Goal: Task Accomplishment & Management: Complete application form

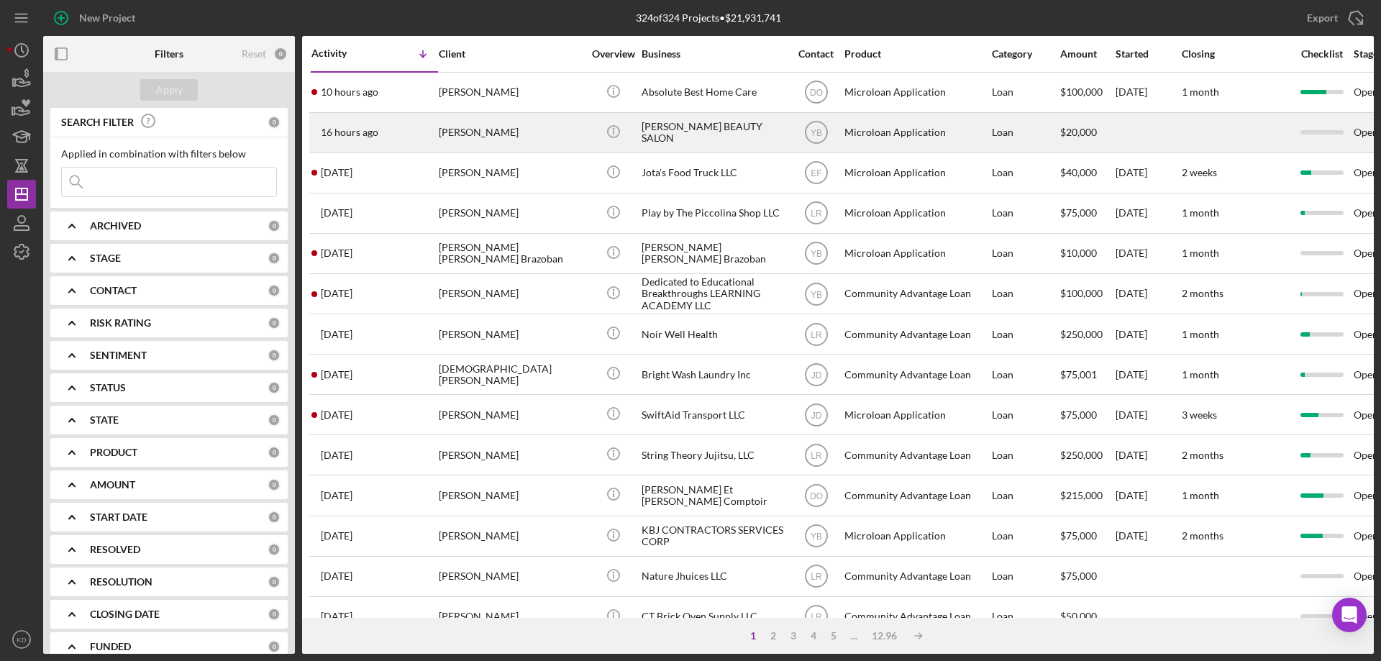
click at [496, 128] on div "[PERSON_NAME]" at bounding box center [511, 133] width 144 height 38
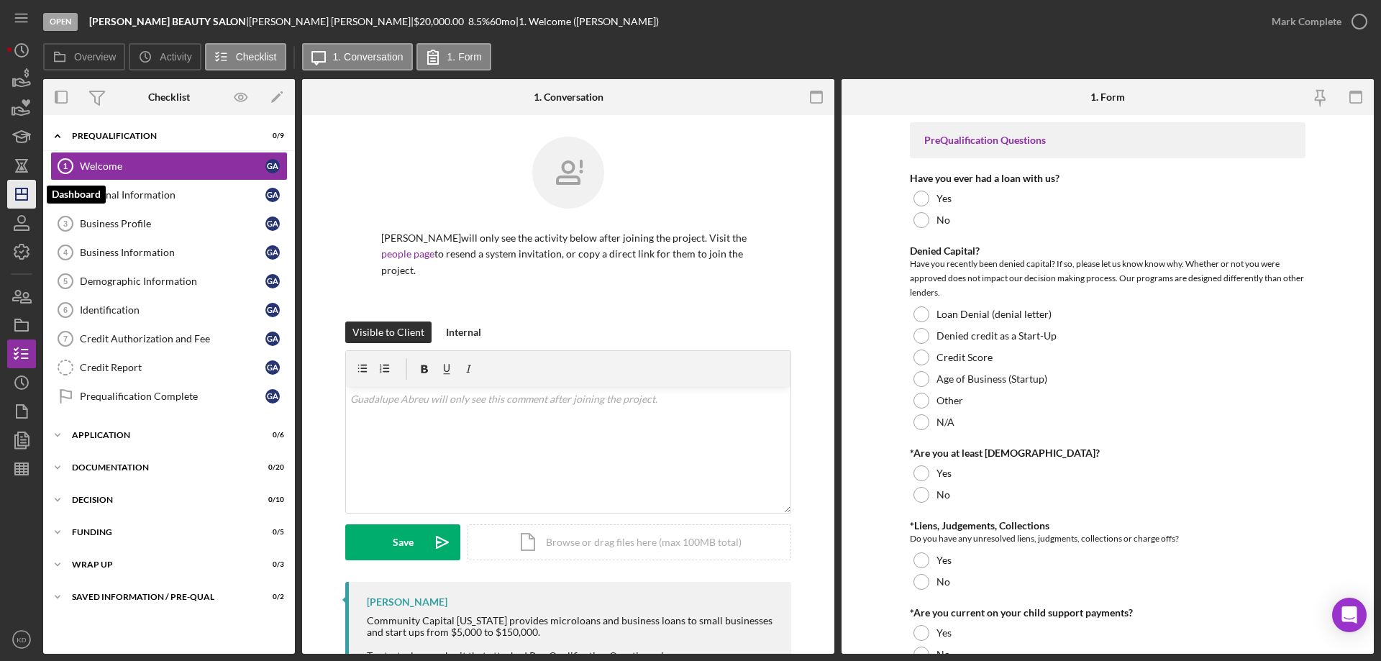
click at [27, 199] on polygon "button" at bounding box center [22, 194] width 12 height 12
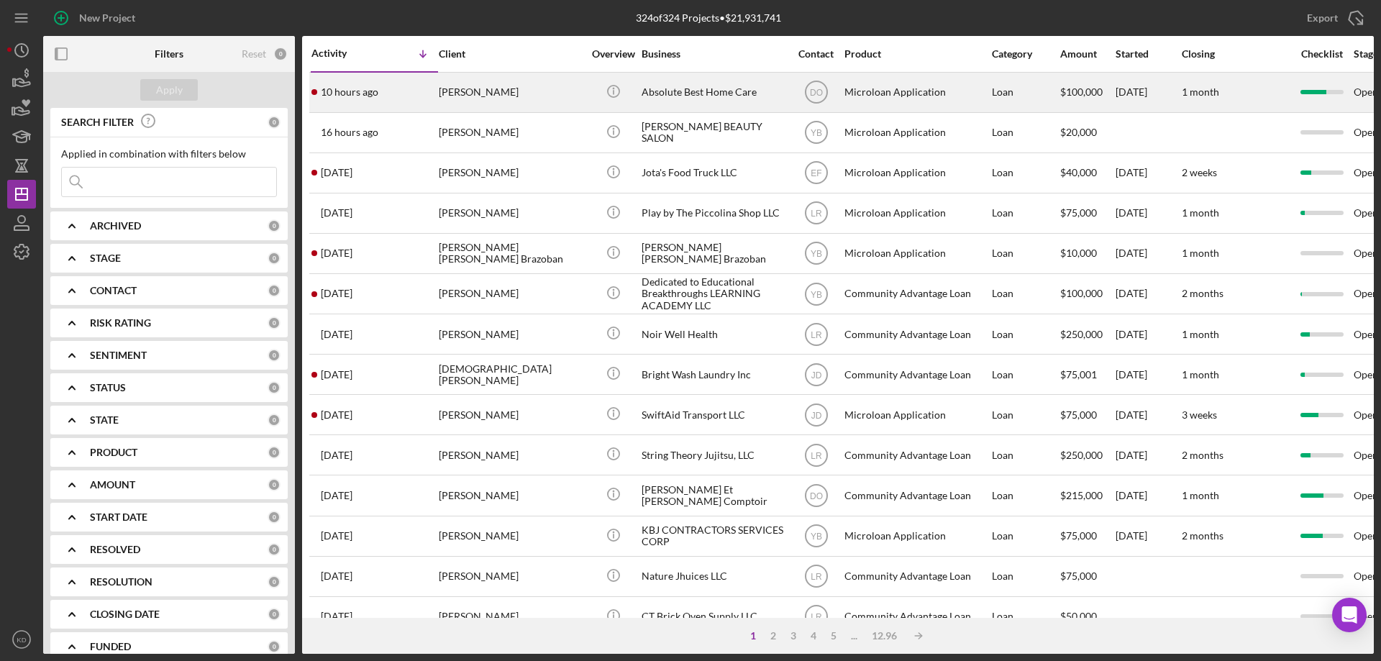
click at [667, 90] on div "Absolute Best Home Care" at bounding box center [714, 92] width 144 height 38
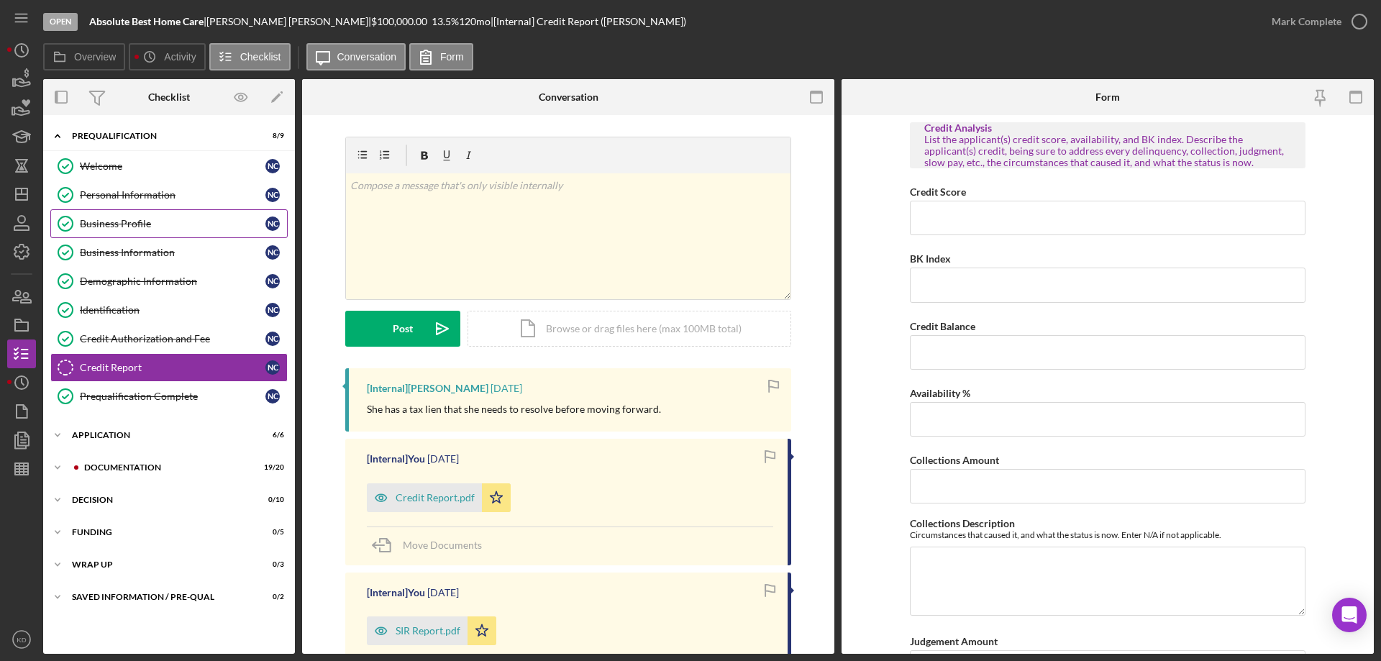
click at [146, 214] on link "Business Profile Business Profile N C" at bounding box center [168, 223] width 237 height 29
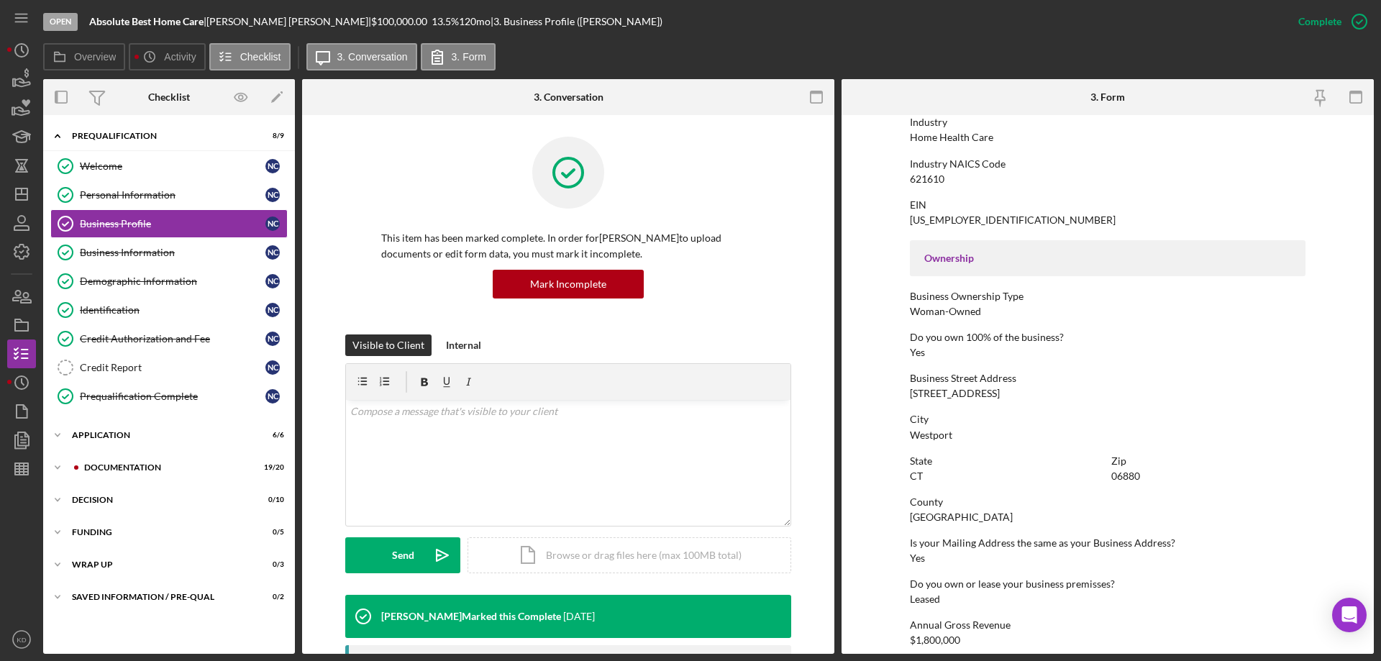
scroll to position [359, 0]
click at [60, 436] on icon "Icon/Expander" at bounding box center [57, 435] width 29 height 29
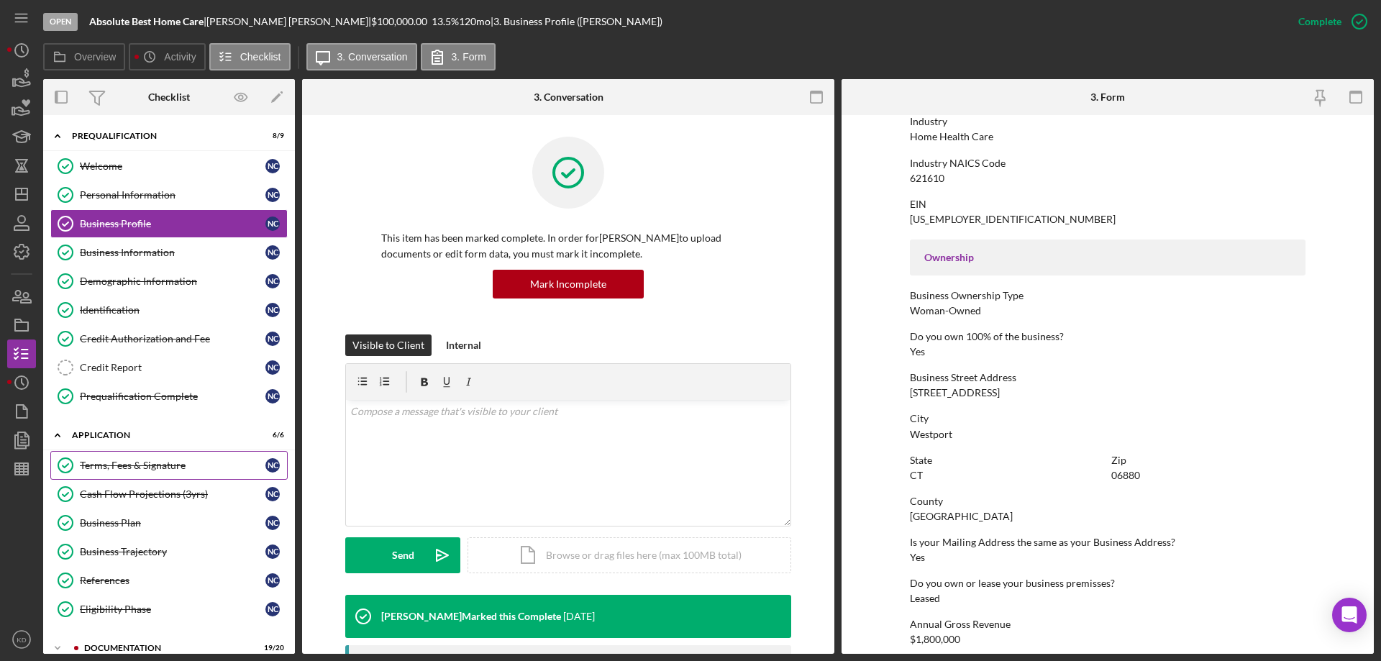
click at [125, 469] on div "Terms, Fees & Signature" at bounding box center [173, 466] width 186 height 12
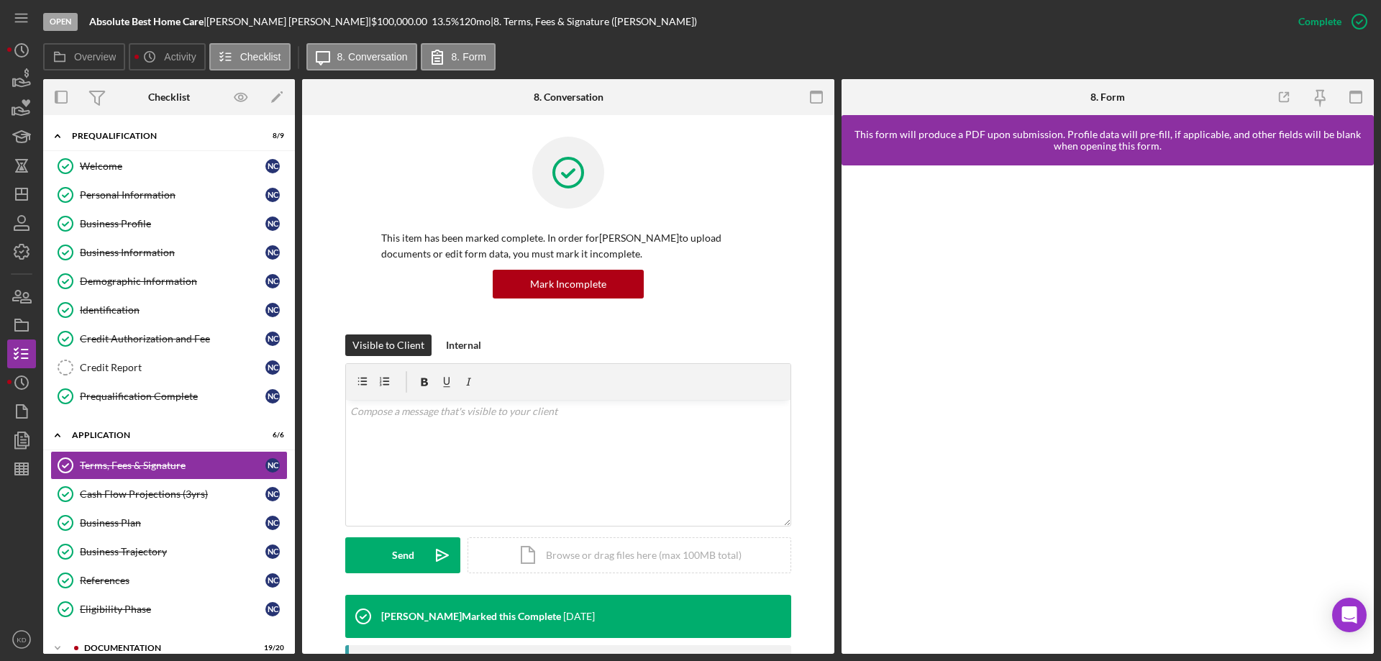
scroll to position [471, 0]
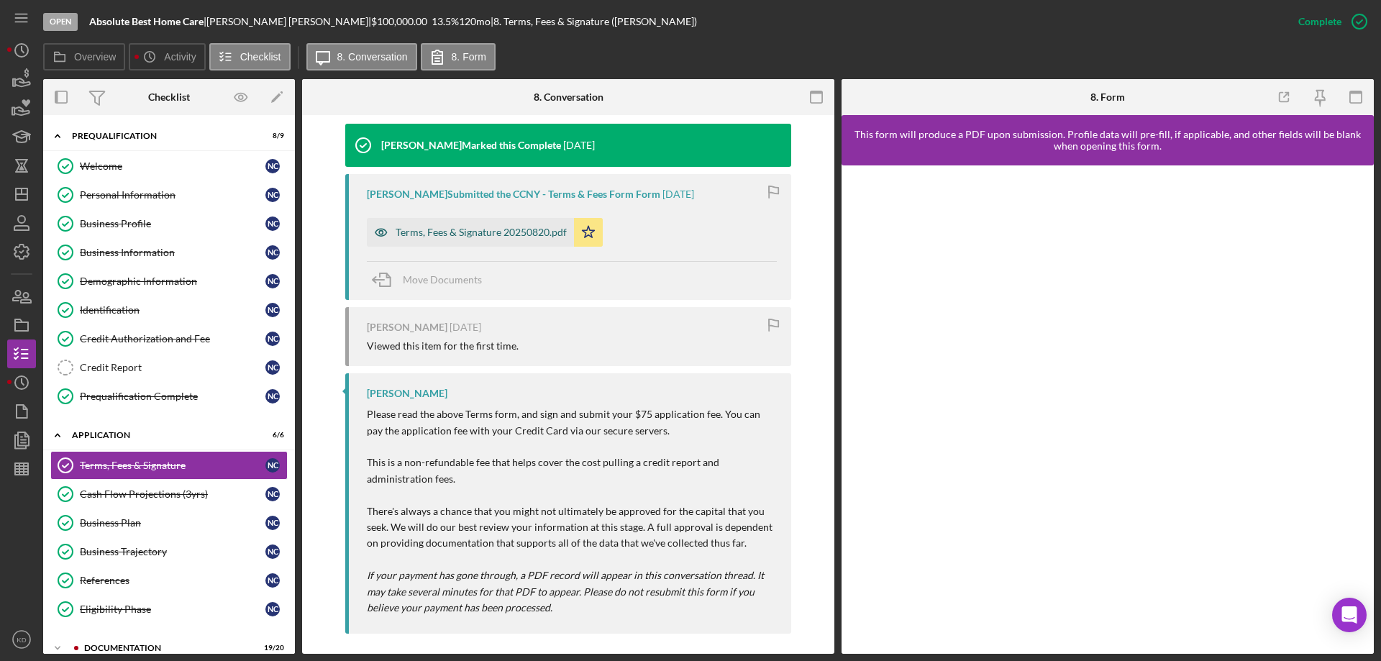
click at [539, 227] on div "Terms, Fees & Signature 20250820.pdf" at bounding box center [481, 233] width 171 height 12
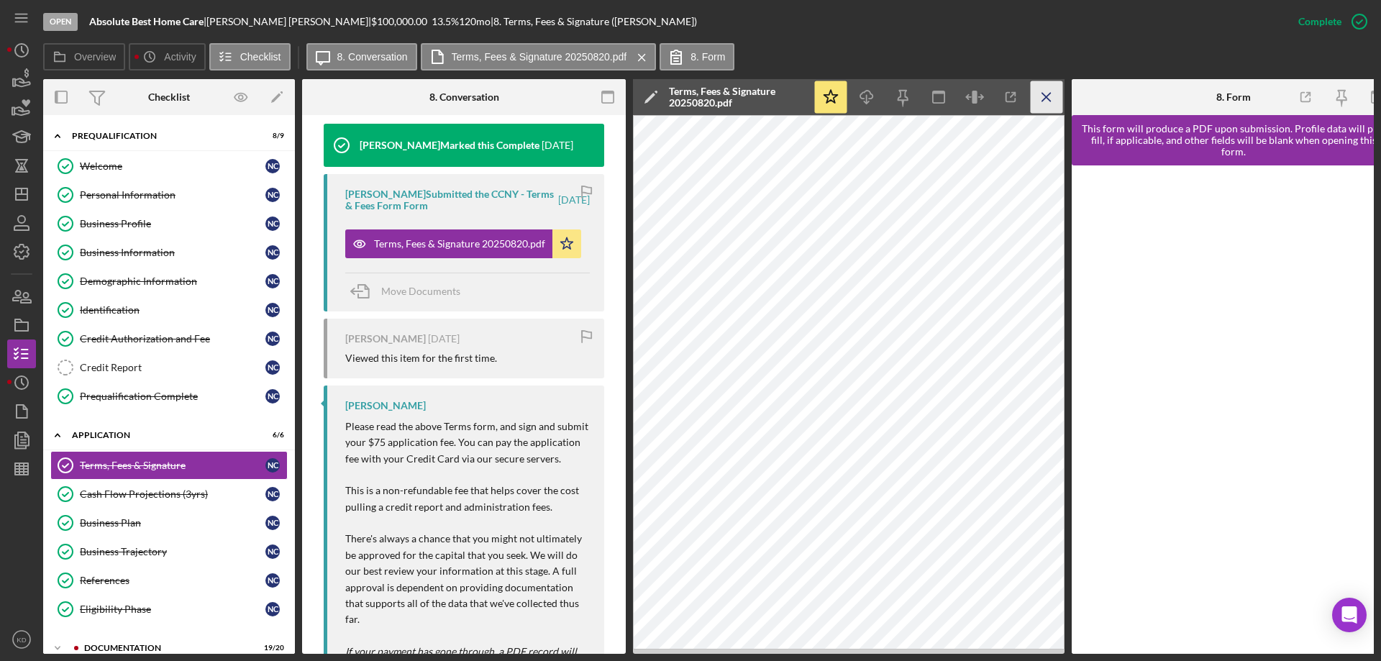
click at [1048, 93] on icon "Icon/Menu Close" at bounding box center [1047, 97] width 32 height 32
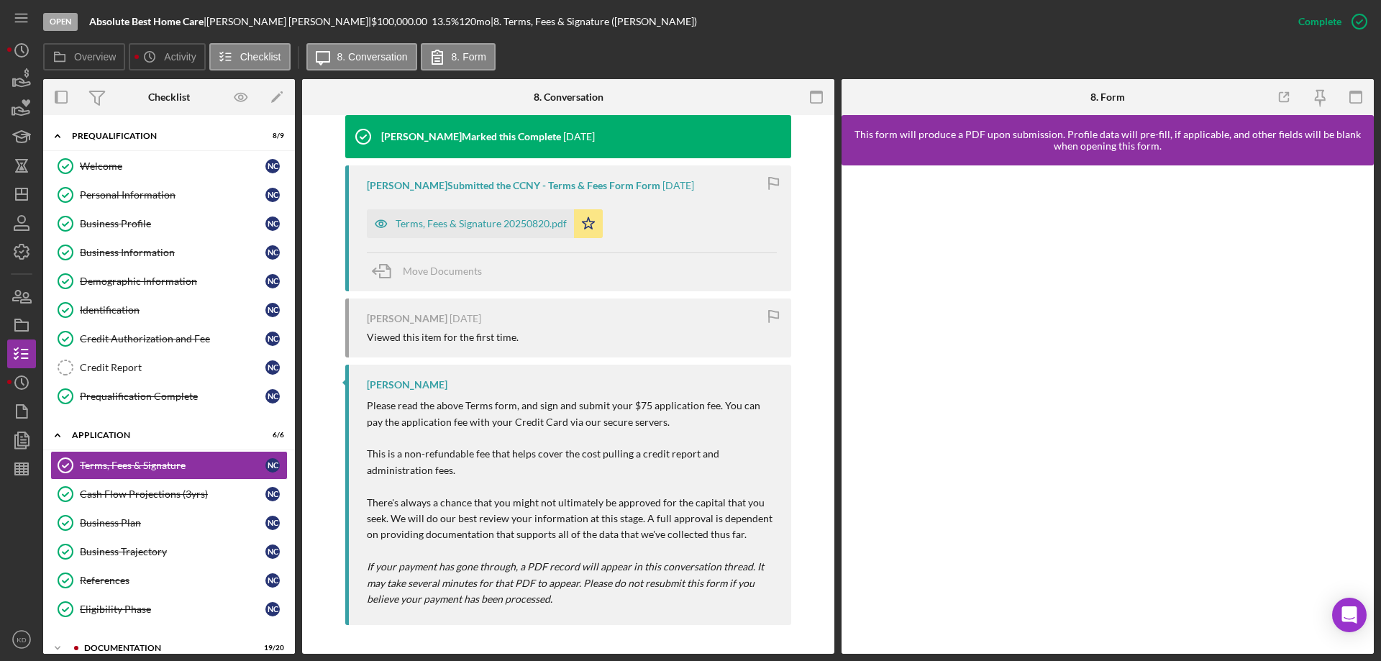
scroll to position [471, 0]
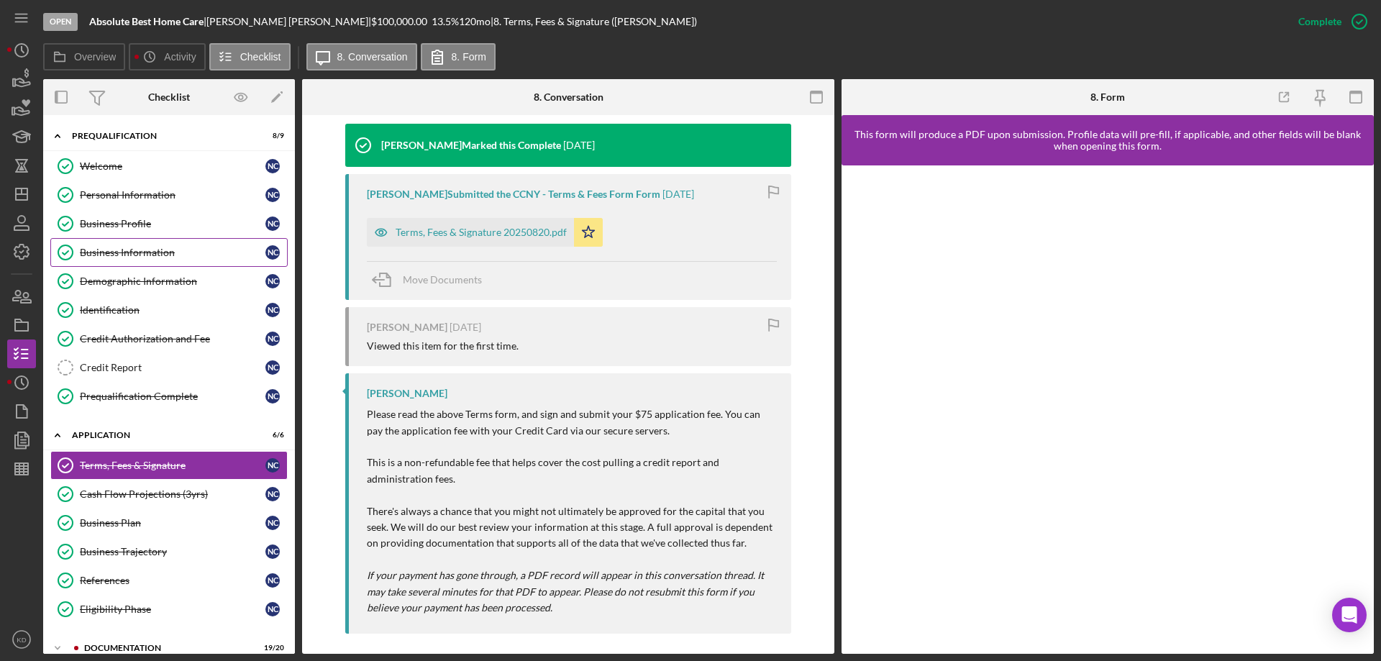
click at [157, 248] on div "Business Information" at bounding box center [173, 253] width 186 height 12
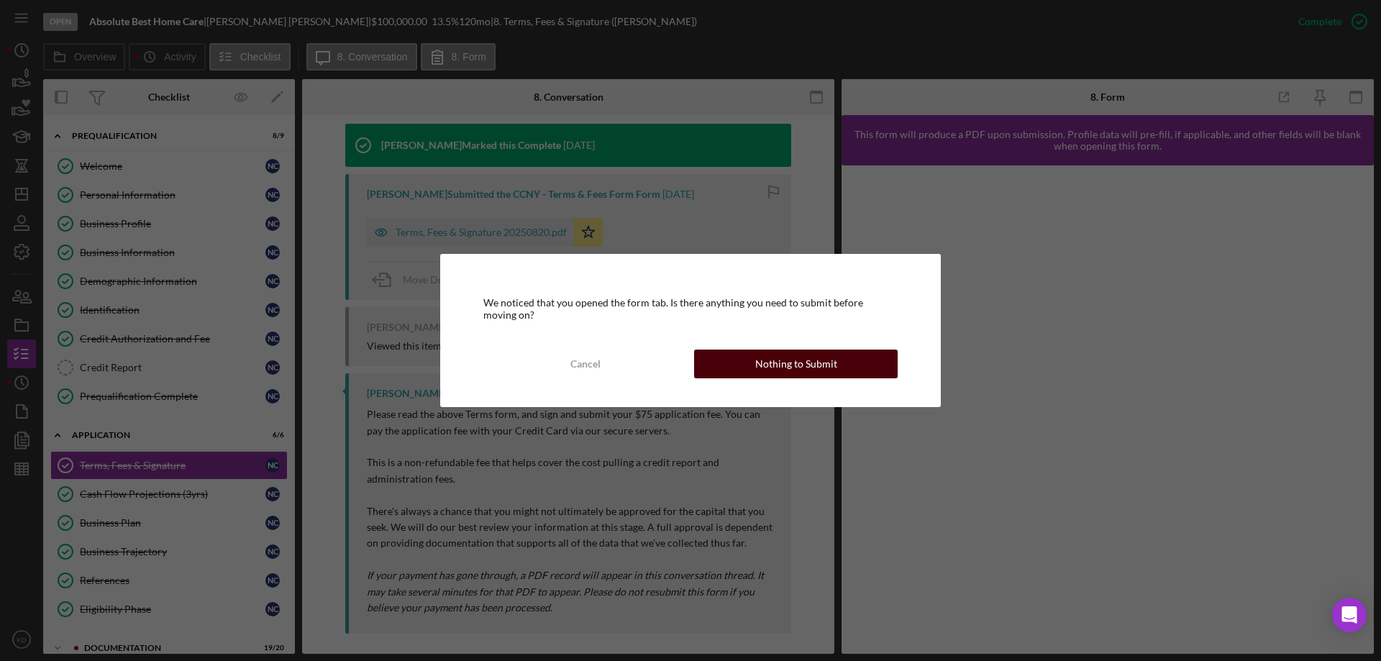
click at [798, 365] on div "Nothing to Submit" at bounding box center [796, 364] width 82 height 29
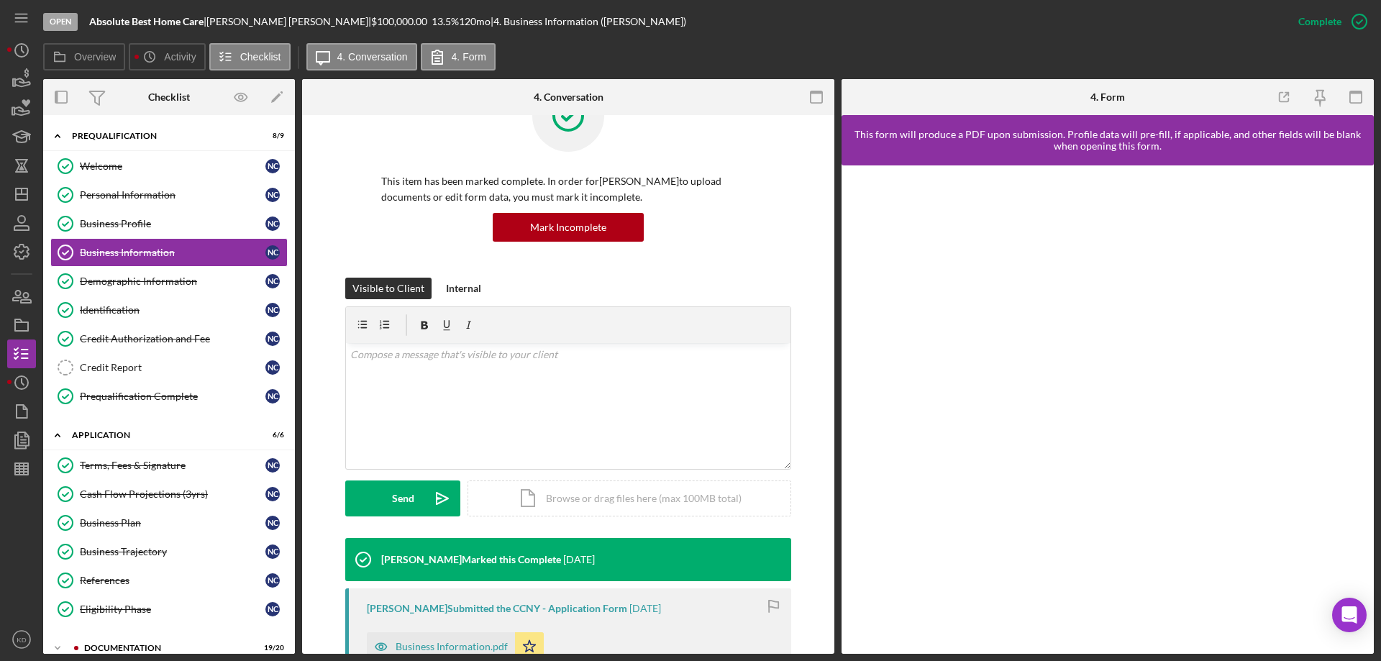
scroll to position [306, 0]
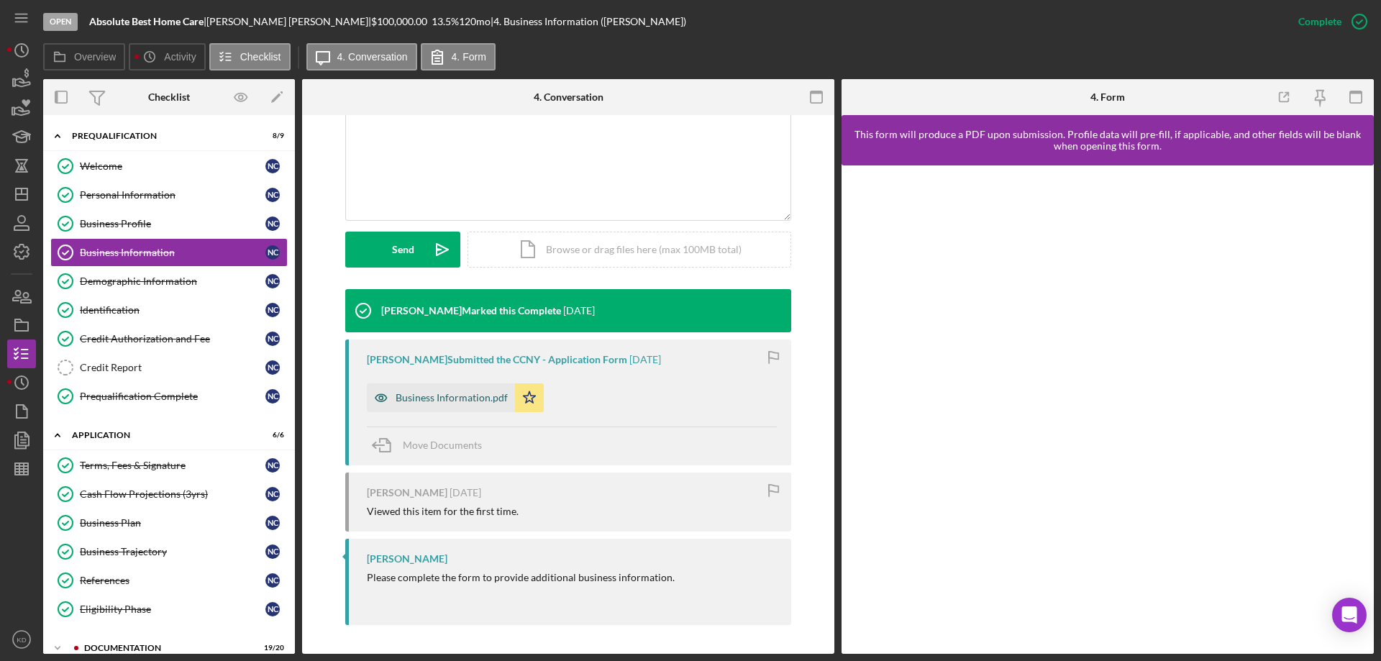
click at [437, 395] on div "Business Information.pdf" at bounding box center [452, 398] width 112 height 12
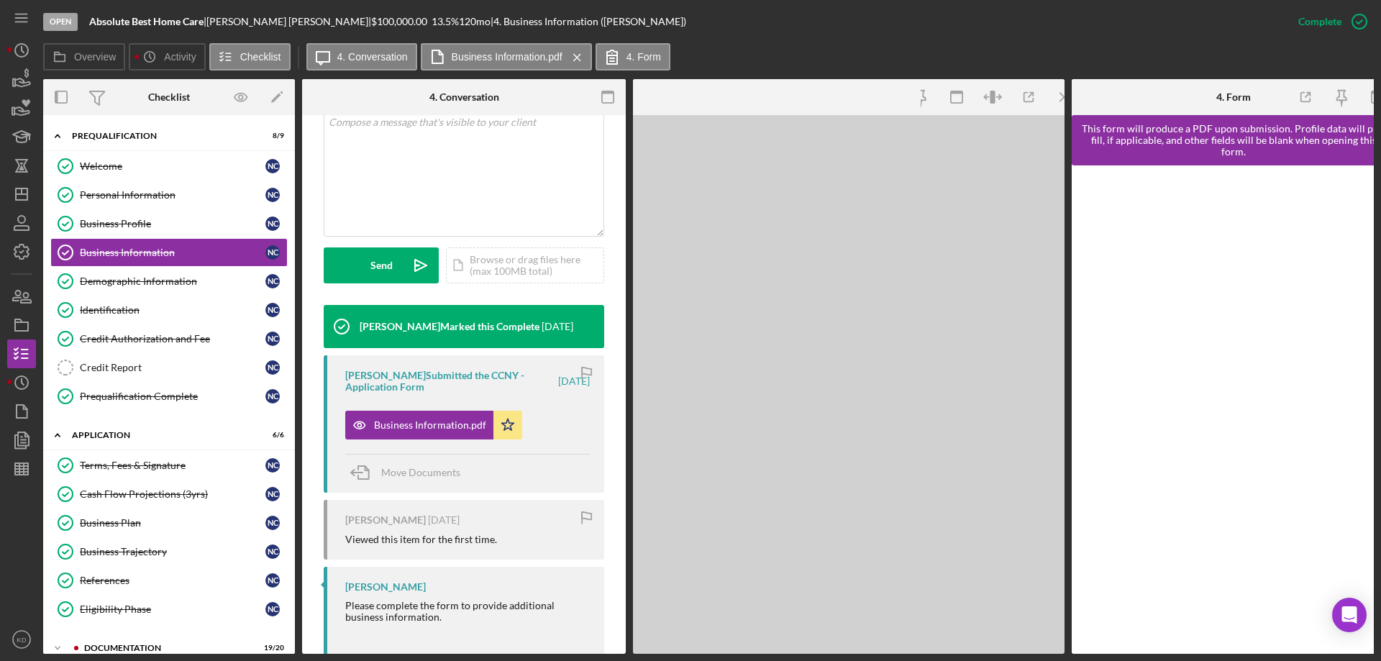
scroll to position [321, 0]
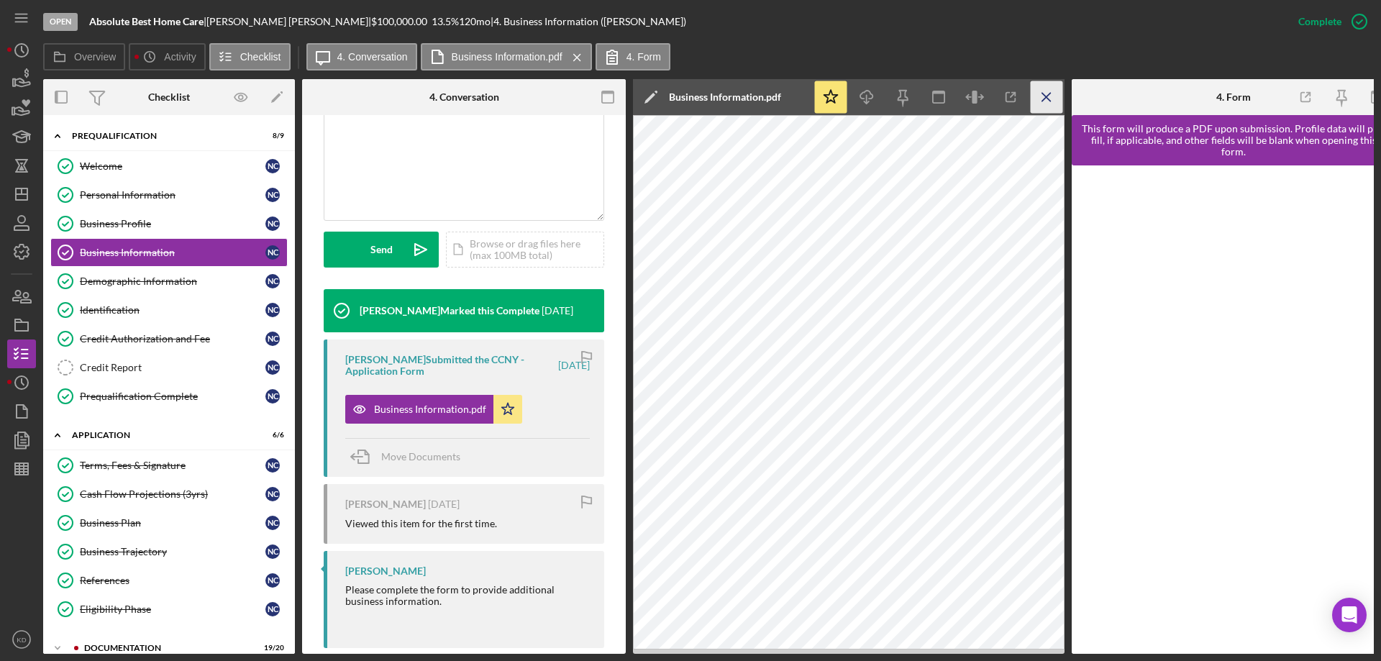
click at [1043, 104] on icon "Icon/Menu Close" at bounding box center [1047, 97] width 32 height 32
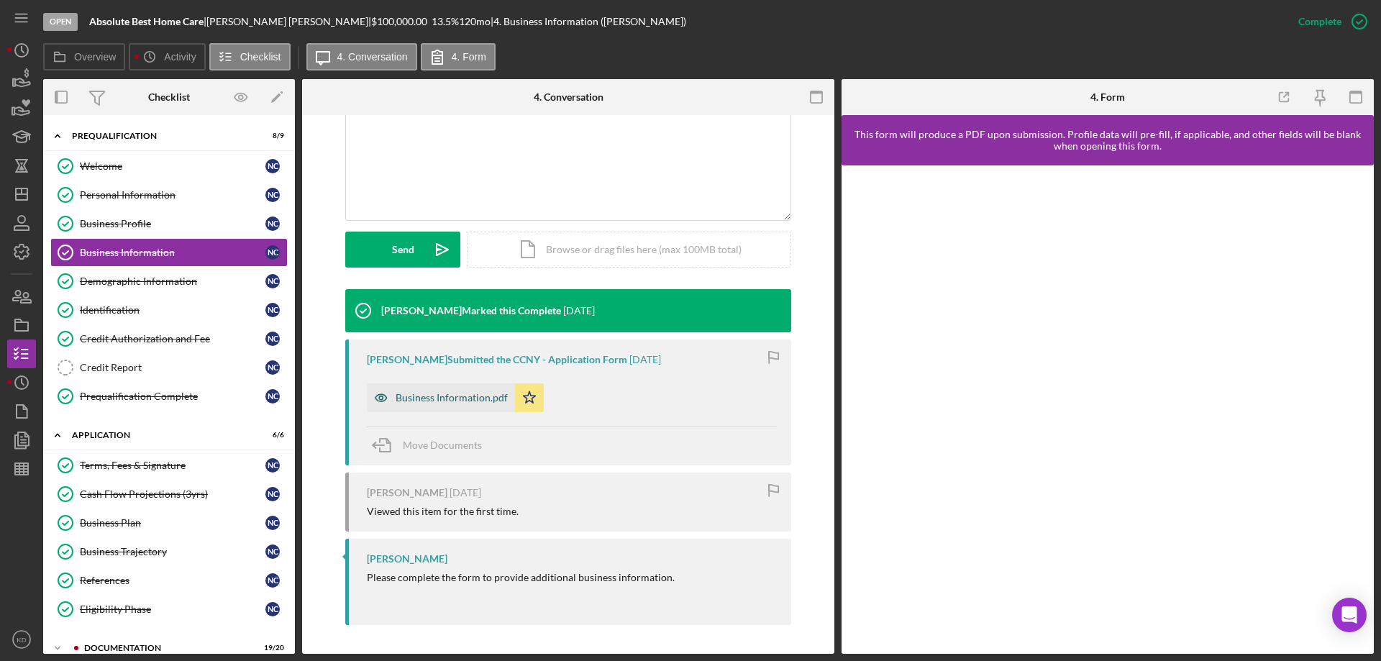
click at [448, 398] on div "Business Information.pdf" at bounding box center [452, 398] width 112 height 12
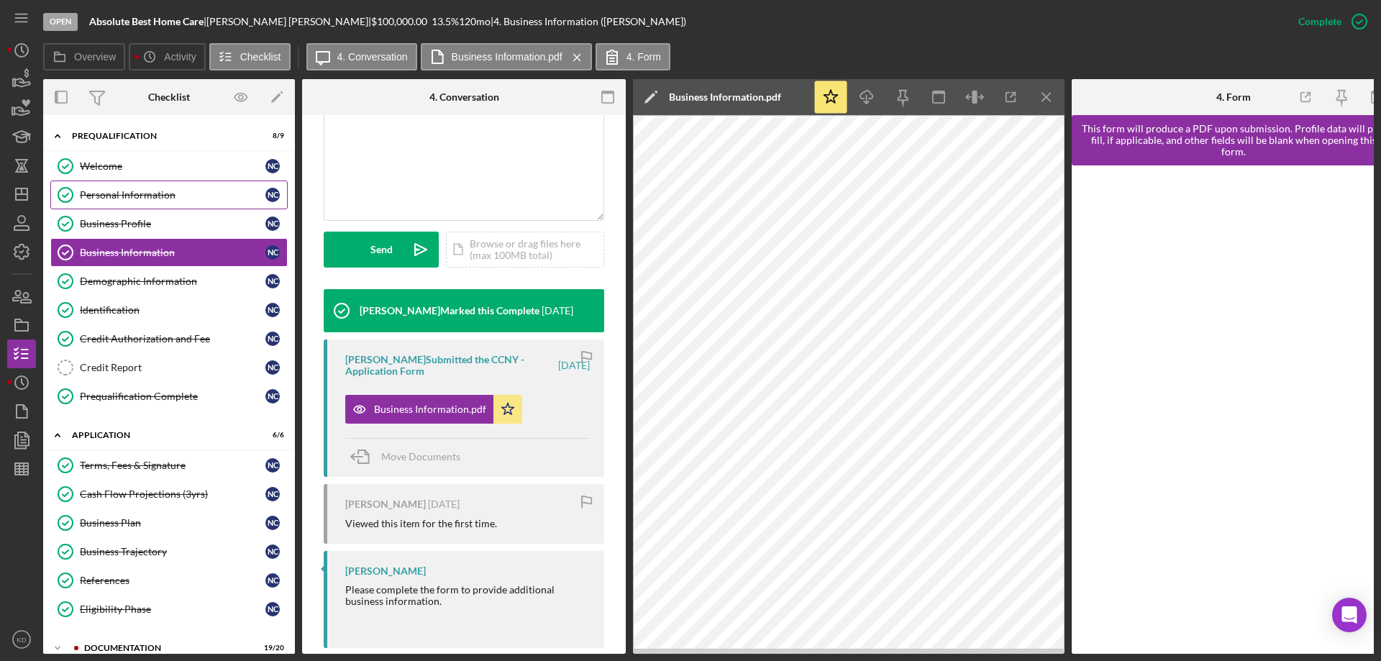
click at [102, 186] on link "Personal Information Personal Information N C" at bounding box center [168, 195] width 237 height 29
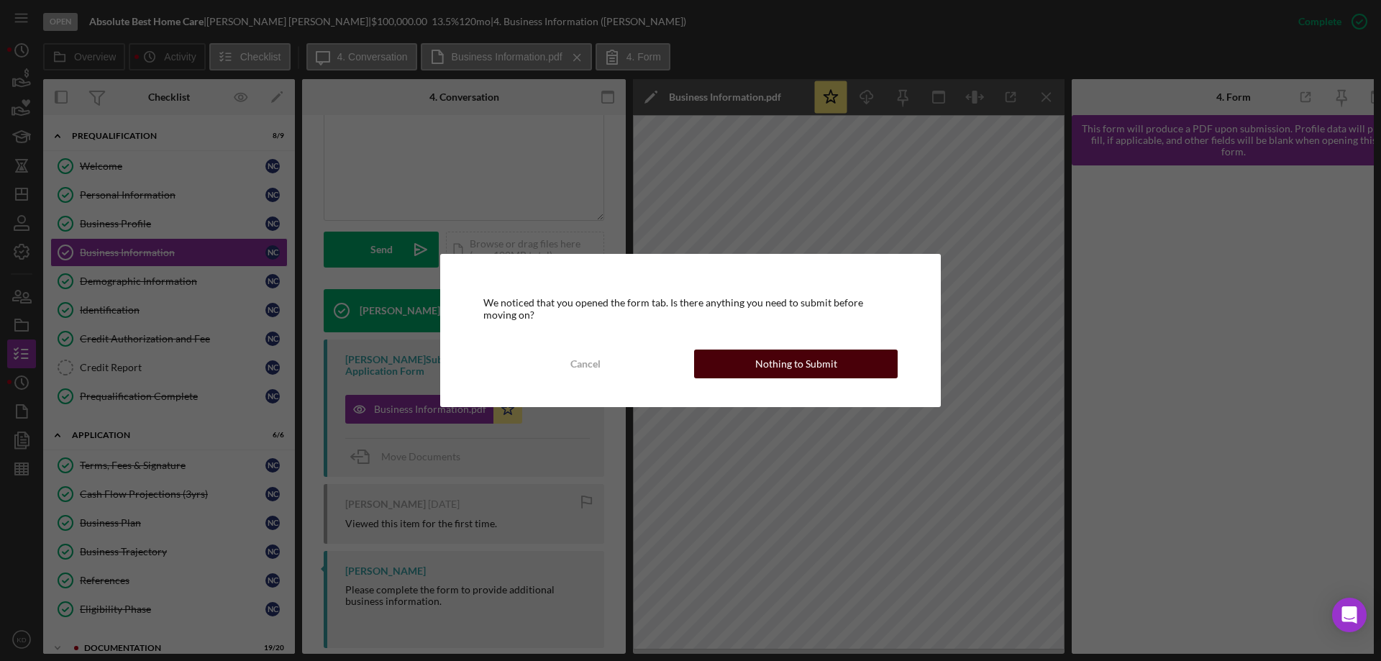
click at [826, 361] on div "Nothing to Submit" at bounding box center [796, 364] width 82 height 29
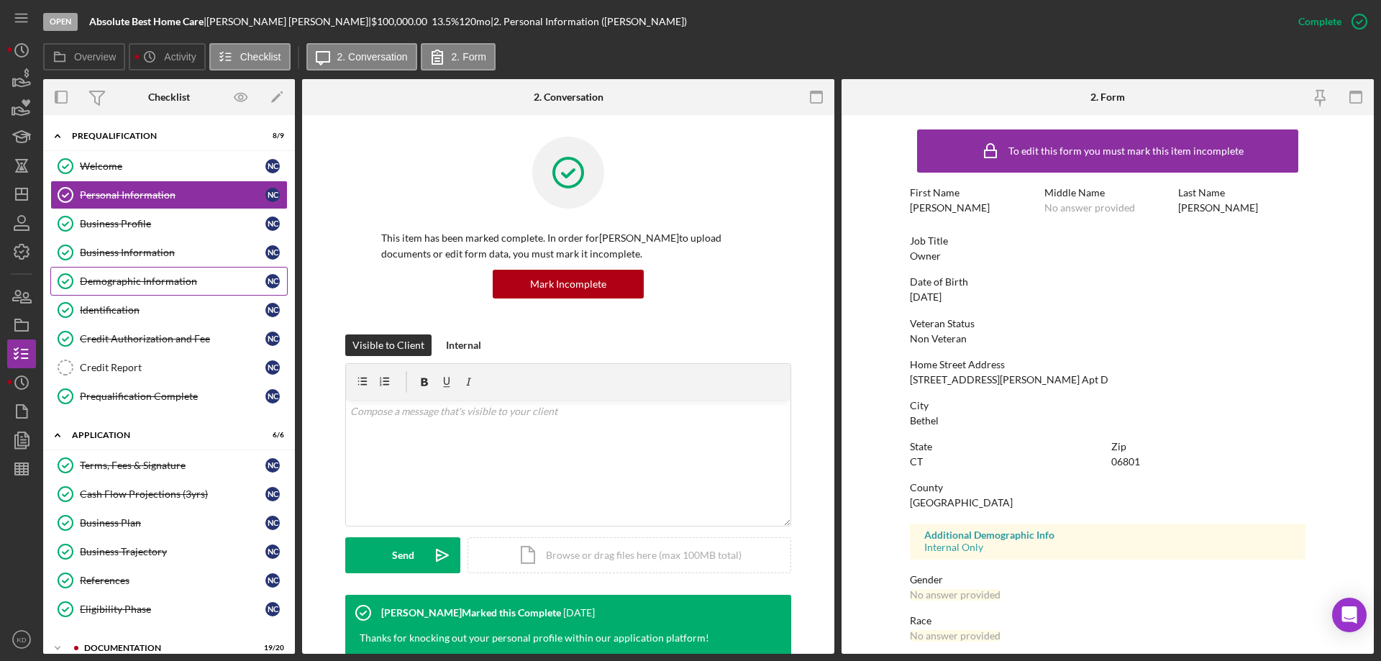
click at [86, 281] on div "Demographic Information" at bounding box center [173, 281] width 186 height 12
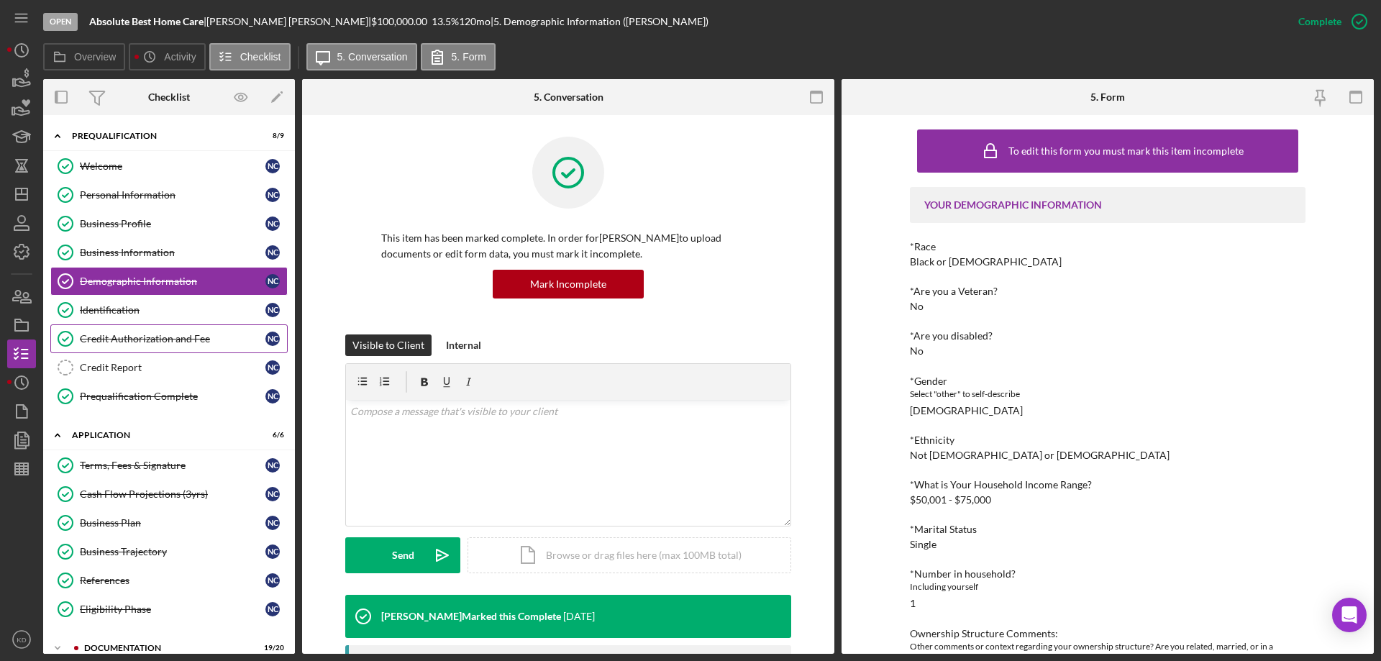
click at [168, 333] on div "Credit Authorization and Fee" at bounding box center [173, 339] width 186 height 12
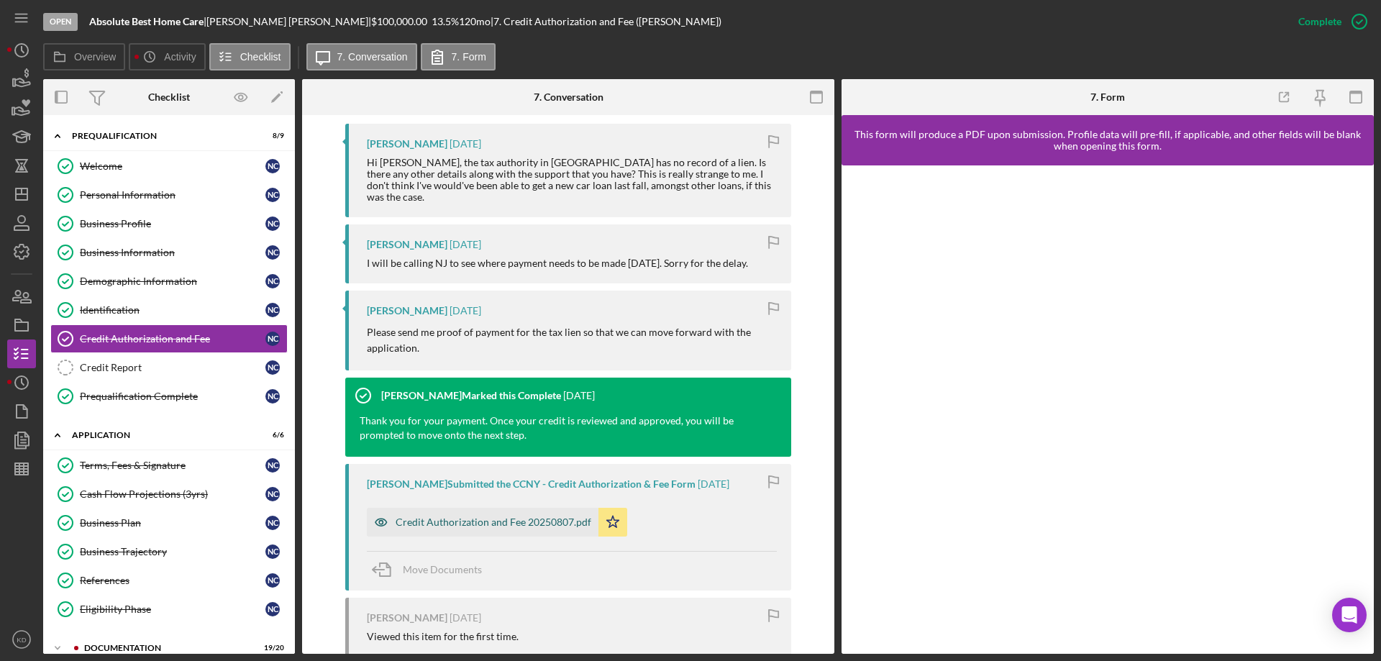
click at [540, 516] on div "Credit Authorization and Fee 20250807.pdf" at bounding box center [494, 522] width 196 height 12
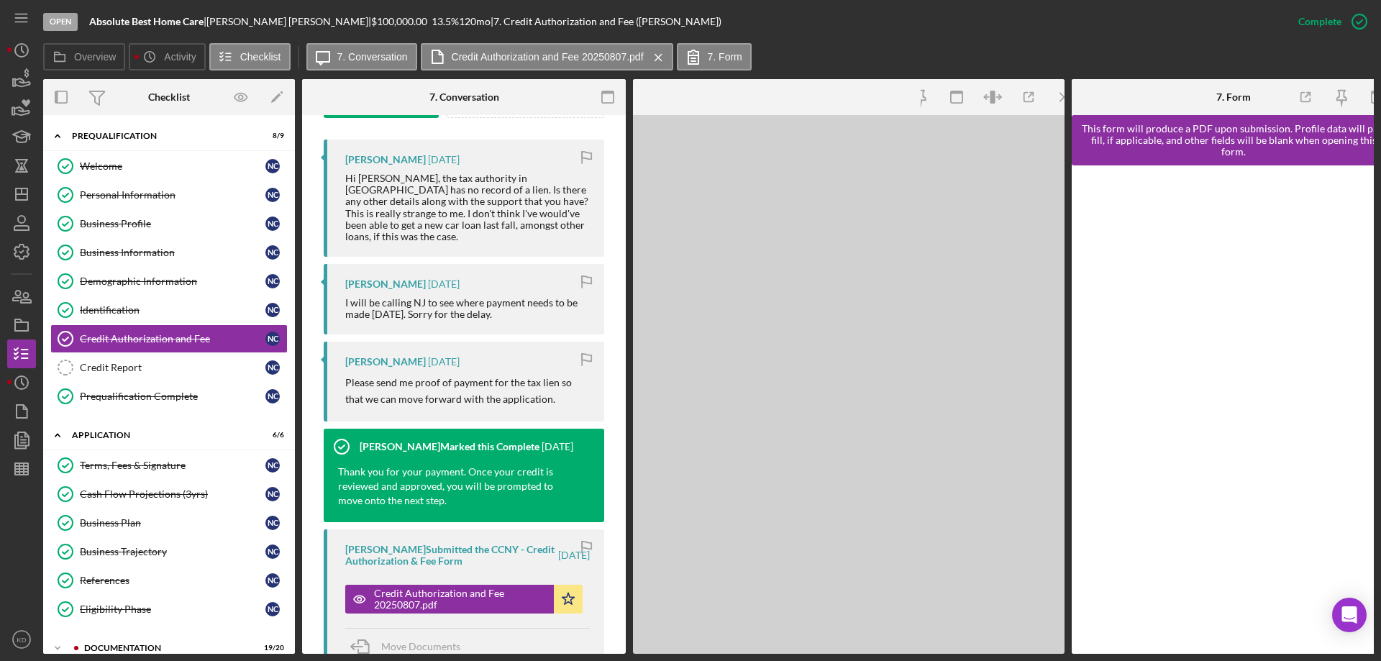
scroll to position [487, 0]
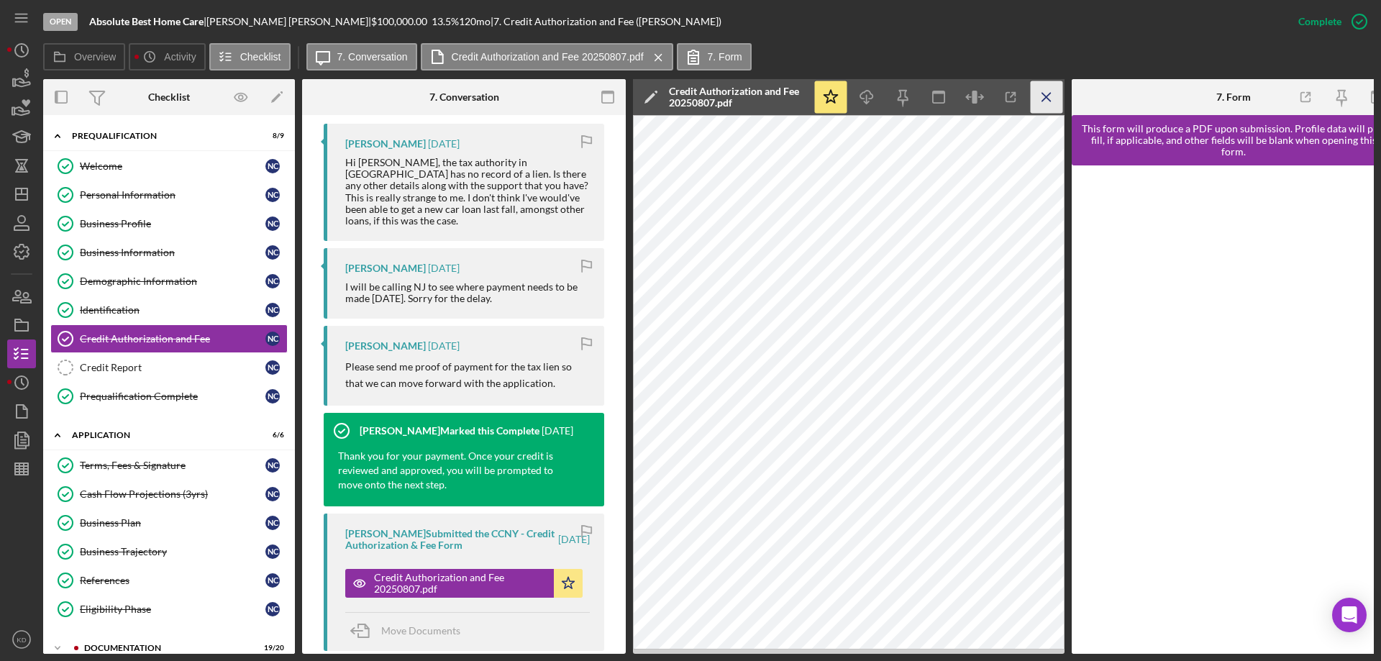
click at [1041, 104] on icon "Icon/Menu Close" at bounding box center [1047, 97] width 32 height 32
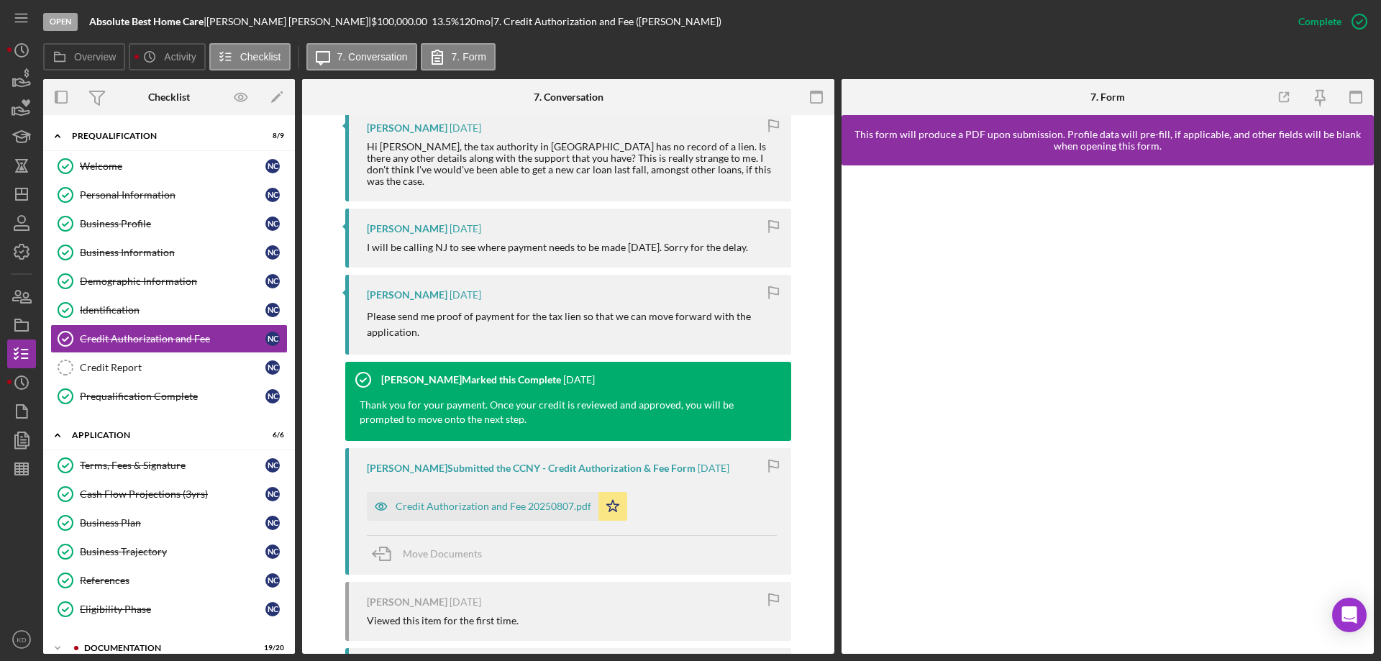
scroll to position [471, 0]
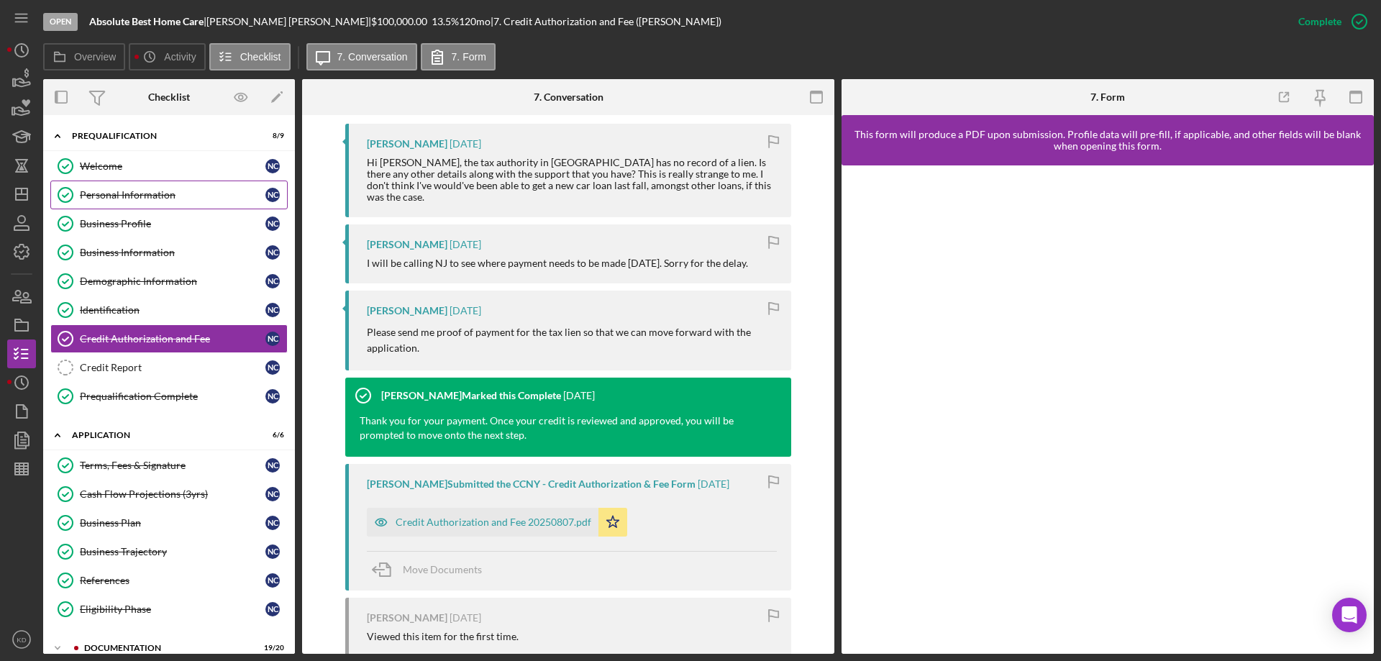
click at [133, 193] on div "Personal Information" at bounding box center [173, 195] width 186 height 12
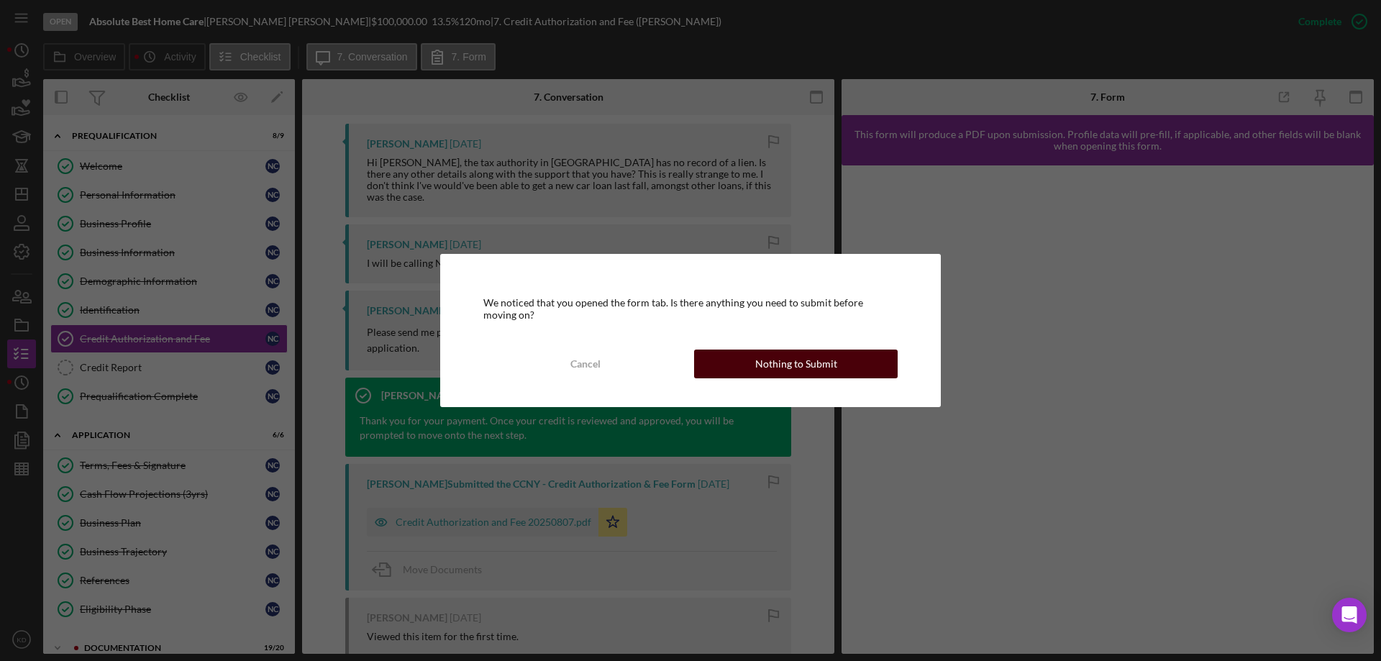
click at [829, 357] on div "Nothing to Submit" at bounding box center [796, 364] width 82 height 29
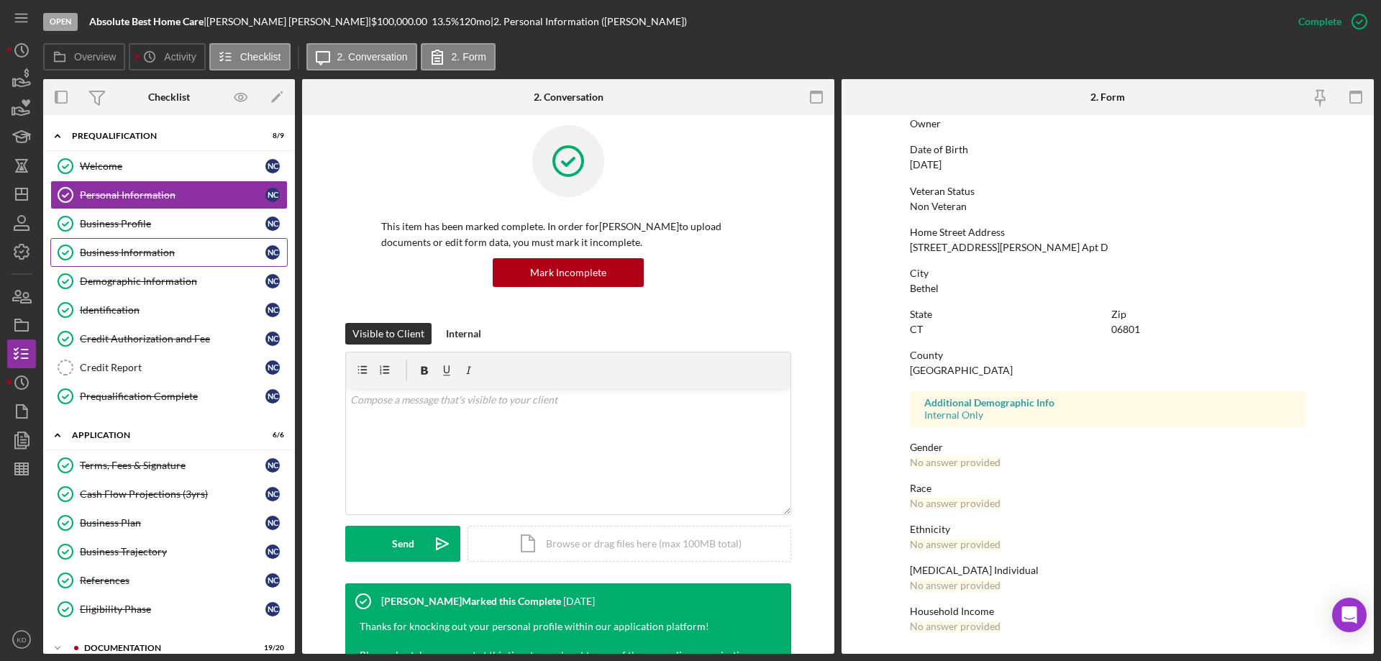
scroll to position [12, 0]
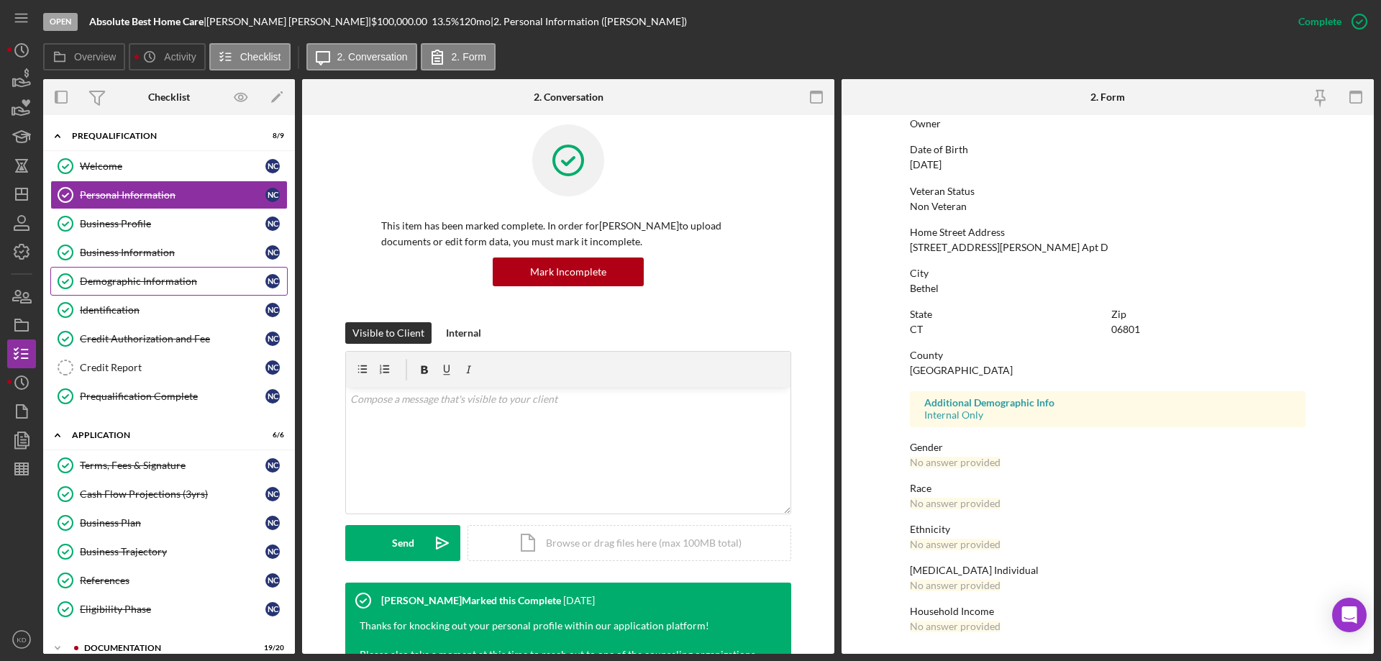
click at [120, 276] on div "Demographic Information" at bounding box center [173, 281] width 186 height 12
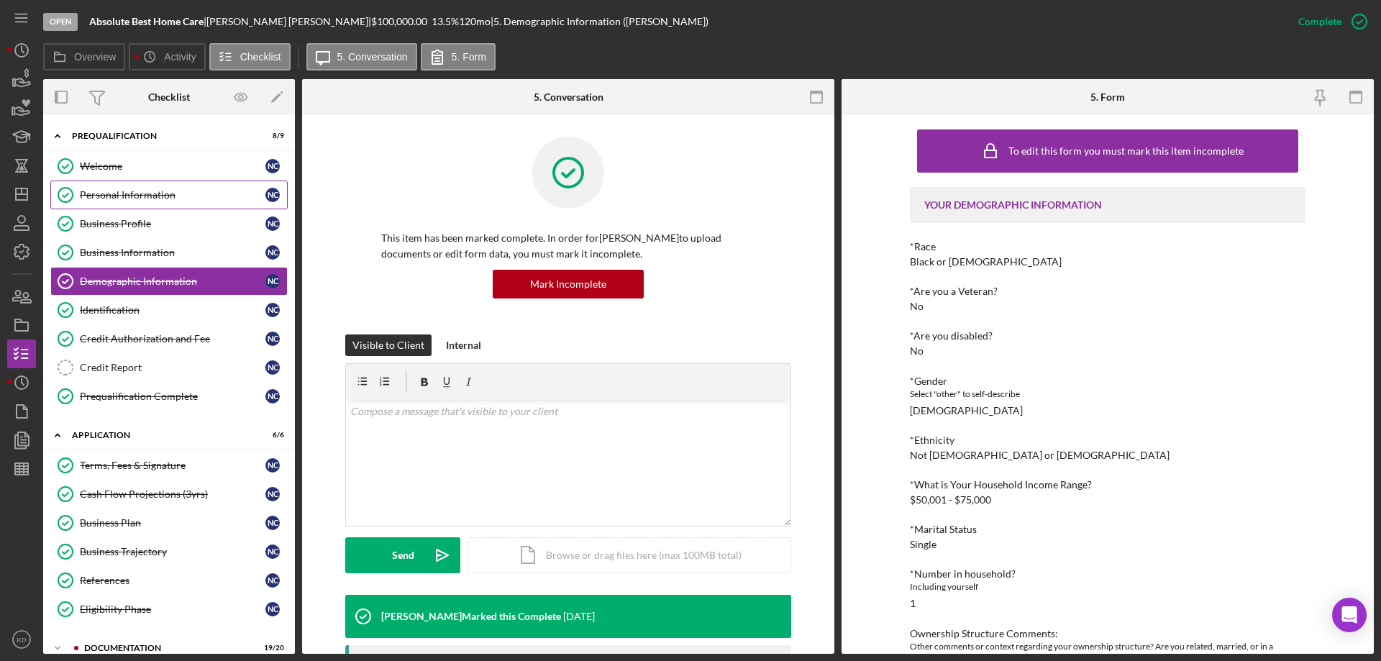
click at [99, 199] on div "Personal Information" at bounding box center [173, 195] width 186 height 12
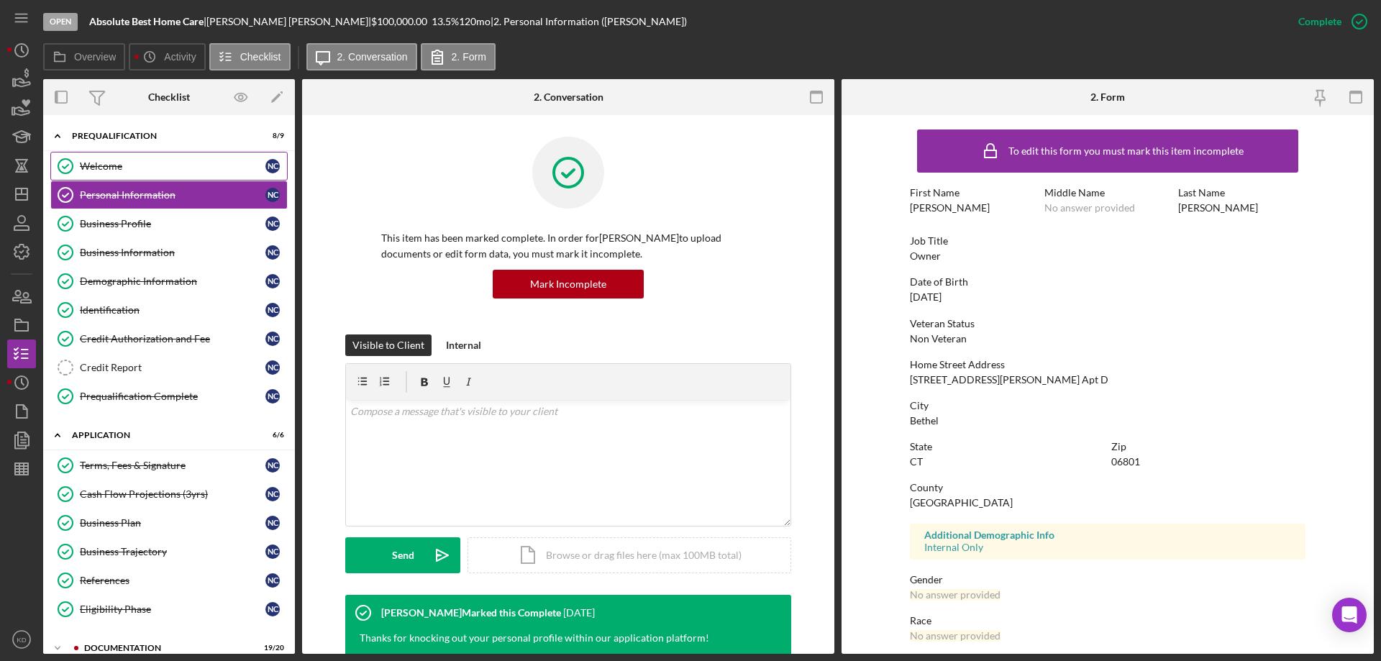
click at [91, 164] on div "Welcome" at bounding box center [173, 166] width 186 height 12
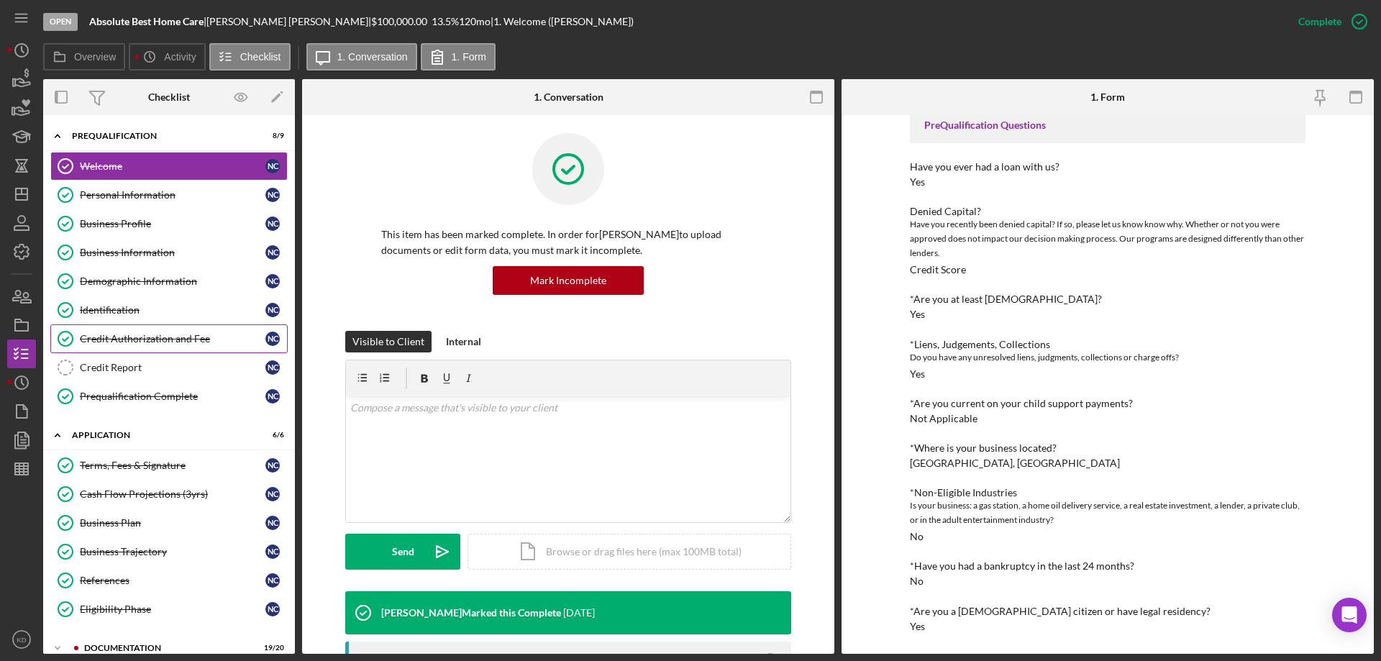
scroll to position [4, 0]
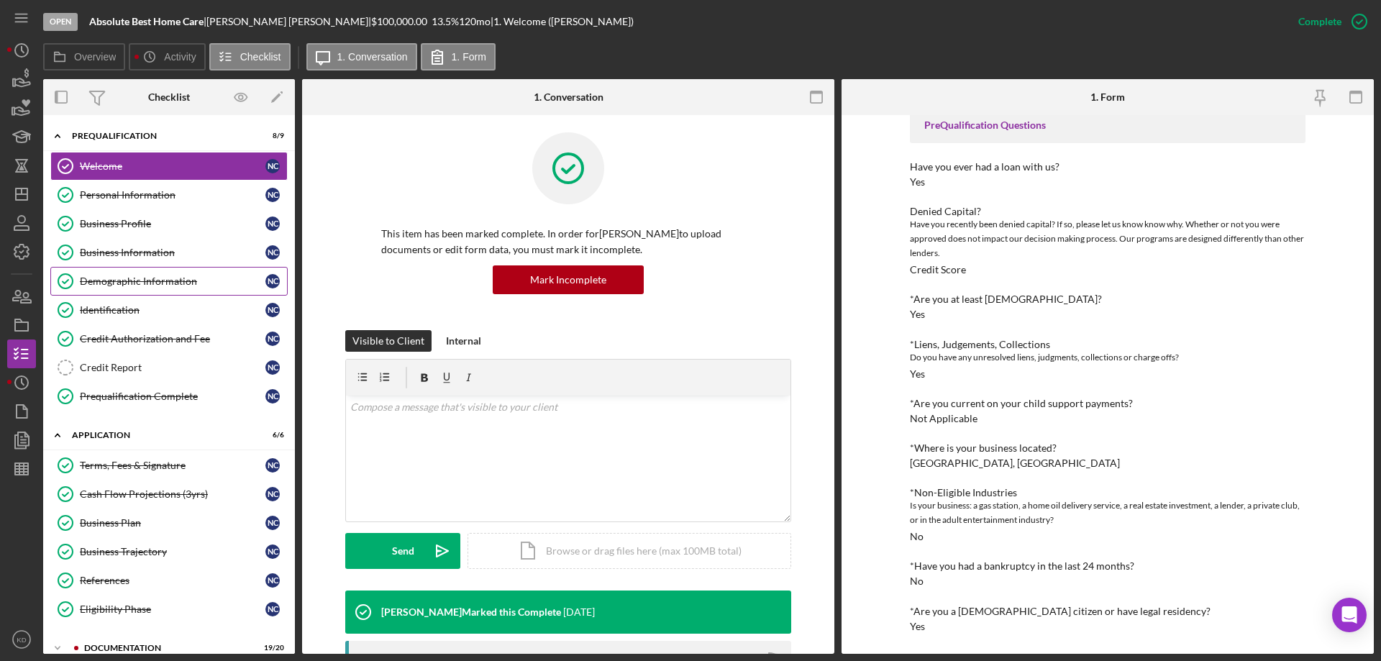
drag, startPoint x: 99, startPoint y: 286, endPoint x: 150, endPoint y: 295, distance: 51.9
click at [99, 286] on div "Demographic Information" at bounding box center [173, 281] width 186 height 12
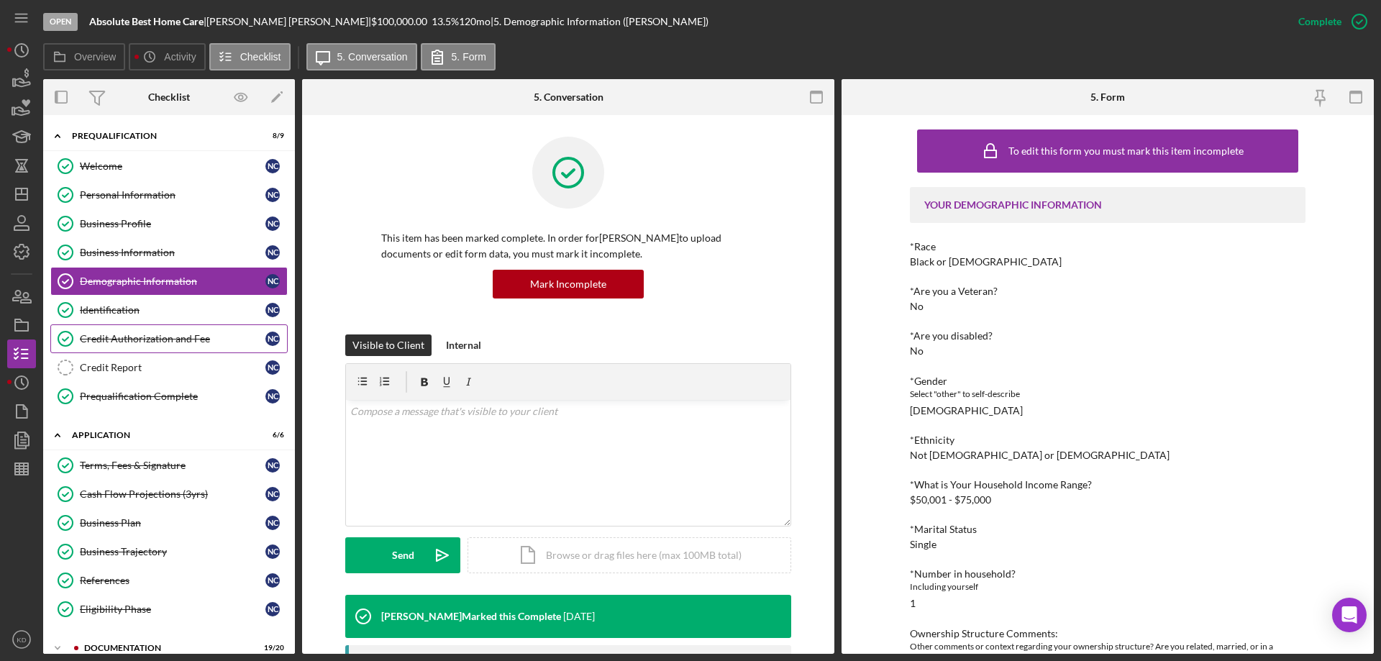
click at [129, 336] on div "Credit Authorization and Fee" at bounding box center [173, 339] width 186 height 12
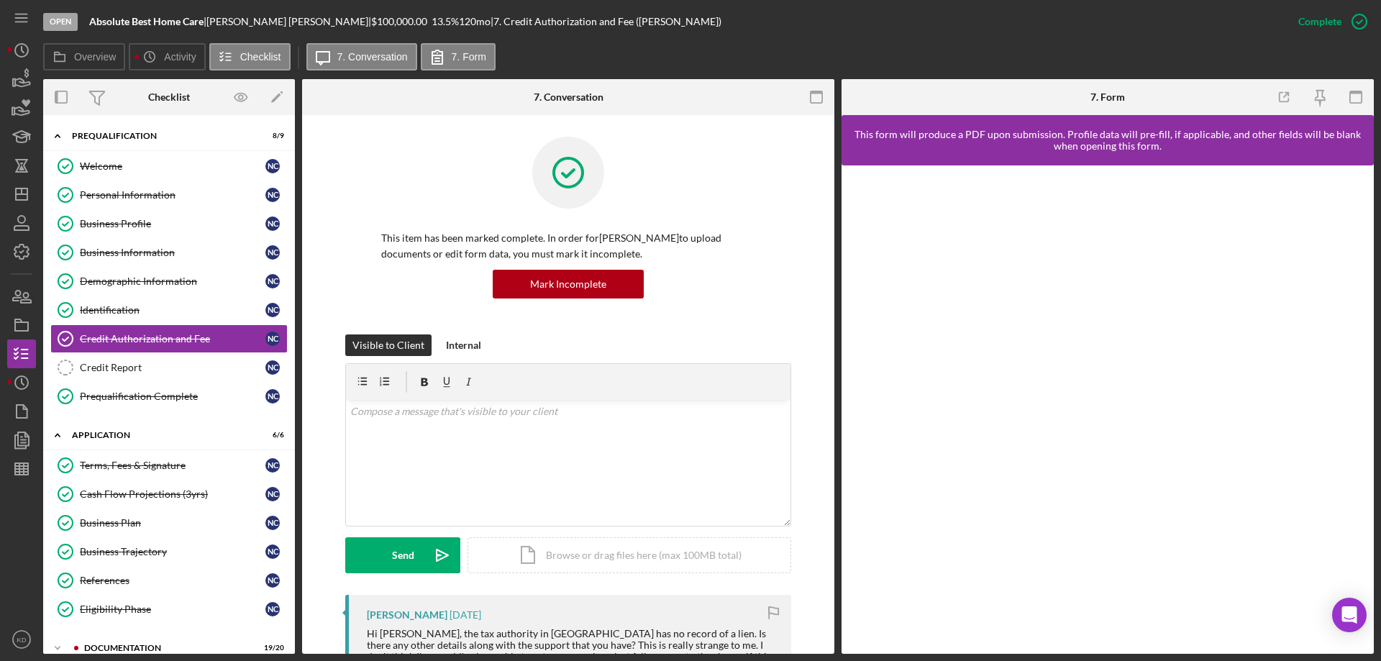
click at [834, 463] on div "Overview Internal Workflow Stage Open Icon/Dropdown Arrow Archive (can unarchiv…" at bounding box center [708, 366] width 1331 height 575
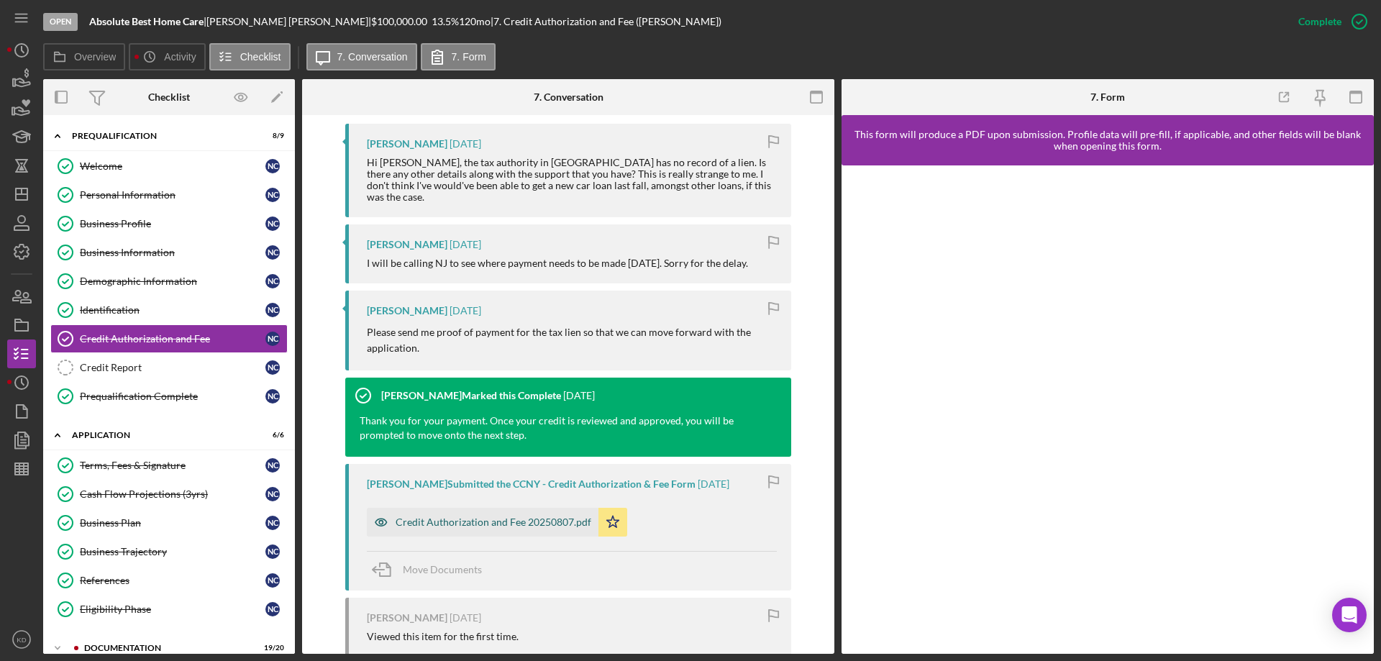
click at [496, 516] on div "Credit Authorization and Fee 20250807.pdf" at bounding box center [494, 522] width 196 height 12
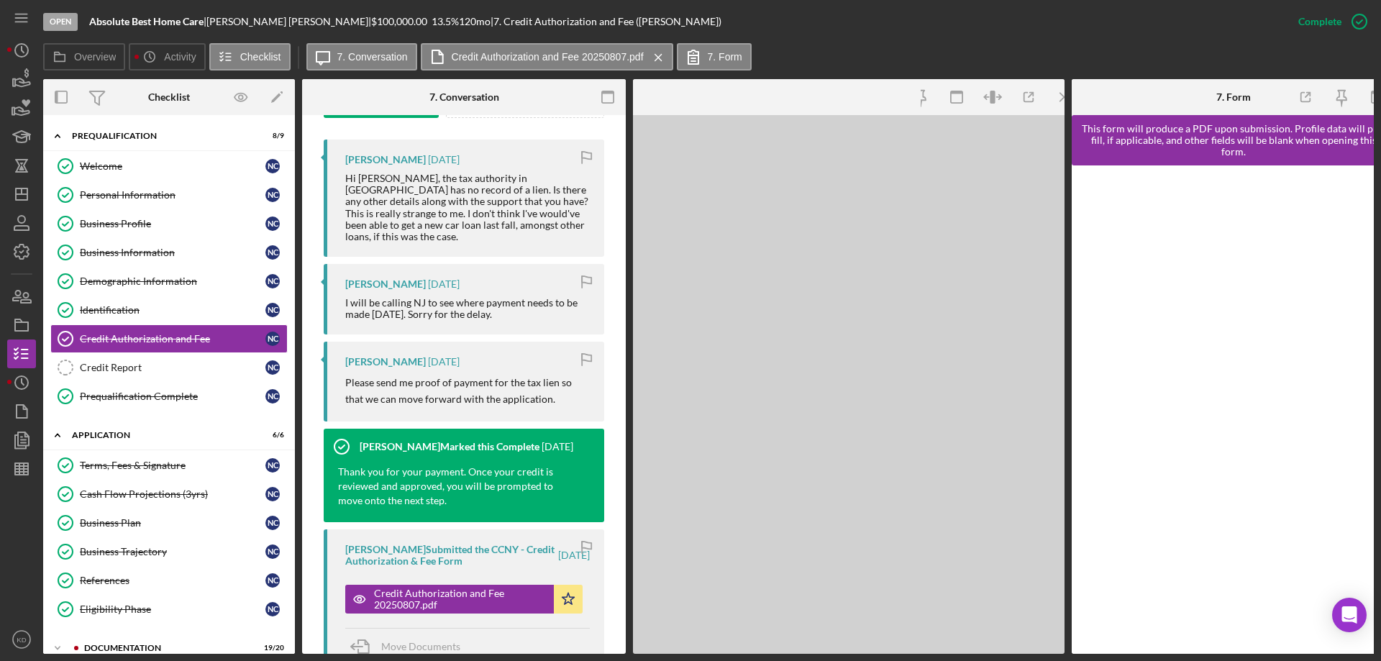
scroll to position [487, 0]
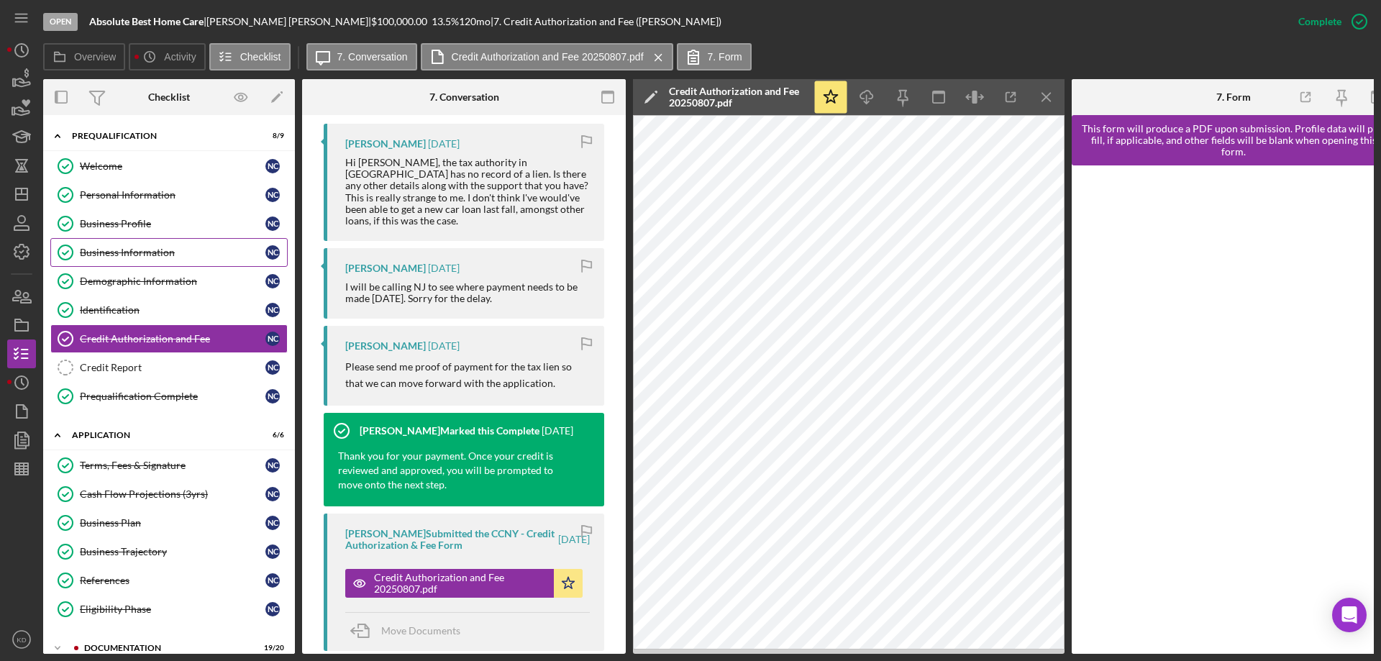
click at [142, 247] on div "Business Information" at bounding box center [173, 253] width 186 height 12
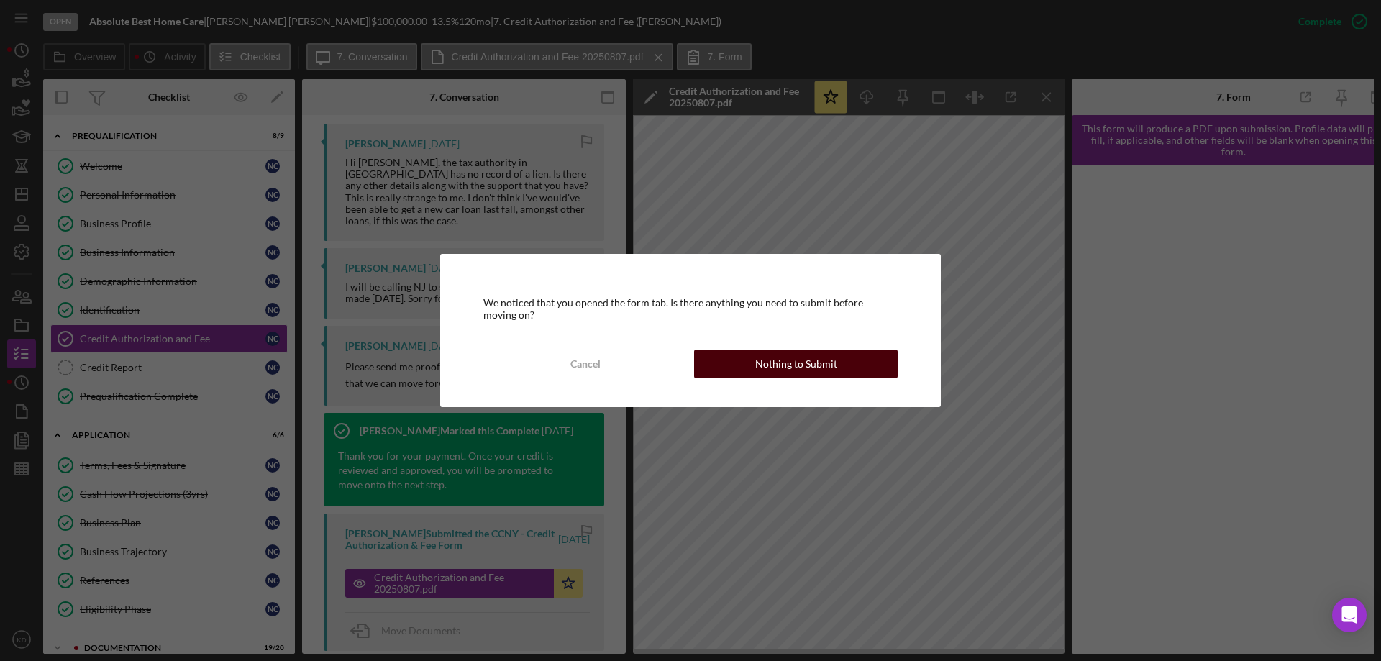
click at [829, 363] on div "Nothing to Submit" at bounding box center [796, 364] width 82 height 29
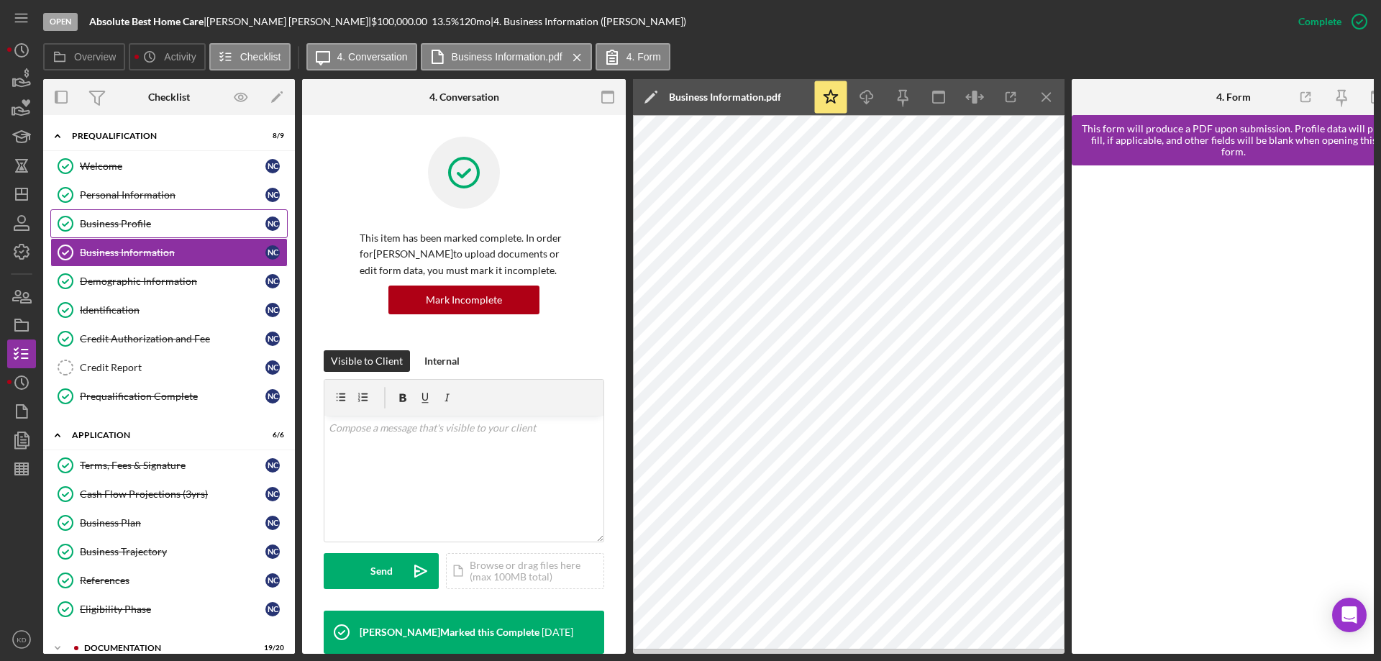
click at [118, 225] on div "Business Profile" at bounding box center [173, 224] width 186 height 12
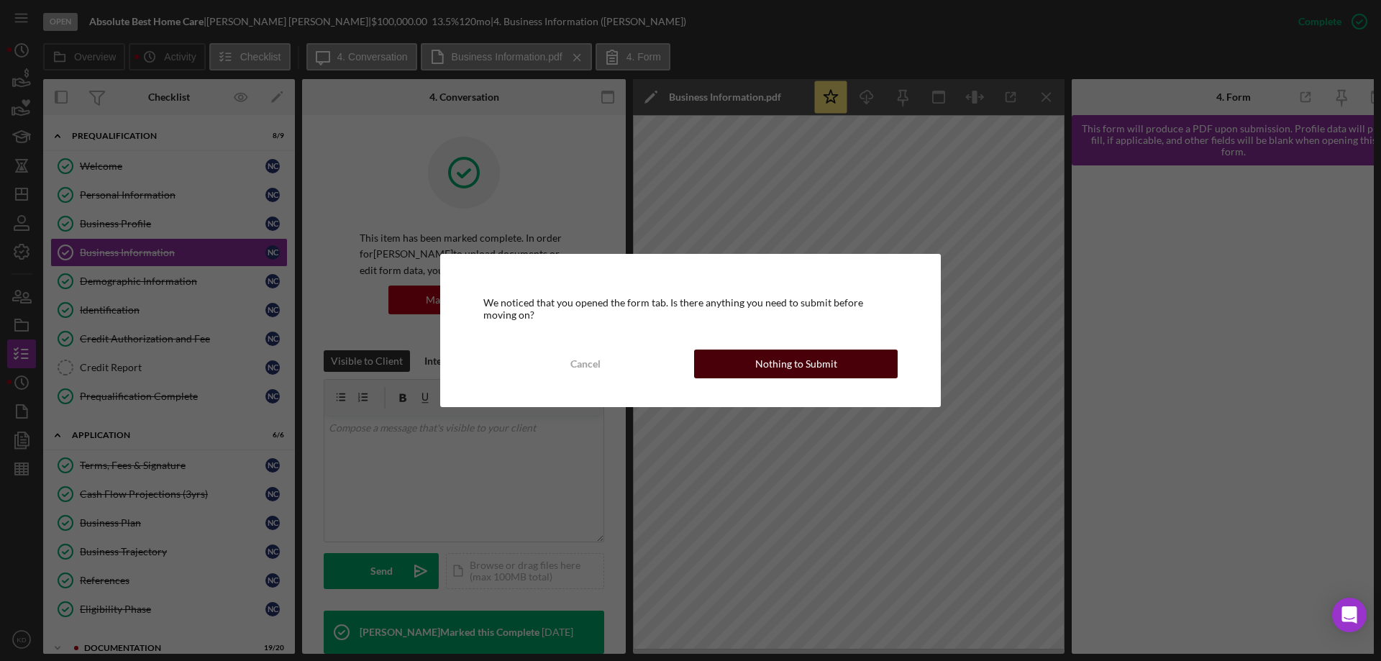
click at [842, 362] on button "Nothing to Submit" at bounding box center [796, 364] width 204 height 29
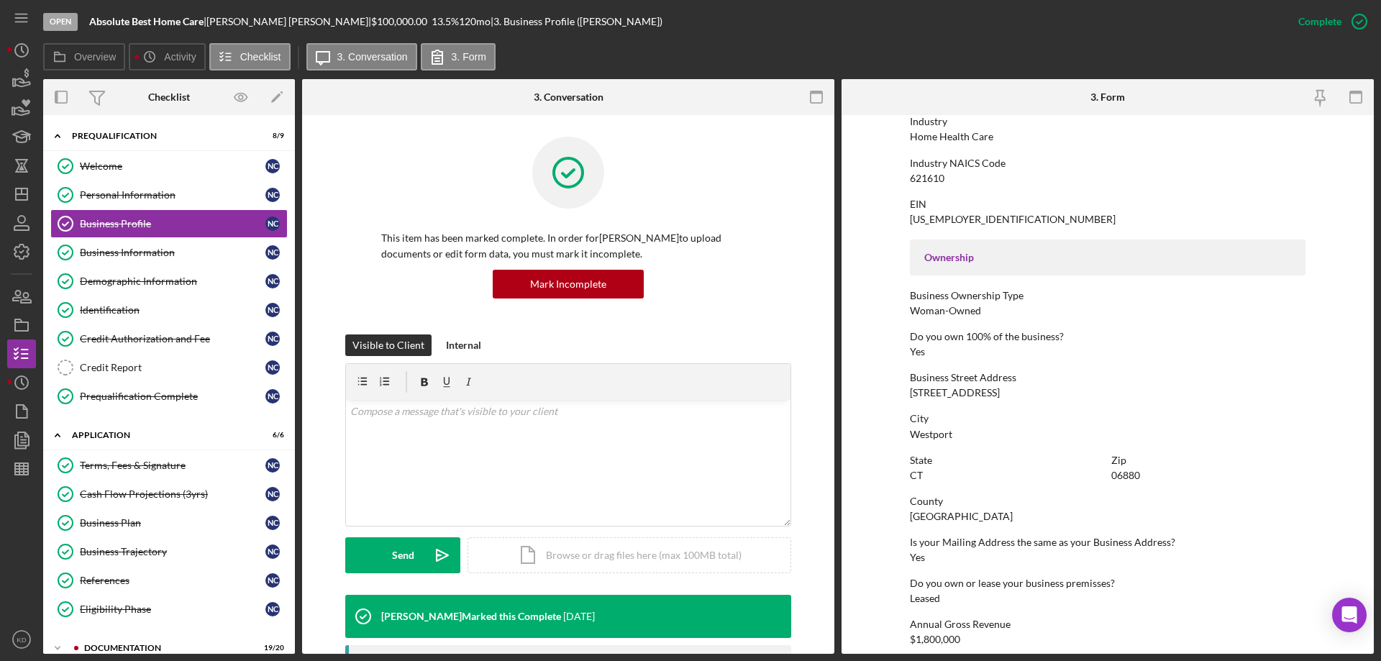
scroll to position [360, 0]
click at [56, 135] on icon "Icon/Expander" at bounding box center [57, 136] width 29 height 29
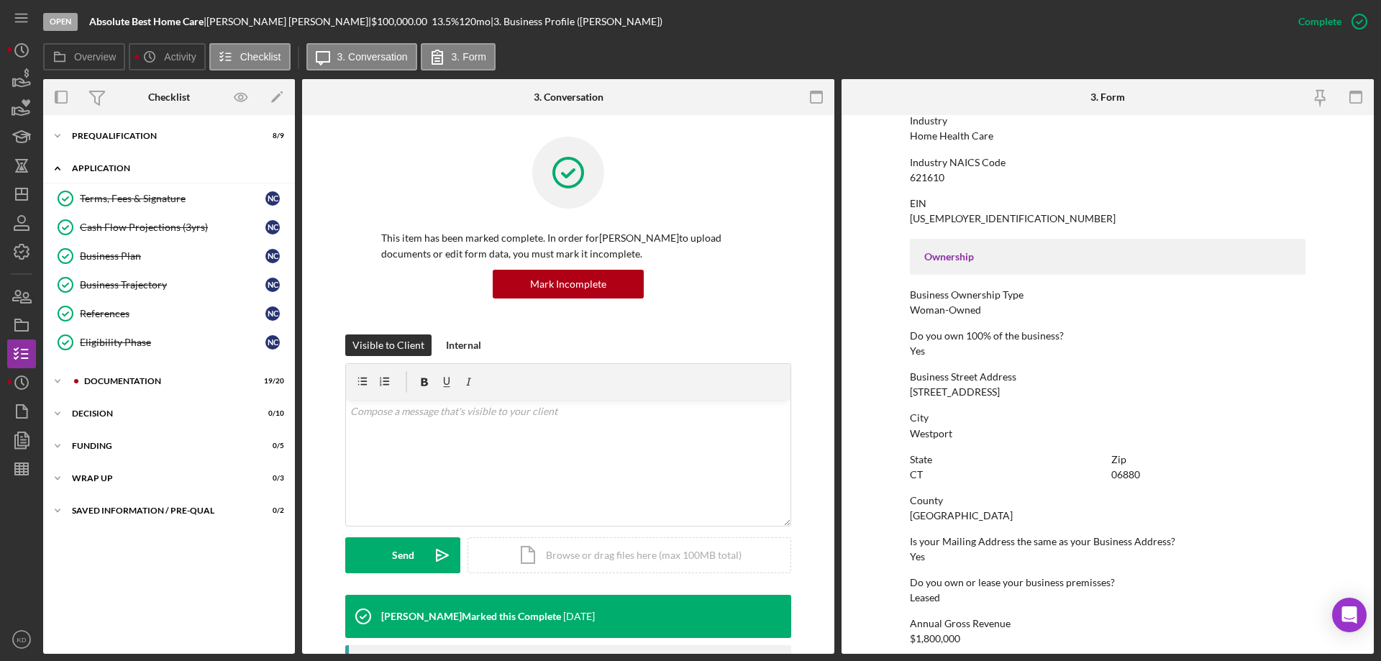
click at [57, 166] on icon "Icon/Expander" at bounding box center [57, 168] width 29 height 29
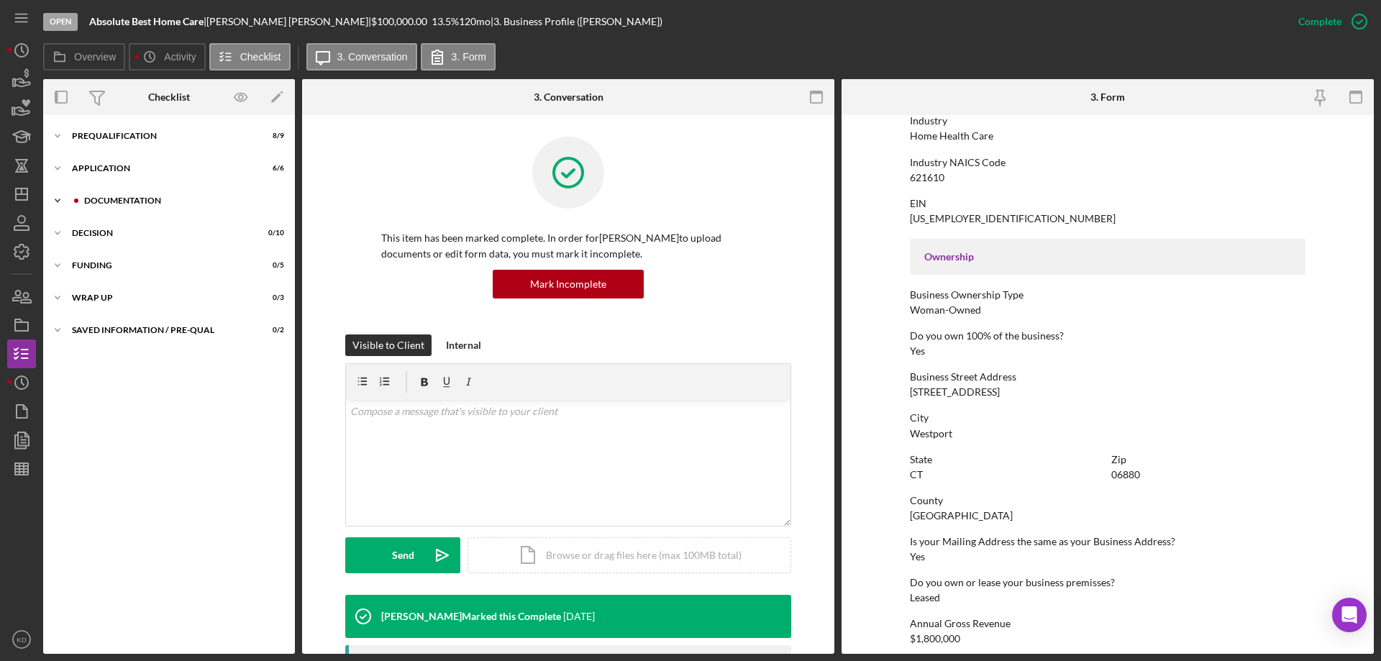
click at [57, 137] on polyline at bounding box center [57, 135] width 4 height 3
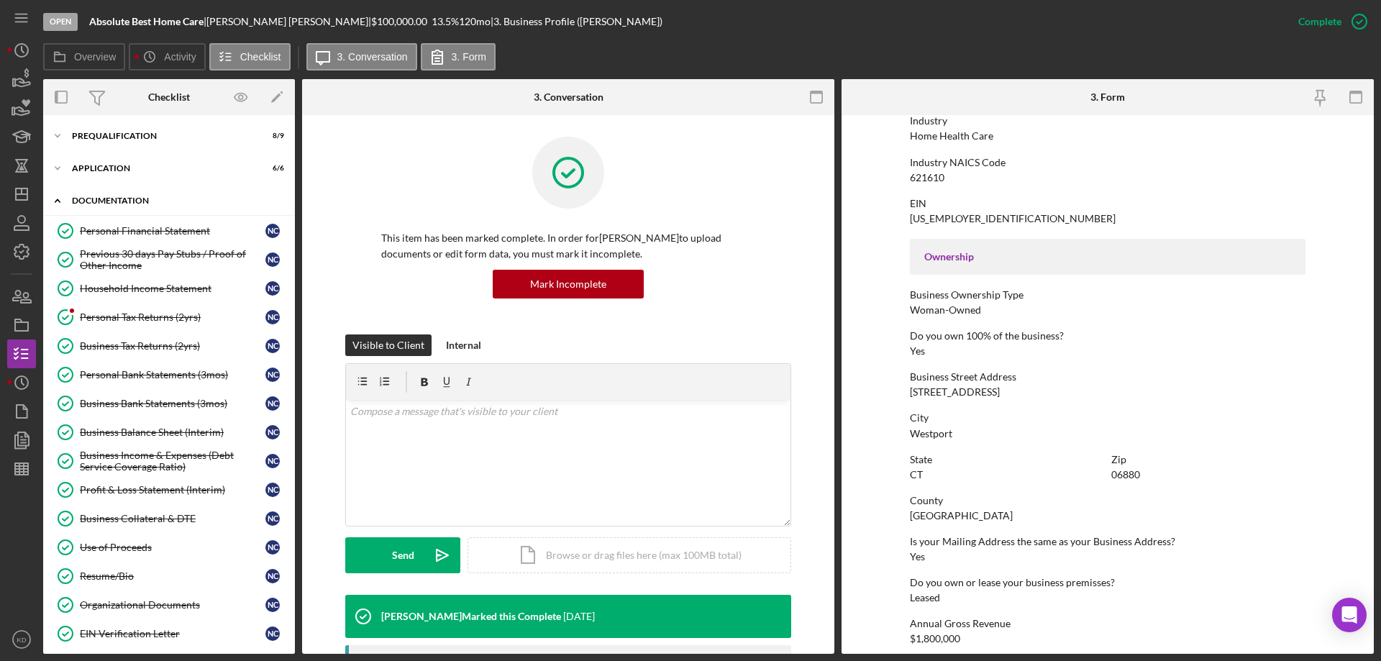
click at [57, 201] on polyline at bounding box center [57, 200] width 4 height 3
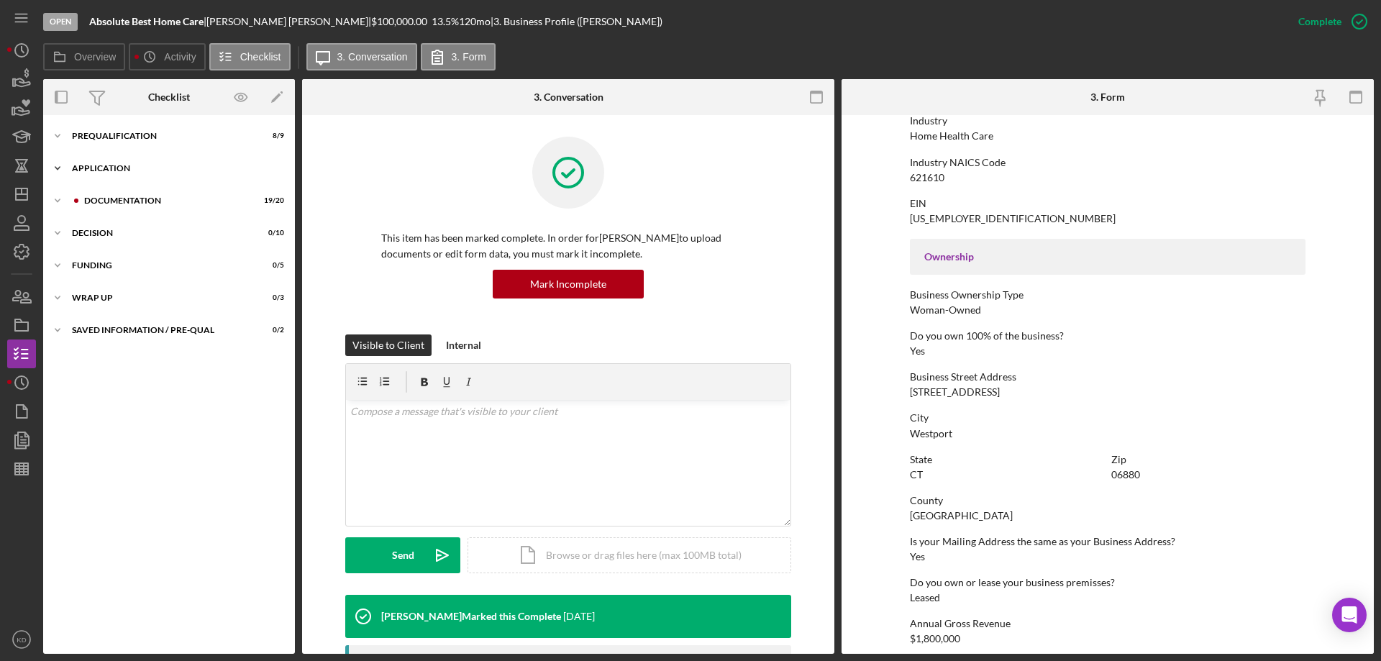
click at [56, 165] on icon "Icon/Expander" at bounding box center [57, 168] width 29 height 29
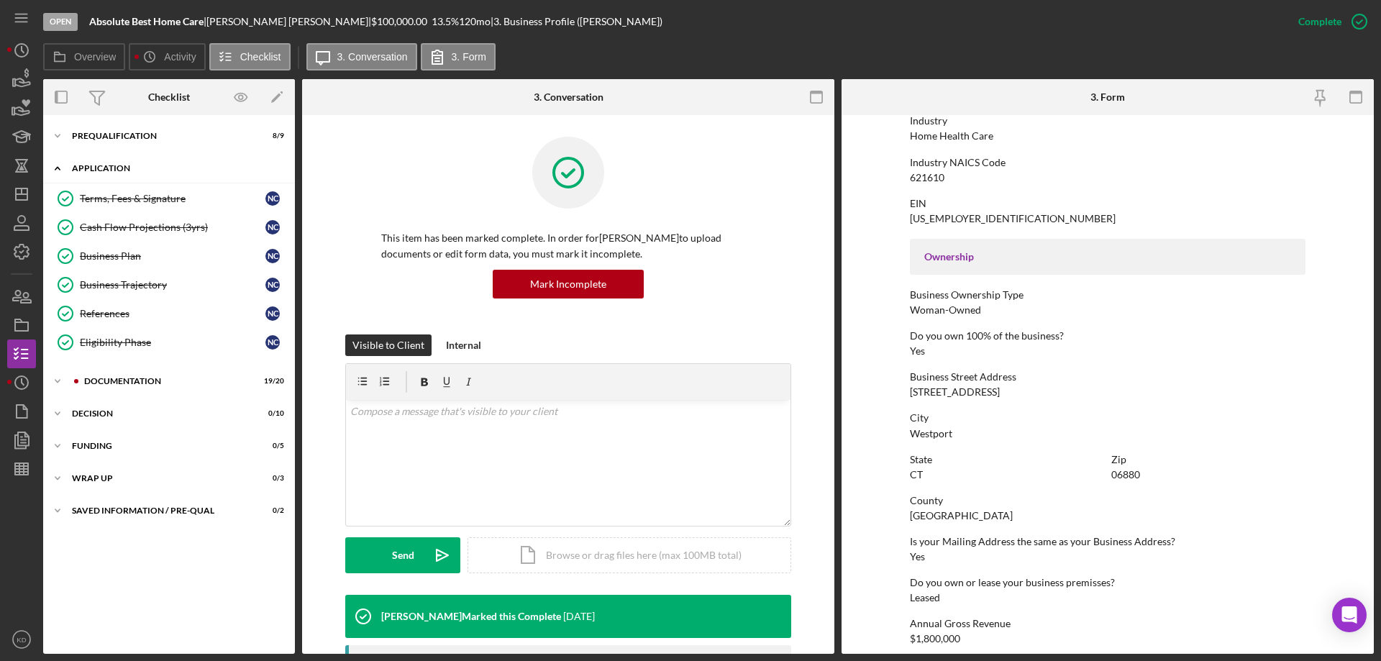
click at [56, 165] on icon "Icon/Expander" at bounding box center [57, 168] width 29 height 29
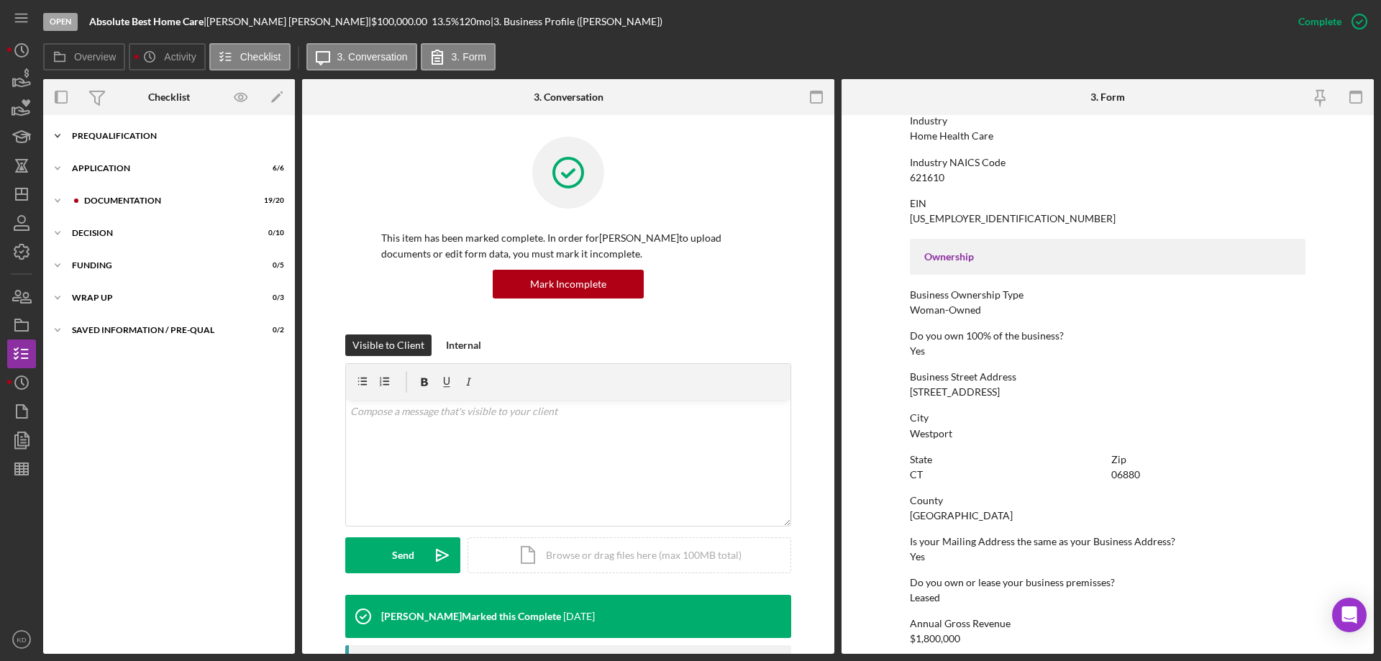
click at [56, 133] on icon "Icon/Expander" at bounding box center [57, 136] width 29 height 29
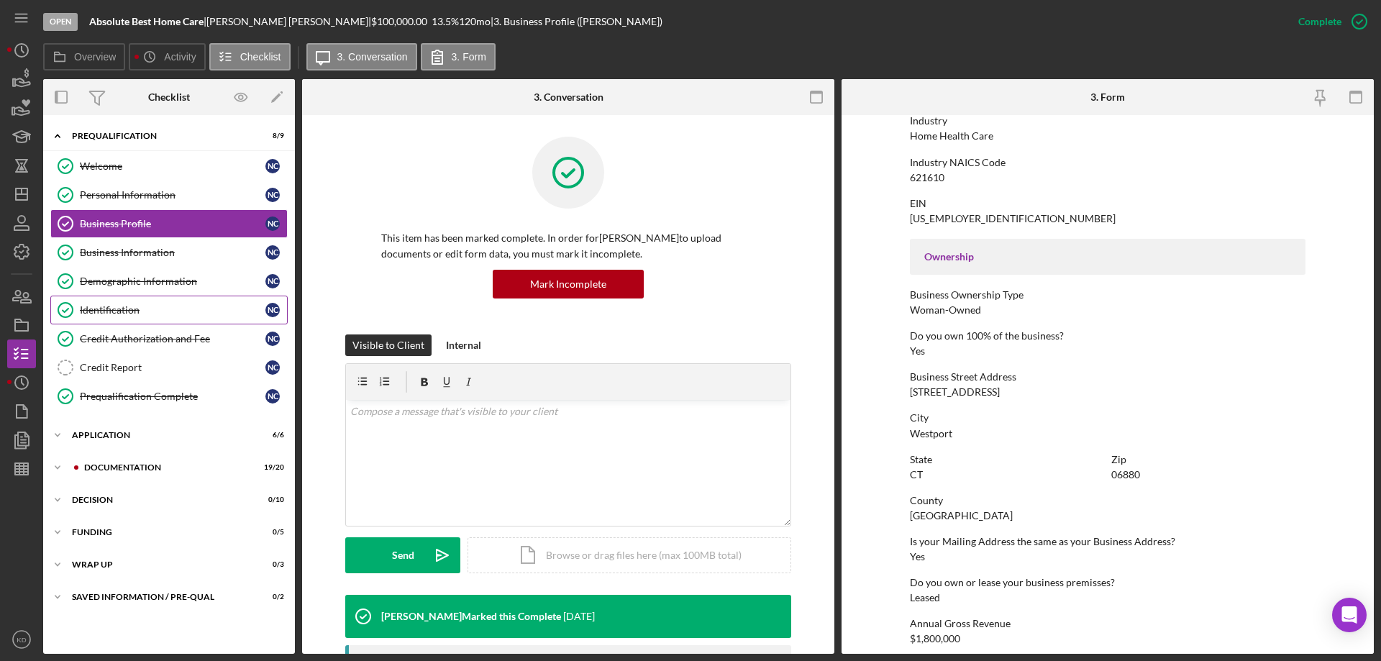
click at [137, 316] on link "Identification Identification N C" at bounding box center [168, 310] width 237 height 29
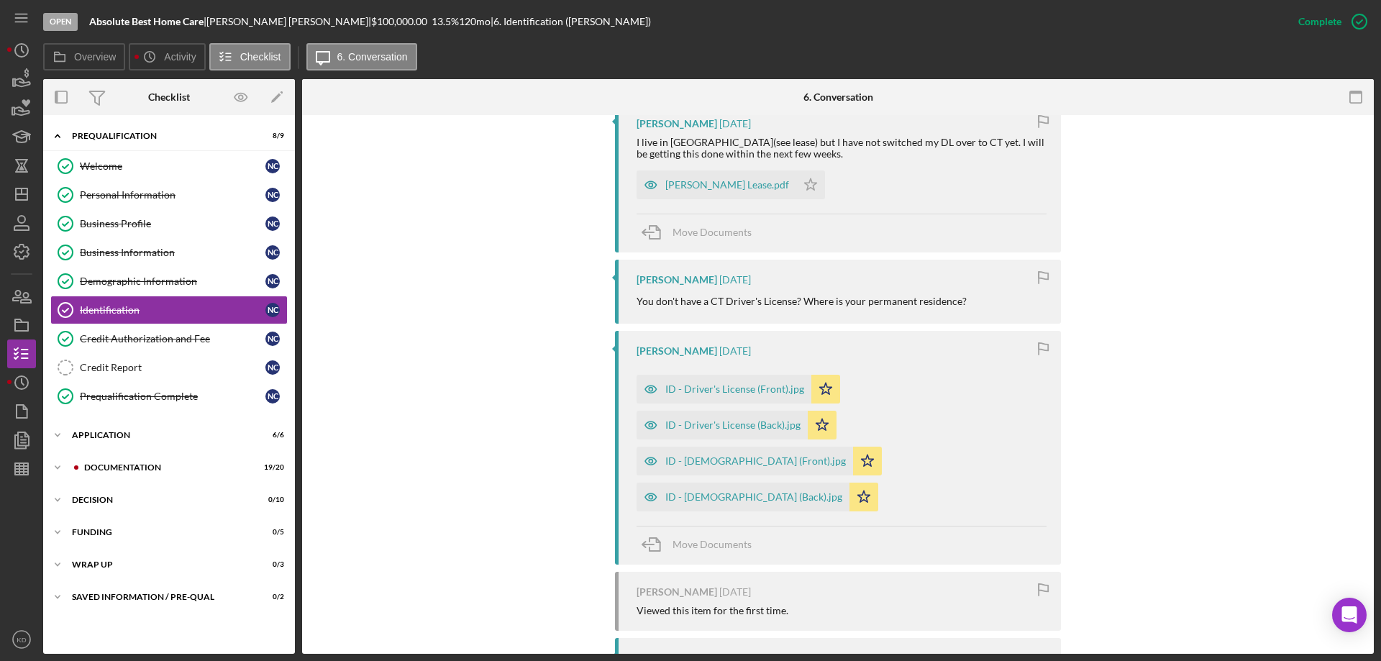
scroll to position [687, 0]
click at [724, 460] on div "ID - [DEMOGRAPHIC_DATA] (Front).jpg" at bounding box center [755, 461] width 181 height 12
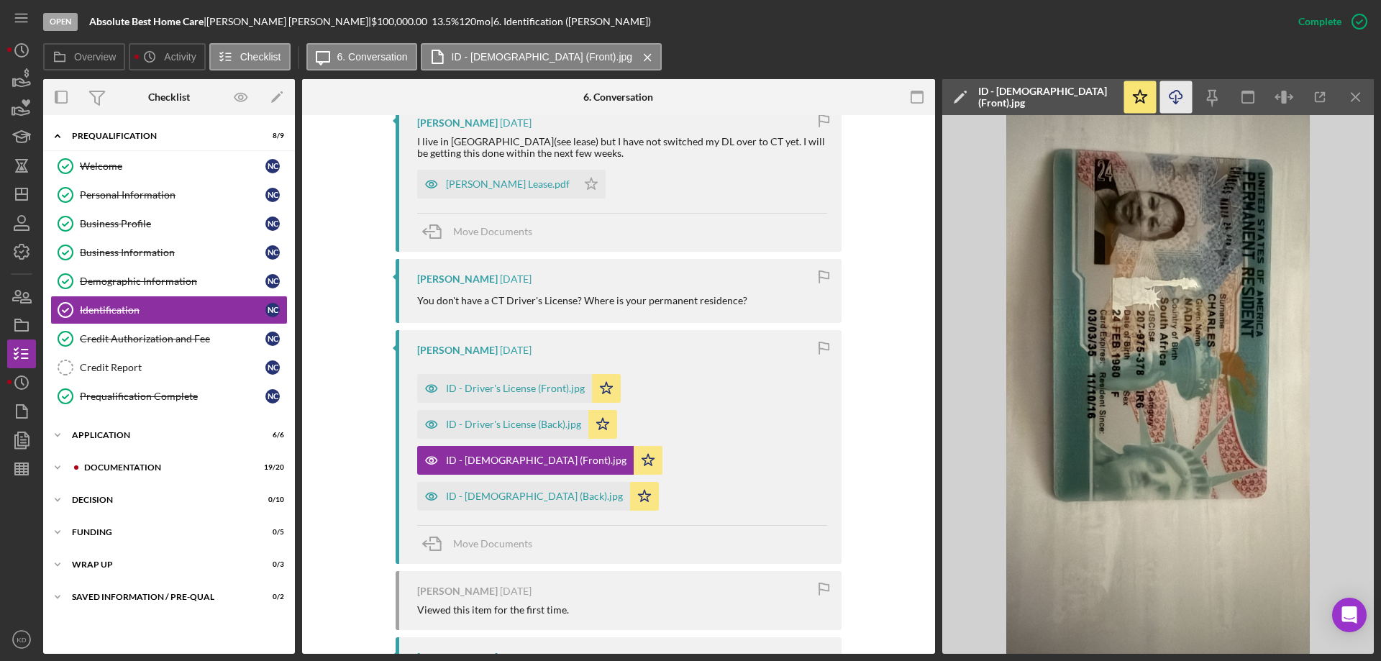
click at [1177, 101] on icon "Icon/Download" at bounding box center [1176, 97] width 32 height 32
click at [451, 496] on div "ID - [DEMOGRAPHIC_DATA] (Back).jpg" at bounding box center [534, 496] width 177 height 12
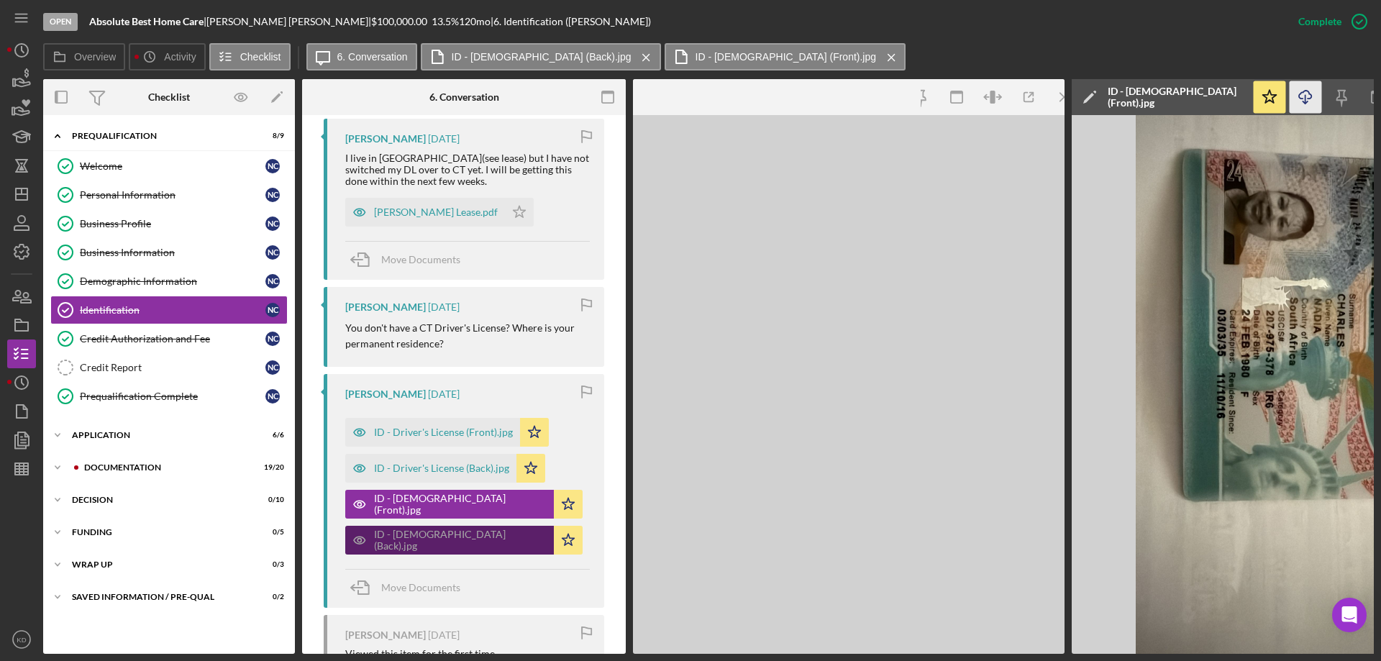
scroll to position [703, 0]
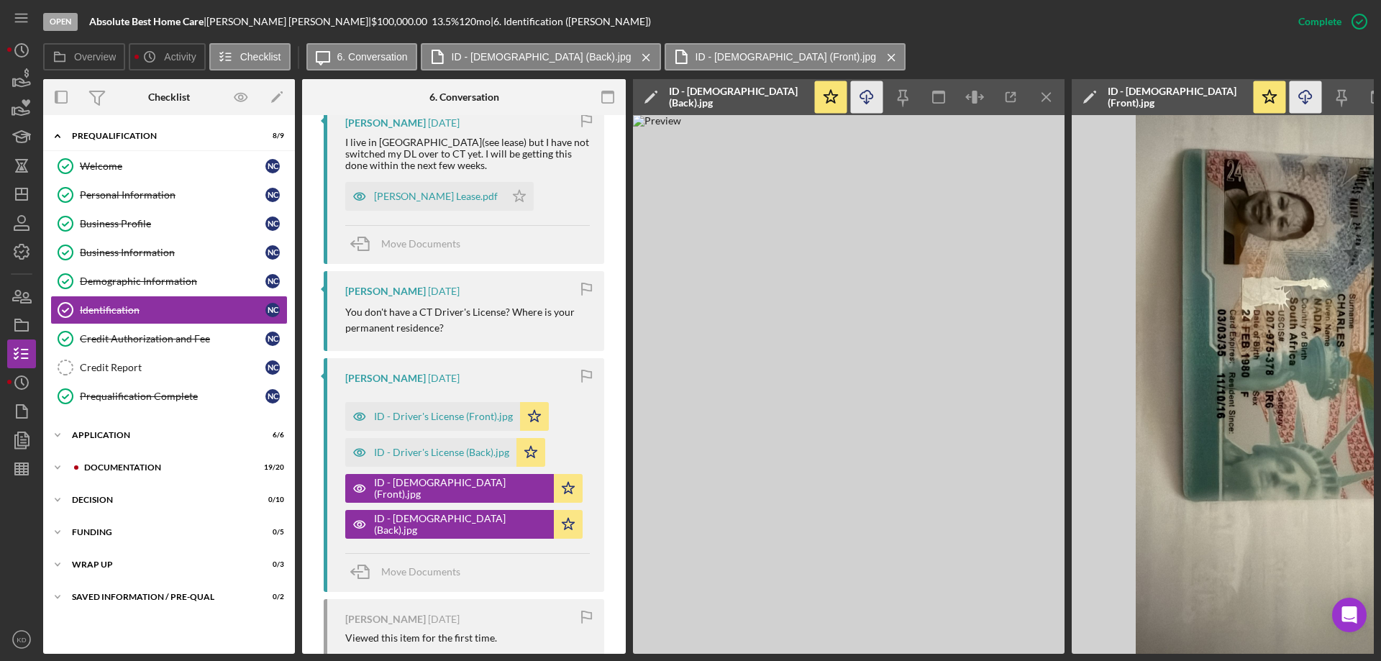
click at [862, 88] on icon "Icon/Download" at bounding box center [867, 97] width 32 height 32
click at [444, 417] on div "ID - Driver's License (Front).jpg" at bounding box center [443, 417] width 139 height 12
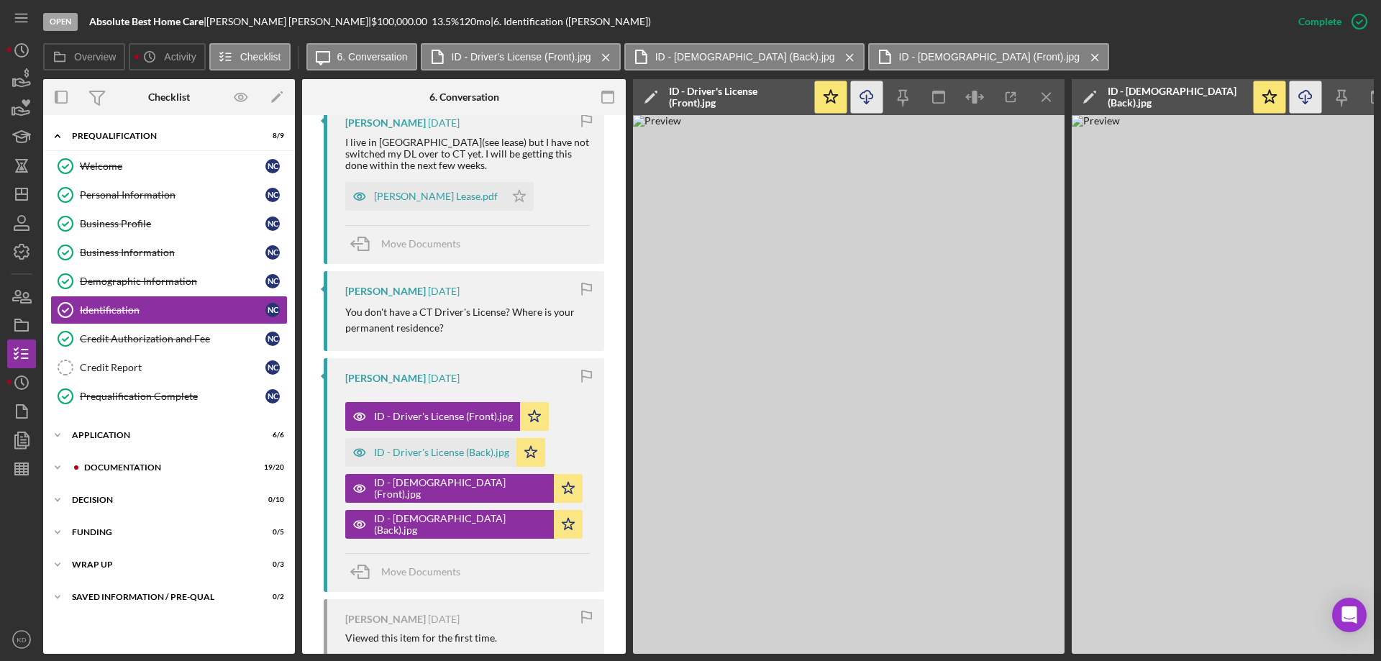
click at [871, 96] on icon "Icon/Download" at bounding box center [867, 97] width 32 height 32
click at [408, 450] on div "ID - Driver's License (Back).jpg" at bounding box center [441, 453] width 135 height 12
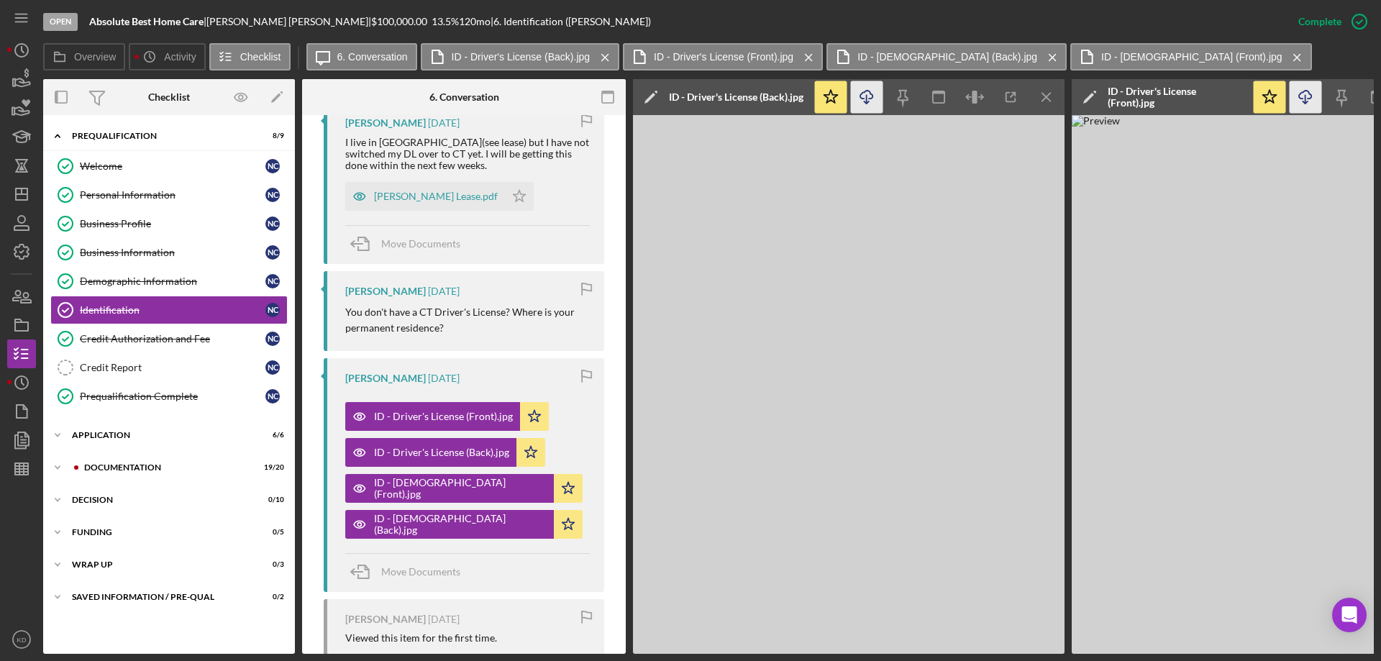
click at [870, 91] on icon "Icon/Download" at bounding box center [867, 97] width 32 height 32
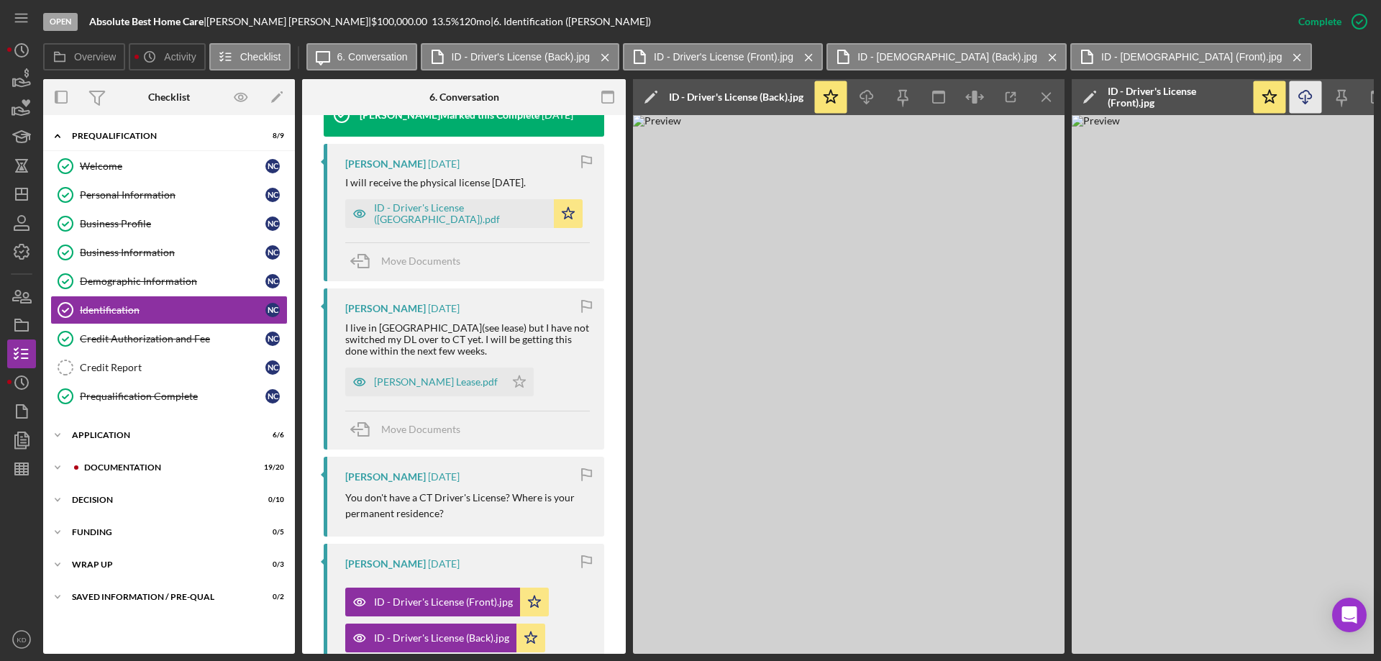
scroll to position [491, 0]
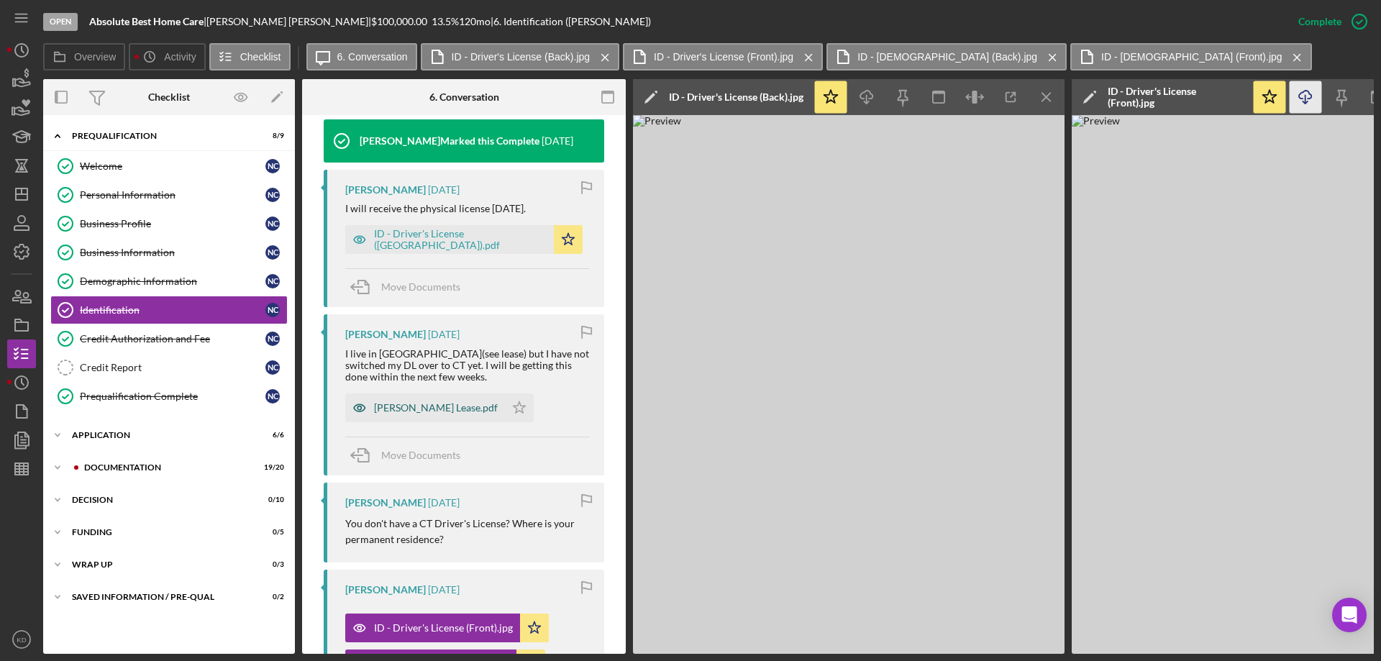
click at [411, 404] on div "[PERSON_NAME] Lease.pdf" at bounding box center [436, 408] width 124 height 12
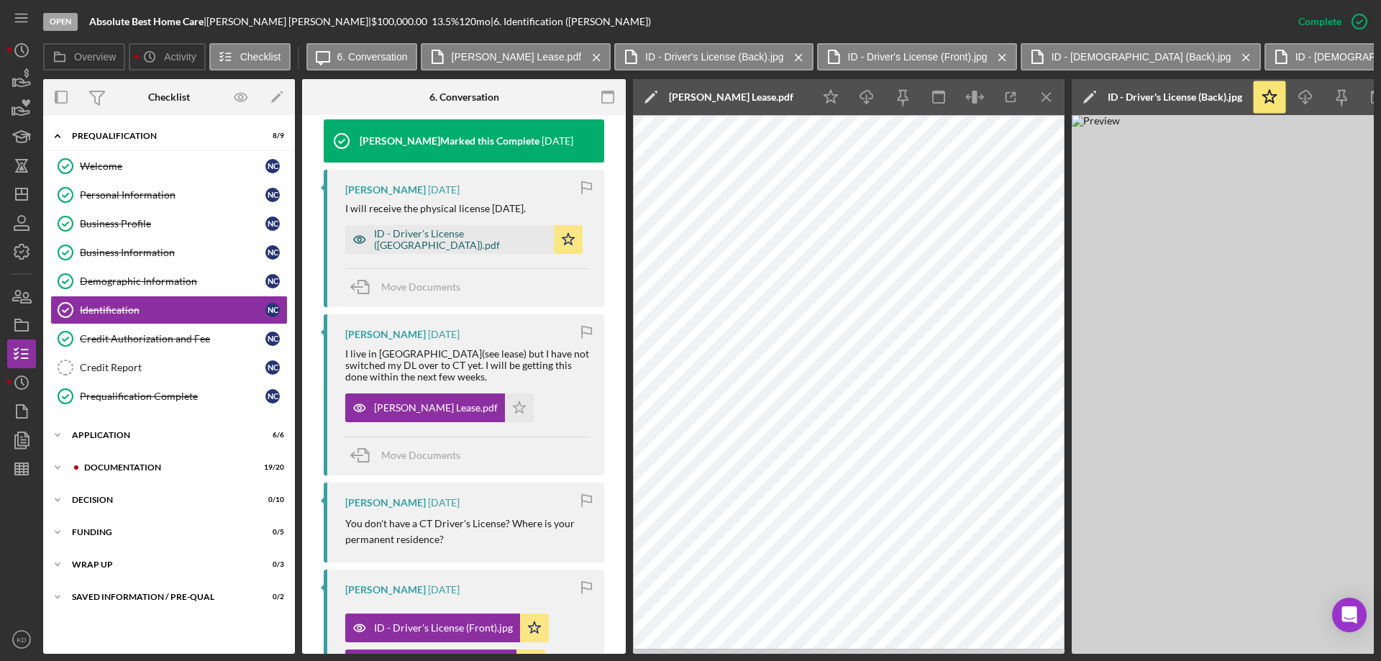
click at [439, 234] on div "ID - Driver's License ([GEOGRAPHIC_DATA]).pdf" at bounding box center [460, 239] width 173 height 23
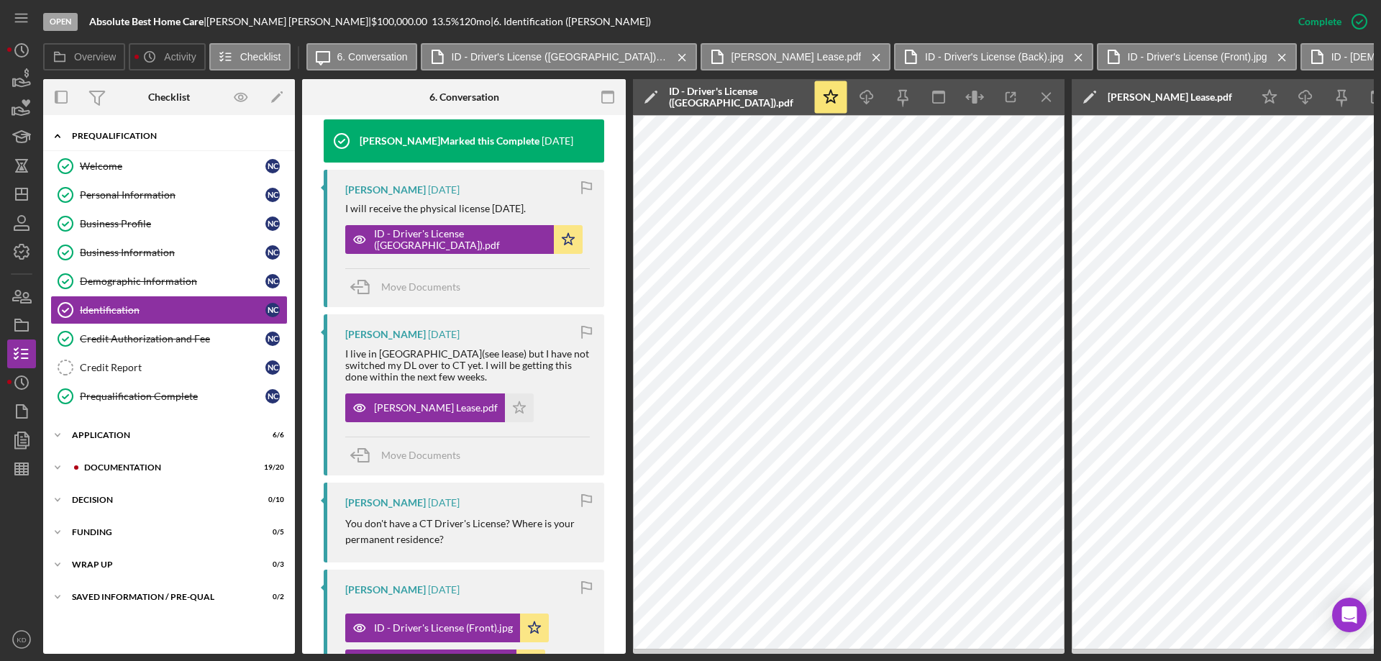
click at [59, 137] on polyline at bounding box center [57, 135] width 4 height 3
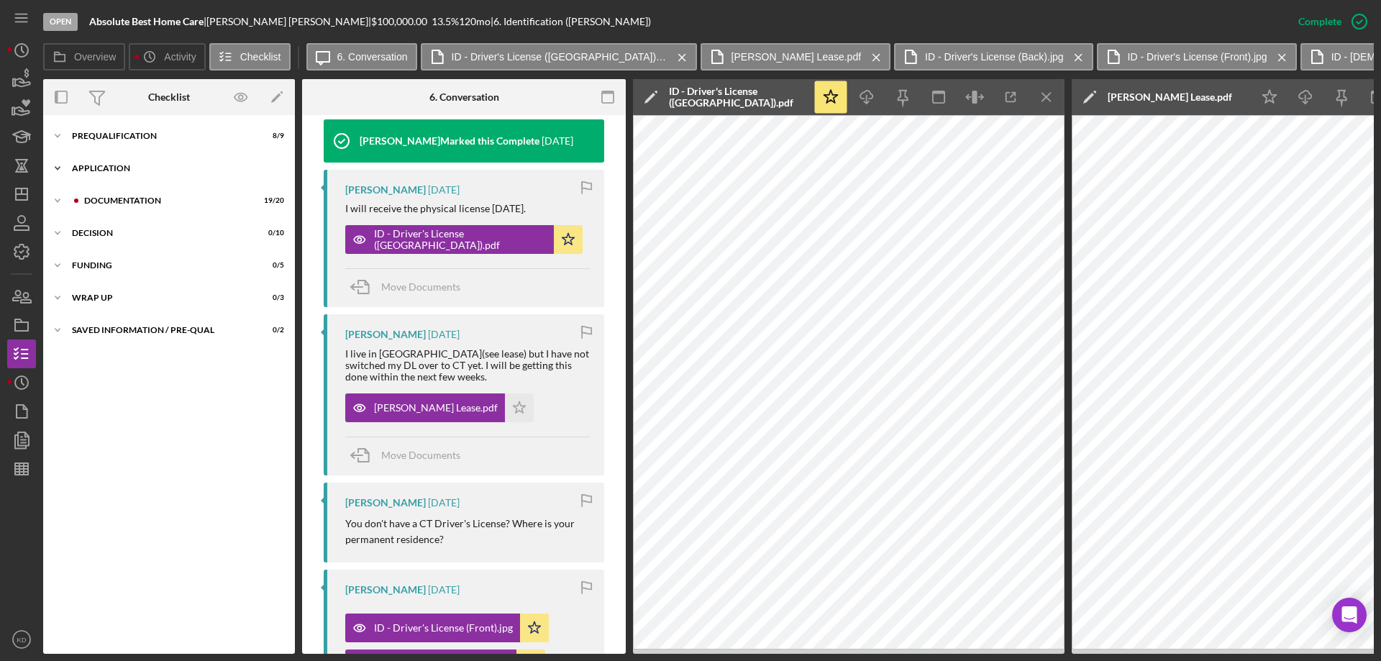
click at [59, 166] on icon "Icon/Expander" at bounding box center [57, 168] width 29 height 29
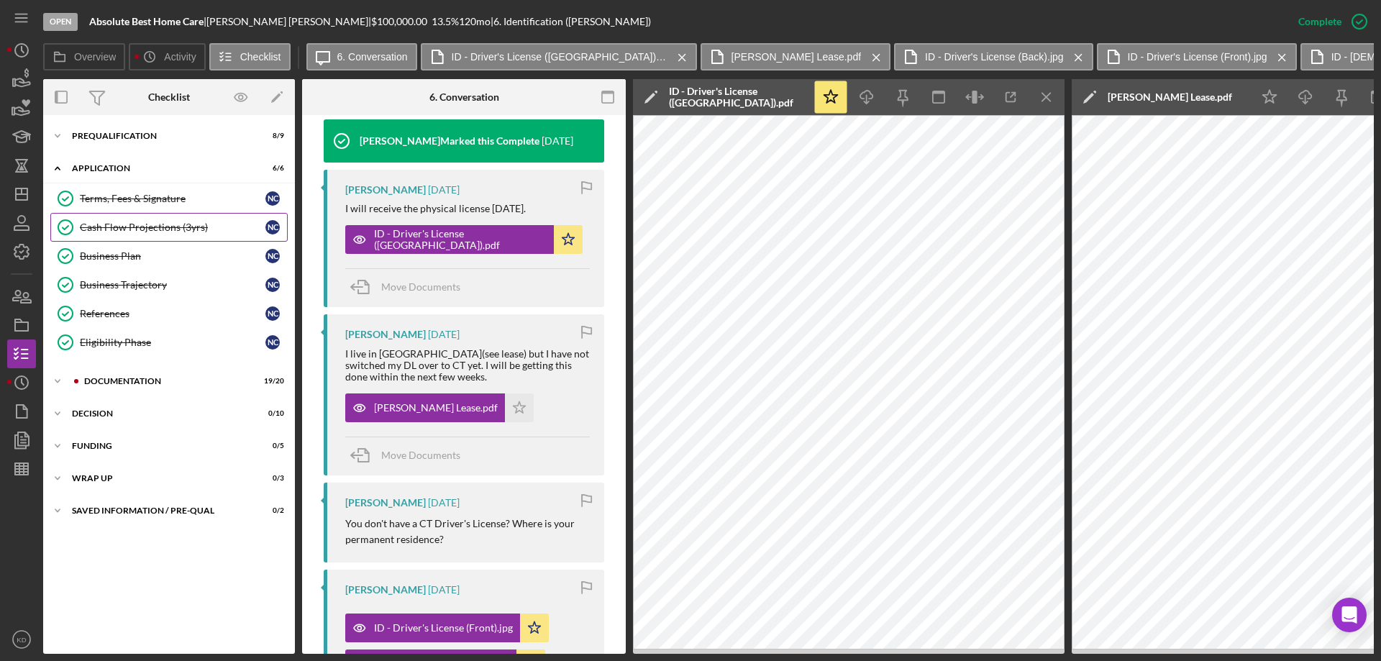
click at [103, 226] on div "Cash Flow Projections (3yrs)" at bounding box center [173, 228] width 186 height 12
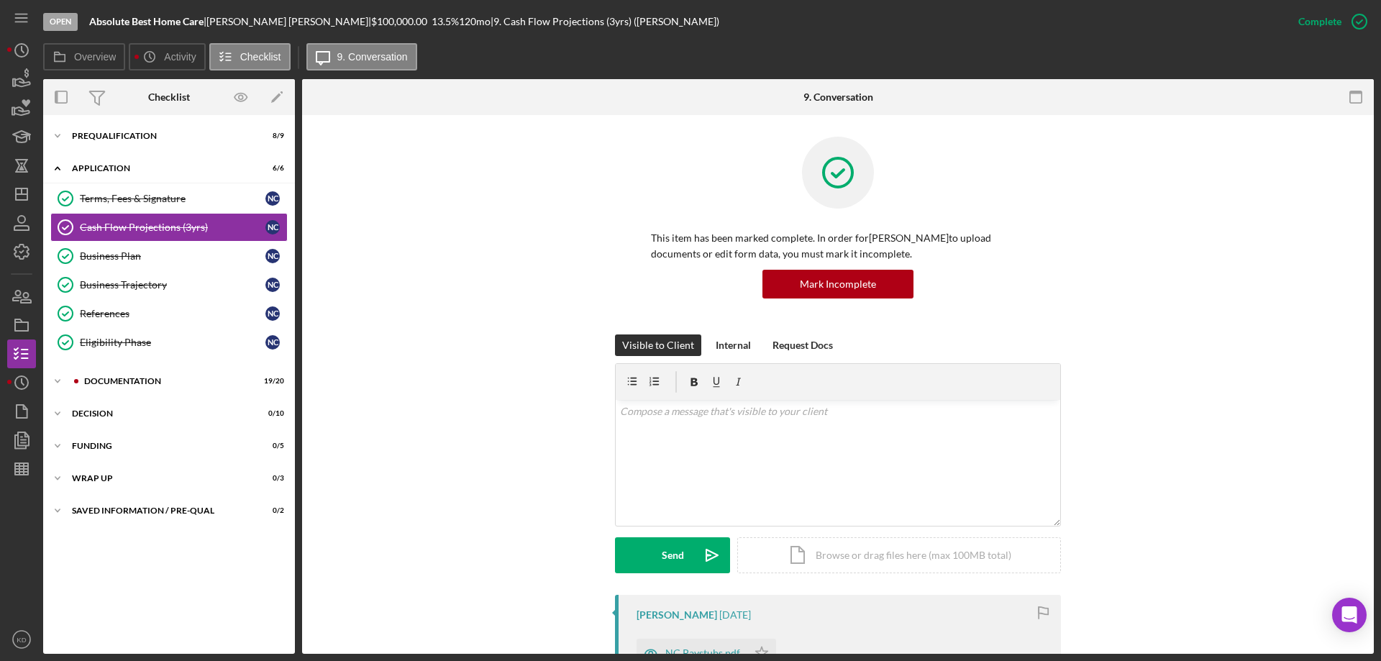
scroll to position [471, 0]
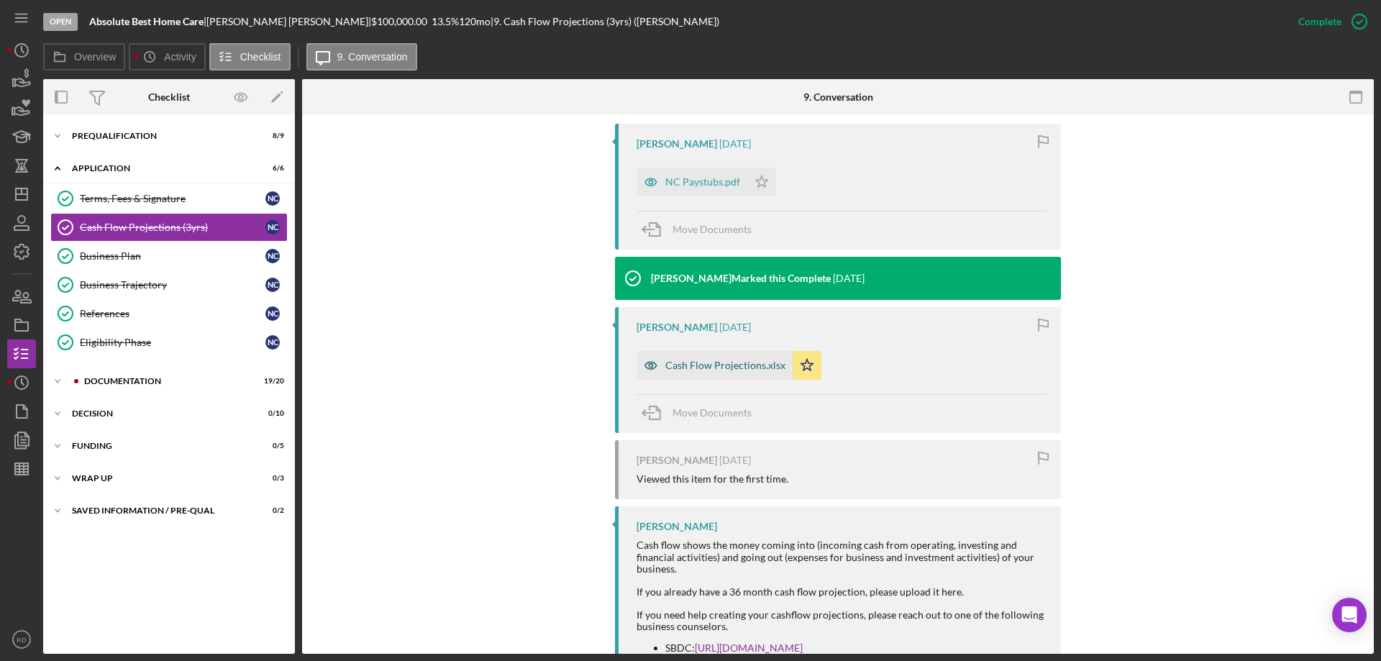
click at [691, 358] on div "Cash Flow Projections.xlsx" at bounding box center [714, 365] width 156 height 29
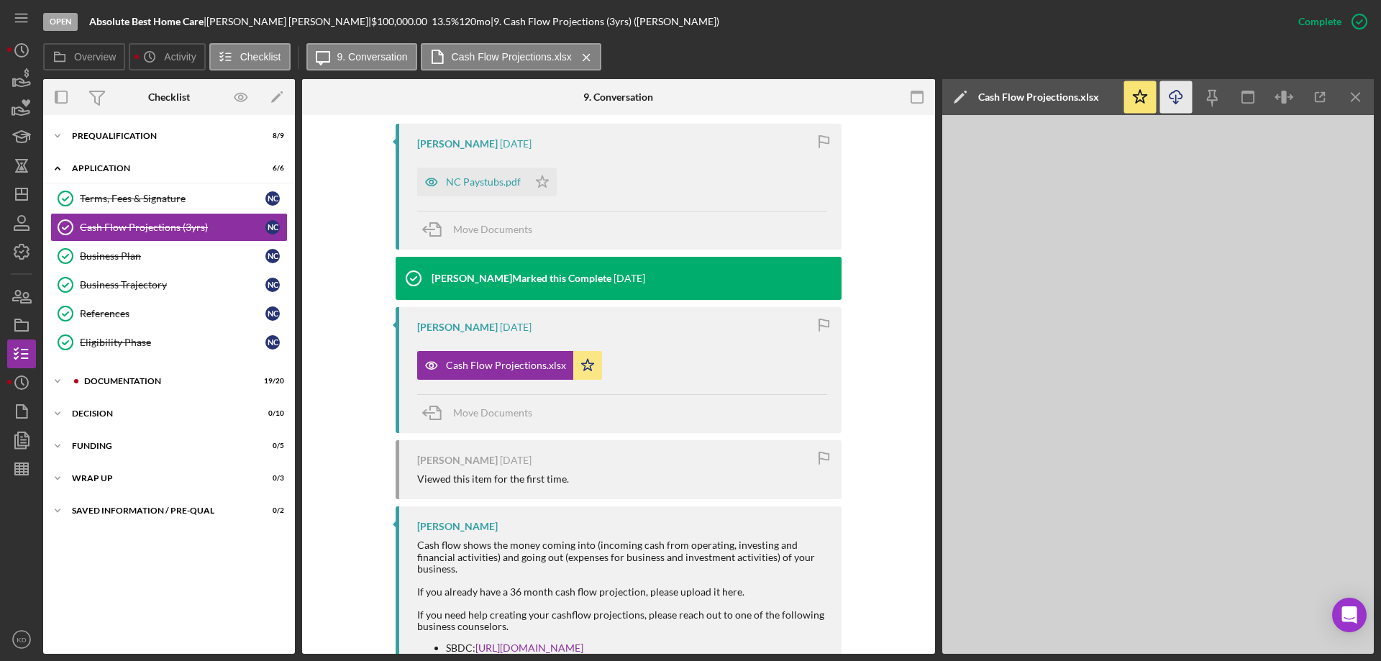
click at [1183, 103] on icon "Icon/Download" at bounding box center [1176, 97] width 32 height 32
click at [111, 257] on div "Business Plan" at bounding box center [173, 256] width 186 height 12
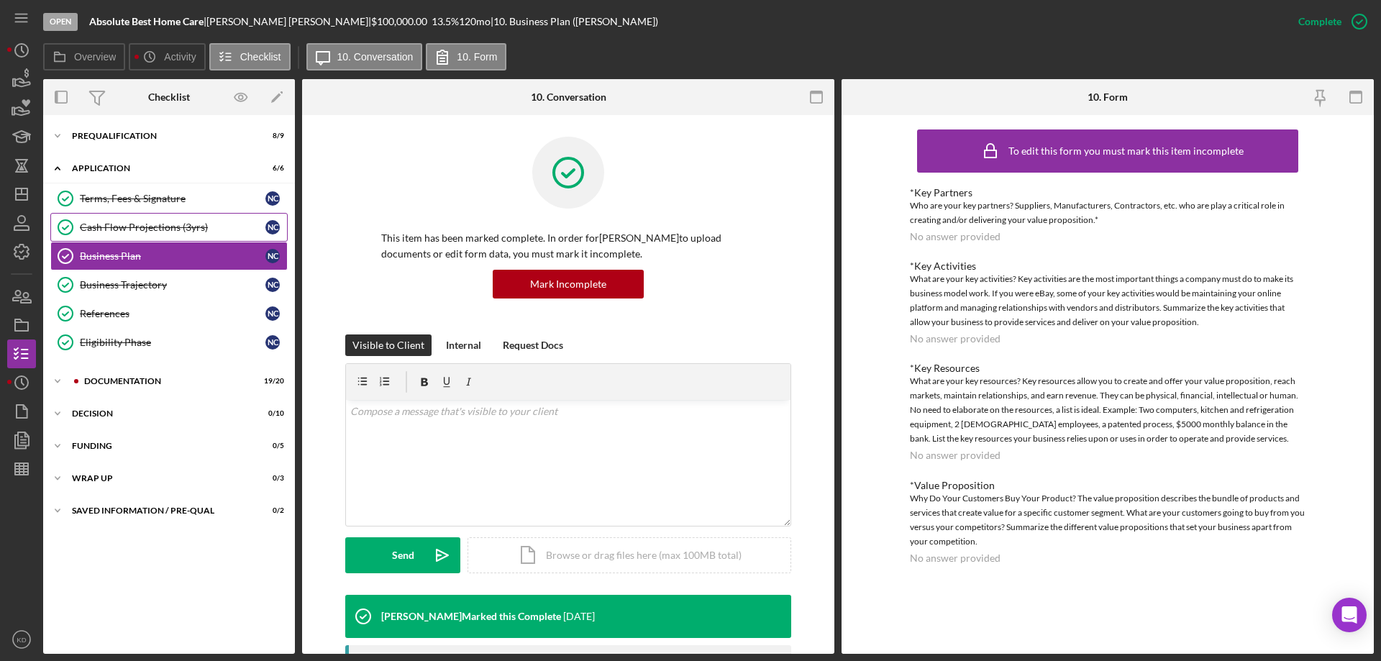
click at [122, 228] on div "Cash Flow Projections (3yrs)" at bounding box center [173, 228] width 186 height 12
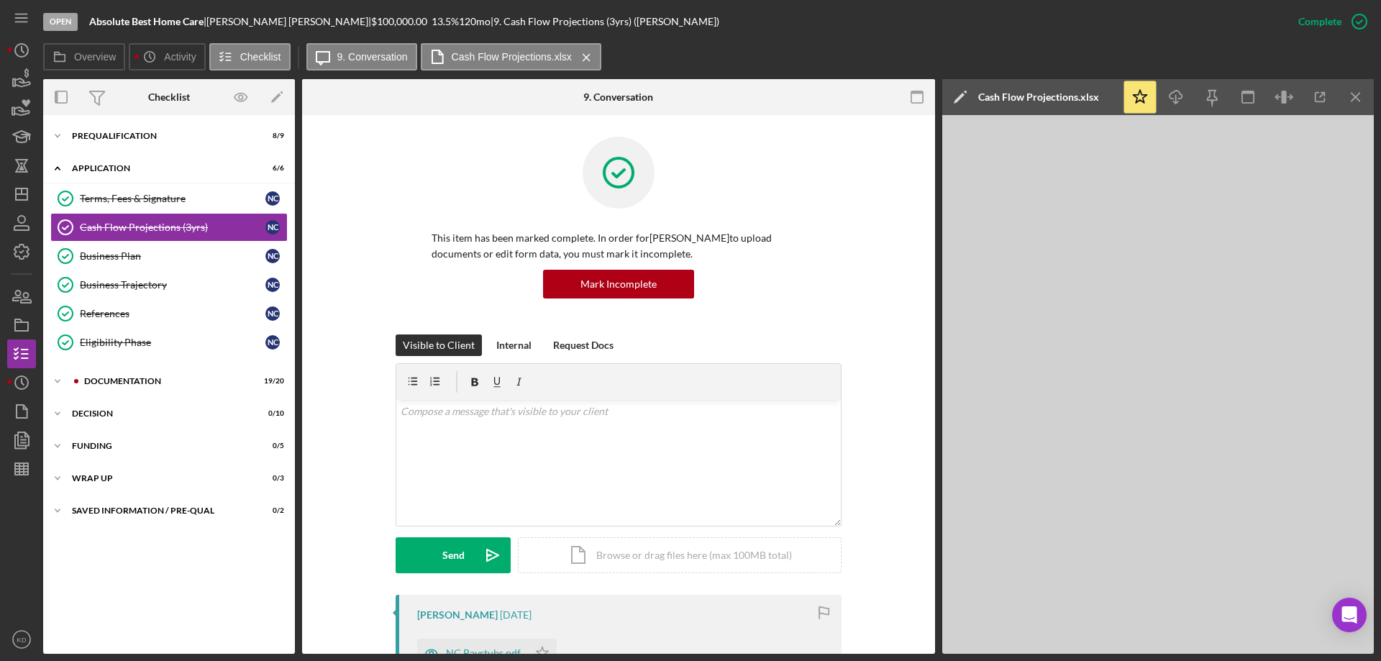
scroll to position [471, 0]
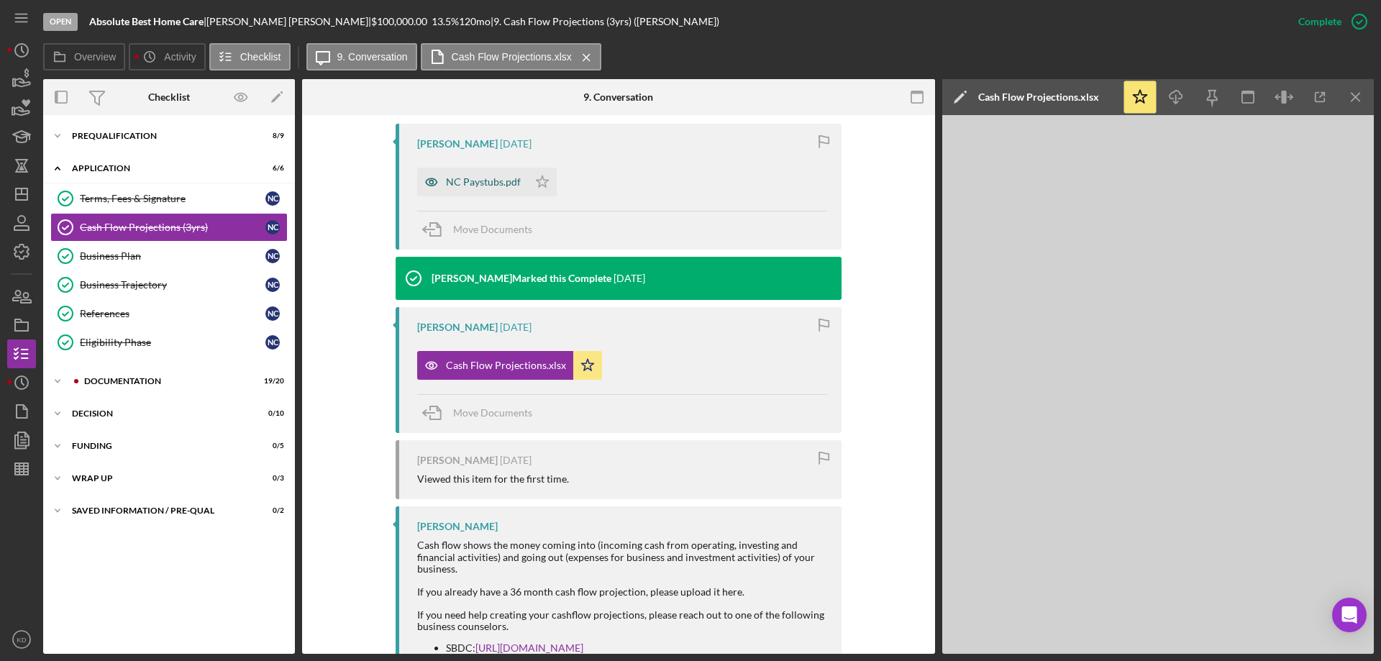
click at [470, 183] on div "NC Paystubs.pdf" at bounding box center [483, 182] width 75 height 12
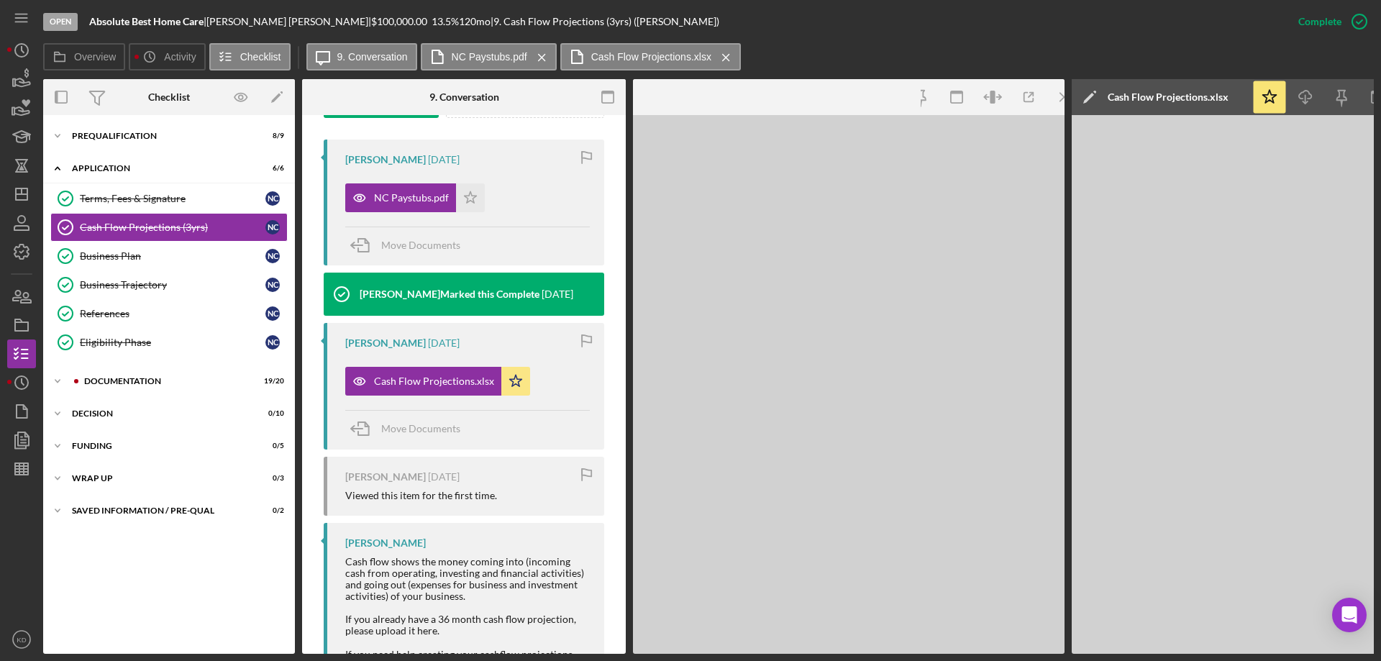
scroll to position [487, 0]
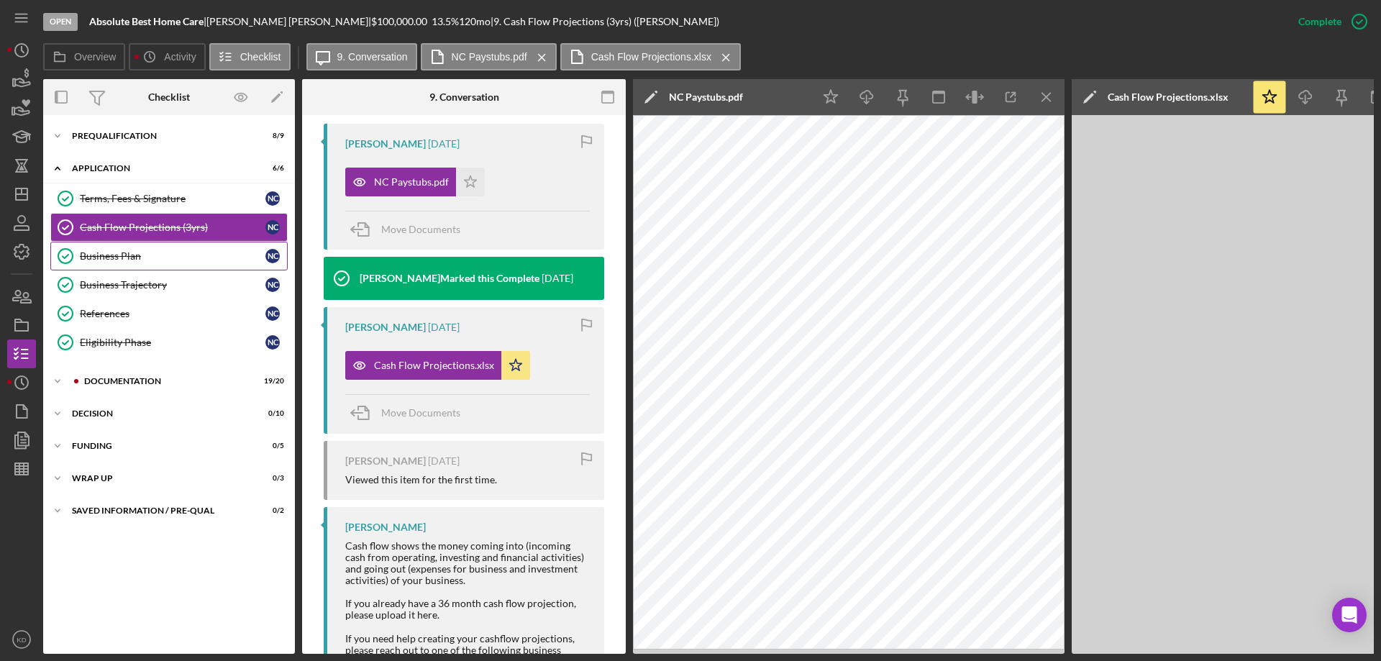
click at [120, 254] on div "Business Plan" at bounding box center [173, 256] width 186 height 12
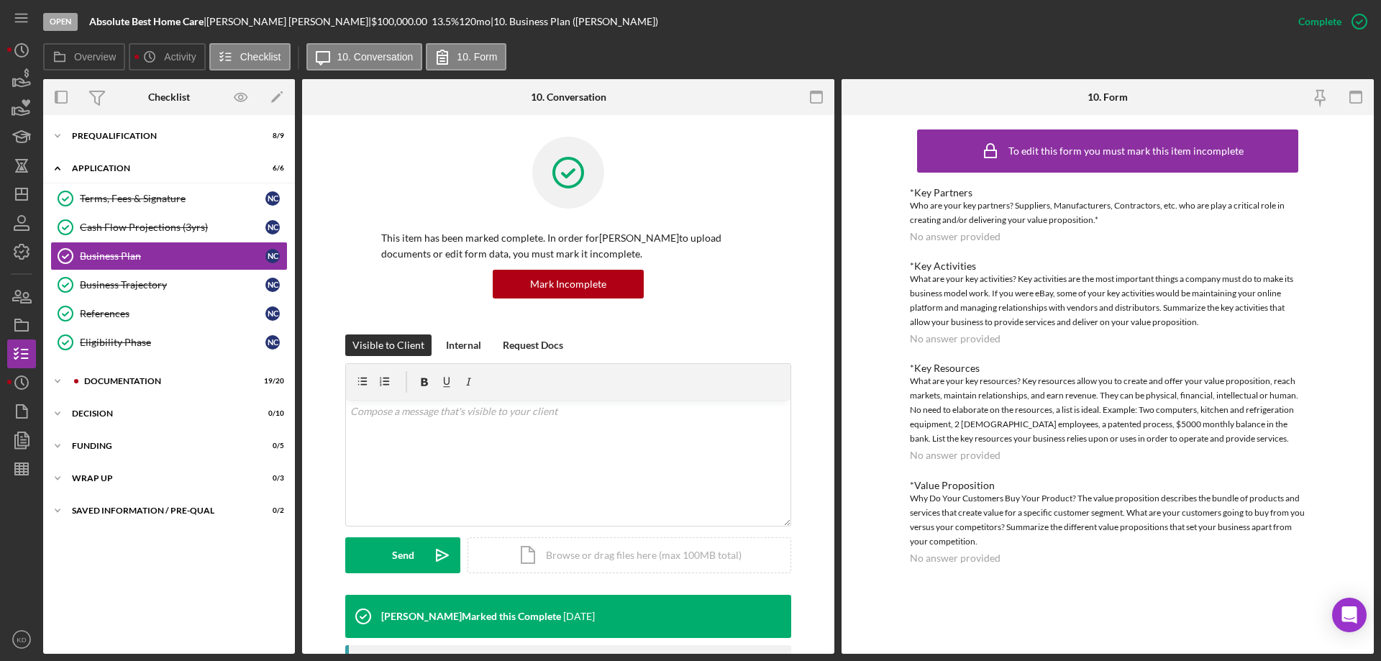
scroll to position [422, 0]
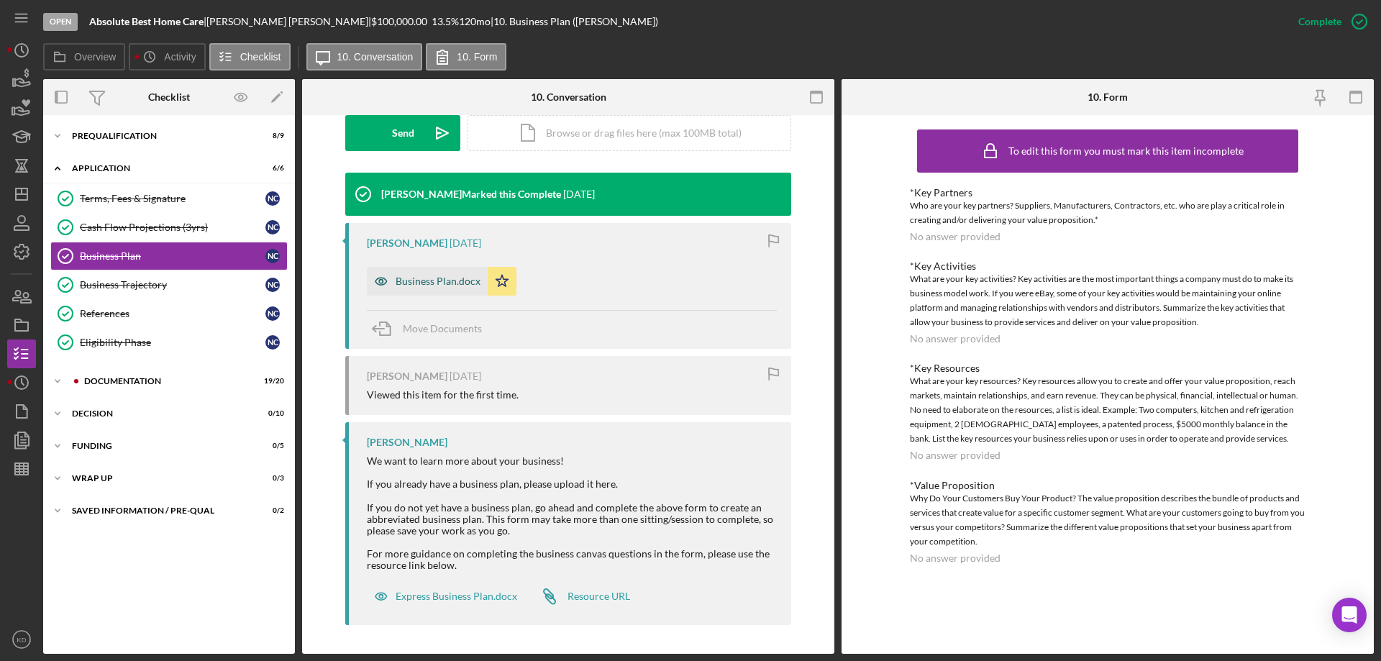
click at [411, 282] on div "Business Plan.docx" at bounding box center [438, 281] width 85 height 12
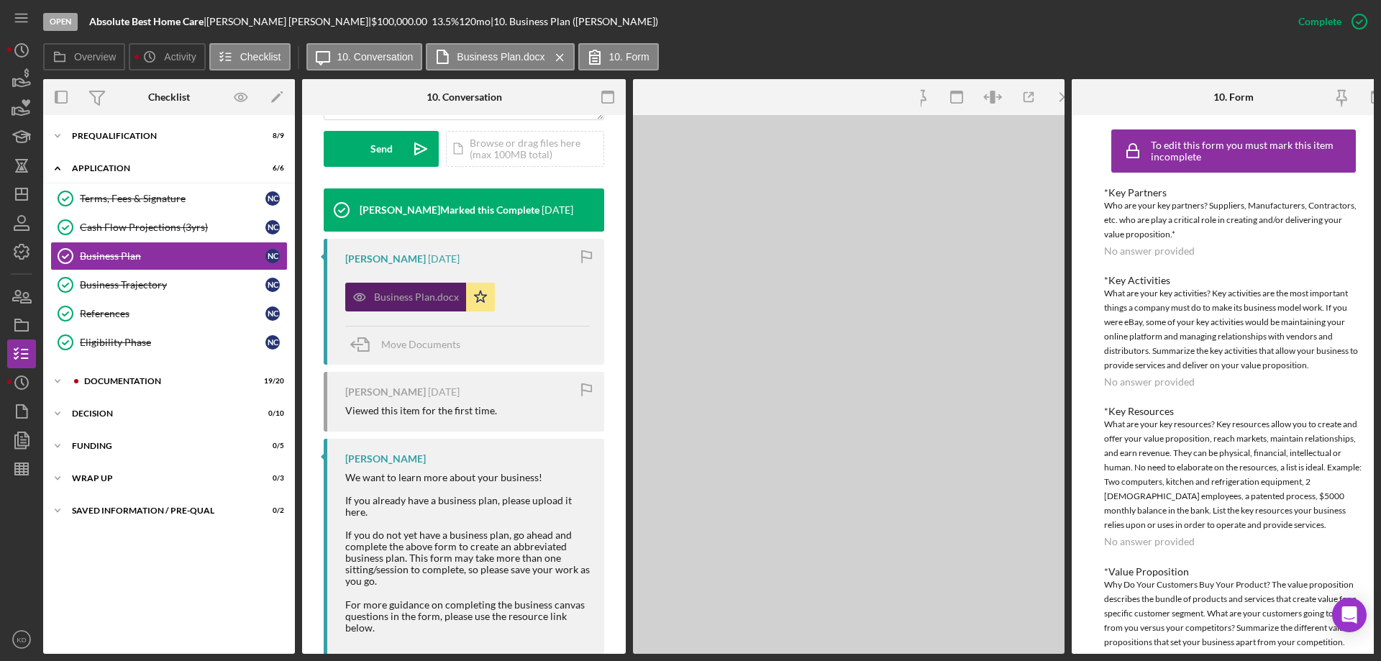
scroll to position [438, 0]
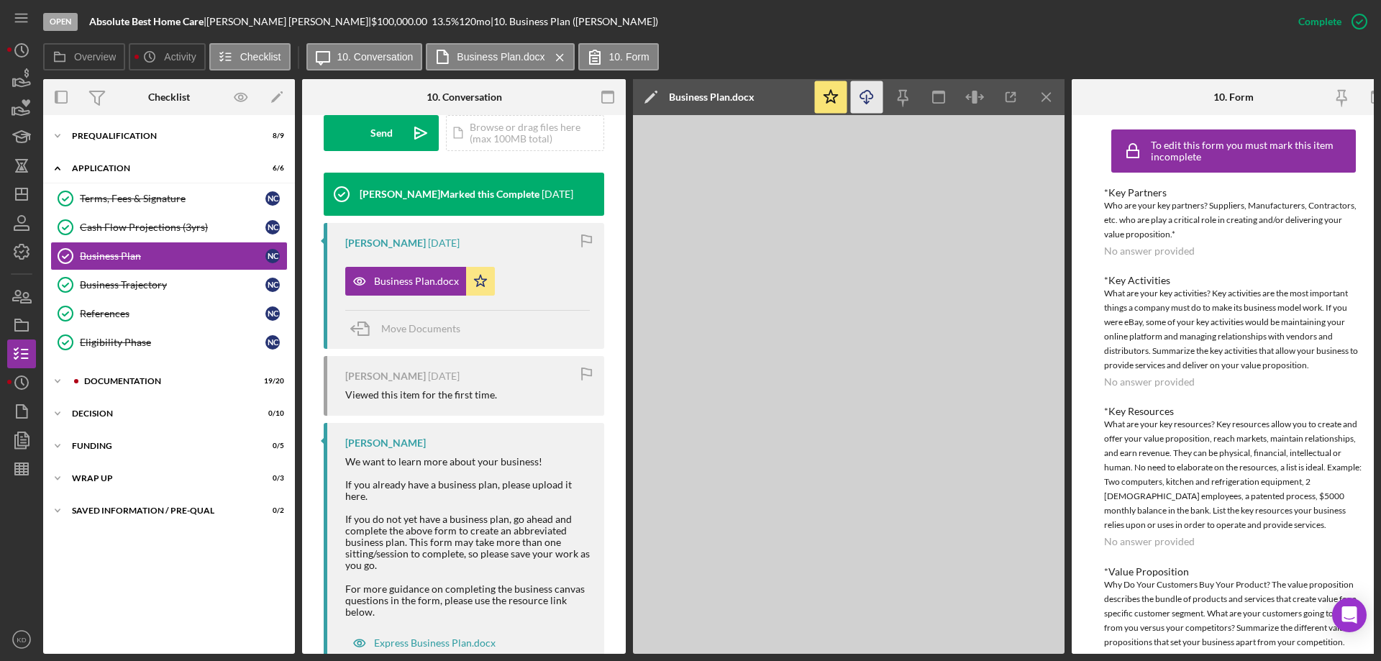
click at [867, 95] on line "button" at bounding box center [867, 99] width 0 height 8
click at [59, 165] on icon "Icon/Expander" at bounding box center [57, 168] width 29 height 29
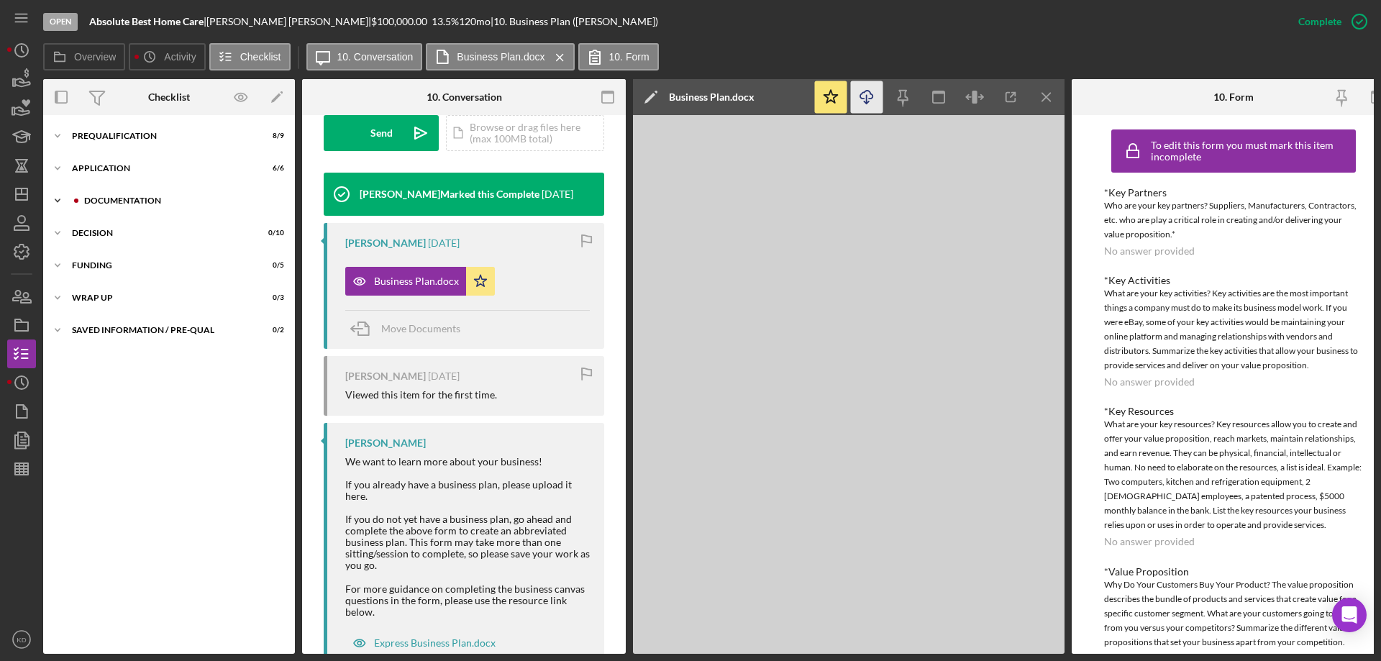
click at [58, 198] on icon "Icon/Expander" at bounding box center [57, 200] width 29 height 29
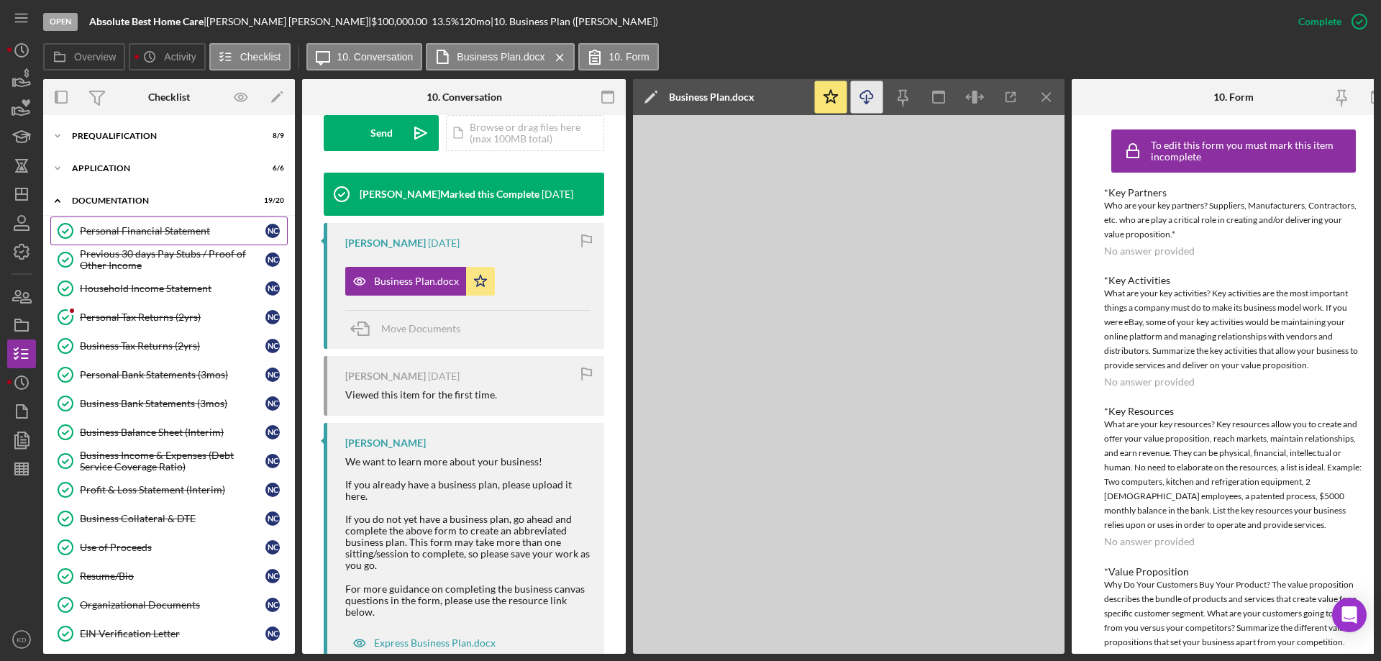
click at [165, 229] on div "Personal Financial Statement" at bounding box center [173, 231] width 186 height 12
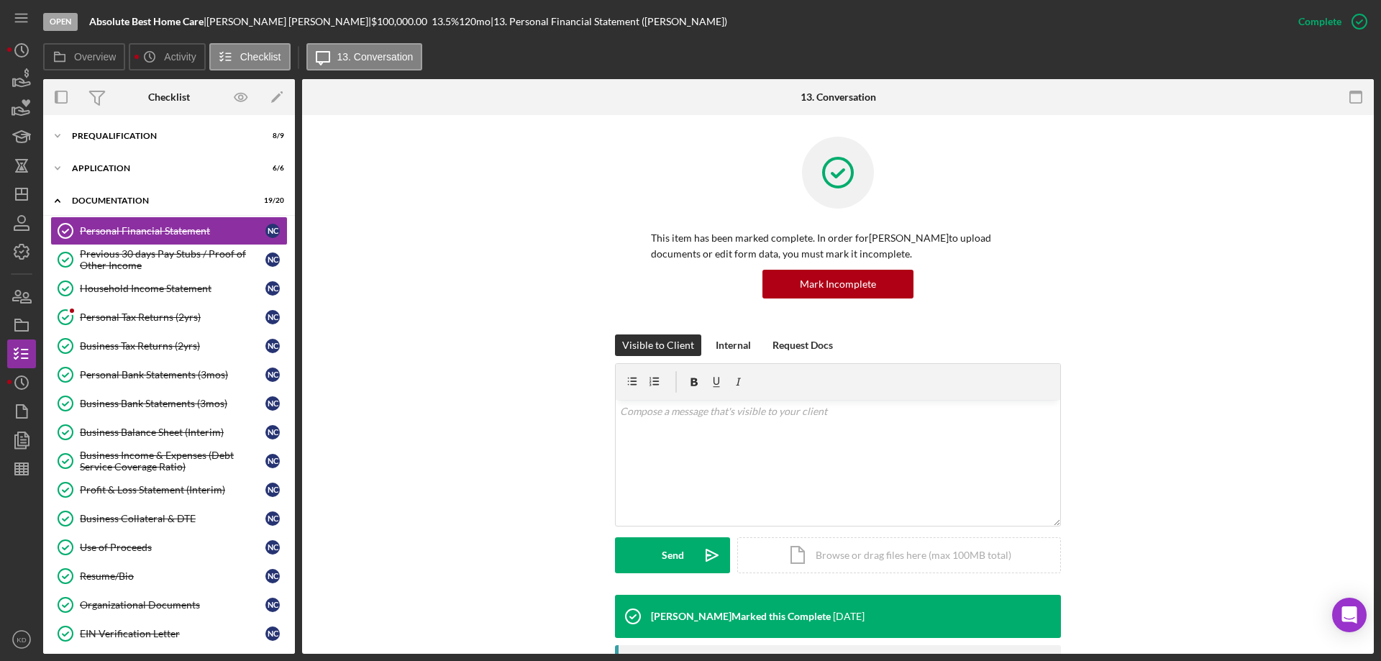
scroll to position [365, 0]
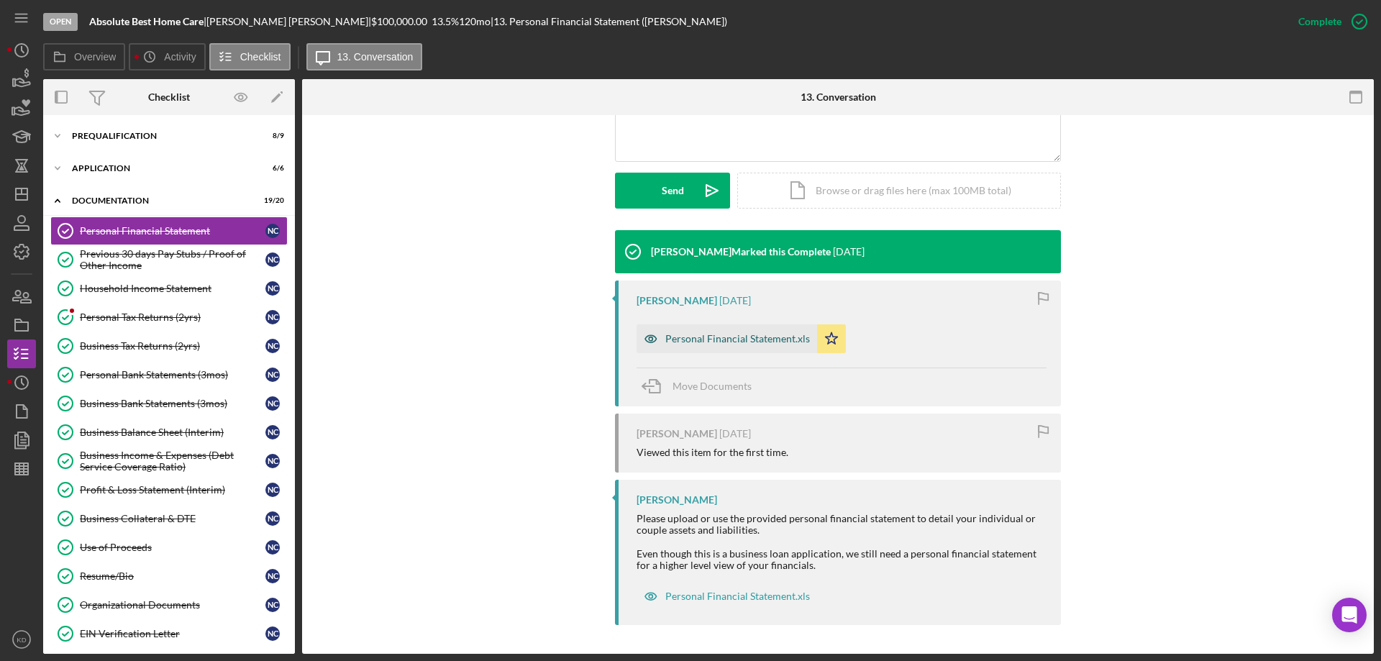
click at [739, 331] on div "Personal Financial Statement.xls" at bounding box center [726, 338] width 181 height 29
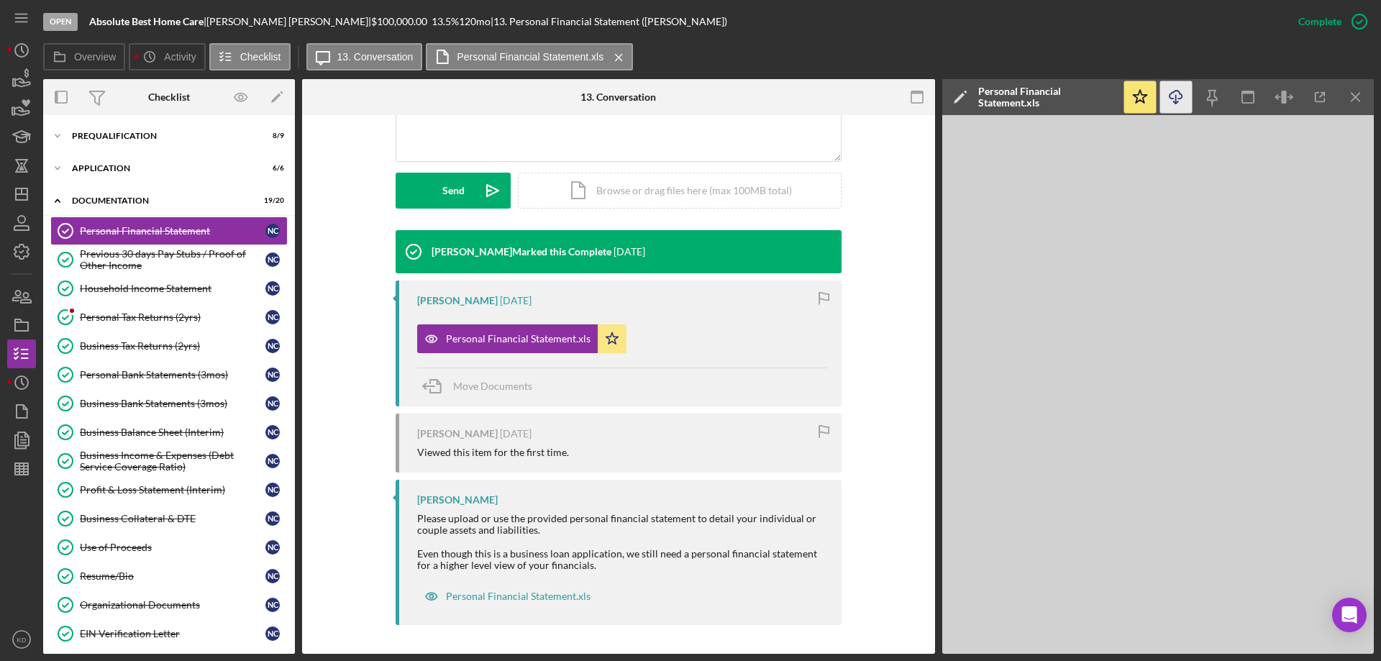
click at [1178, 102] on polyline "button" at bounding box center [1175, 102] width 5 height 2
click at [118, 257] on div "Previous 30 days Pay Stubs / Proof of Other Income" at bounding box center [173, 259] width 186 height 23
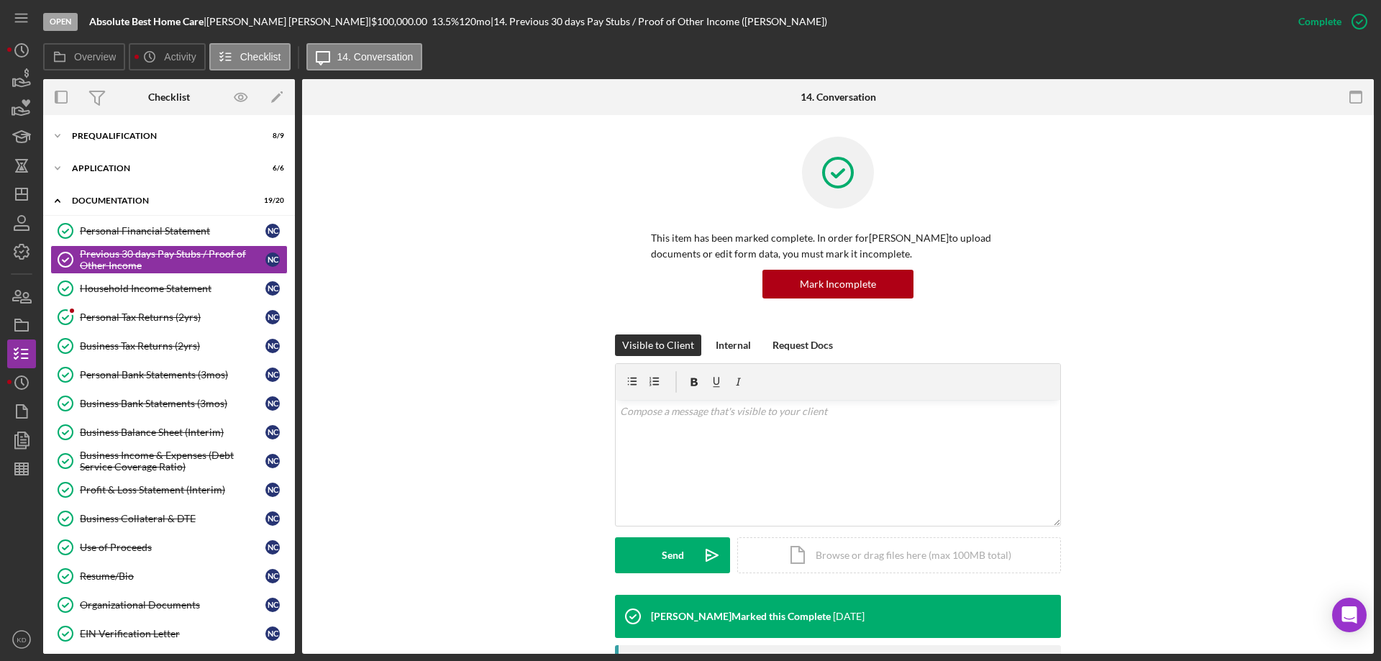
scroll to position [306, 0]
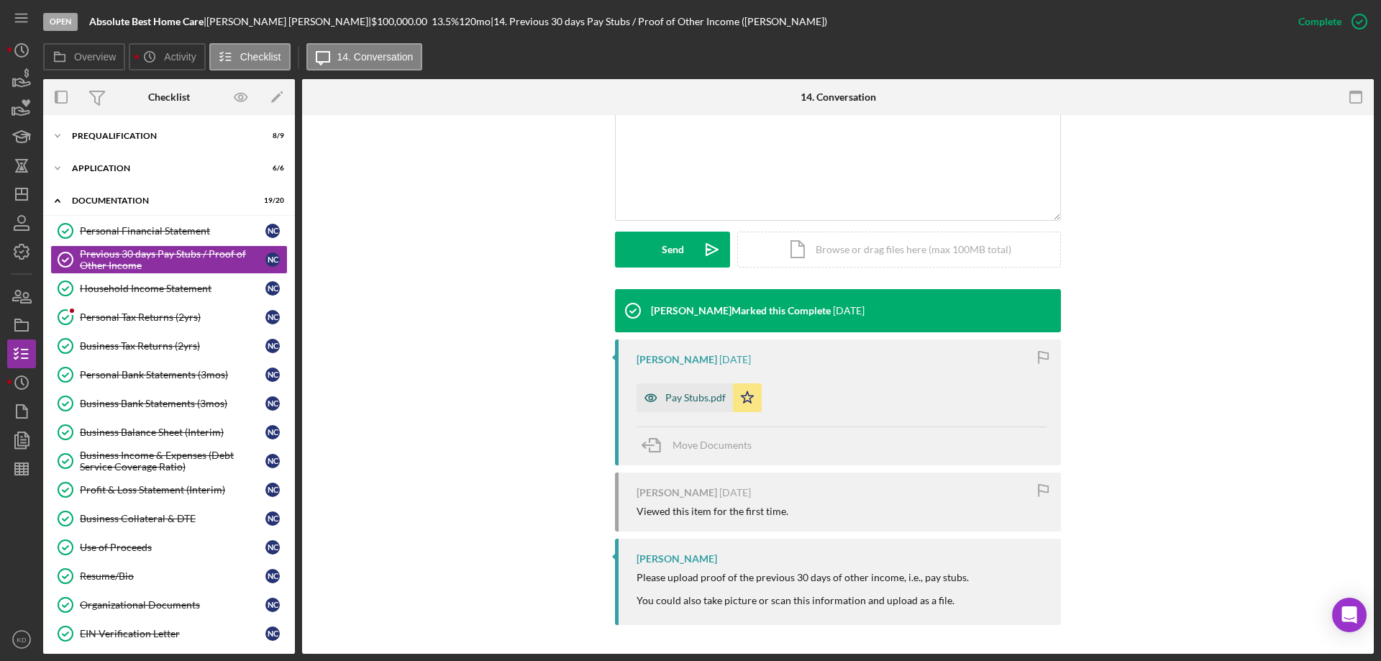
click at [685, 401] on div "Pay Stubs.pdf" at bounding box center [695, 398] width 60 height 12
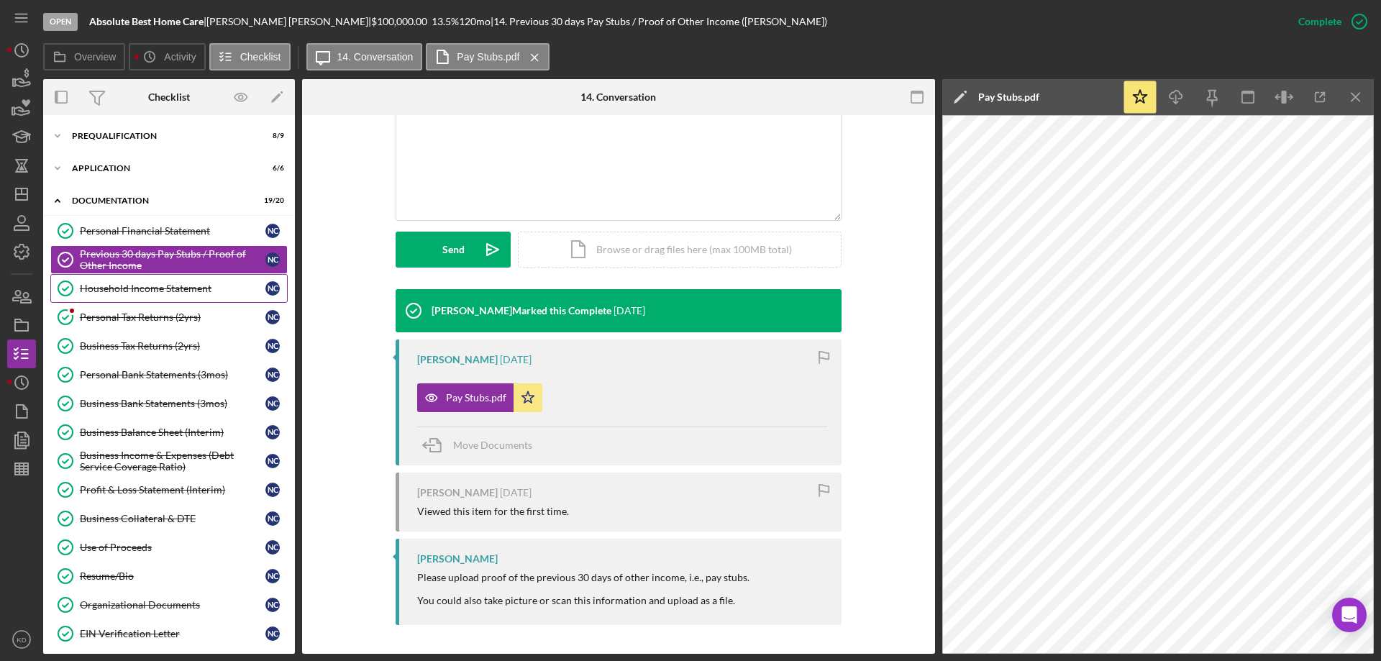
click at [155, 286] on div "Household Income Statement" at bounding box center [173, 289] width 186 height 12
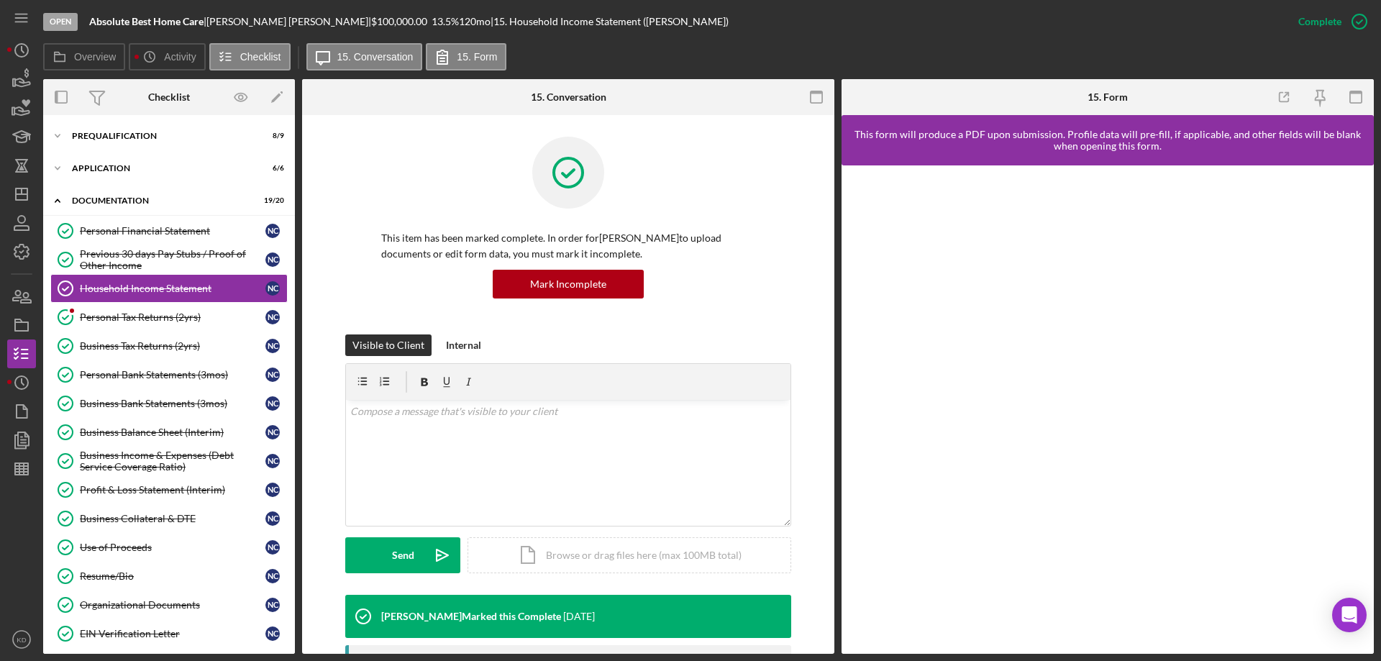
scroll to position [471, 0]
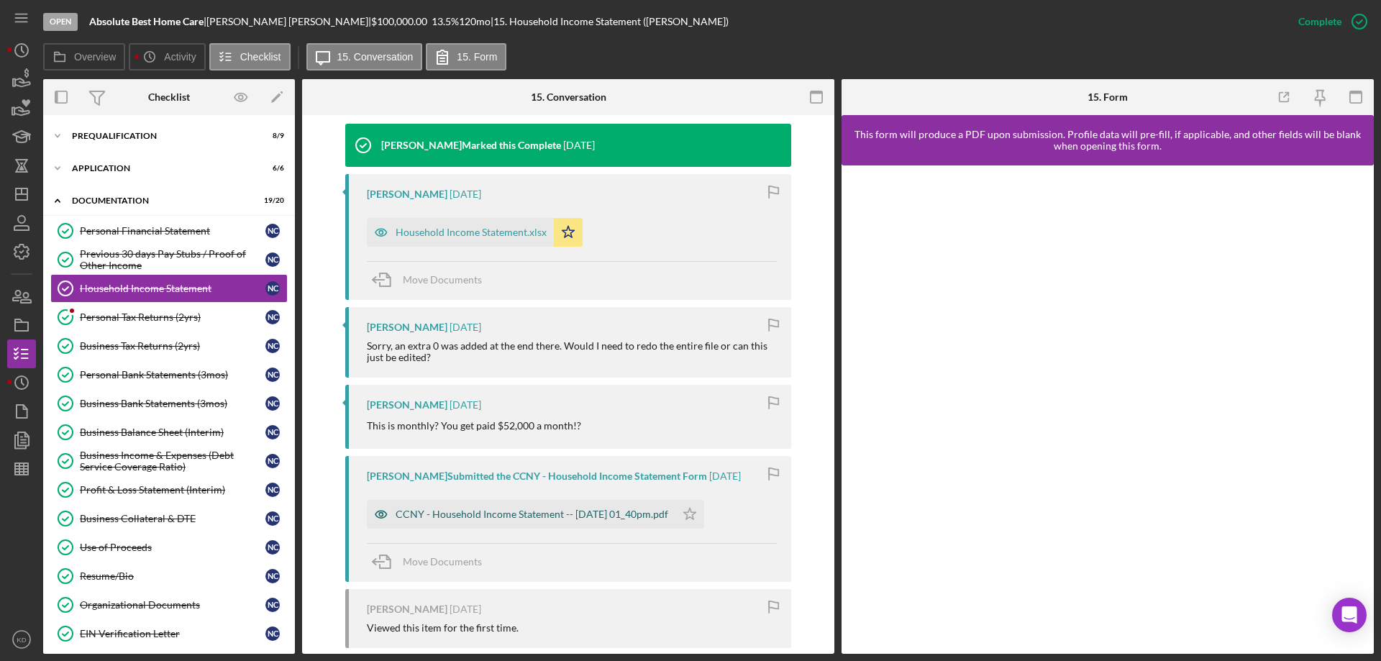
click at [586, 516] on div "CCNY - Household Income Statement -- [DATE] 01_40pm.pdf" at bounding box center [532, 514] width 273 height 12
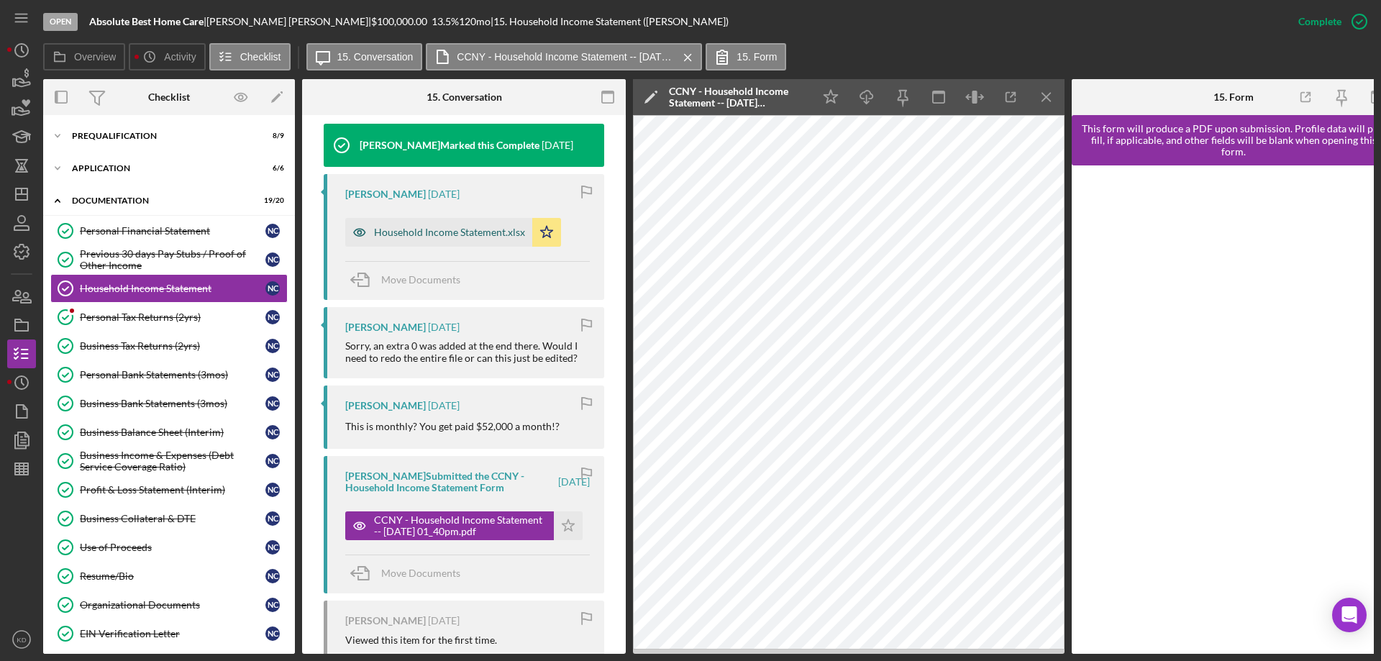
click at [462, 227] on div "Household Income Statement.xlsx" at bounding box center [449, 233] width 151 height 12
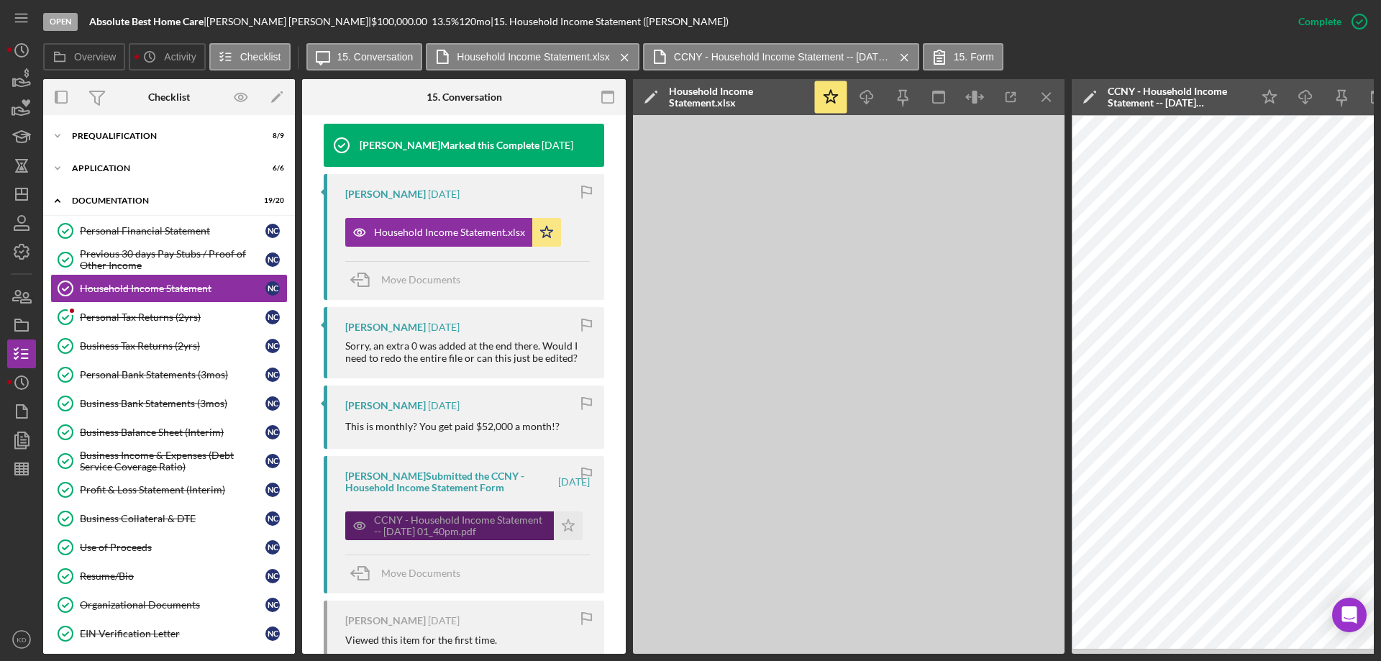
click at [418, 524] on div "CCNY - Household Income Statement -- [DATE] 01_40pm.pdf" at bounding box center [460, 525] width 173 height 23
click at [1049, 106] on icon "Icon/Menu Close" at bounding box center [1047, 97] width 32 height 32
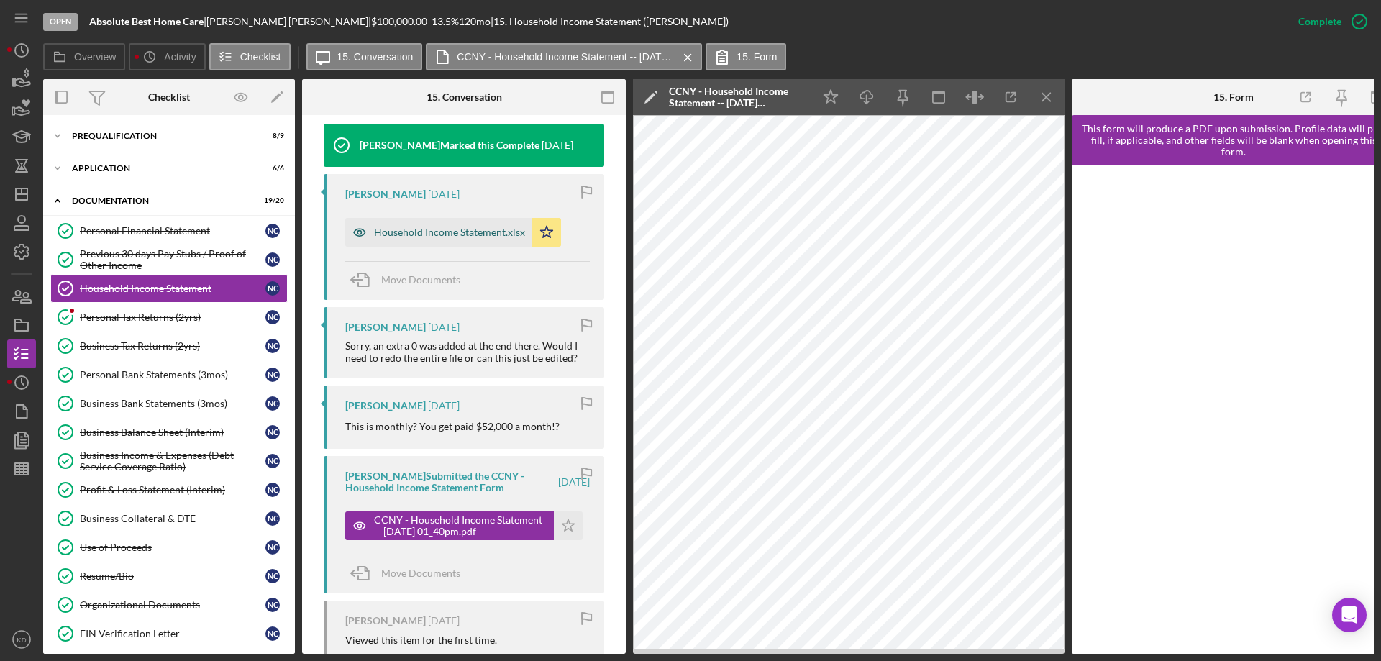
click at [424, 230] on div "Household Income Statement.xlsx" at bounding box center [449, 233] width 151 height 12
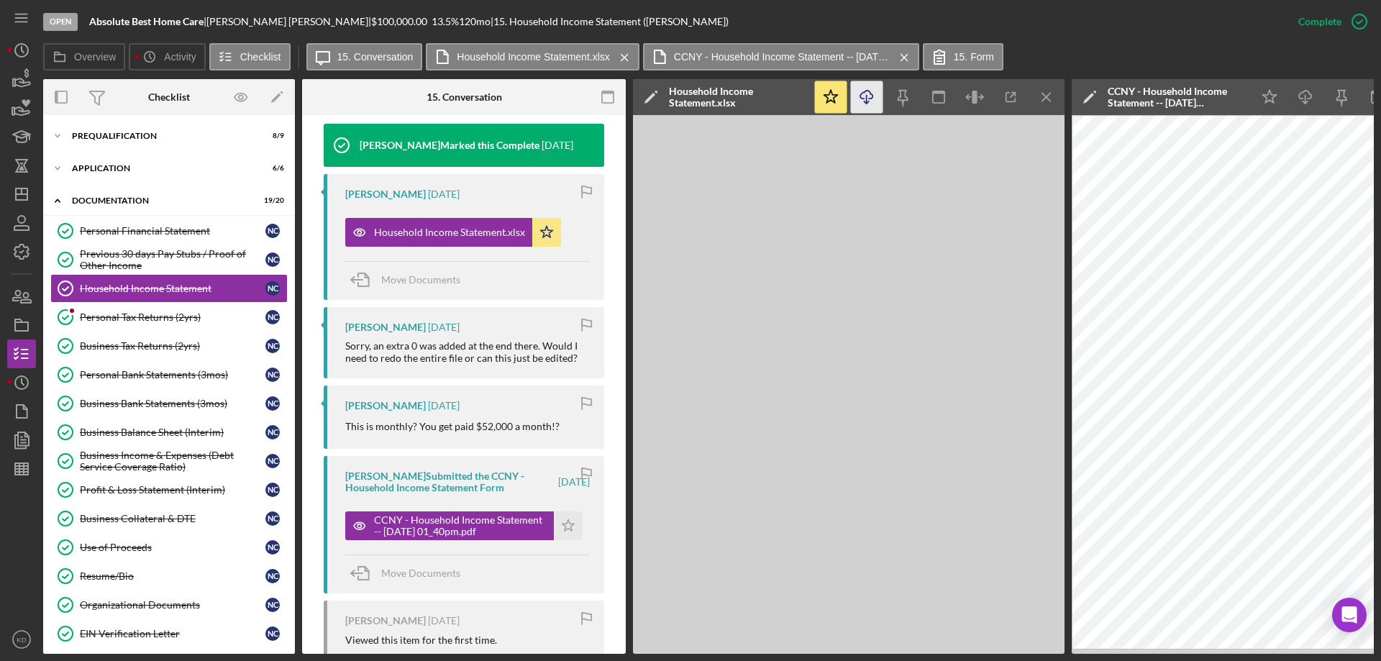
click at [862, 99] on icon "button" at bounding box center [866, 95] width 12 height 8
click at [134, 311] on div "Personal Tax Returns (2yrs)" at bounding box center [173, 317] width 186 height 12
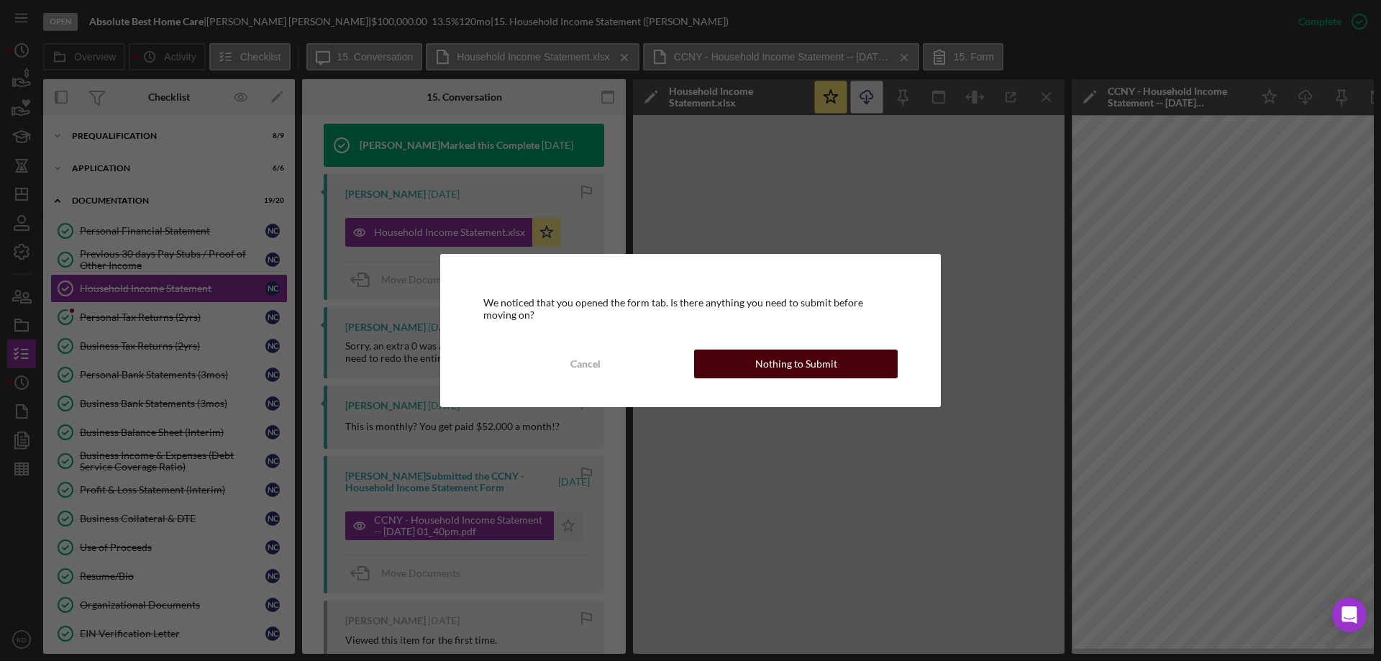
click at [880, 359] on button "Nothing to Submit" at bounding box center [796, 364] width 204 height 29
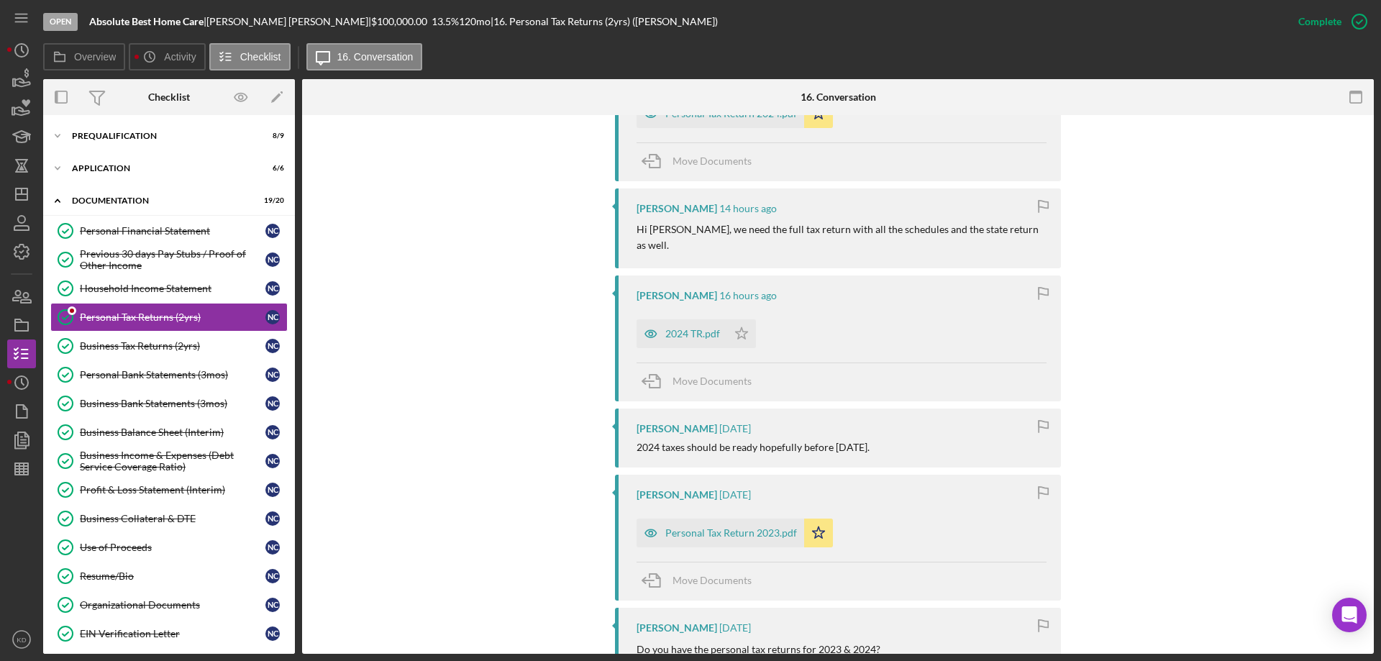
scroll to position [575, 0]
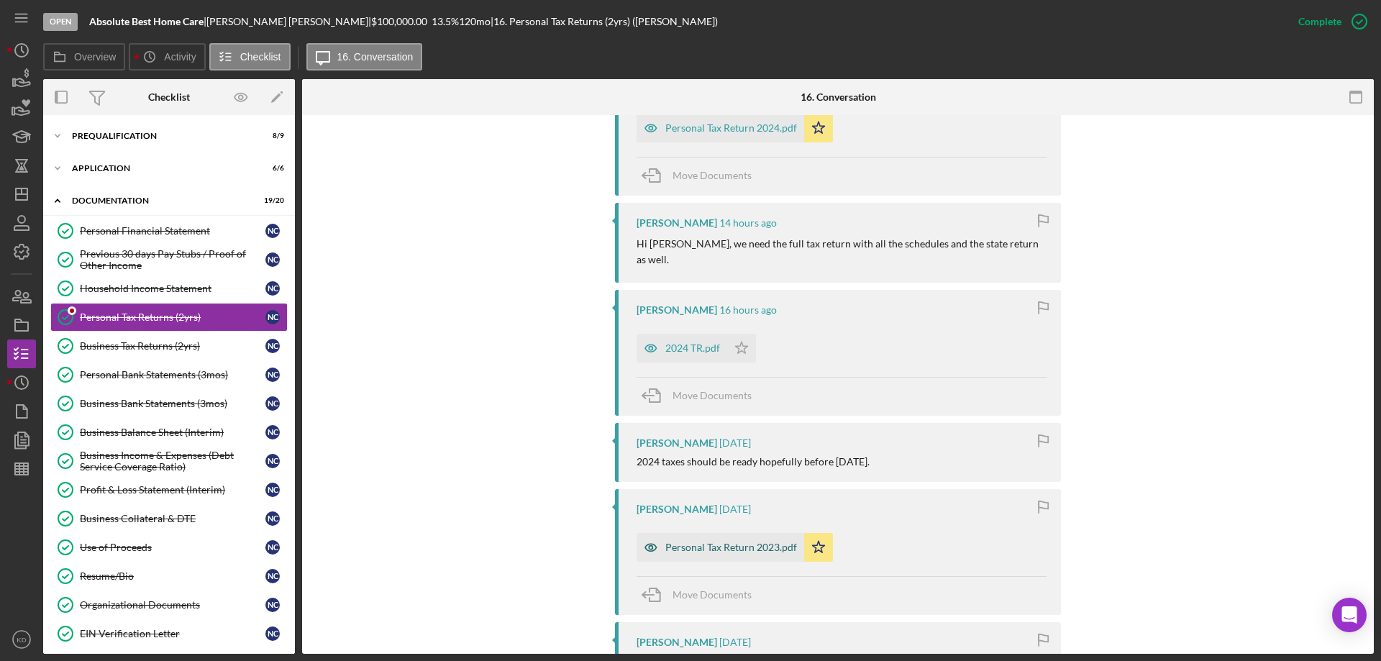
click at [729, 542] on div "Personal Tax Return 2023.pdf" at bounding box center [731, 548] width 132 height 12
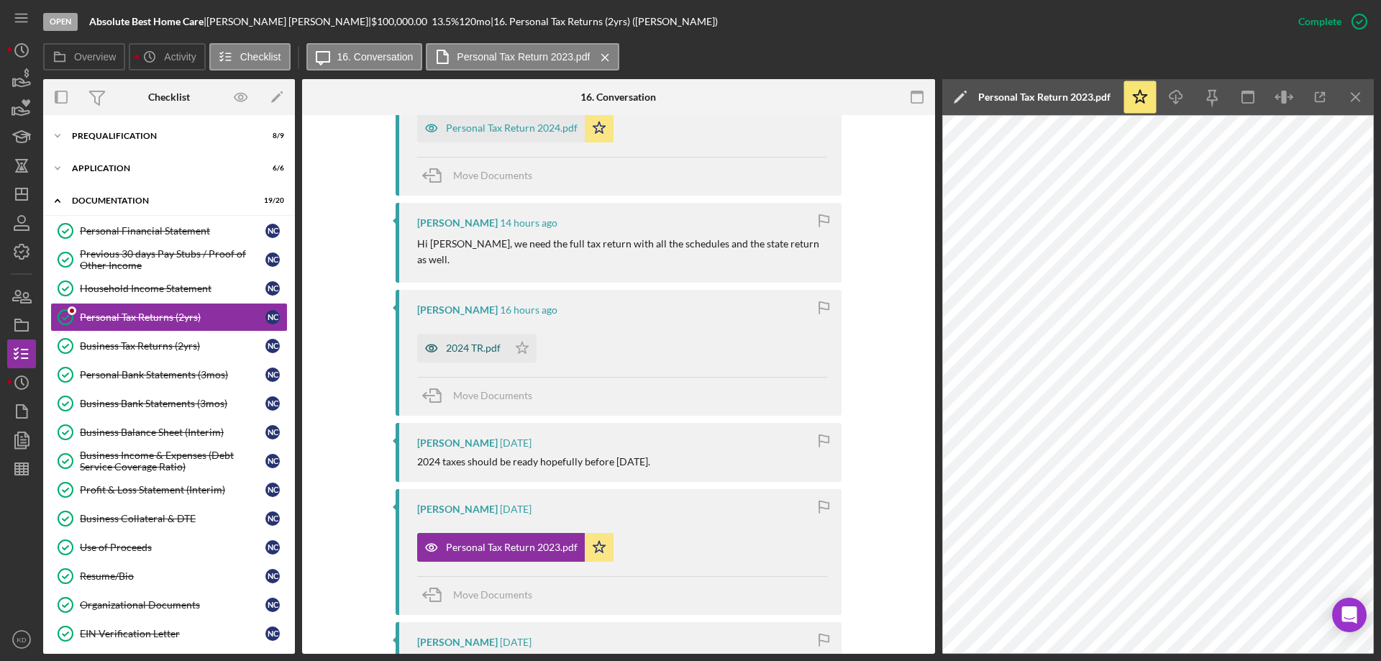
click at [485, 342] on div "2024 TR.pdf" at bounding box center [473, 348] width 55 height 12
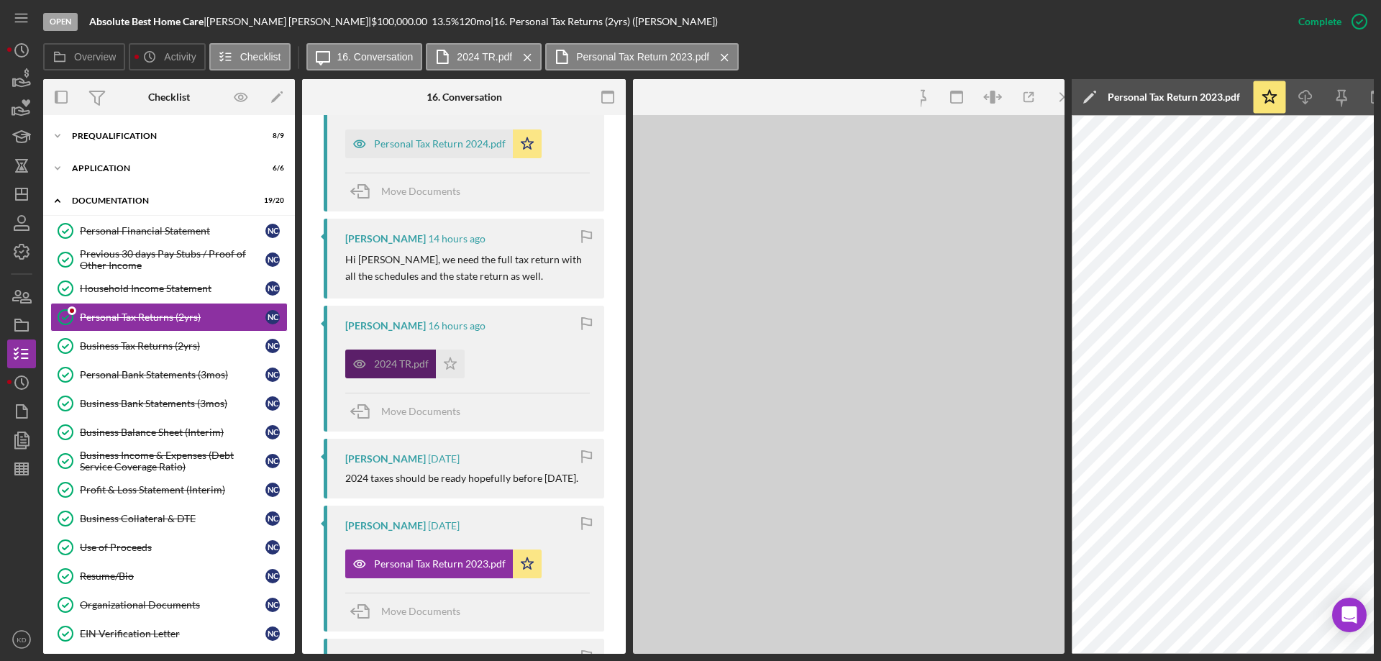
scroll to position [591, 0]
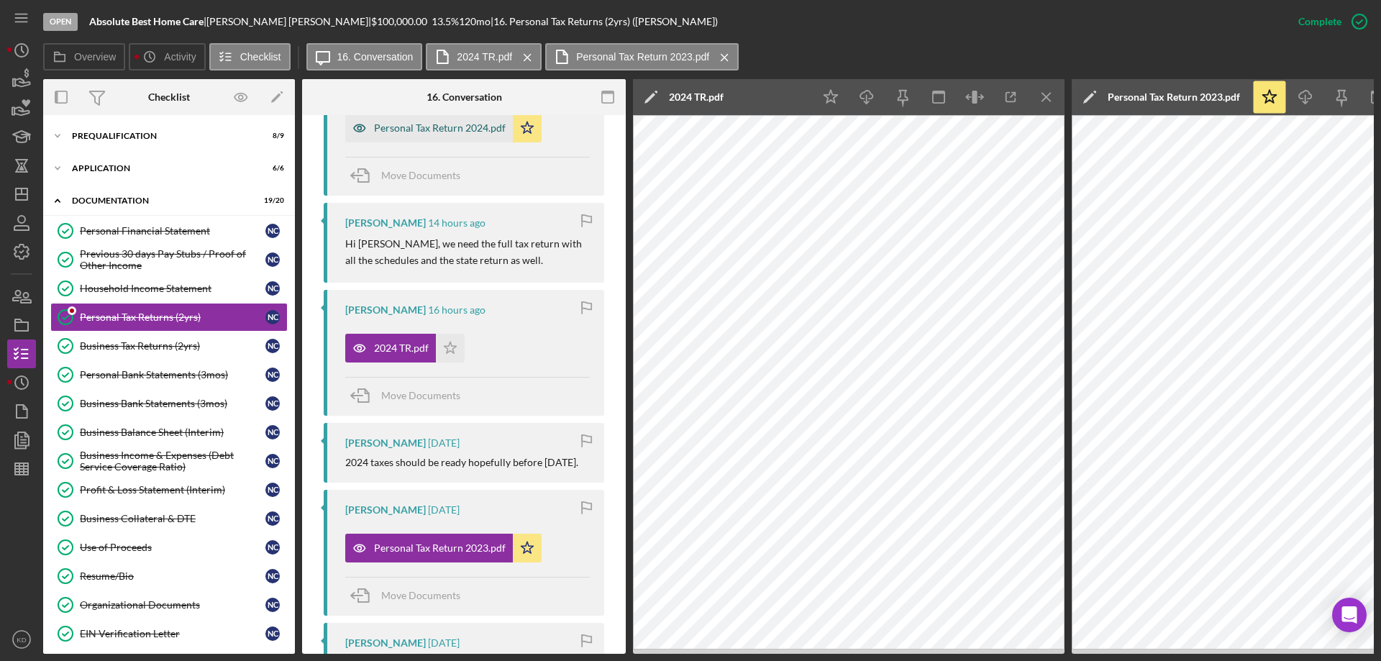
click at [410, 132] on div "Personal Tax Return 2024.pdf" at bounding box center [440, 128] width 132 height 12
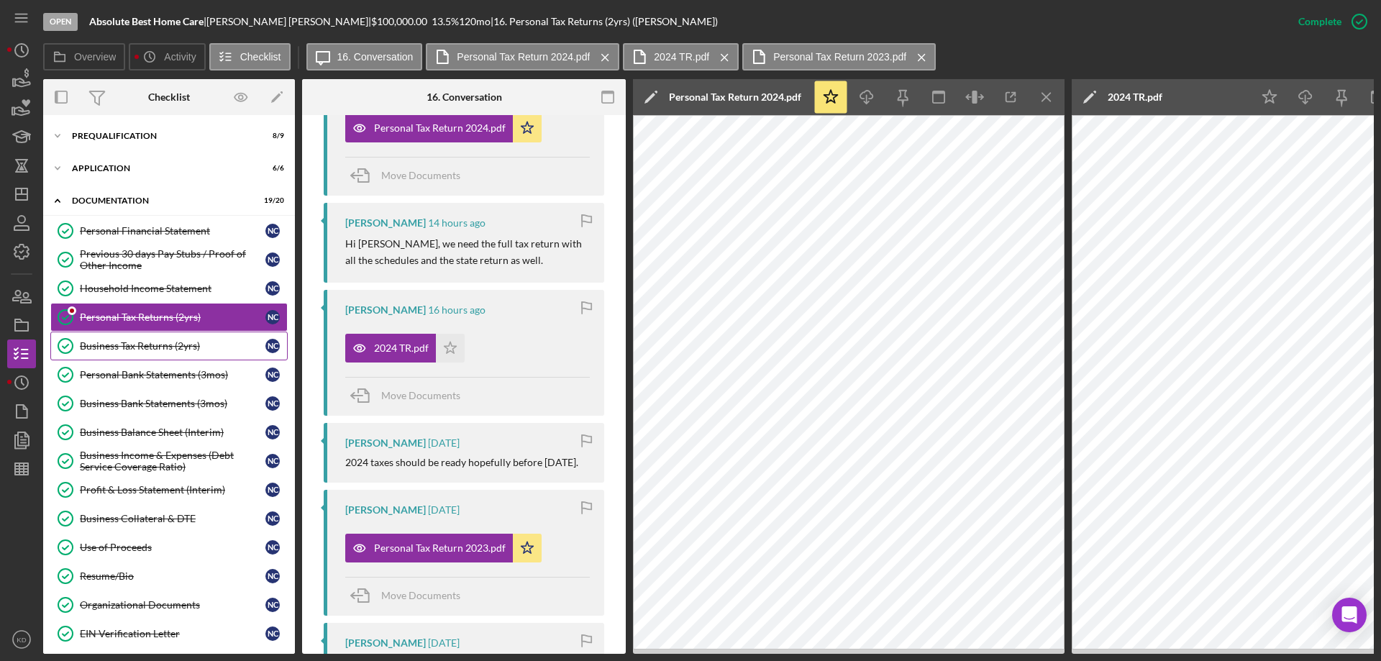
click at [97, 347] on div "Business Tax Returns (2yrs)" at bounding box center [173, 346] width 186 height 12
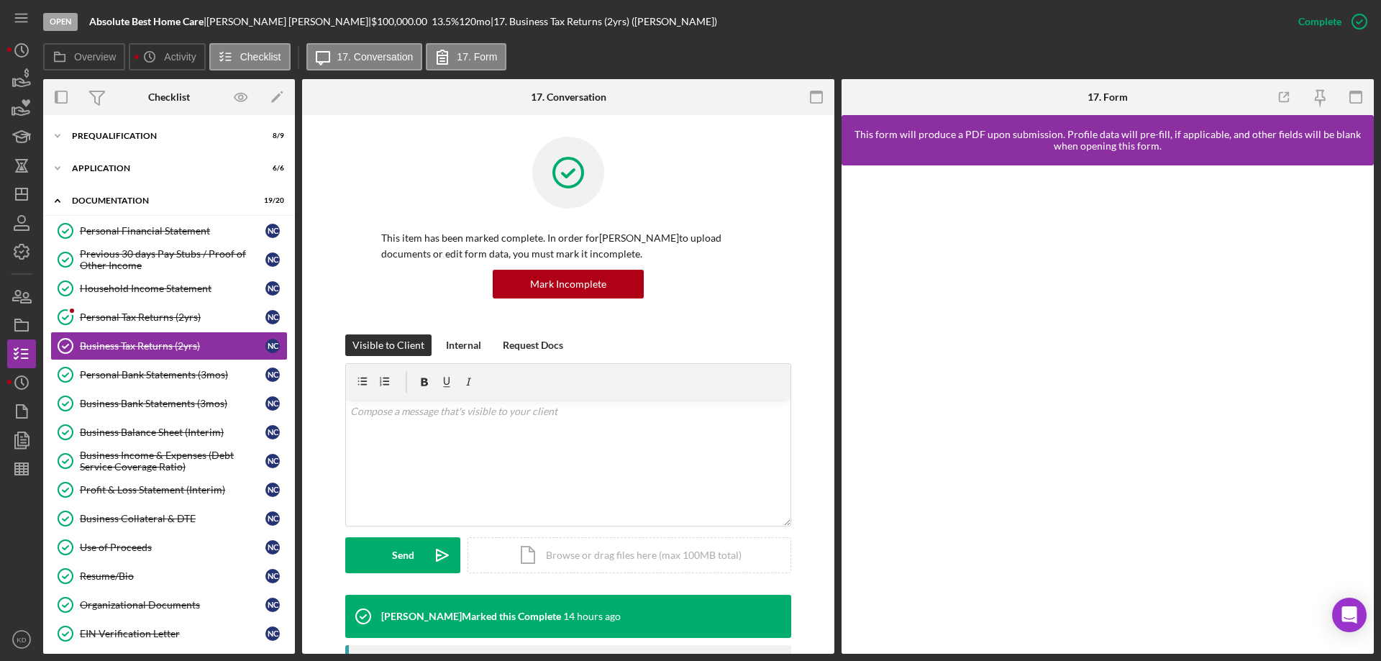
scroll to position [471, 0]
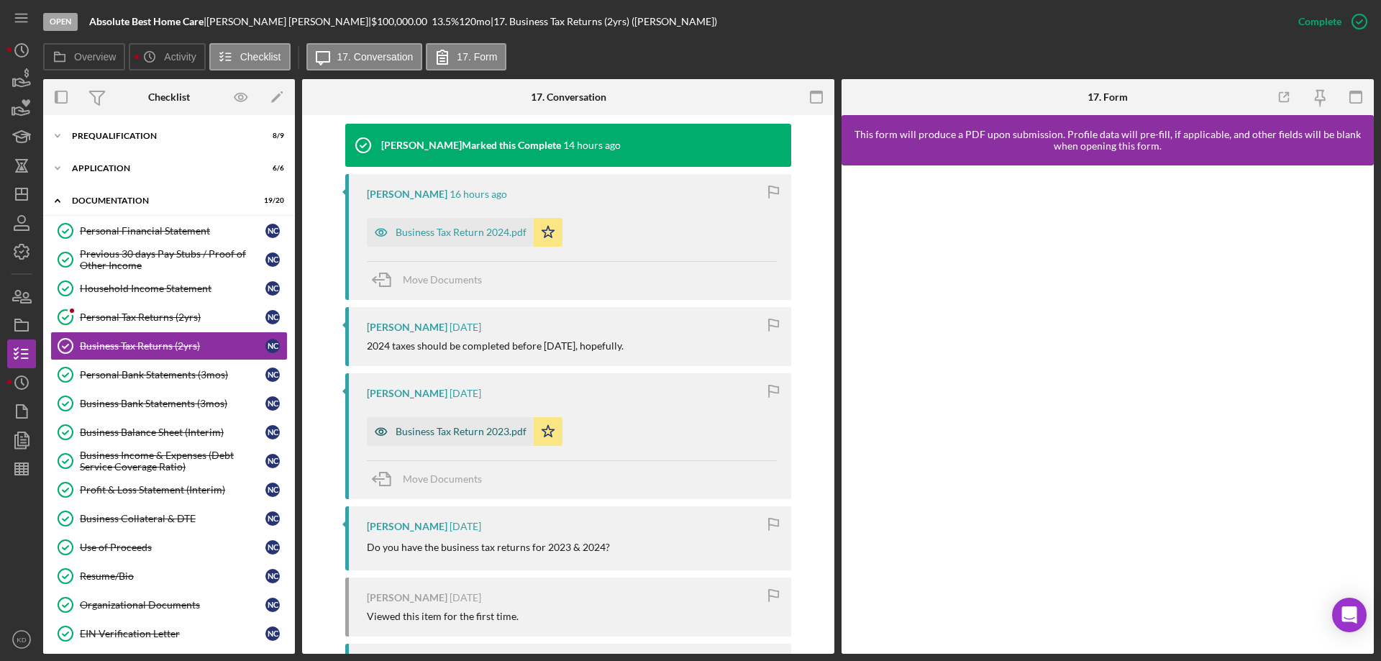
click at [429, 432] on div "Business Tax Return 2023.pdf" at bounding box center [461, 432] width 131 height 12
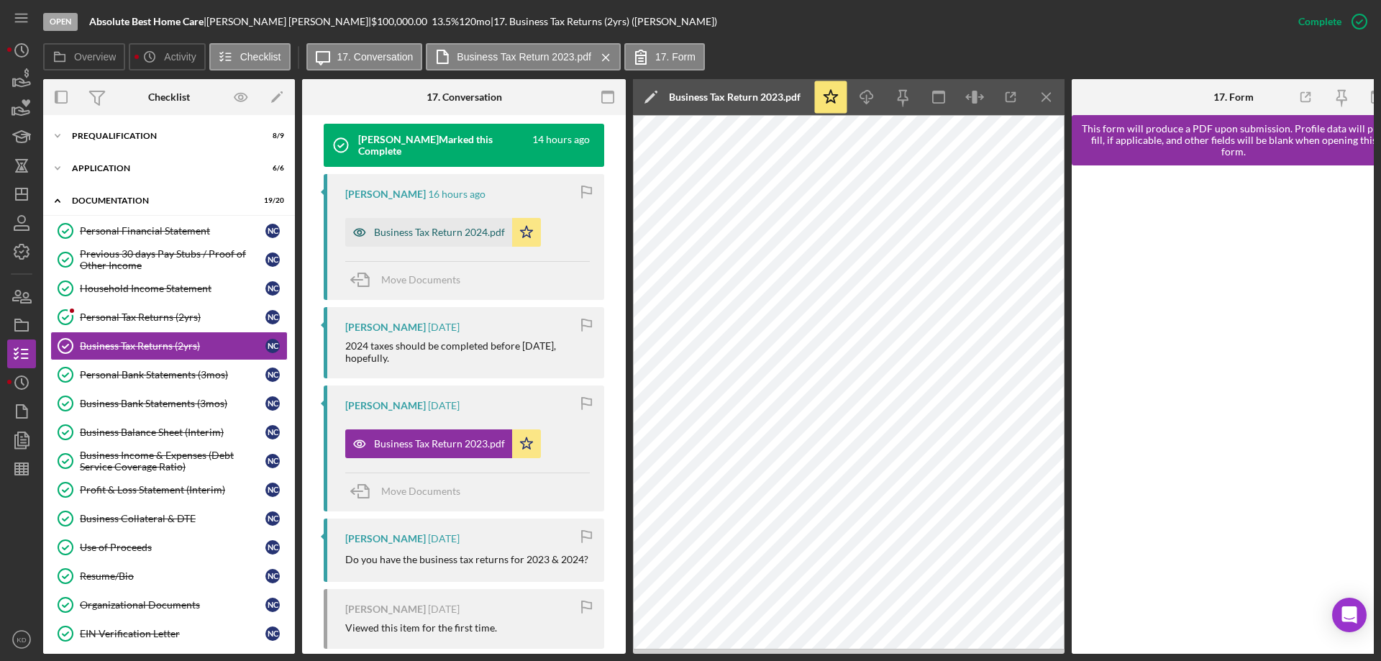
click at [428, 233] on div "Business Tax Return 2024.pdf" at bounding box center [439, 233] width 131 height 12
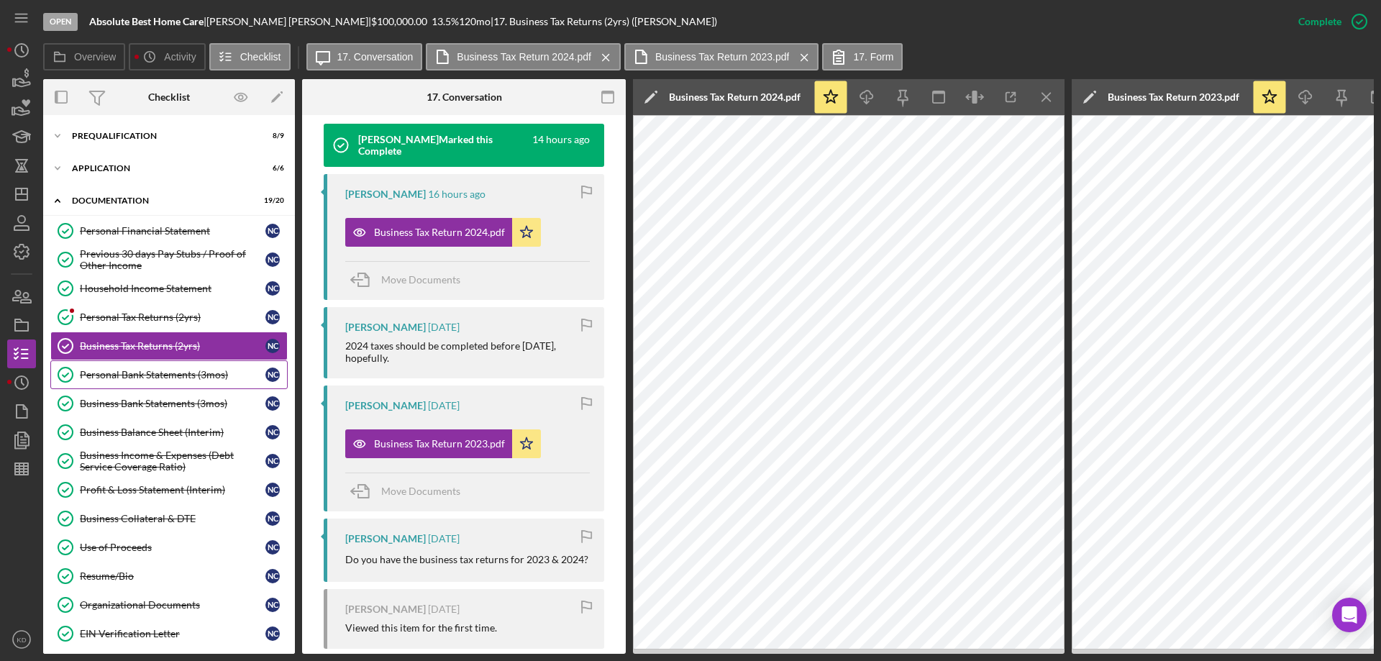
click at [139, 370] on div "Personal Bank Statements (3mos)" at bounding box center [173, 375] width 186 height 12
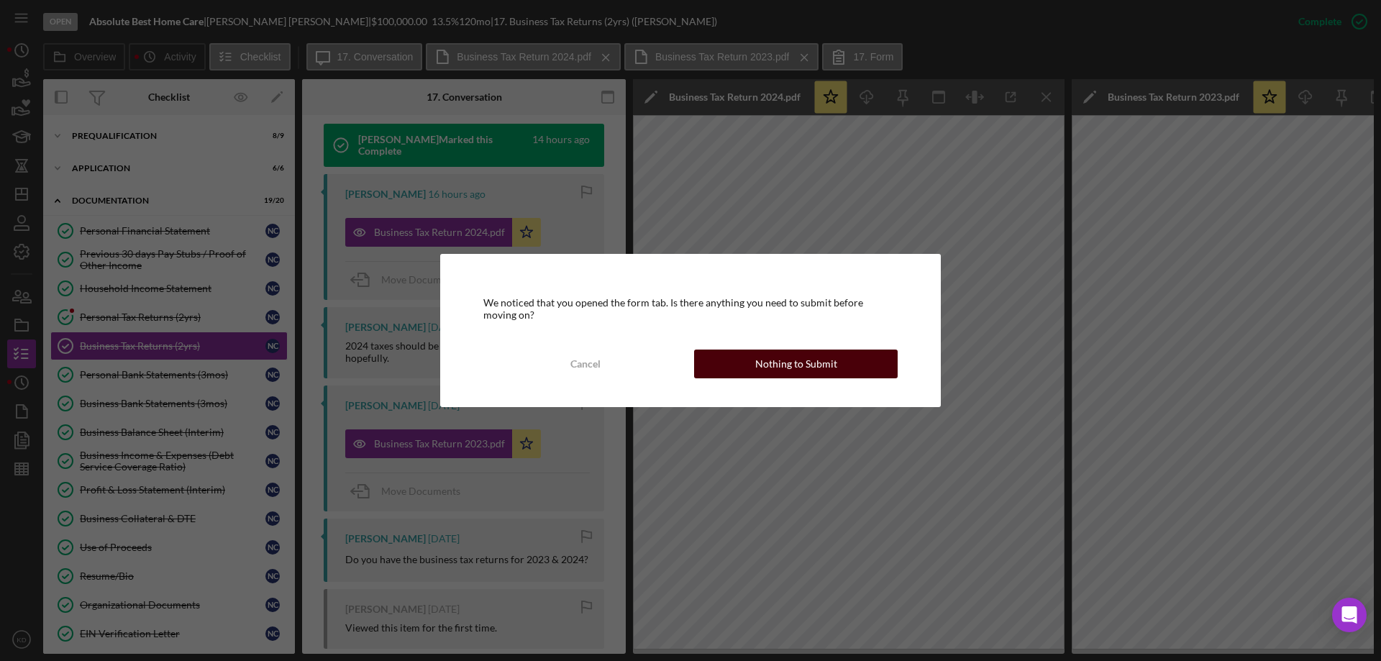
click at [837, 372] on button "Nothing to Submit" at bounding box center [796, 364] width 204 height 29
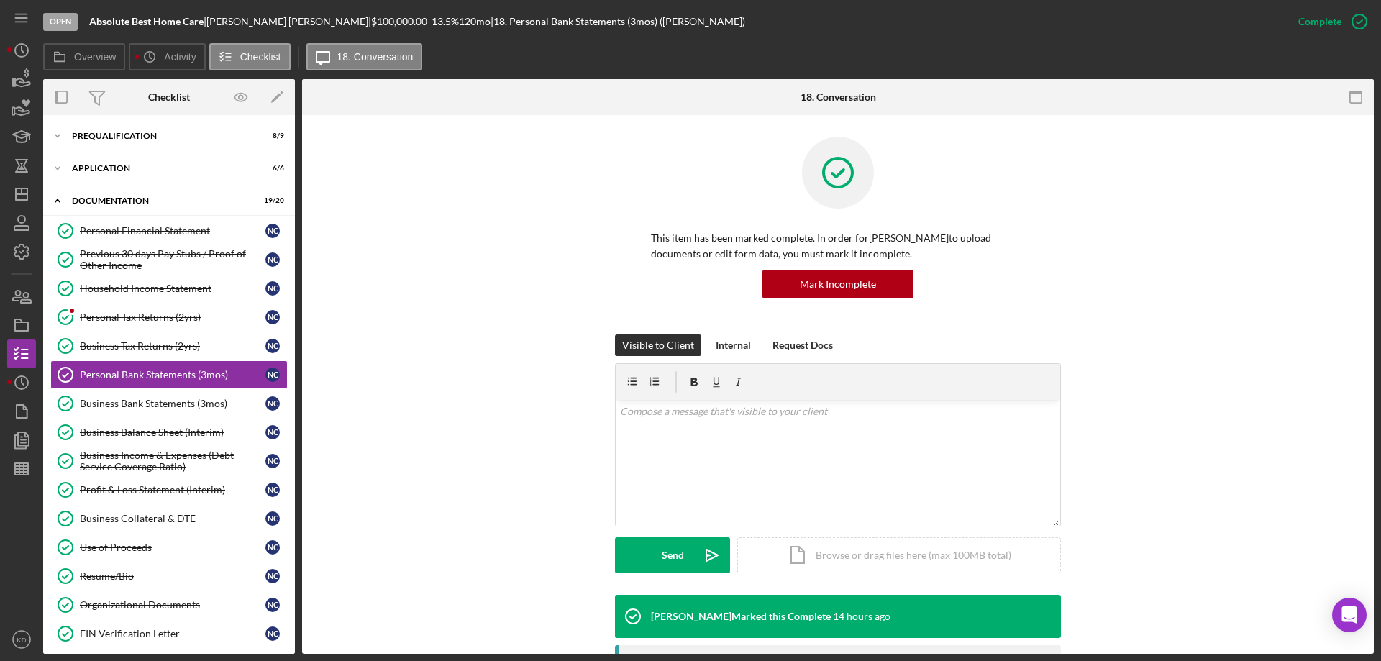
click at [1375, 428] on div "Open Absolute Best Home Care | [PERSON_NAME] | $100,000.00 13.5 % 120 mo | 18. …" at bounding box center [690, 330] width 1381 height 661
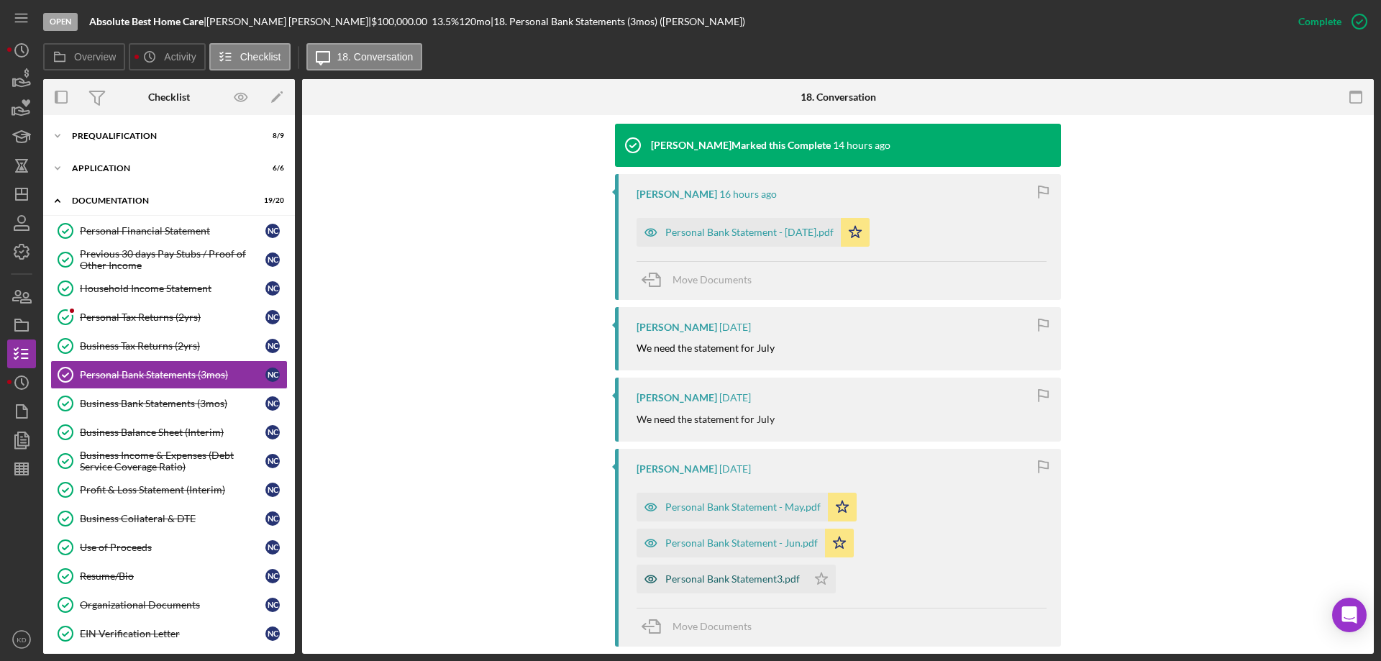
click at [701, 579] on div "Personal Bank Statement3.pdf" at bounding box center [732, 579] width 134 height 12
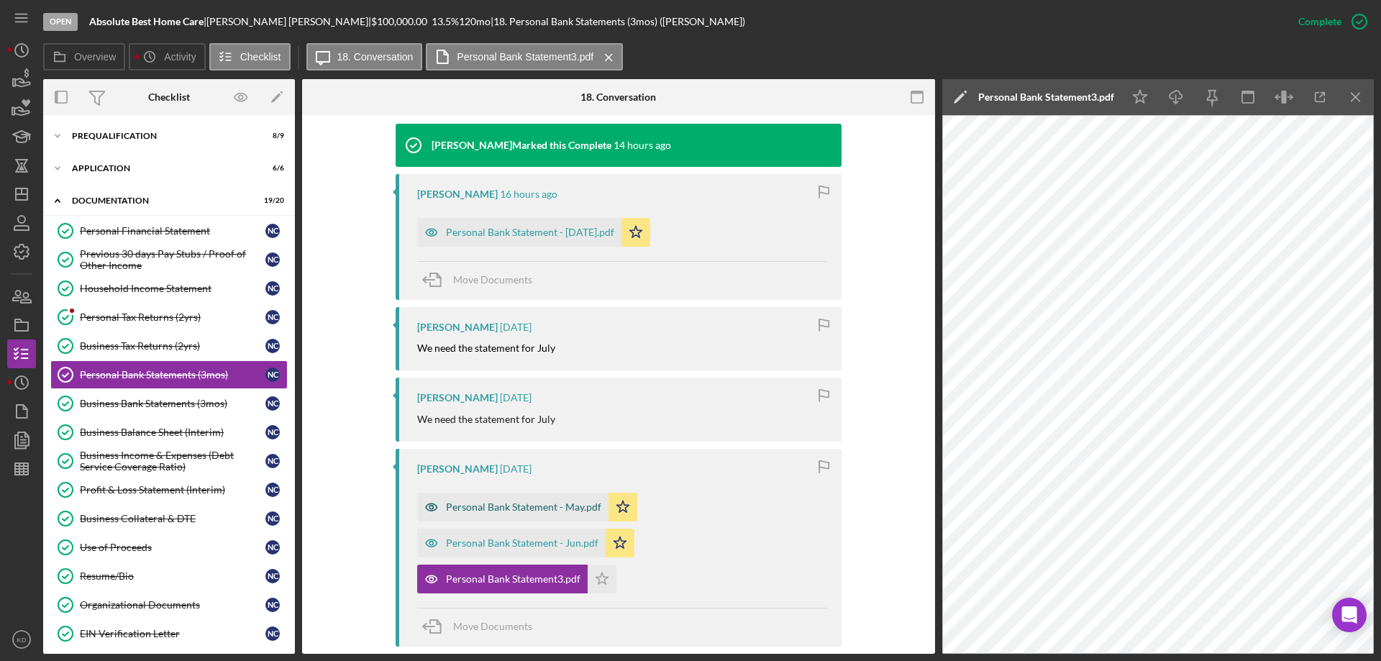
click at [515, 511] on div "Personal Bank Statement - May.pdf" at bounding box center [523, 507] width 155 height 12
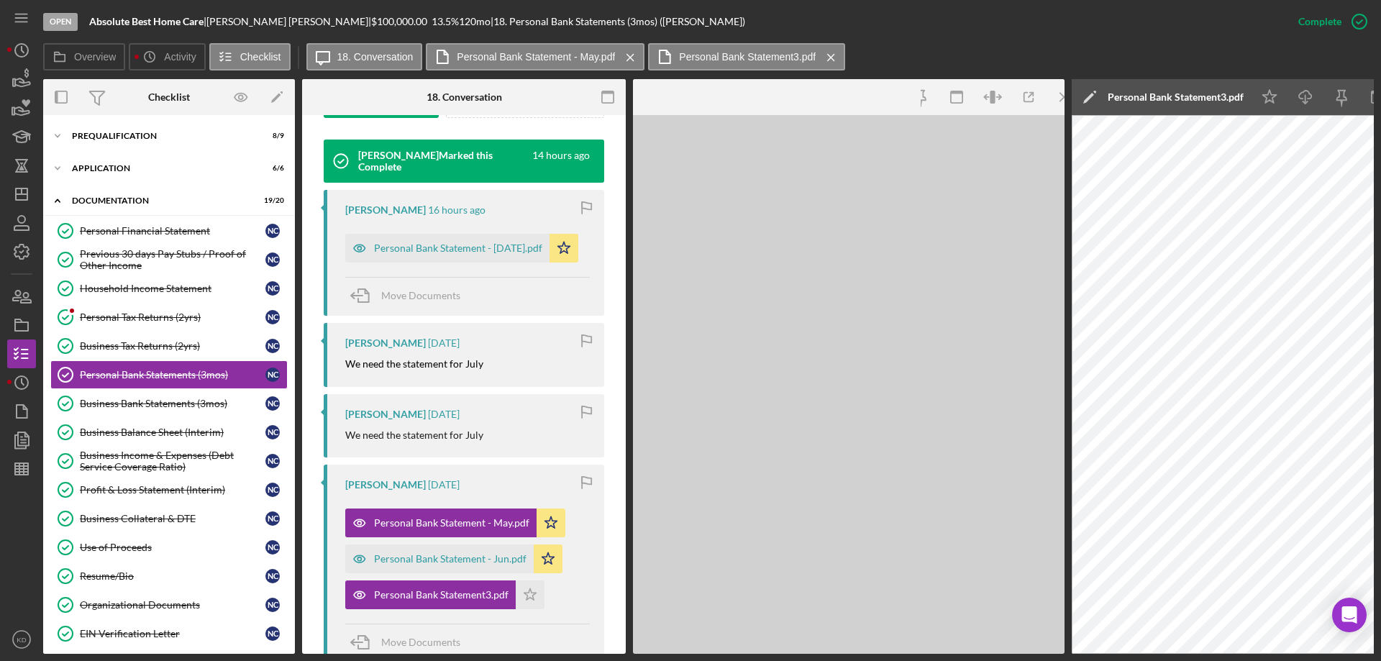
scroll to position [487, 0]
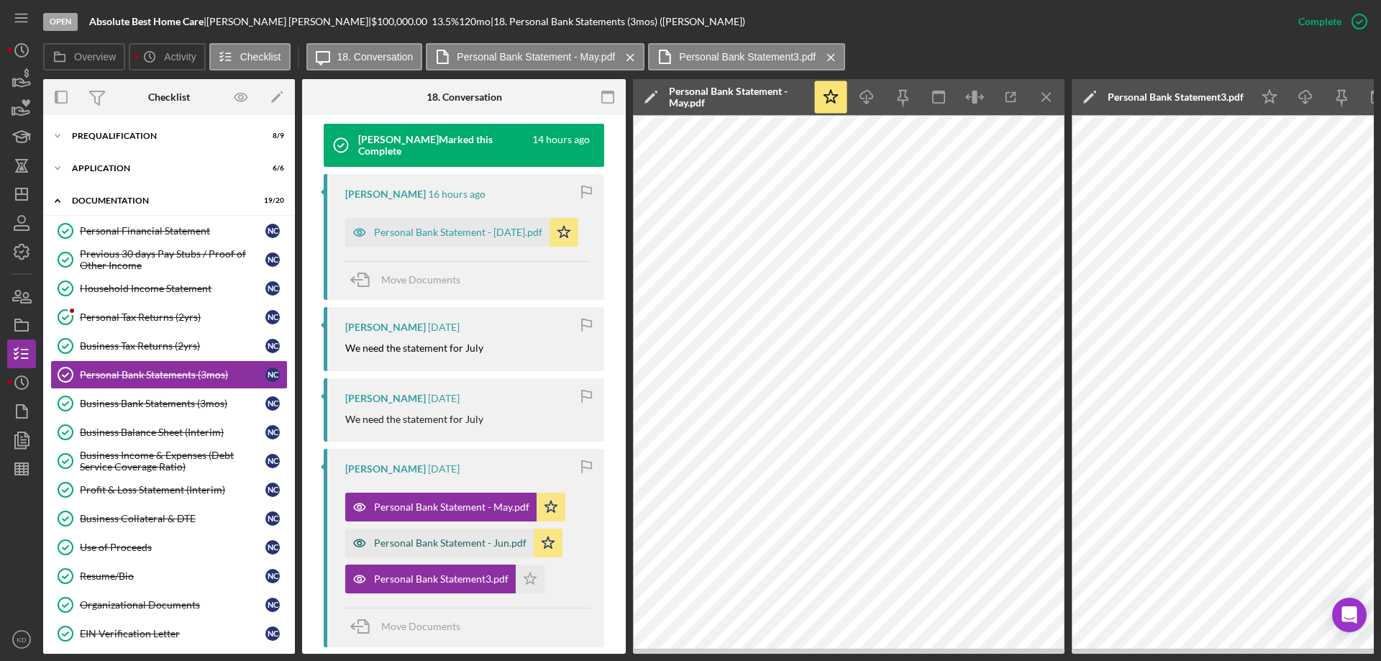
click at [434, 545] on div "Personal Bank Statement - Jun.pdf" at bounding box center [450, 543] width 152 height 12
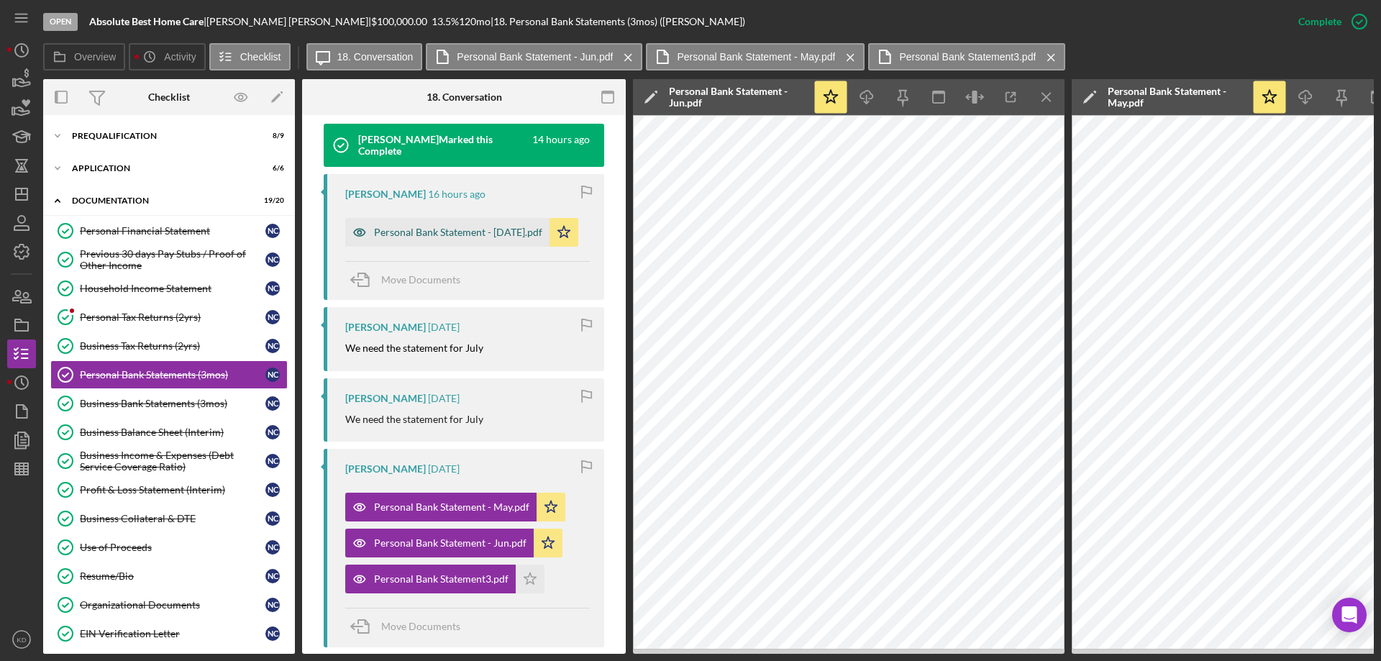
click at [490, 230] on div "Personal Bank Statement - [DATE].pdf" at bounding box center [458, 233] width 168 height 12
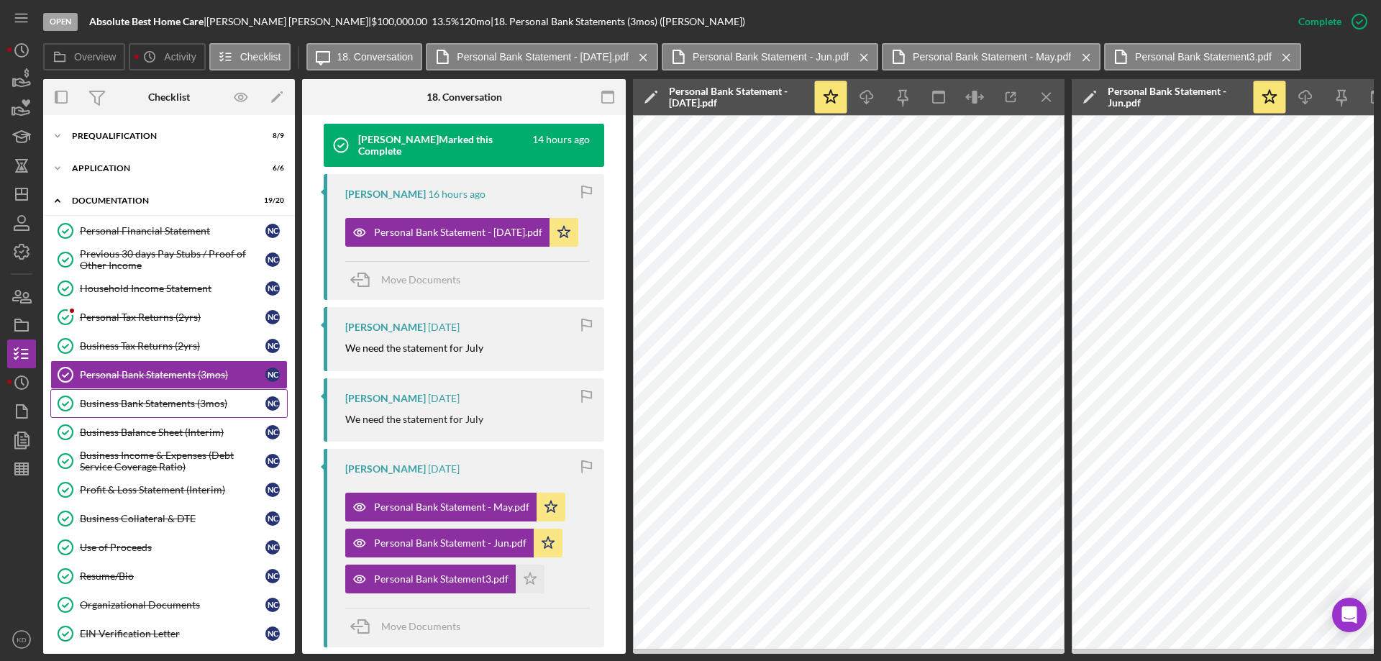
click at [121, 403] on div "Business Bank Statements (3mos)" at bounding box center [173, 404] width 186 height 12
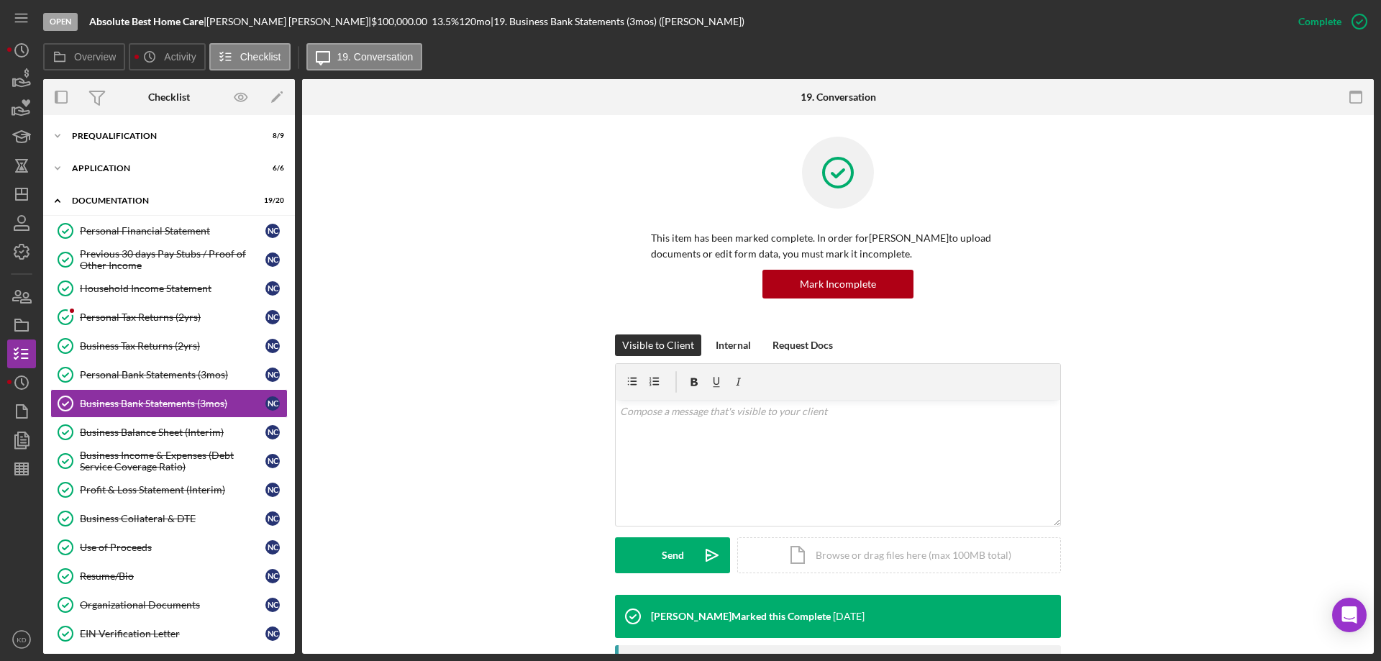
click at [1370, 498] on div "Open Absolute Best Home Care | [PERSON_NAME] | $100,000.00 13.5 % 120 mo | 19. …" at bounding box center [690, 330] width 1381 height 661
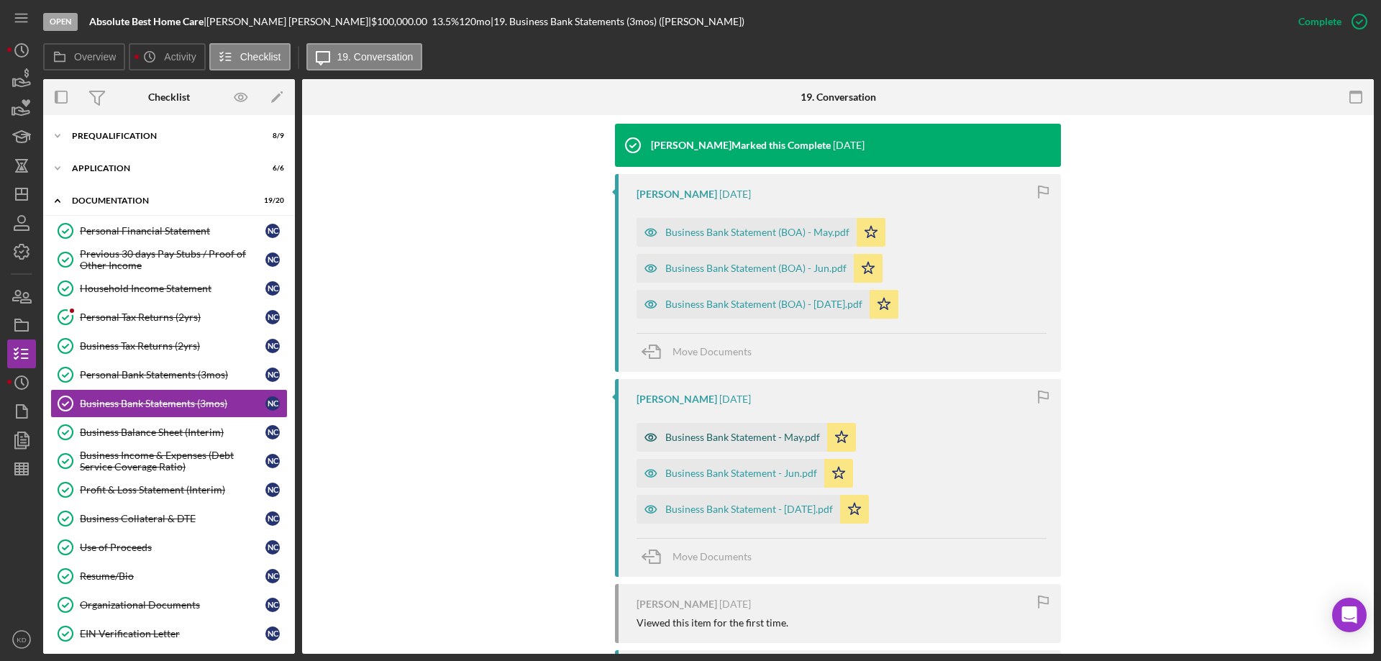
click at [760, 438] on div "Business Bank Statement - May.pdf" at bounding box center [742, 438] width 155 height 12
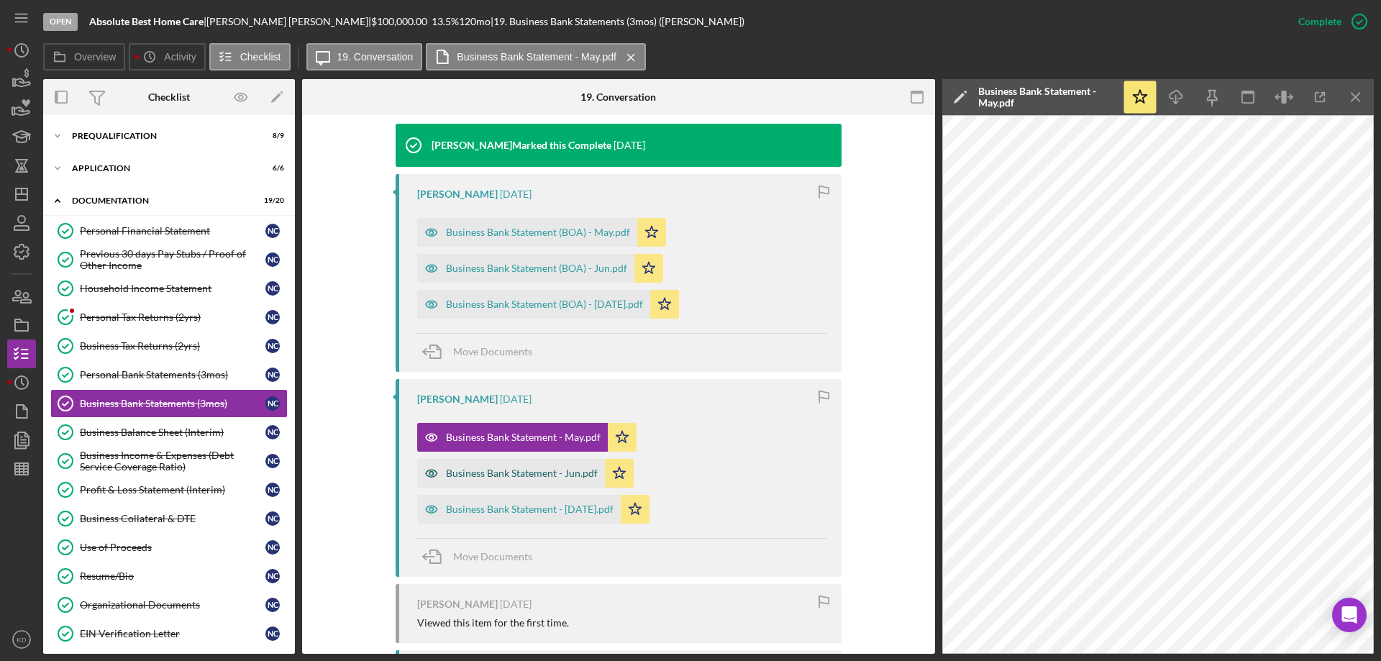
click at [527, 477] on div "Business Bank Statement - Jun.pdf" at bounding box center [522, 473] width 152 height 12
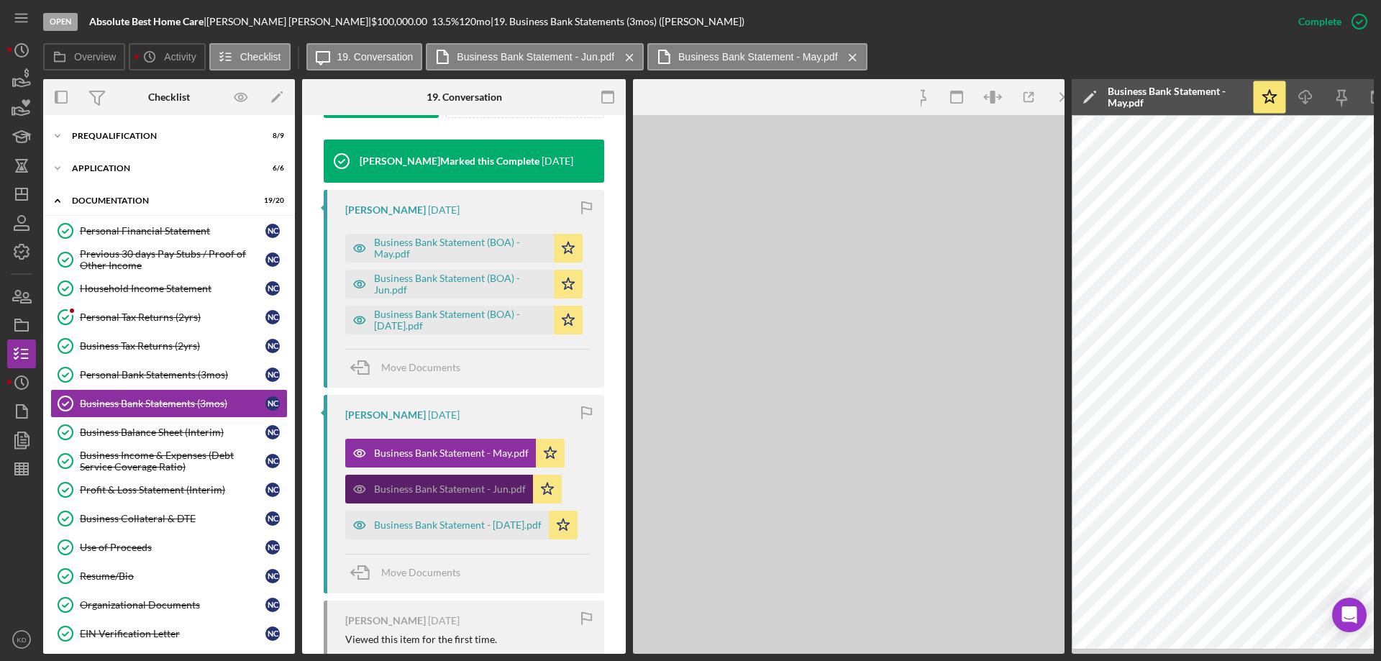
scroll to position [487, 0]
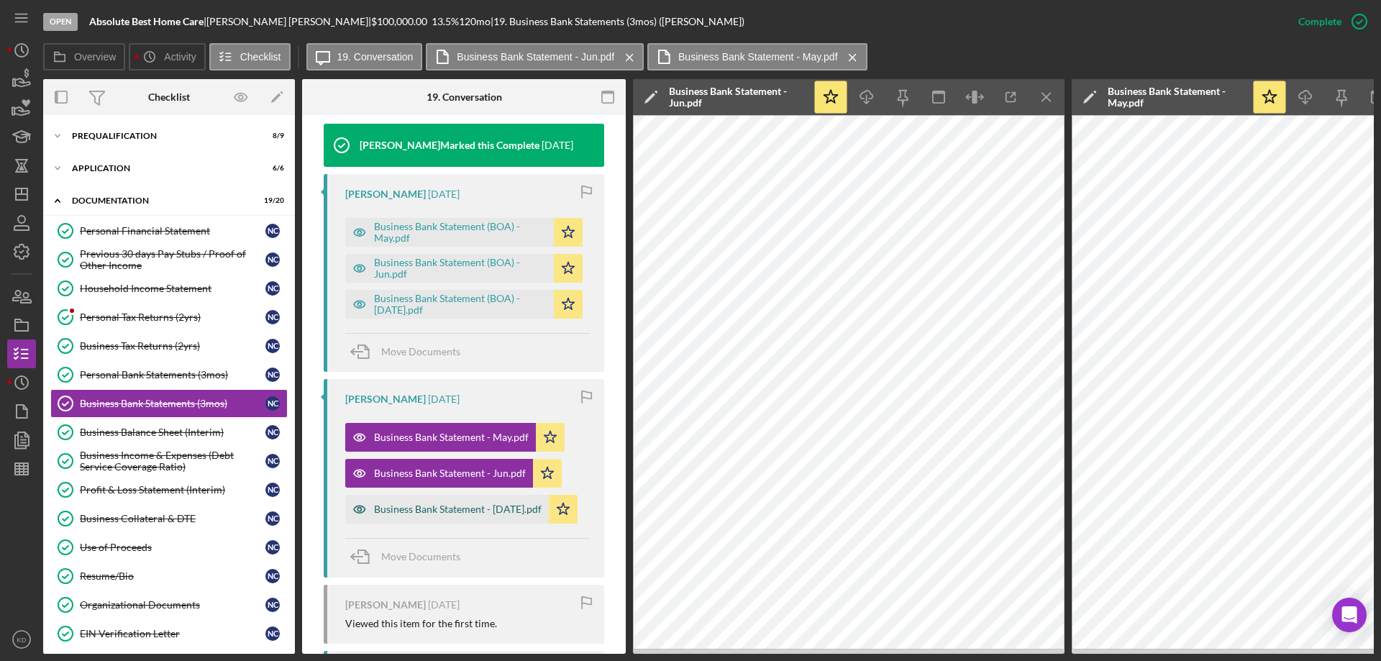
click at [475, 508] on div "Business Bank Statement - [DATE].pdf" at bounding box center [458, 509] width 168 height 12
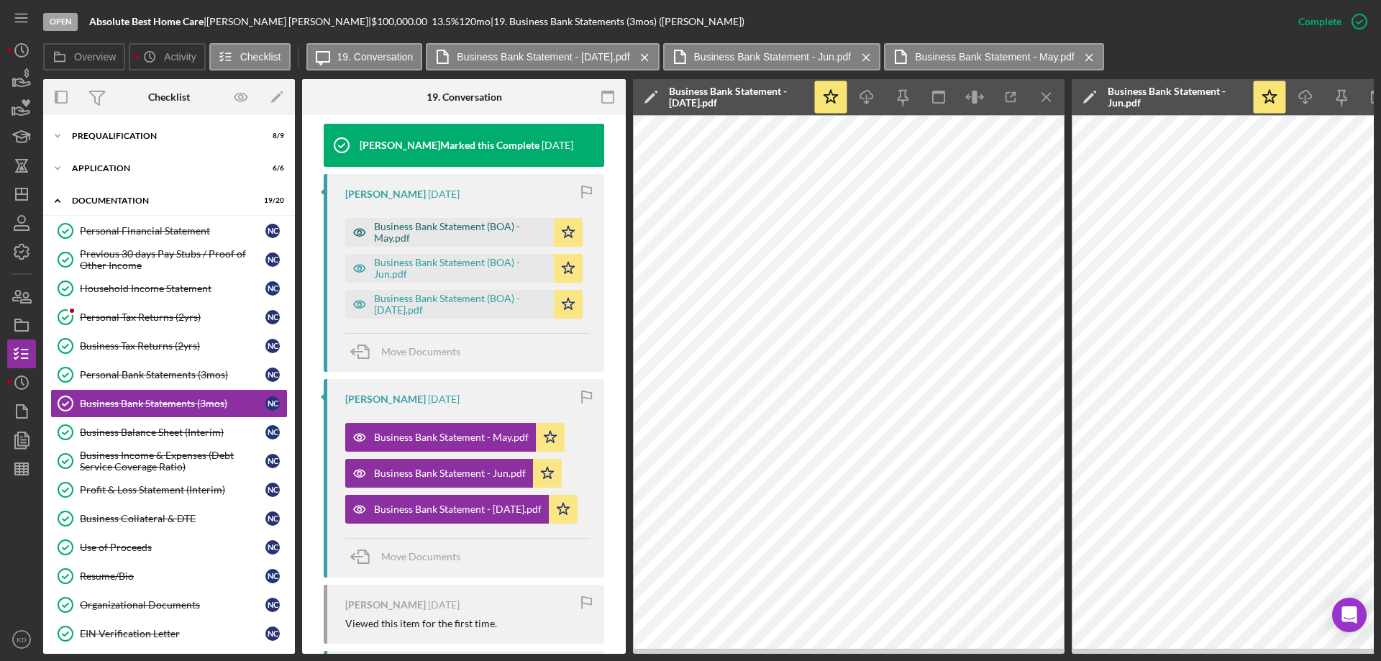
click at [467, 232] on div "Business Bank Statement (BOA) - May.pdf" at bounding box center [460, 232] width 173 height 23
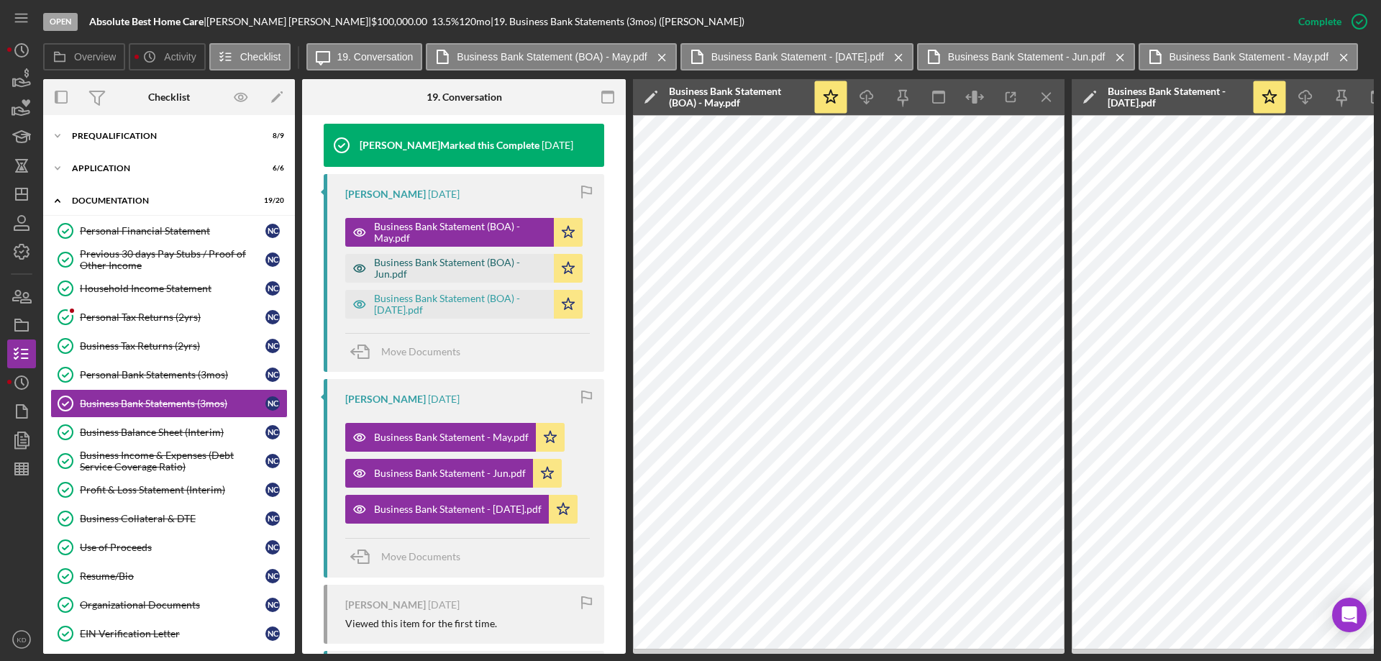
click at [434, 265] on div "Business Bank Statement (BOA) - Jun.pdf" at bounding box center [460, 268] width 173 height 23
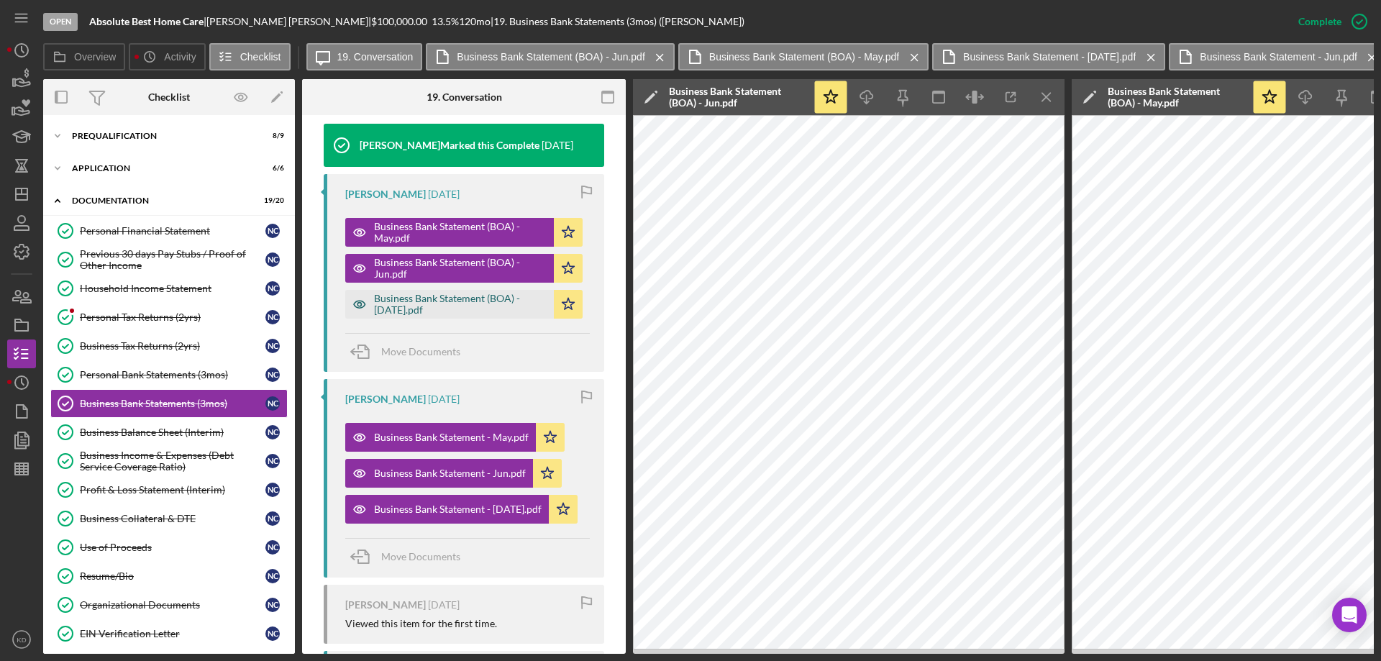
click at [447, 301] on div "Business Bank Statement (BOA) - [DATE].pdf" at bounding box center [460, 304] width 173 height 23
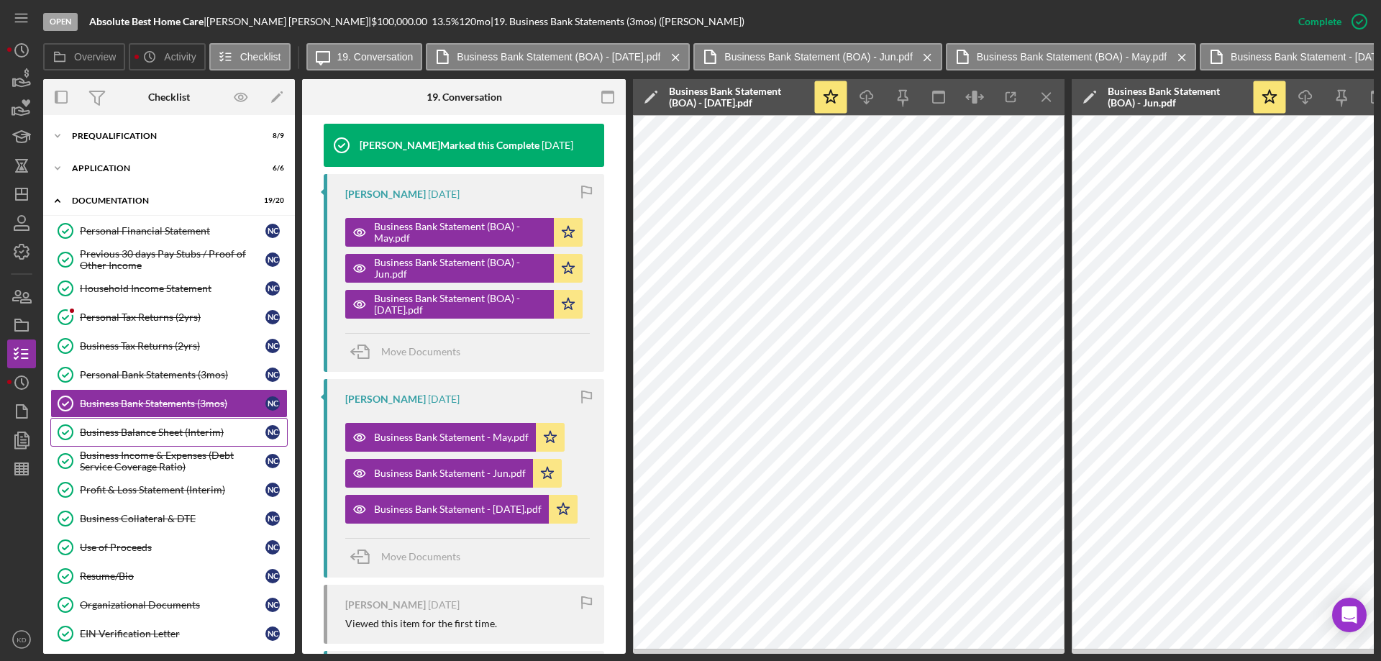
click at [109, 433] on div "Business Balance Sheet (Interim)" at bounding box center [173, 432] width 186 height 12
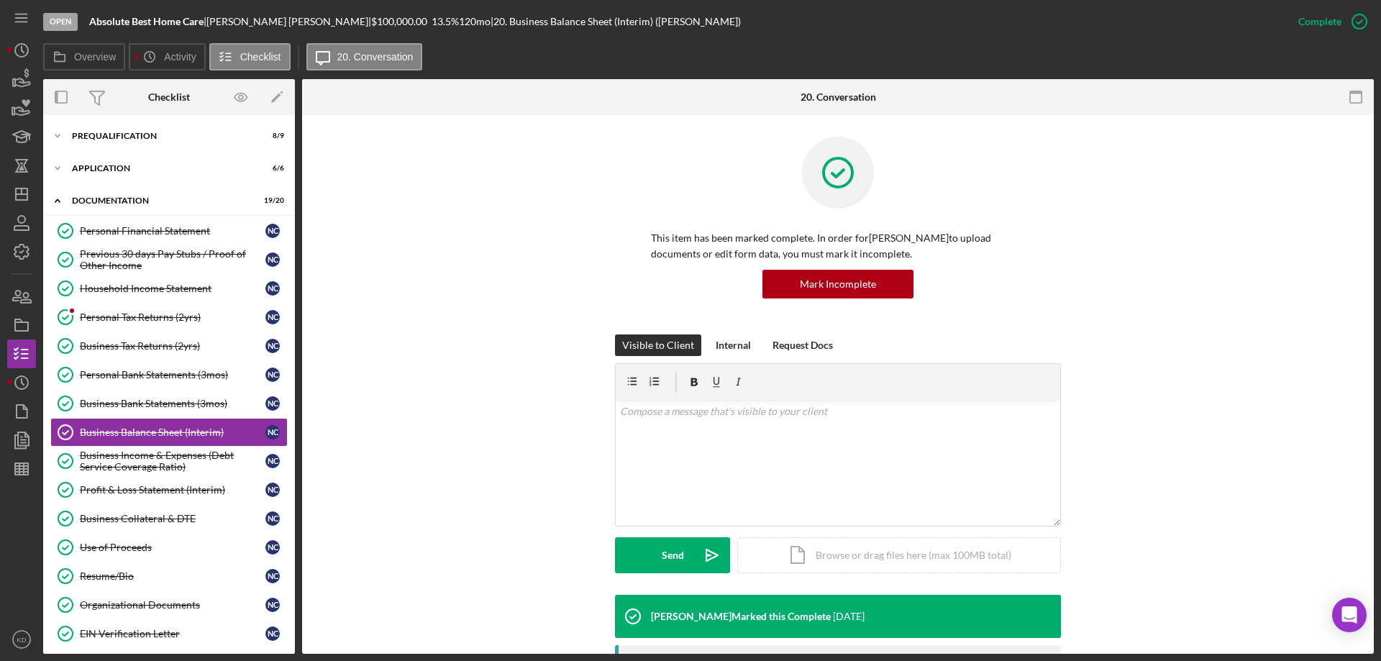
scroll to position [445, 0]
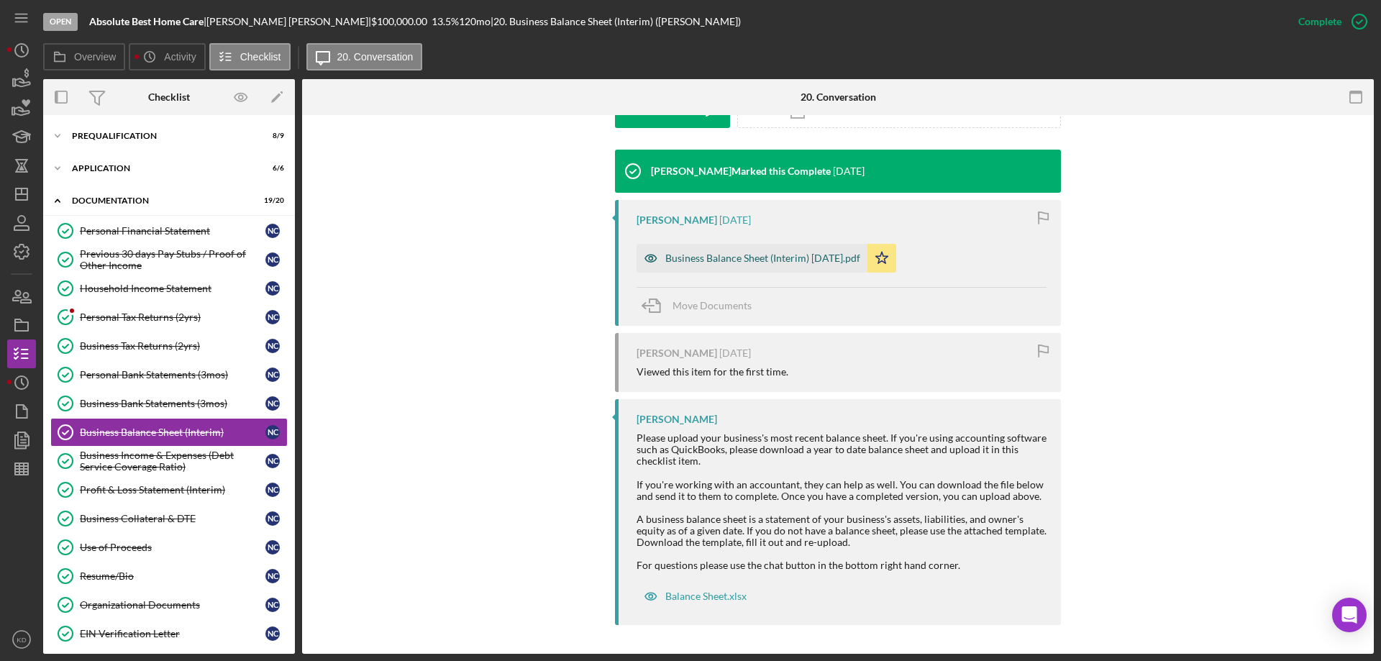
click at [675, 255] on div "Business Balance Sheet (Interim) [DATE].pdf" at bounding box center [762, 258] width 195 height 12
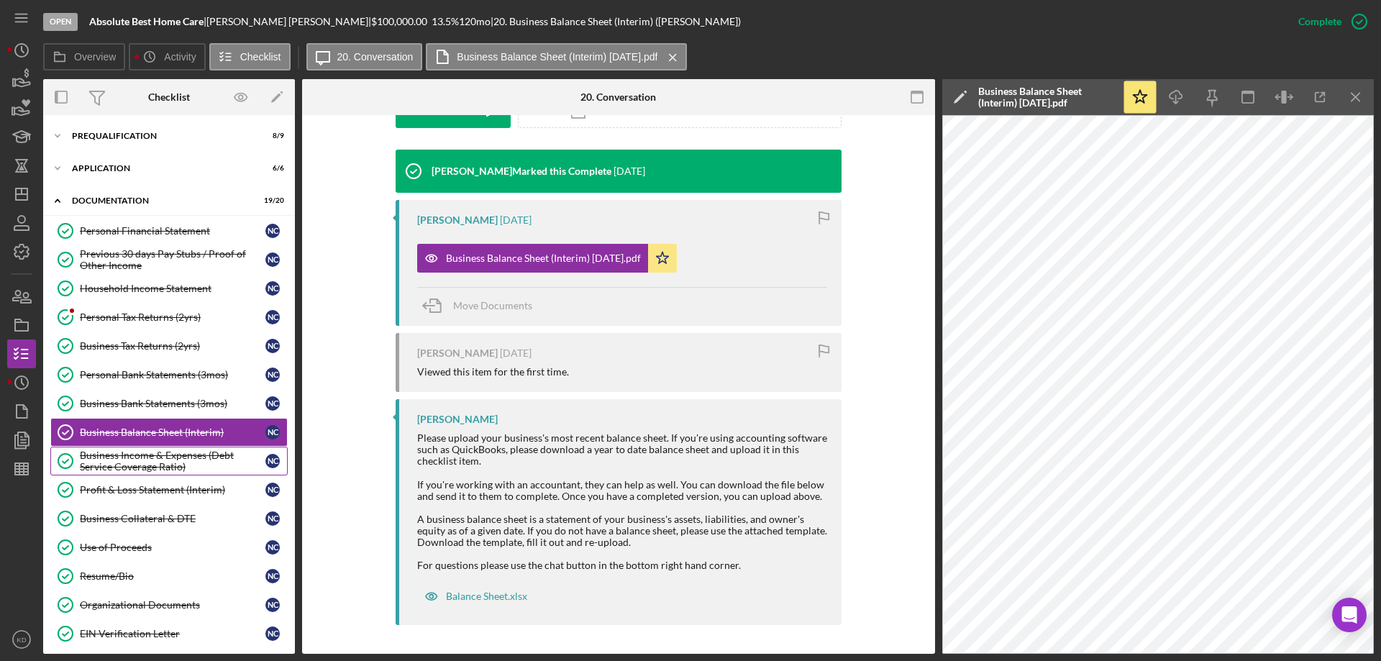
click at [156, 450] on div "Business Income & Expenses (Debt Service Coverage Ratio)" at bounding box center [173, 461] width 186 height 23
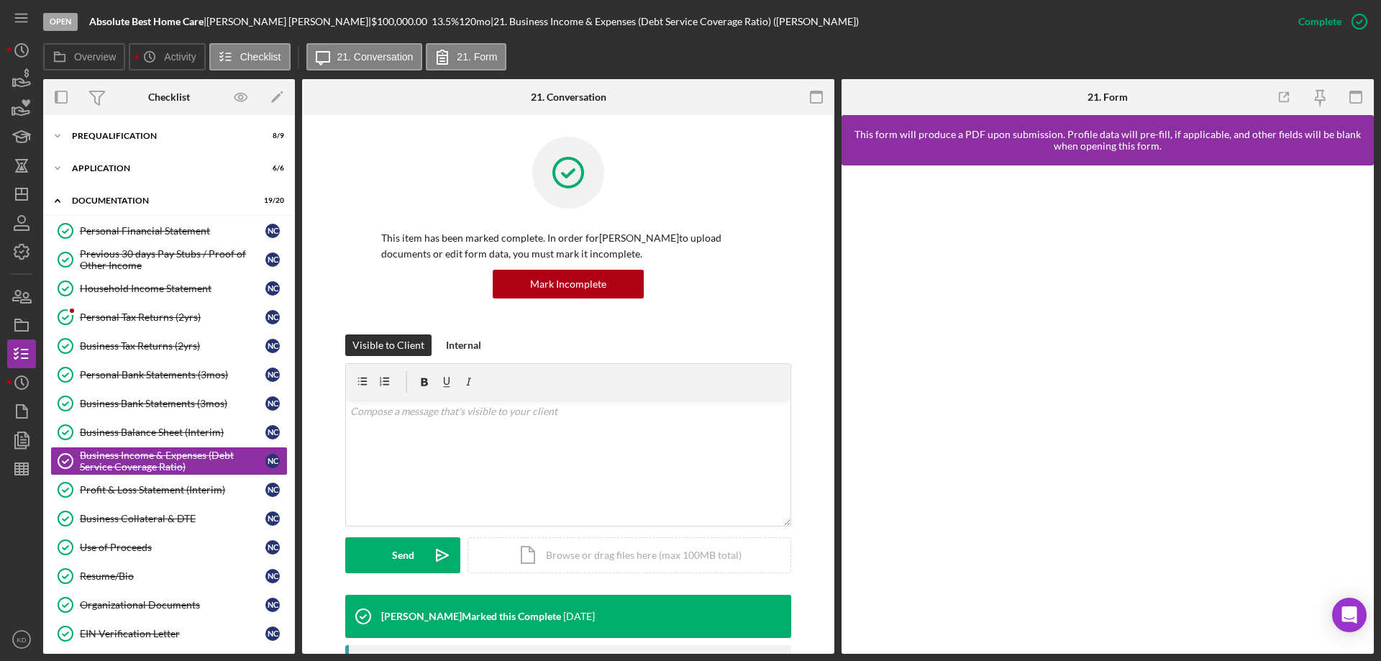
scroll to position [340, 0]
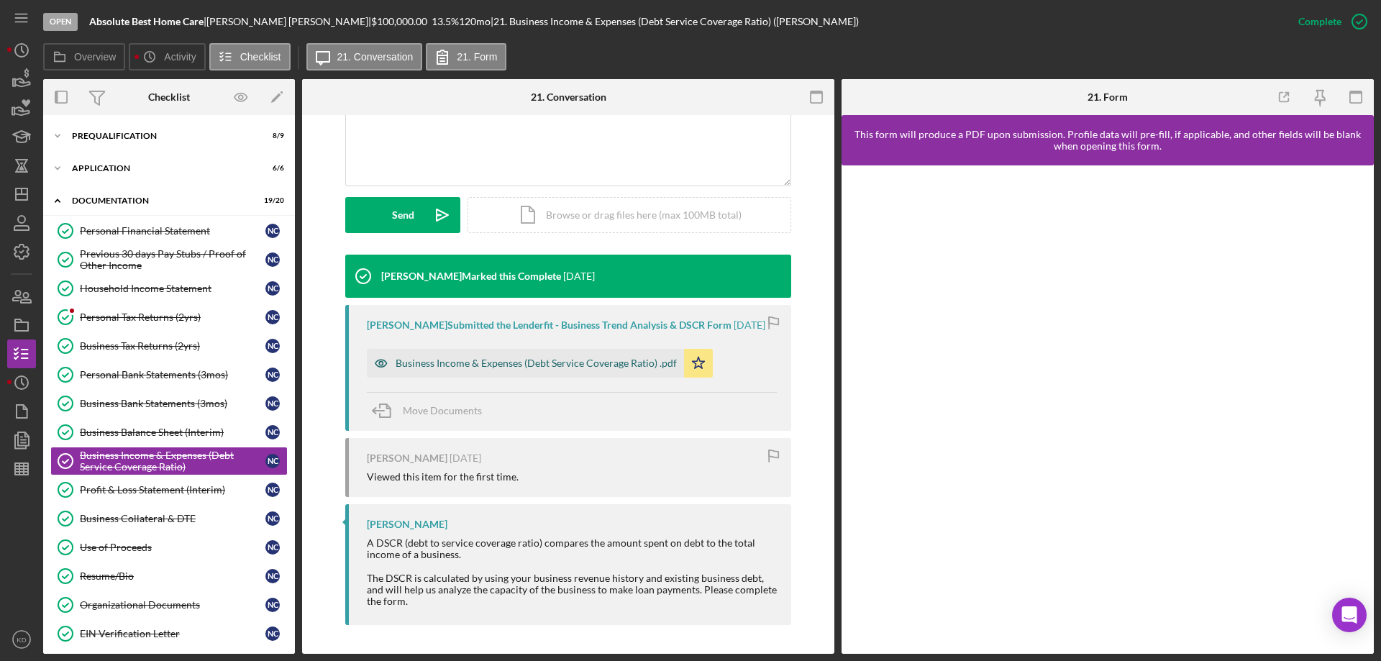
click at [403, 360] on div "Business Income & Expenses (Debt Service Coverage Ratio) .pdf" at bounding box center [536, 363] width 281 height 12
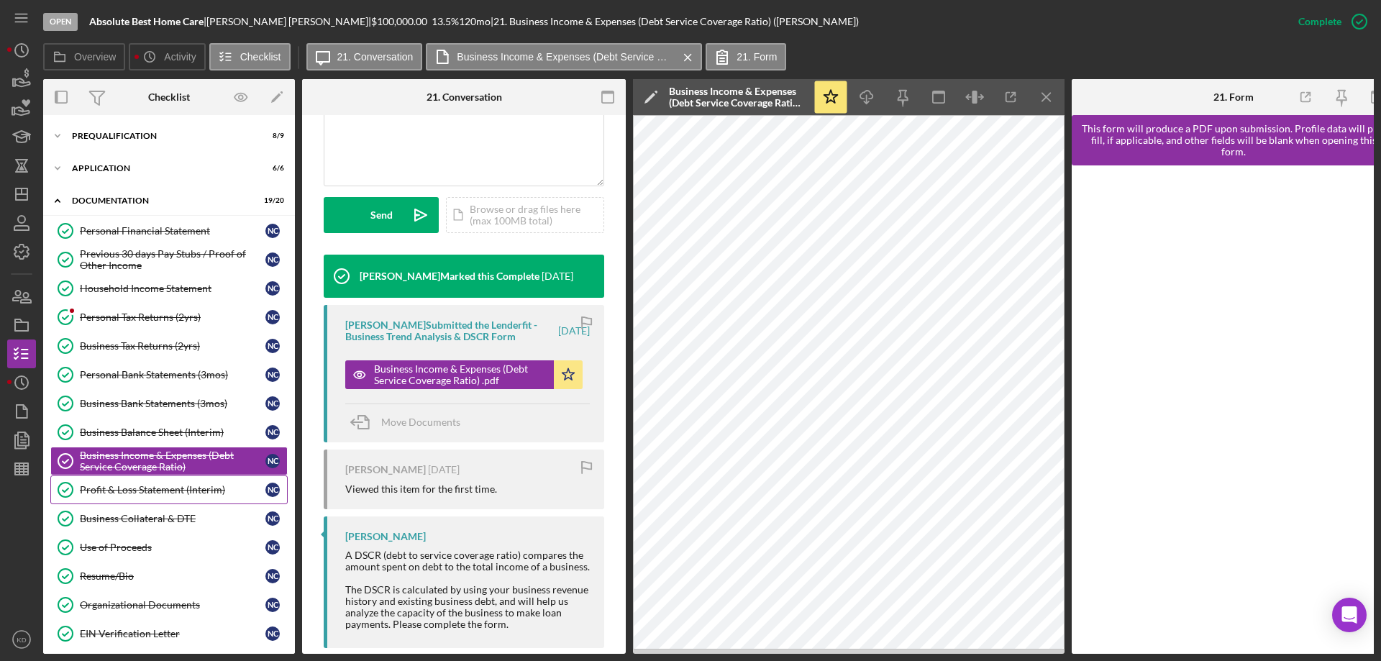
click at [101, 490] on div "Profit & Loss Statement (Interim)" at bounding box center [173, 490] width 186 height 12
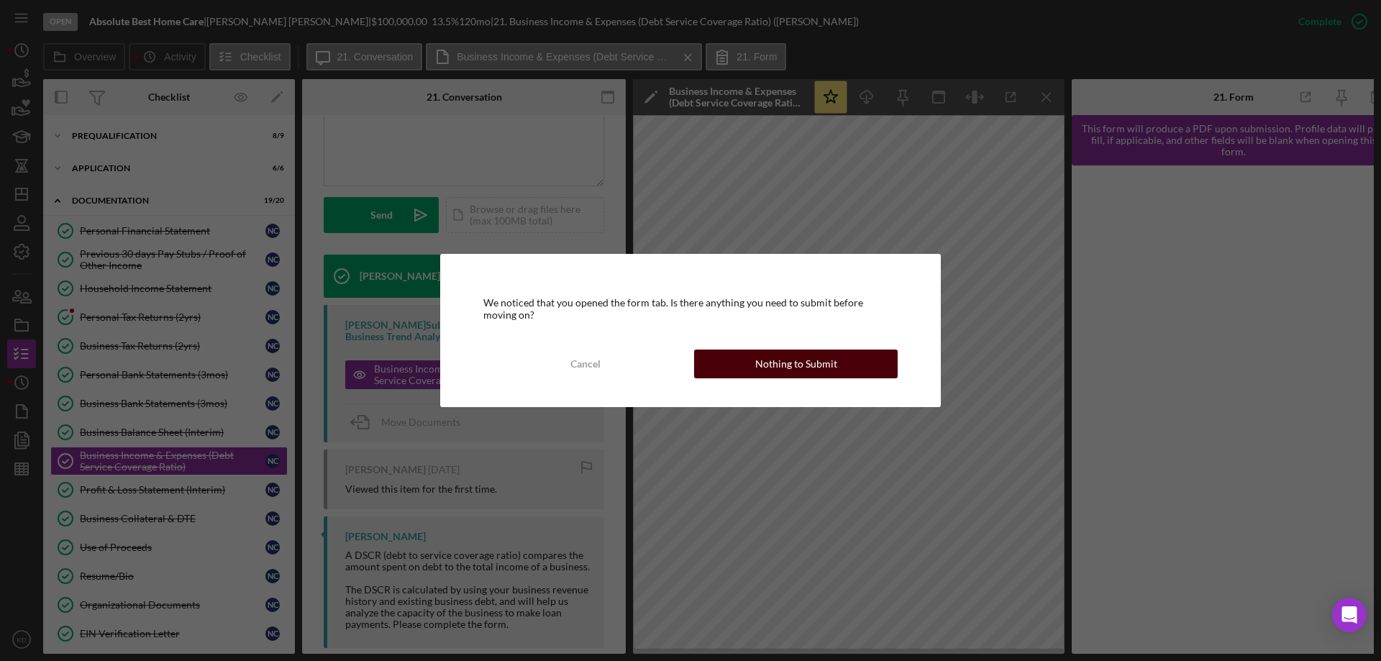
click at [806, 368] on div "Nothing to Submit" at bounding box center [796, 364] width 82 height 29
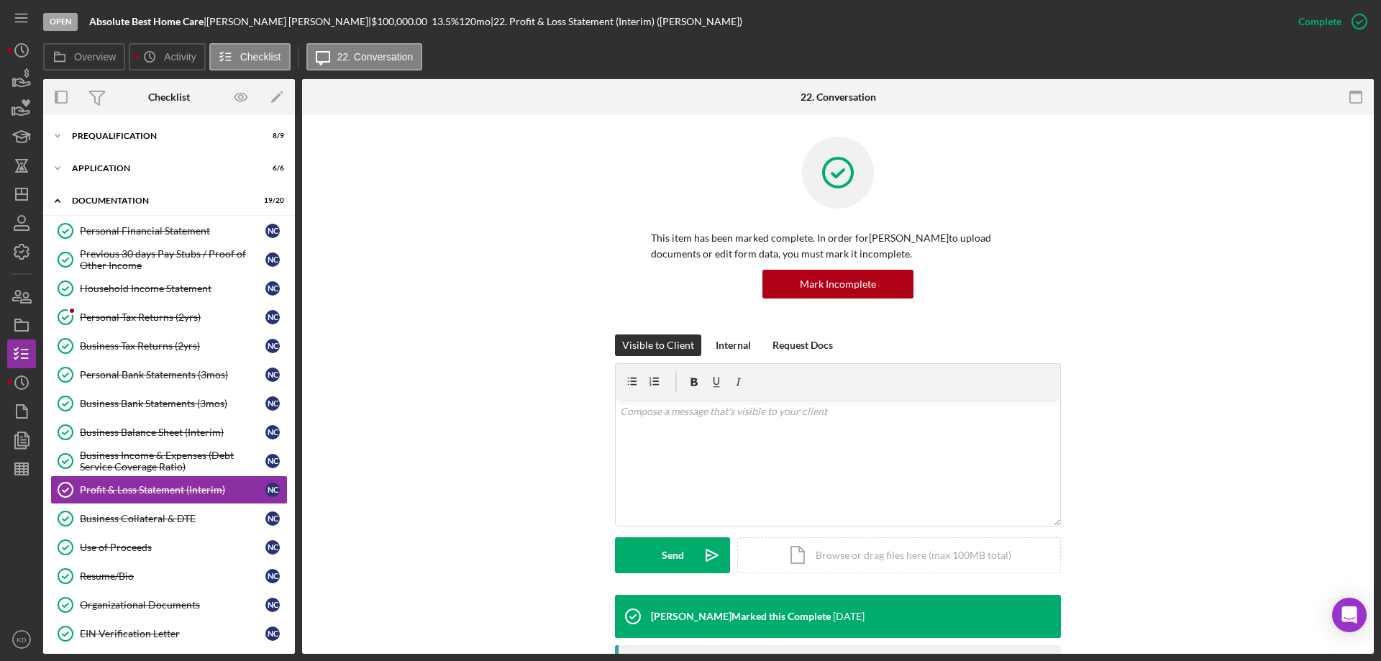
scroll to position [471, 0]
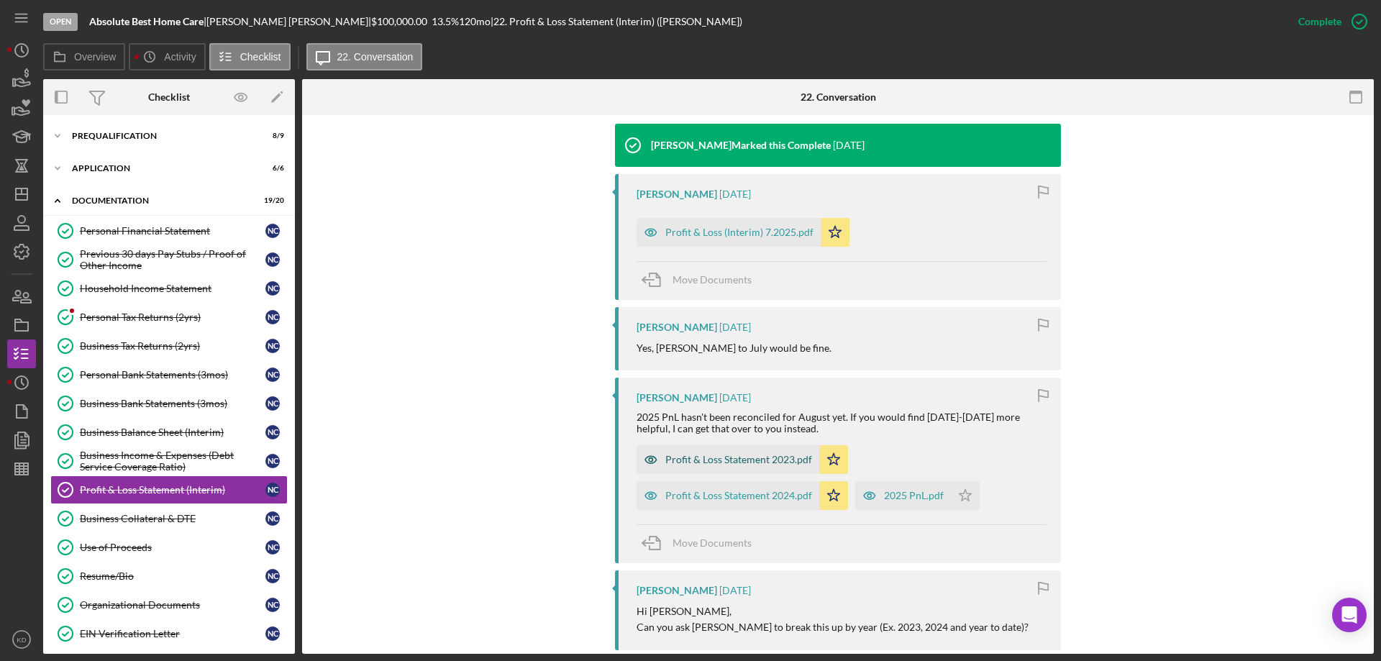
click at [688, 457] on div "Profit & Loss Statement 2023.pdf" at bounding box center [738, 460] width 147 height 12
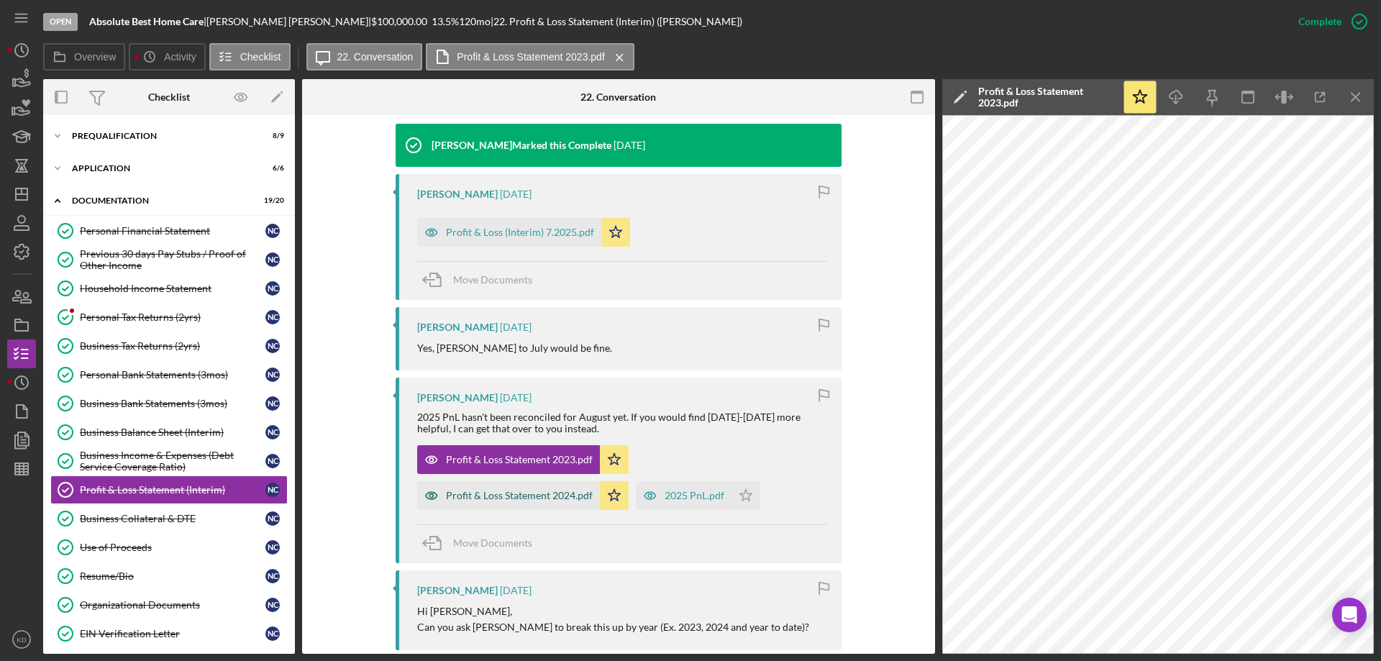
click at [555, 498] on div "Profit & Loss Statement 2024.pdf" at bounding box center [519, 496] width 147 height 12
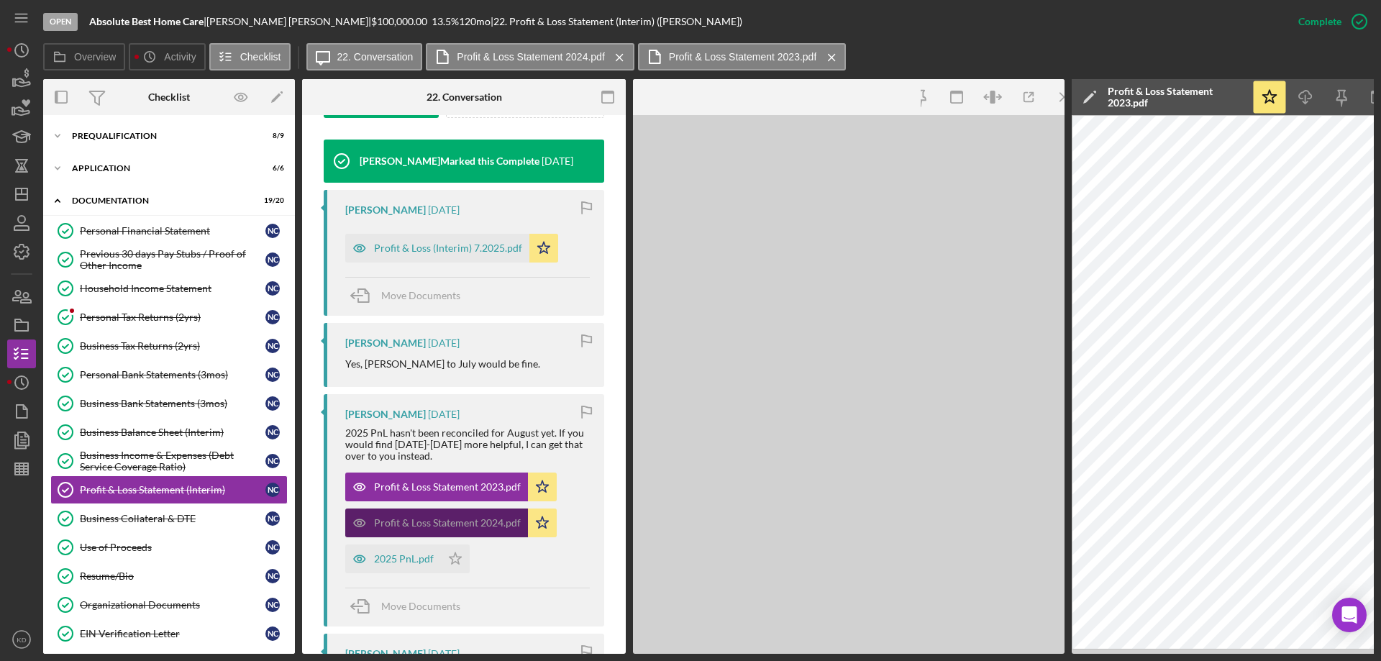
scroll to position [487, 0]
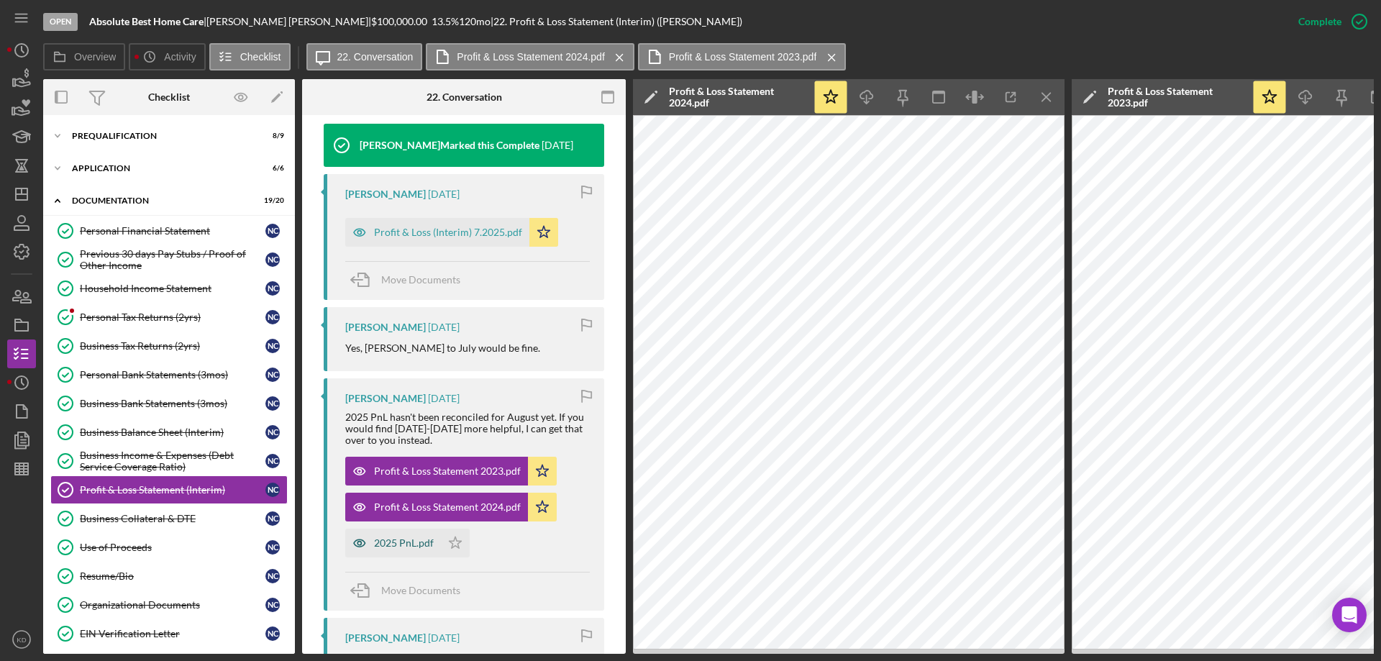
click at [414, 540] on div "2025 PnL.pdf" at bounding box center [404, 543] width 60 height 12
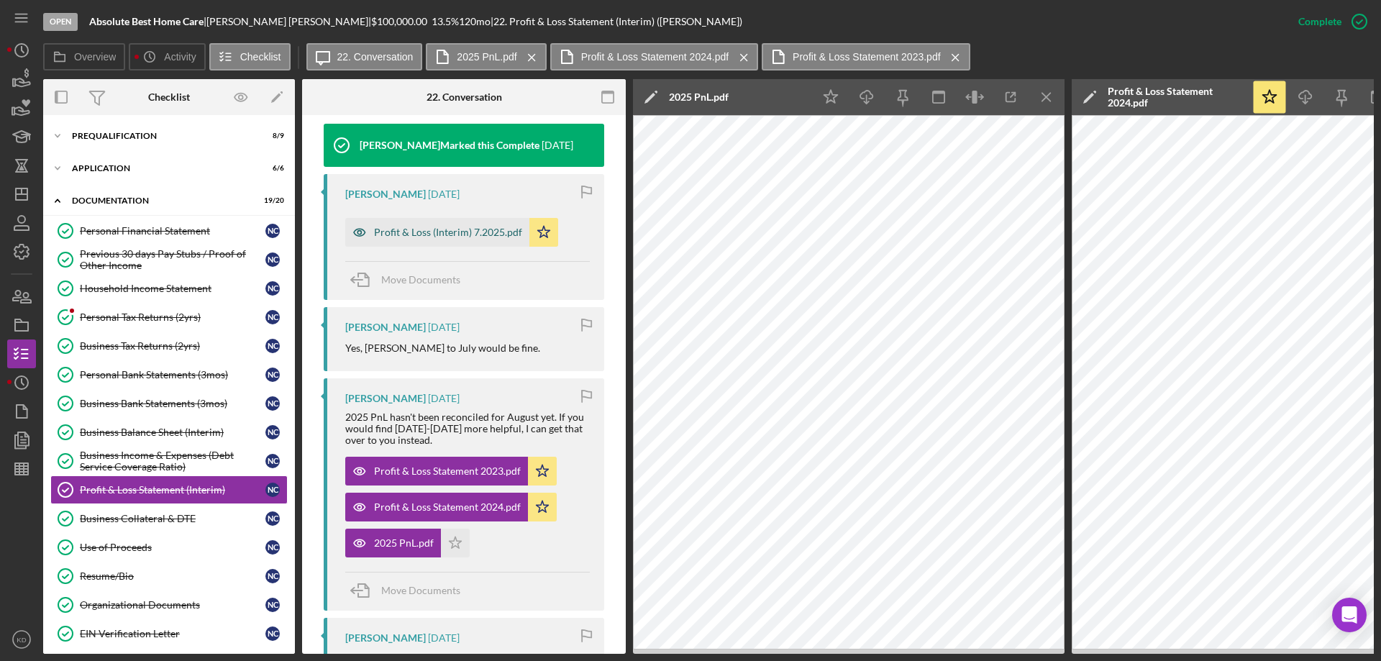
click at [409, 234] on div "Profit & Loss (Interim) 7.2025.pdf" at bounding box center [448, 233] width 148 height 12
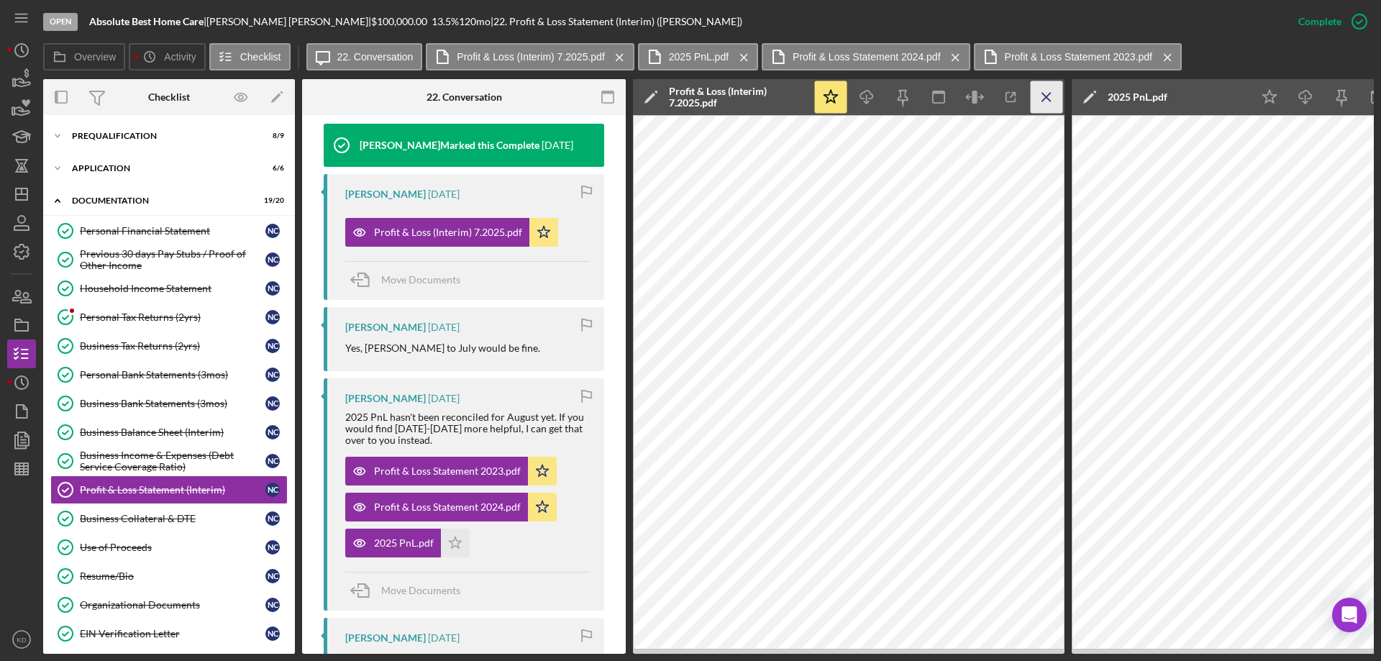
click at [1050, 96] on icon "Icon/Menu Close" at bounding box center [1047, 97] width 32 height 32
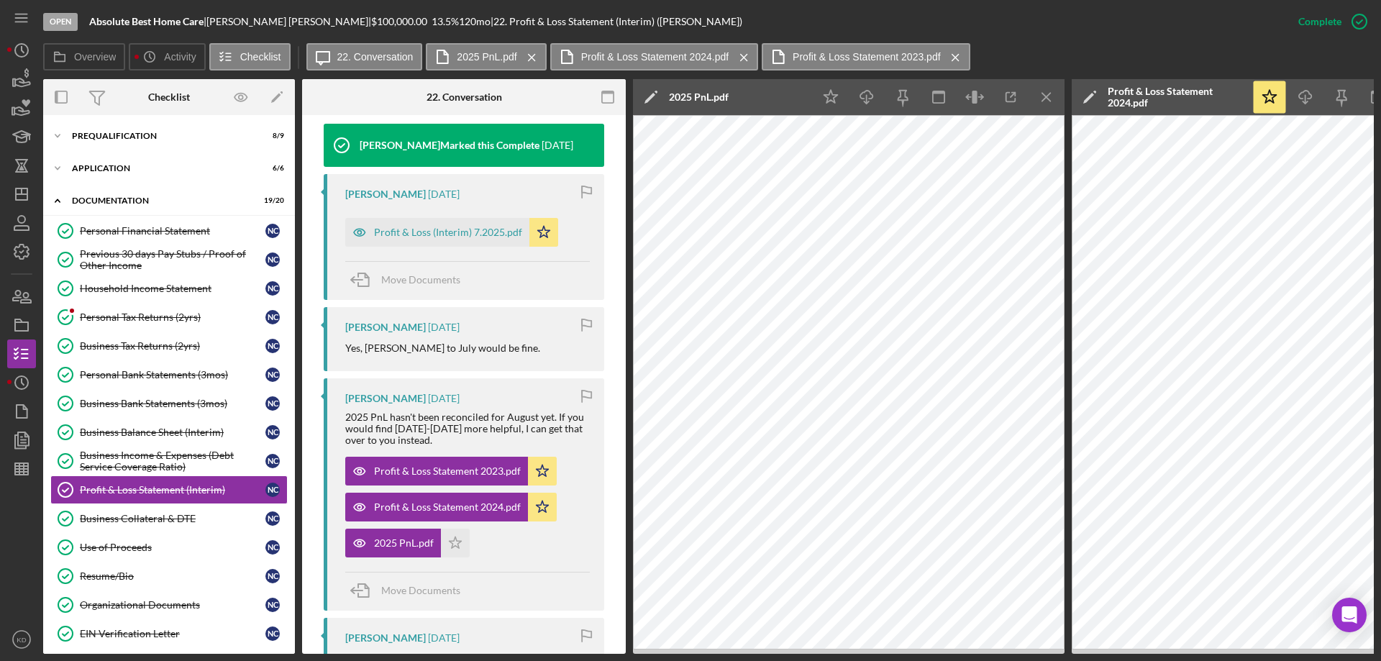
click at [1050, 96] on icon "Icon/Menu Close" at bounding box center [1047, 97] width 32 height 32
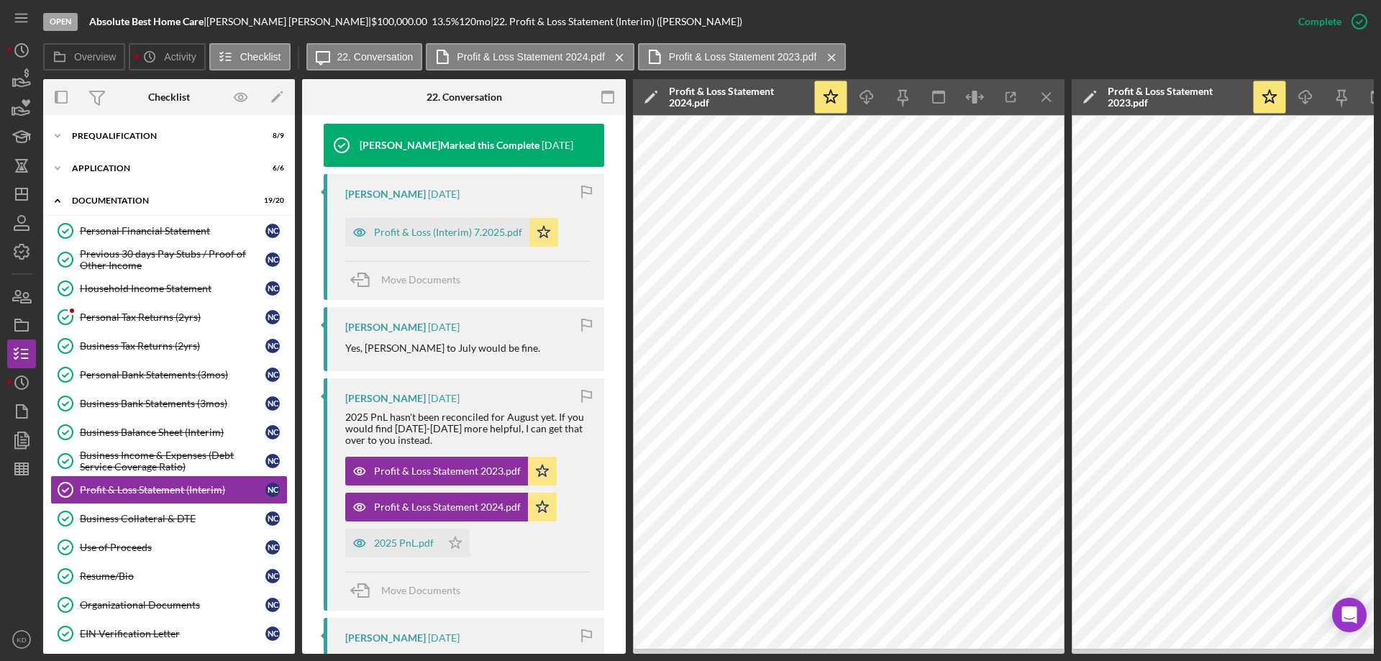
click at [1050, 96] on icon "Icon/Menu Close" at bounding box center [1047, 97] width 32 height 32
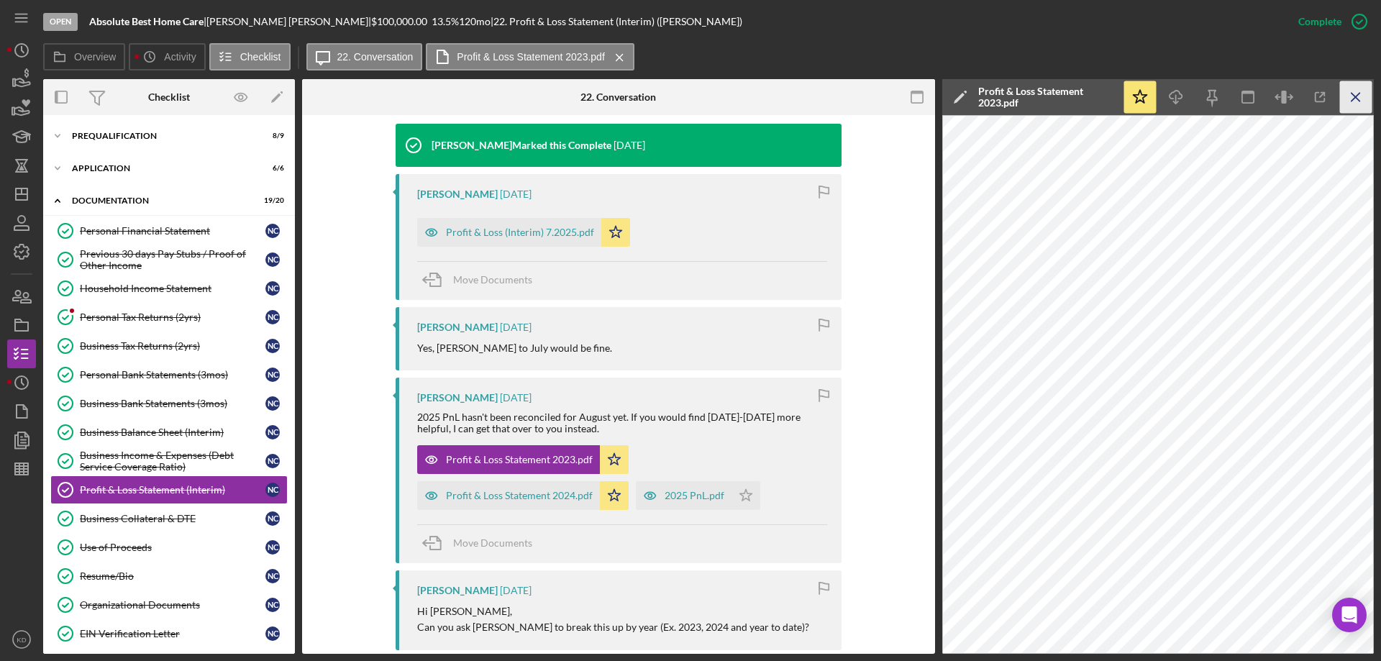
click at [1351, 99] on icon "Icon/Menu Close" at bounding box center [1356, 97] width 32 height 32
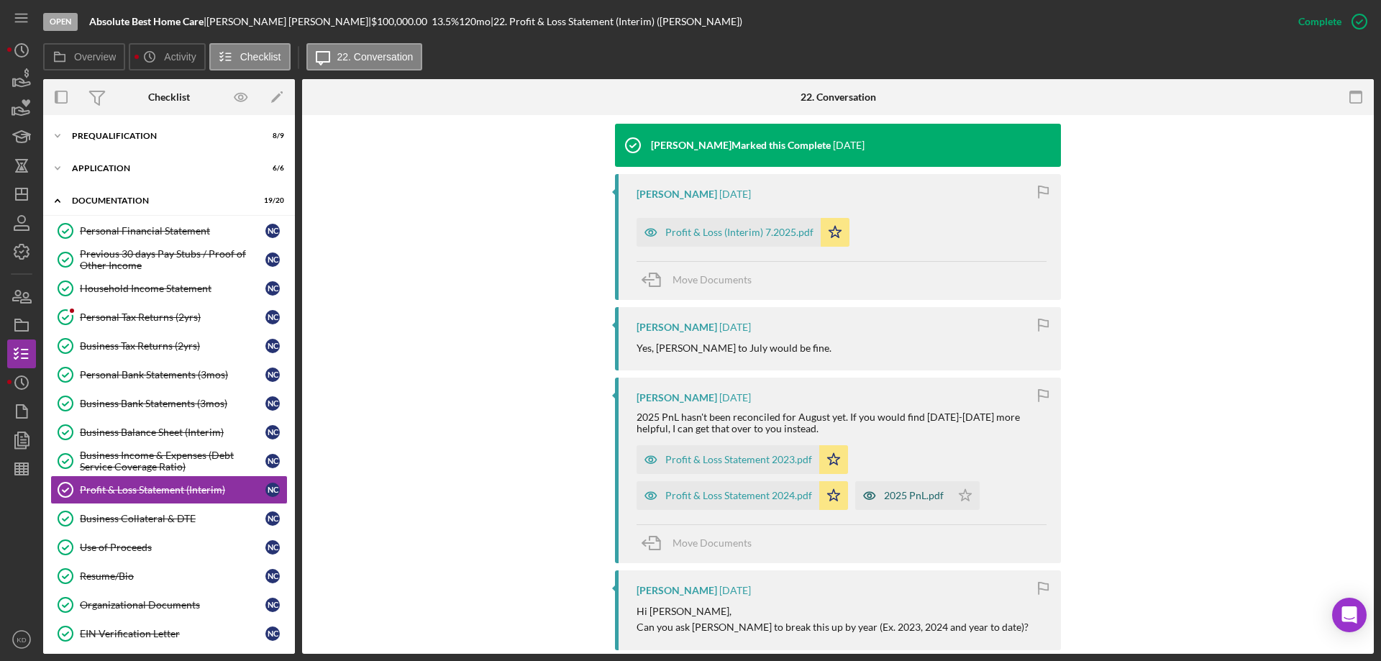
click at [904, 497] on div "2025 PnL.pdf" at bounding box center [914, 496] width 60 height 12
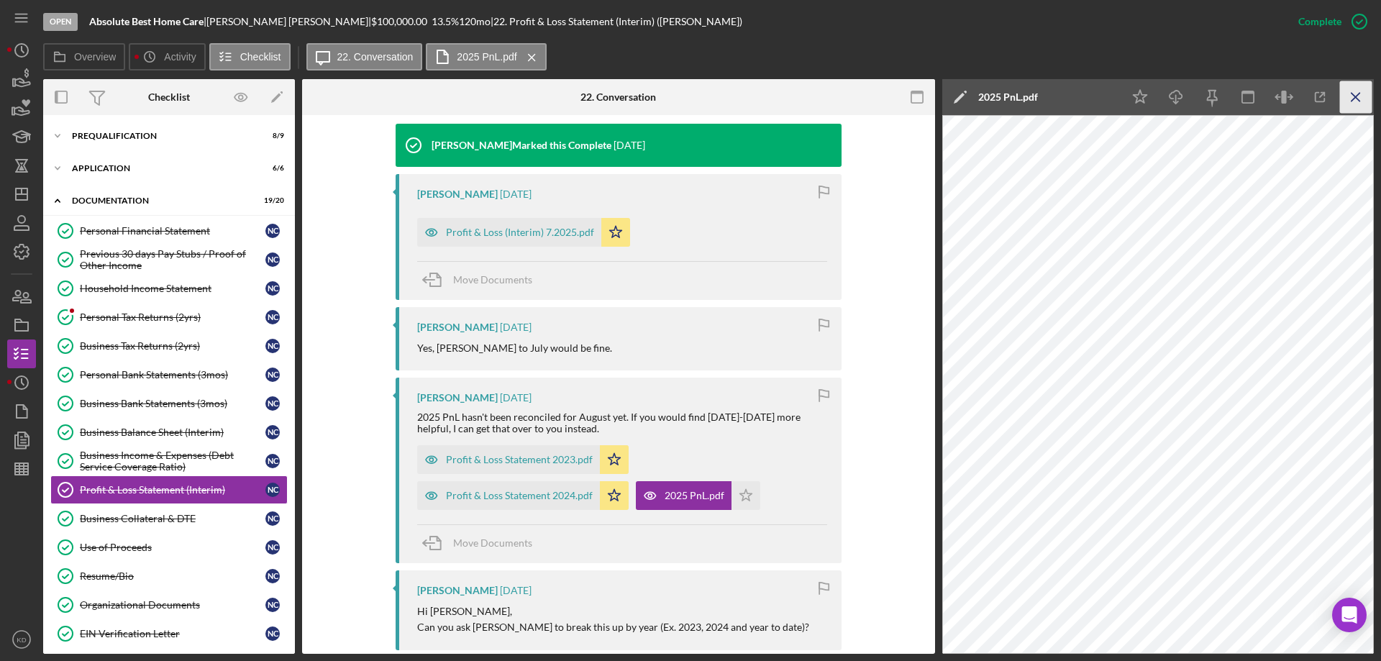
click at [1359, 97] on icon "Icon/Menu Close" at bounding box center [1356, 97] width 32 height 32
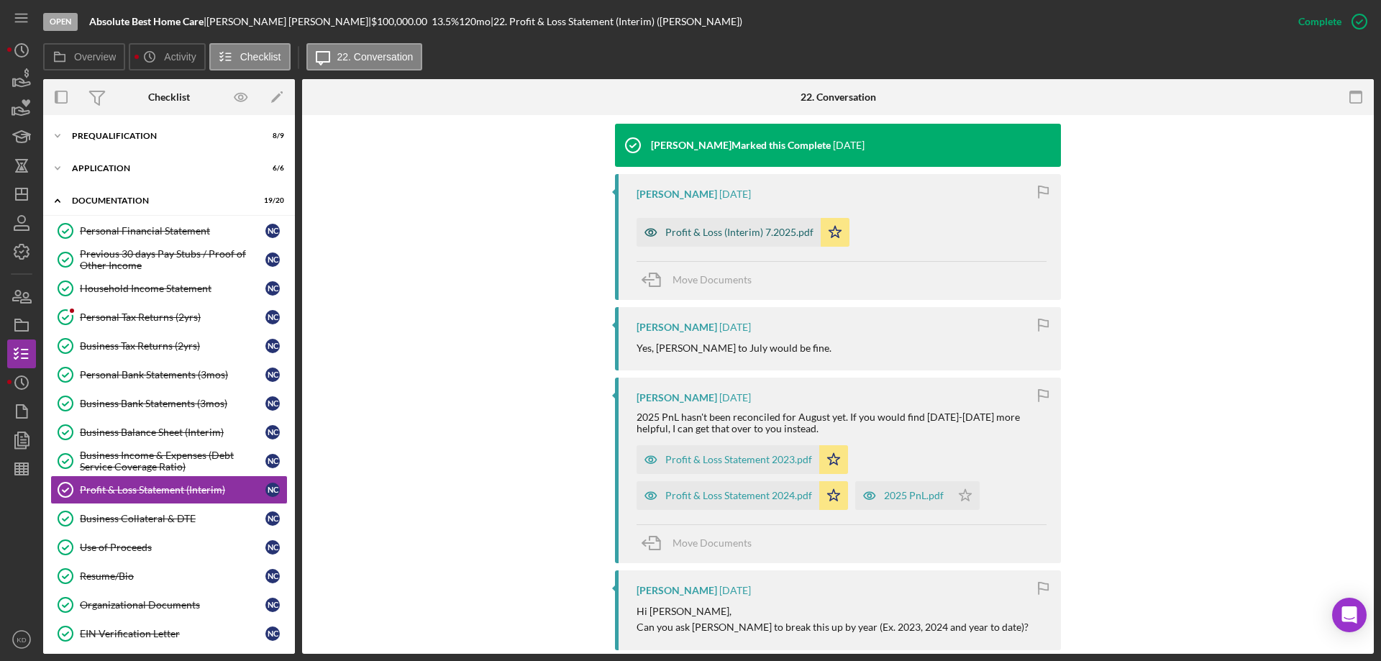
click at [694, 228] on div "Profit & Loss (Interim) 7.2025.pdf" at bounding box center [739, 233] width 148 height 12
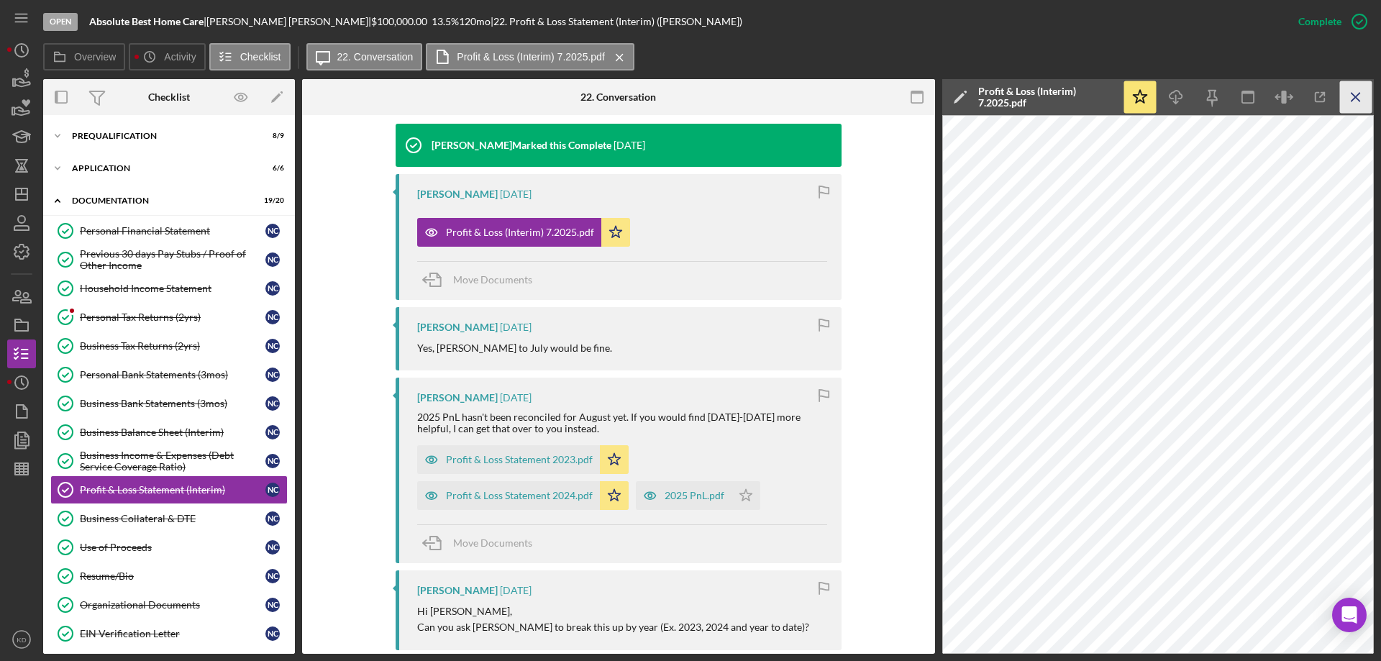
click at [1362, 97] on icon "Icon/Menu Close" at bounding box center [1356, 97] width 32 height 32
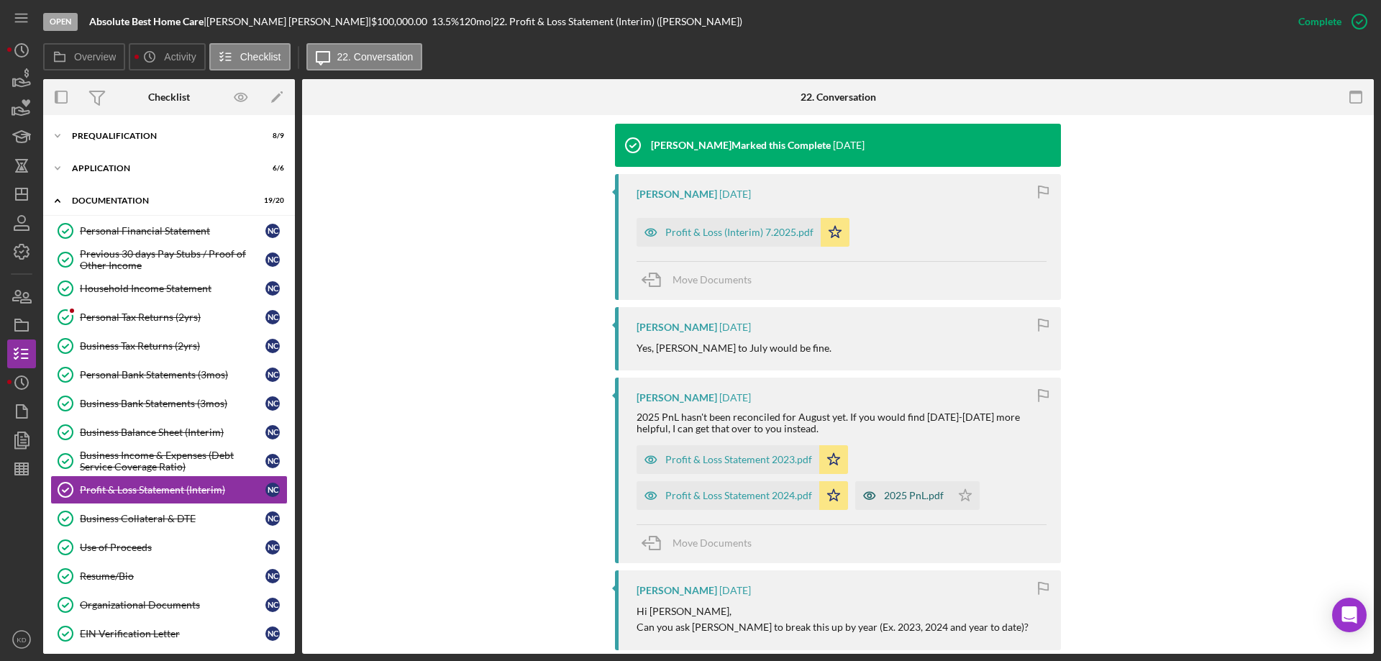
click at [910, 486] on div "2025 PnL.pdf" at bounding box center [903, 495] width 96 height 29
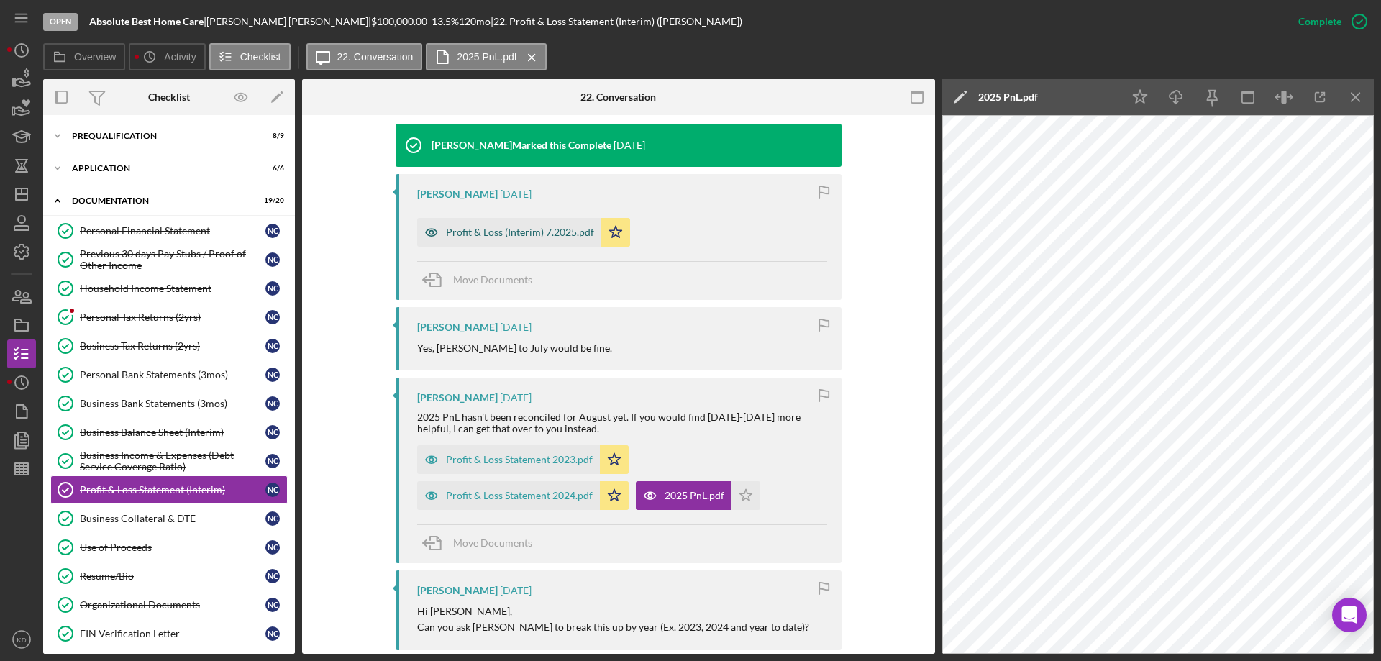
click at [536, 235] on div "Profit & Loss (Interim) 7.2025.pdf" at bounding box center [520, 233] width 148 height 12
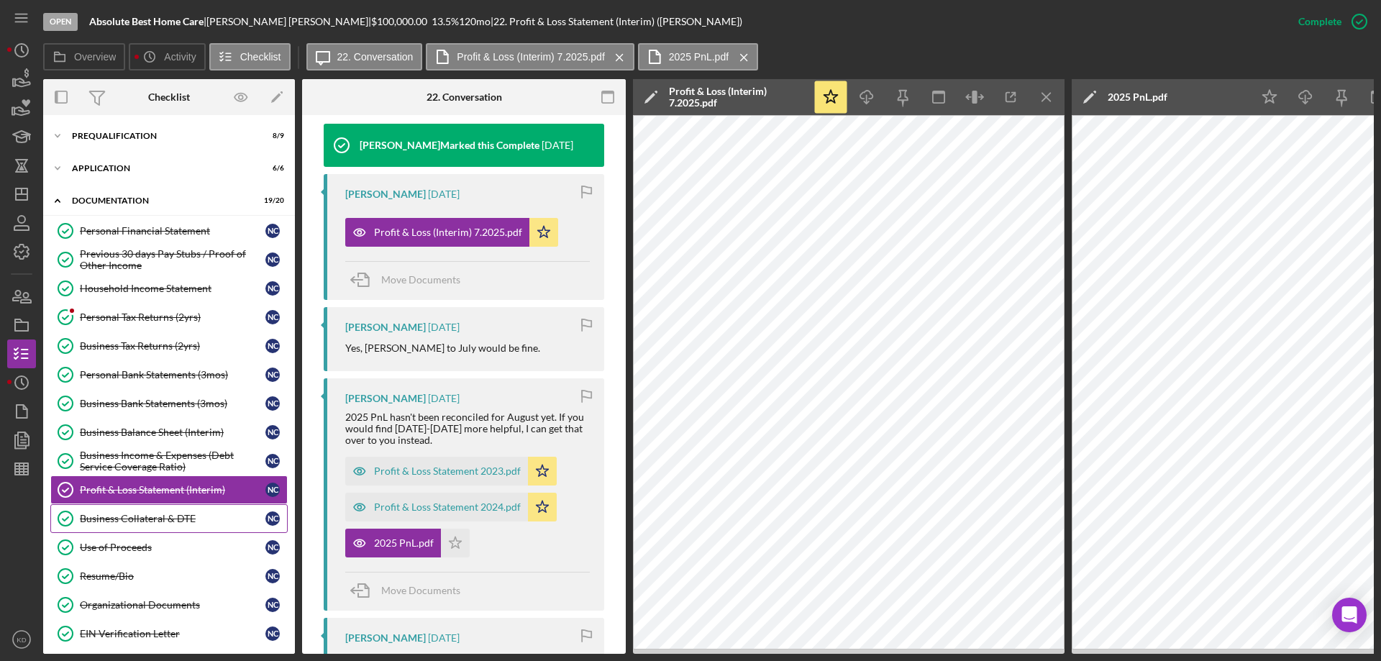
click at [143, 518] on div "Business Collateral & DTE" at bounding box center [173, 519] width 186 height 12
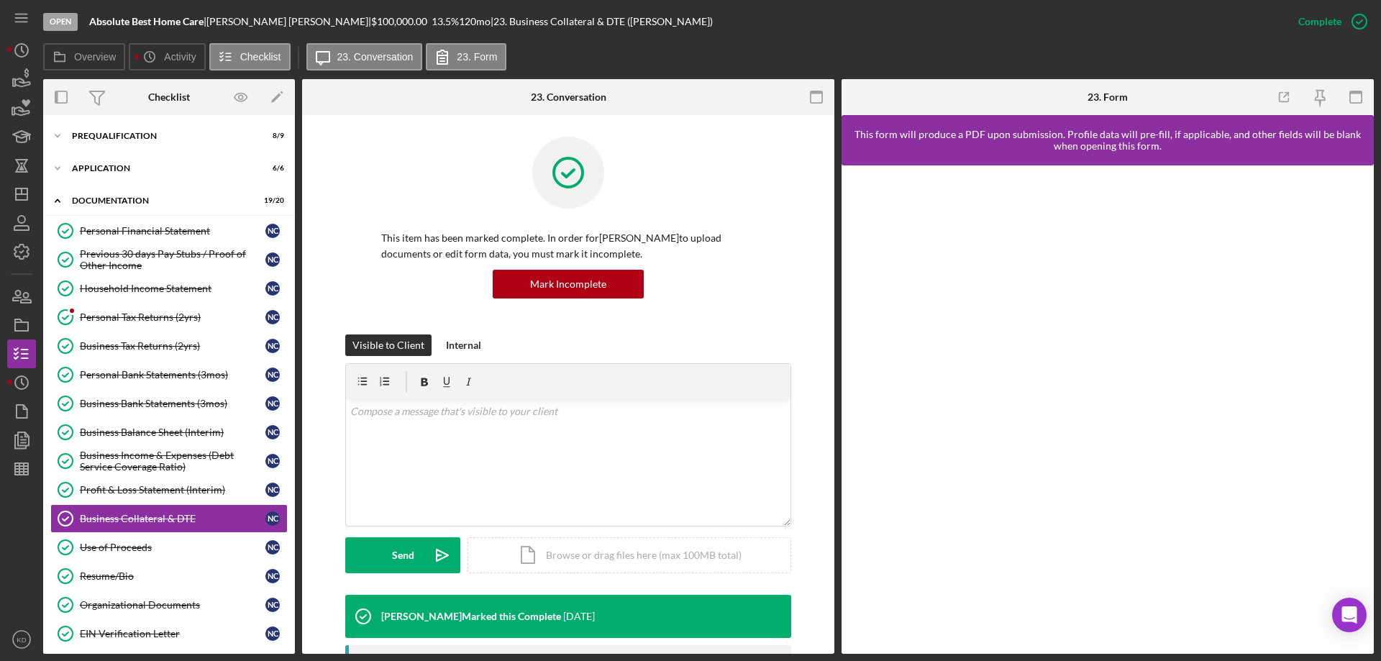
scroll to position [416, 0]
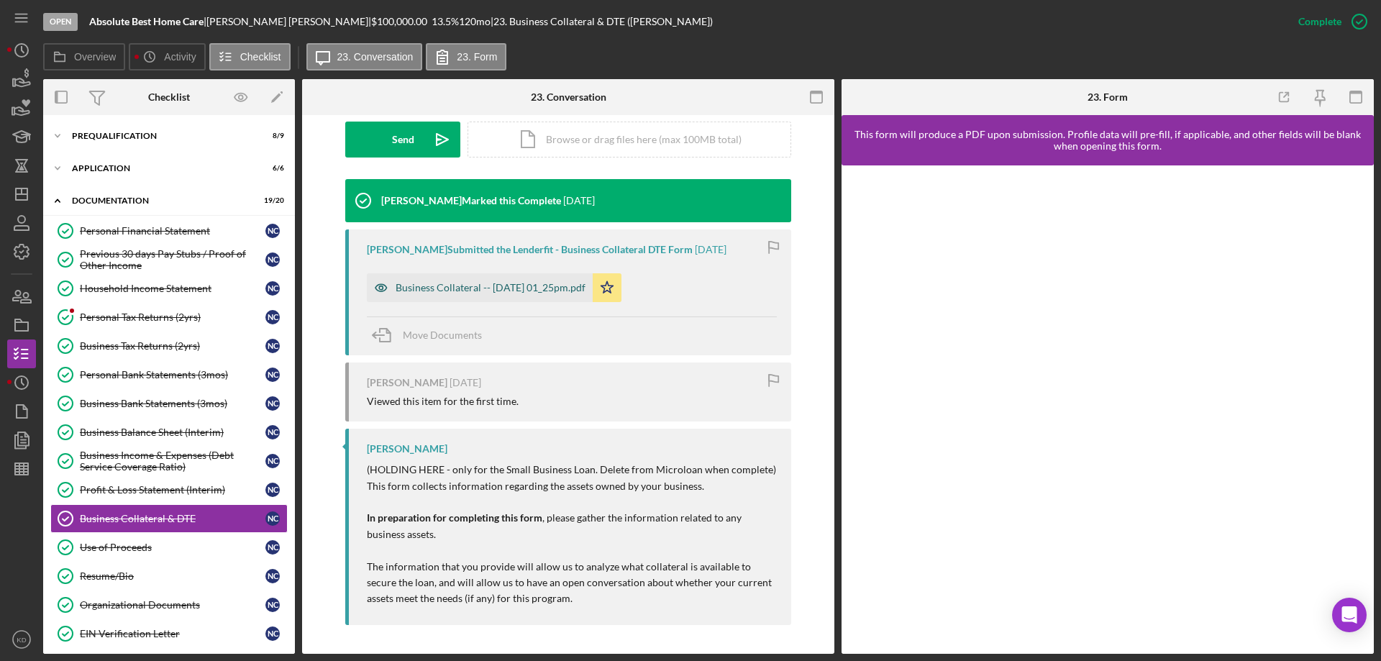
click at [411, 286] on div "Business Collateral -- [DATE] 01_25pm.pdf" at bounding box center [491, 288] width 190 height 12
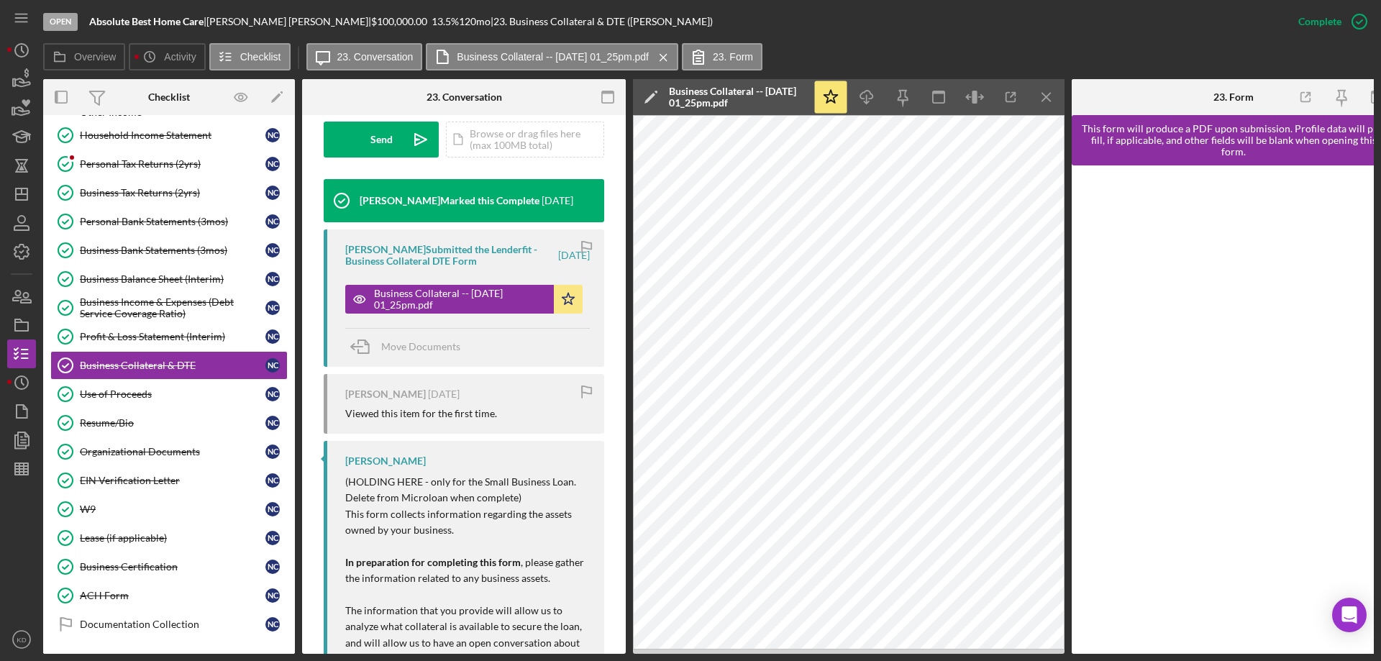
scroll to position [157, 0]
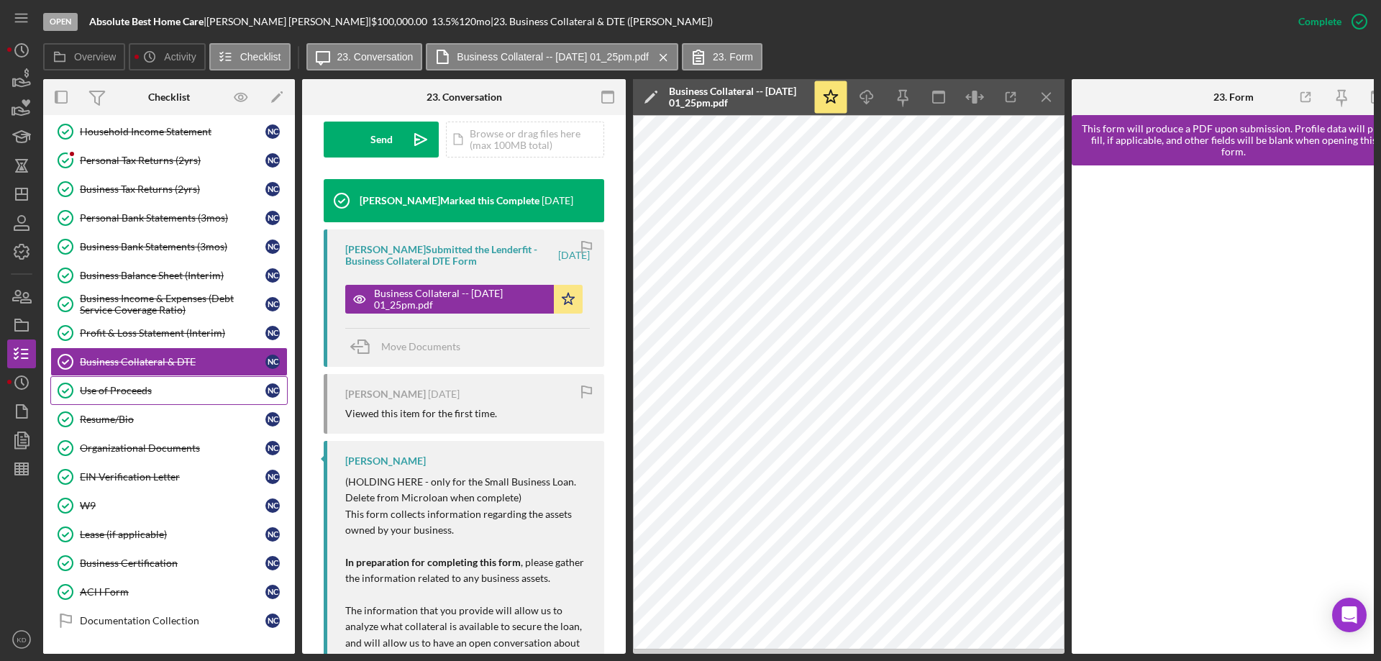
click at [102, 391] on div "Use of Proceeds" at bounding box center [173, 391] width 186 height 12
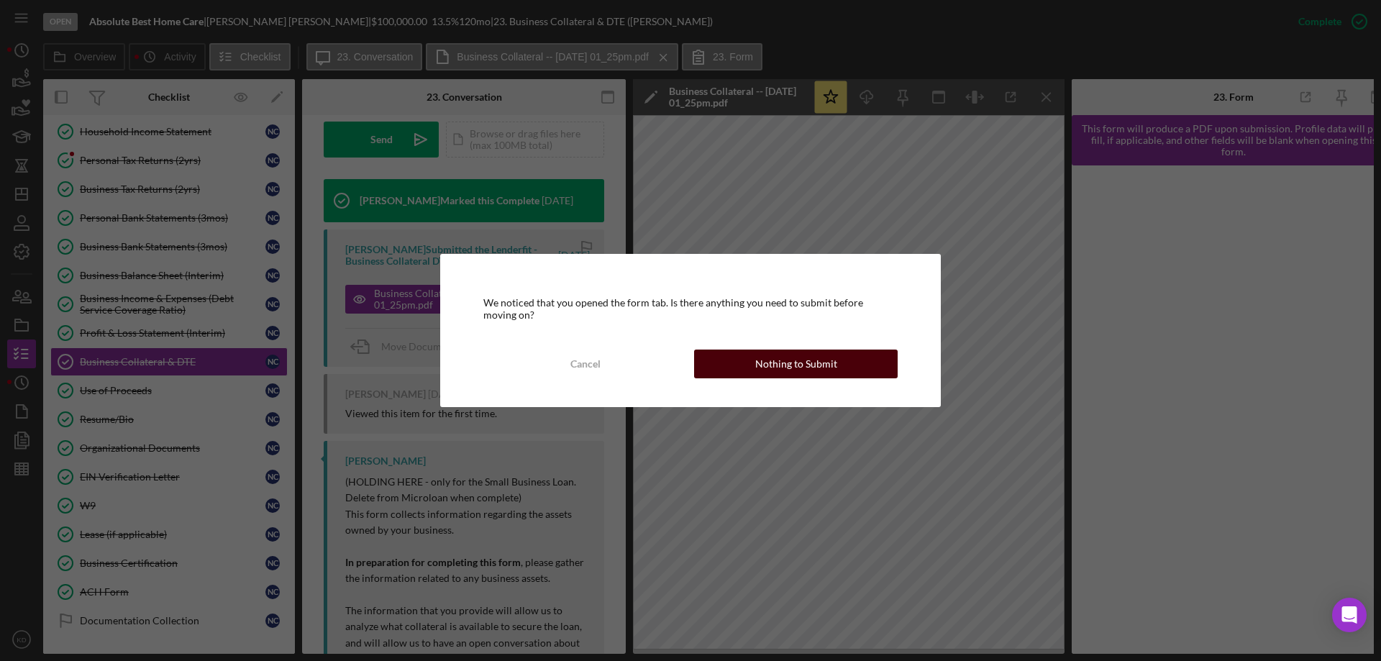
click at [848, 365] on button "Nothing to Submit" at bounding box center [796, 364] width 204 height 29
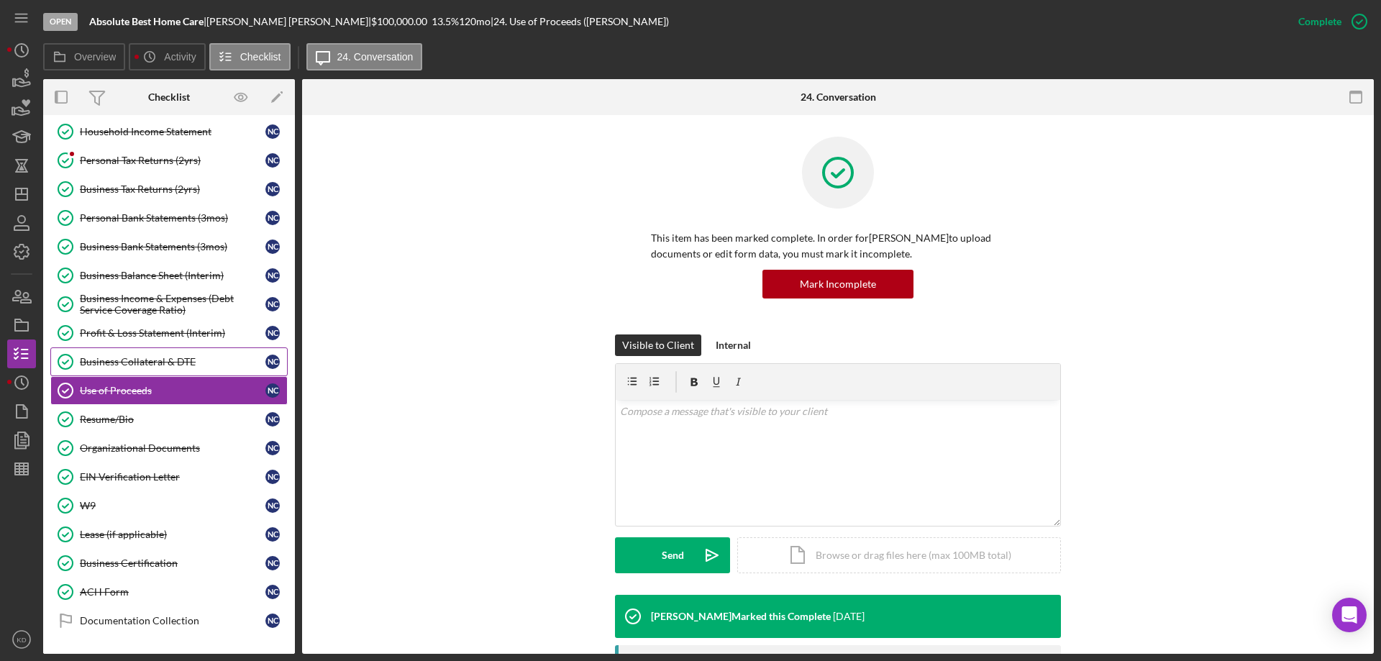
drag, startPoint x: 146, startPoint y: 362, endPoint x: 175, endPoint y: 365, distance: 29.6
click at [146, 362] on div "Business Collateral & DTE" at bounding box center [173, 362] width 186 height 12
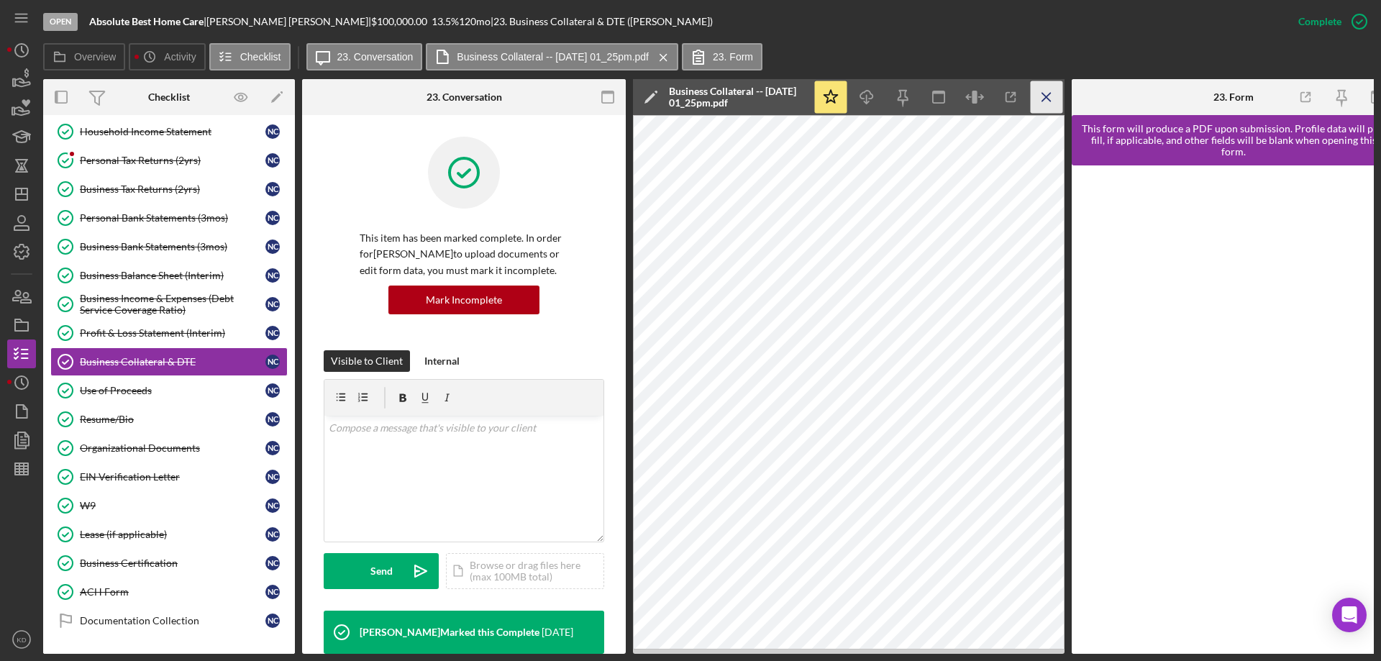
click at [1051, 97] on icon "Icon/Menu Close" at bounding box center [1047, 97] width 32 height 32
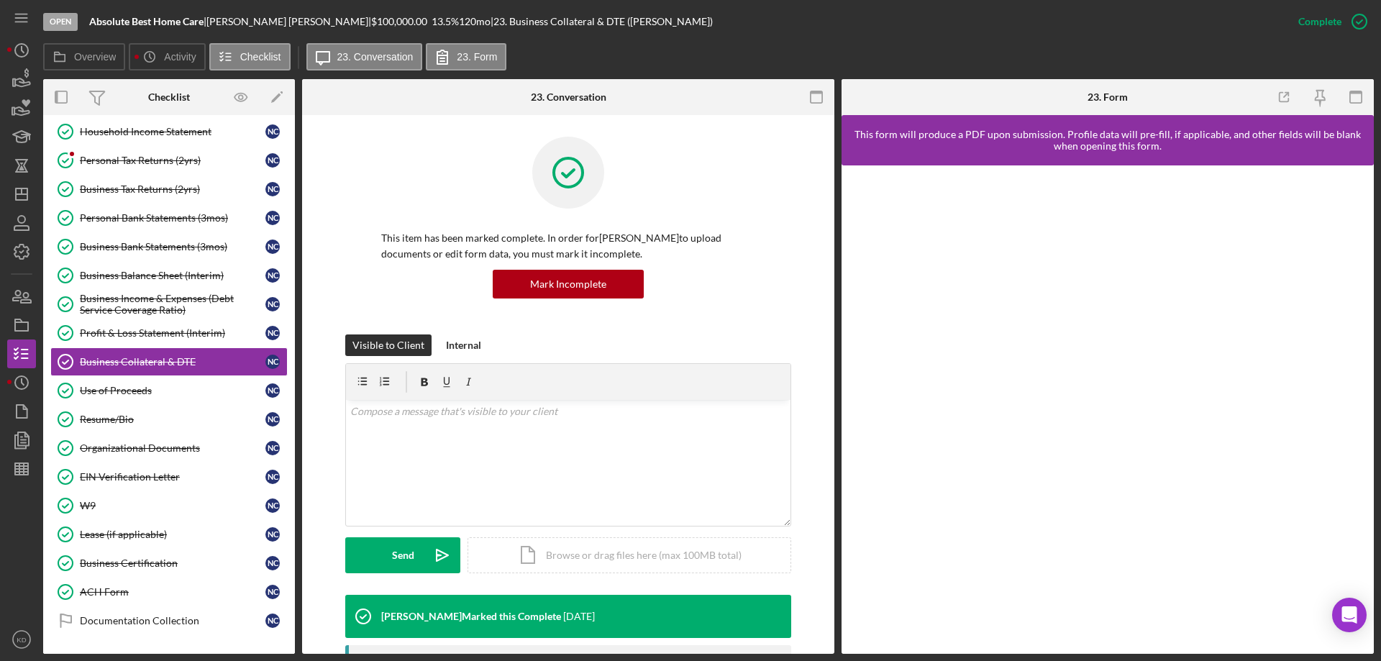
scroll to position [416, 0]
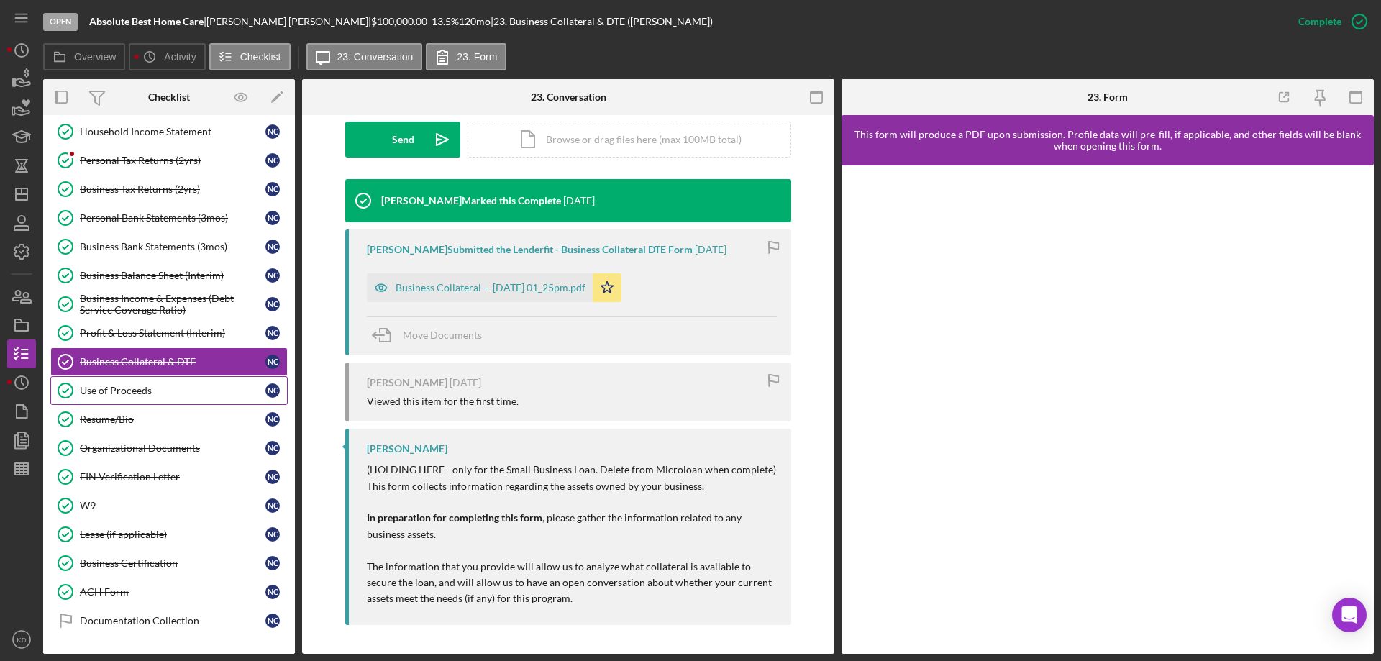
click at [86, 391] on div "Use of Proceeds" at bounding box center [173, 391] width 186 height 12
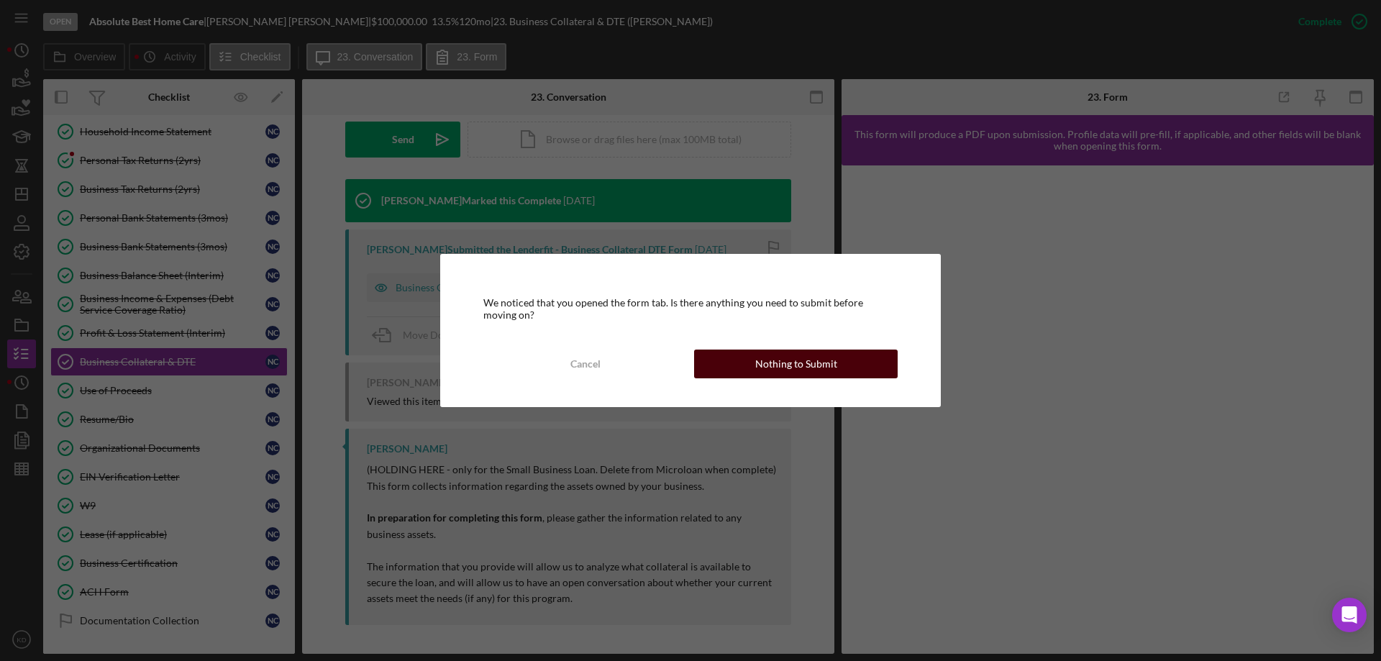
click at [830, 374] on div "Nothing to Submit" at bounding box center [796, 364] width 82 height 29
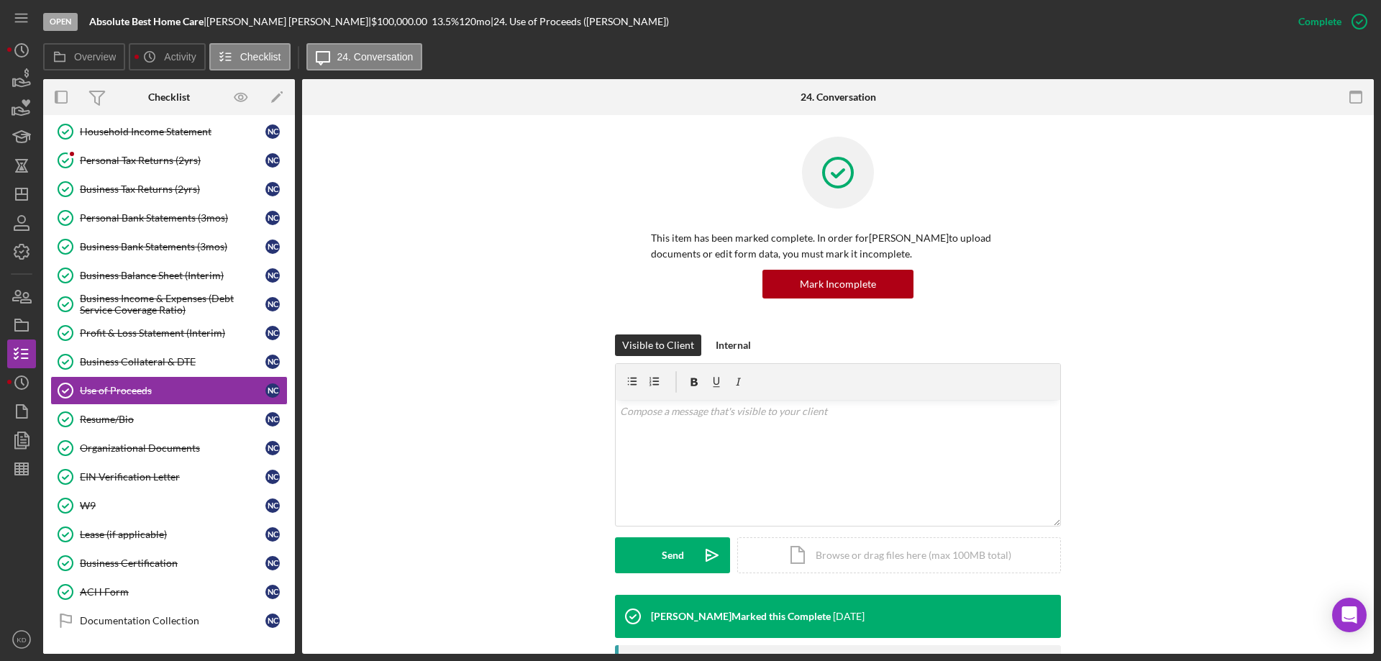
scroll to position [471, 0]
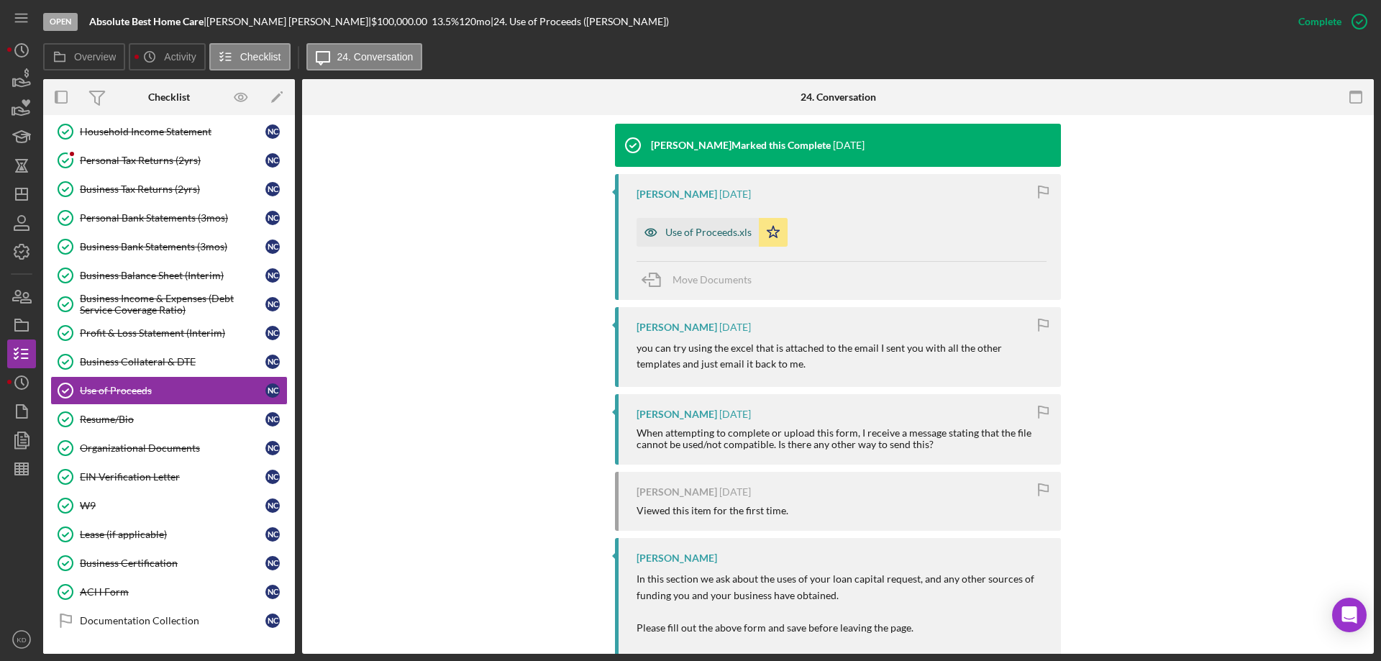
click at [686, 238] on div "Use of Proceeds.xls" at bounding box center [697, 232] width 122 height 29
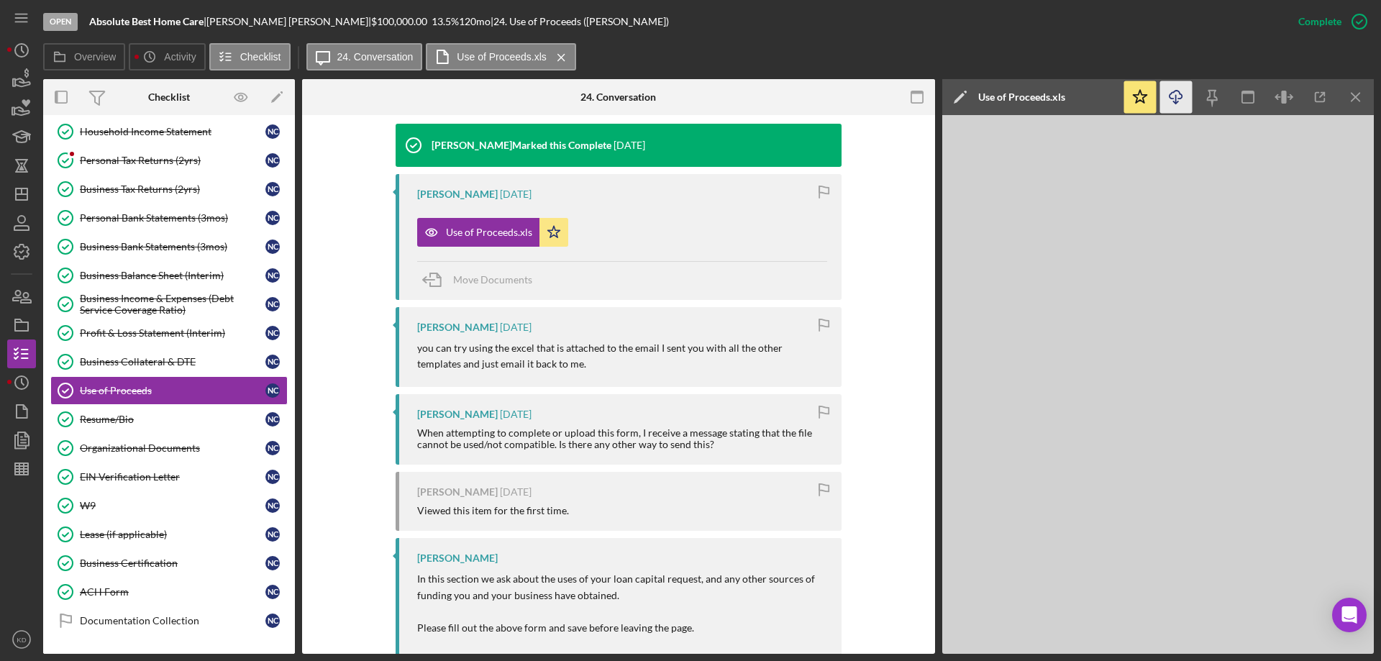
click at [1173, 107] on icon "Icon/Download" at bounding box center [1176, 97] width 32 height 32
click at [128, 414] on div "Resume/Bio" at bounding box center [173, 420] width 186 height 12
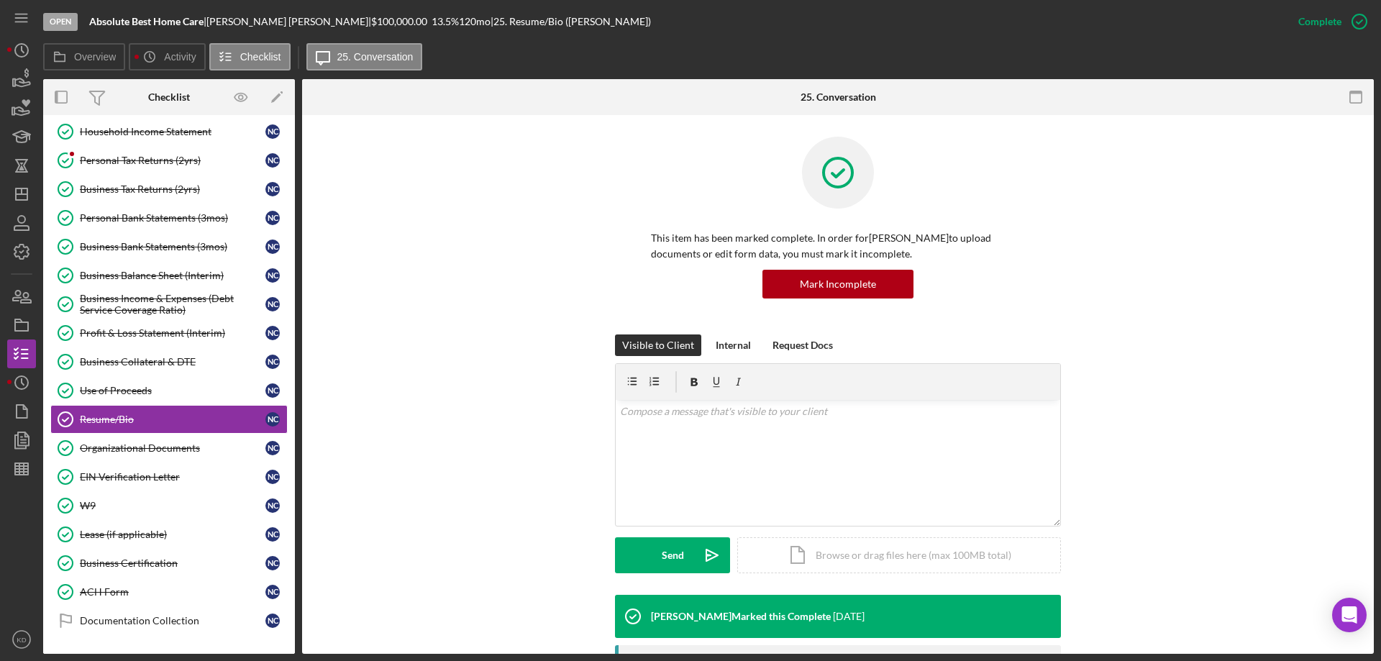
scroll to position [317, 0]
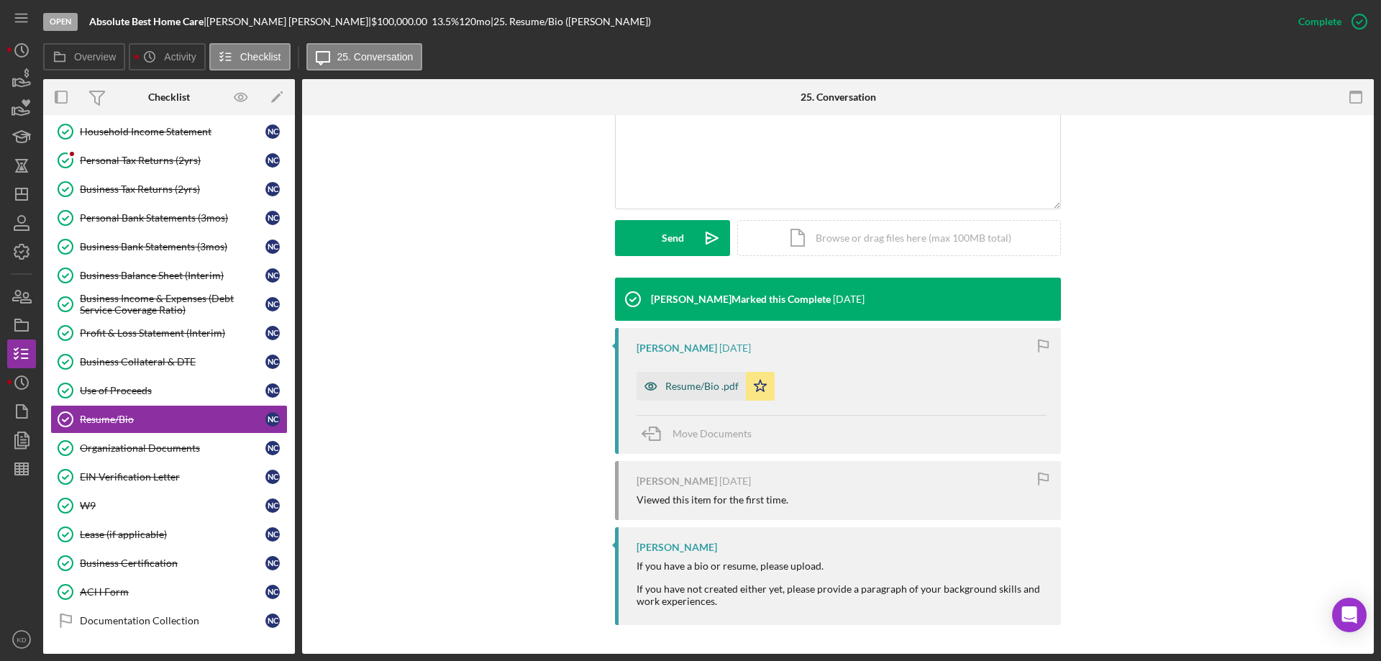
click at [701, 382] on div "Resume/Bio .pdf" at bounding box center [701, 386] width 73 height 12
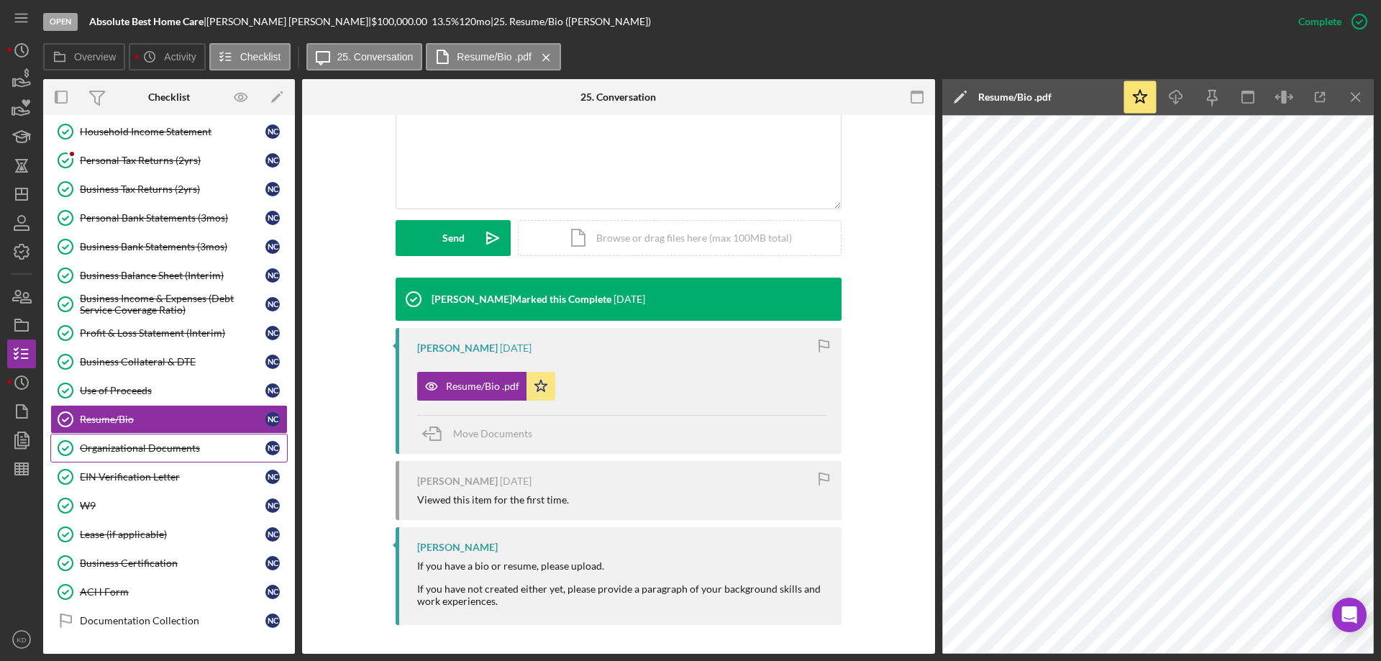
click at [159, 446] on div "Organizational Documents" at bounding box center [173, 448] width 186 height 12
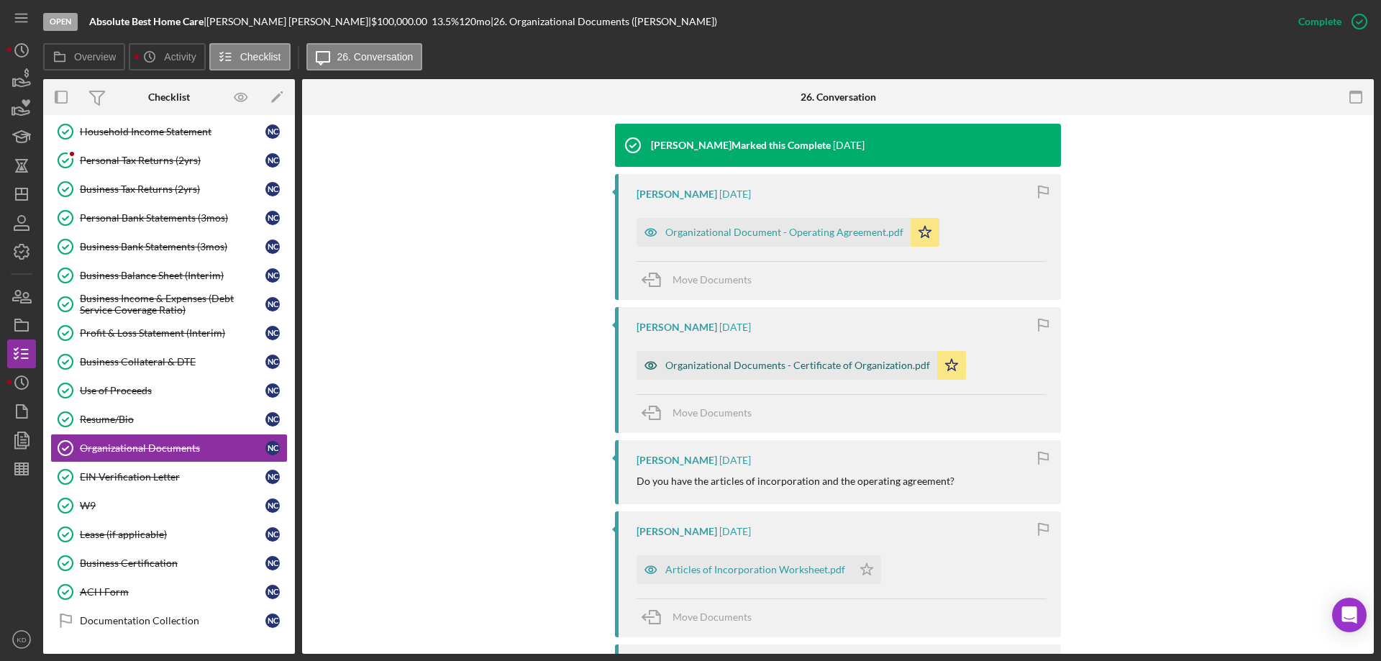
click at [691, 372] on div "Organizational Documents - Certificate of Organization.pdf" at bounding box center [786, 365] width 301 height 29
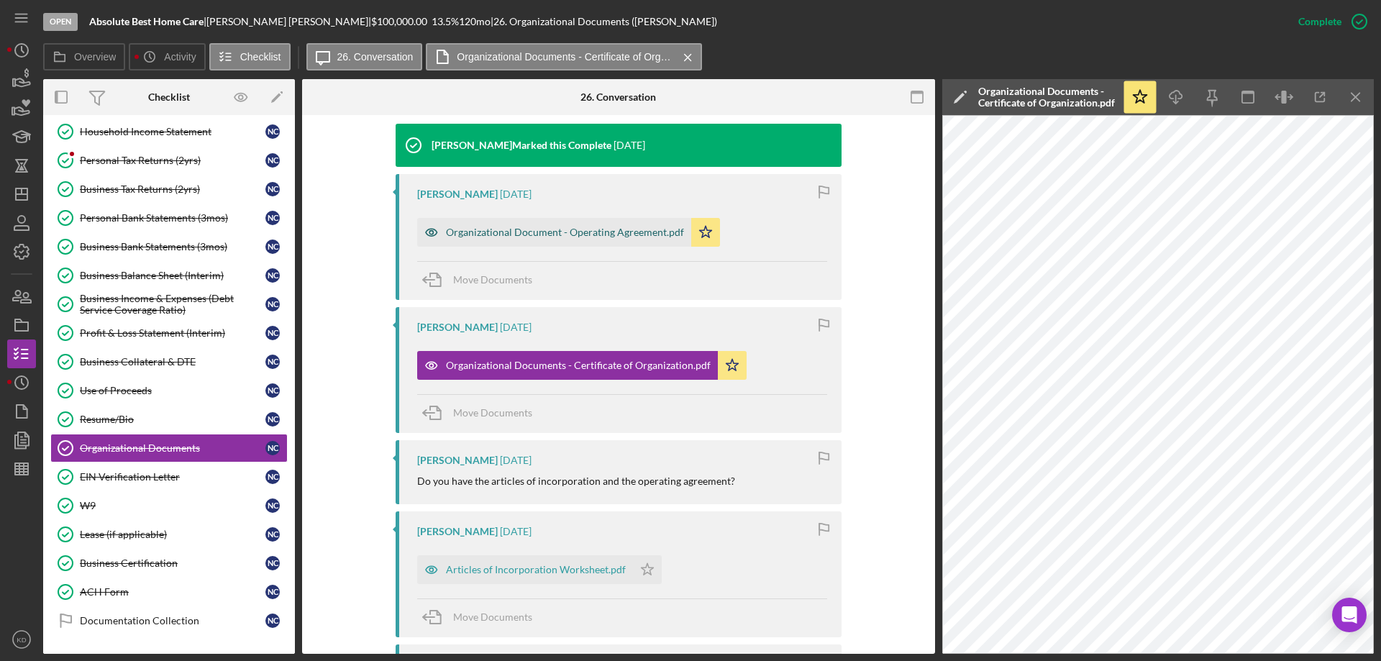
click at [515, 228] on div "Organizational Document - Operating Agreement.pdf" at bounding box center [565, 233] width 238 height 12
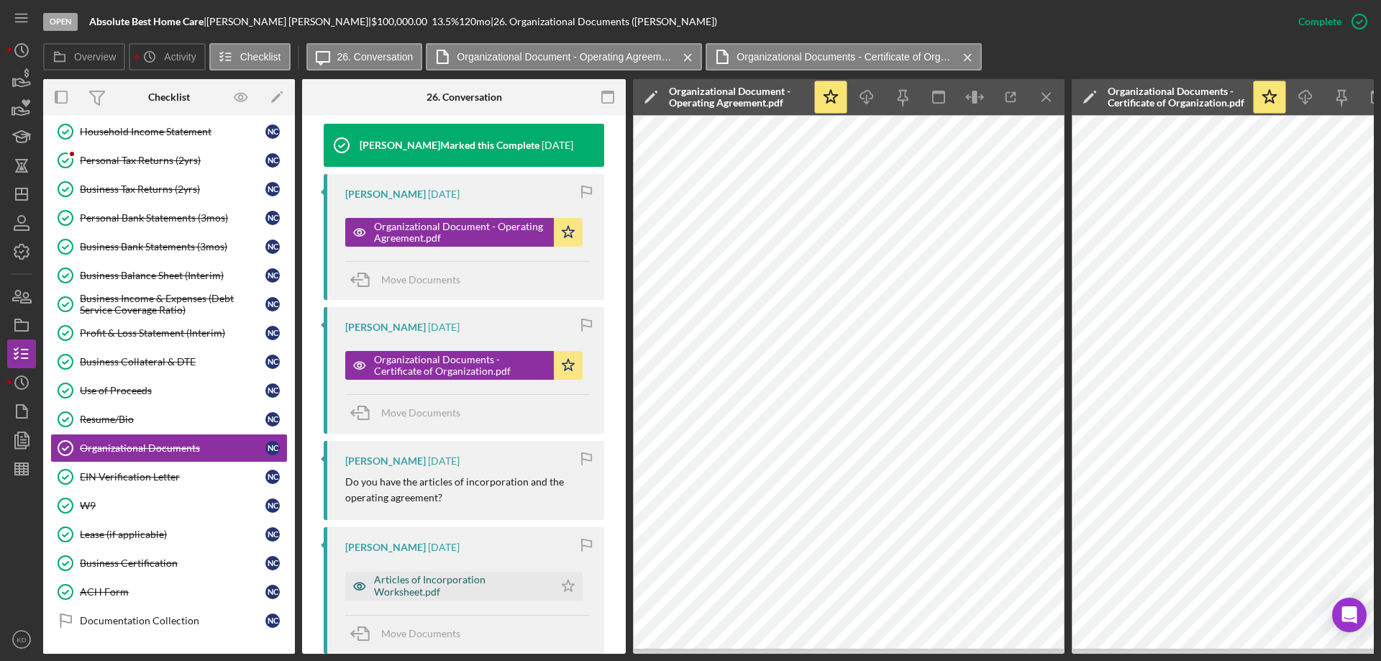
click at [401, 588] on div "Articles of Incorporation Worksheet.pdf" at bounding box center [460, 585] width 173 height 23
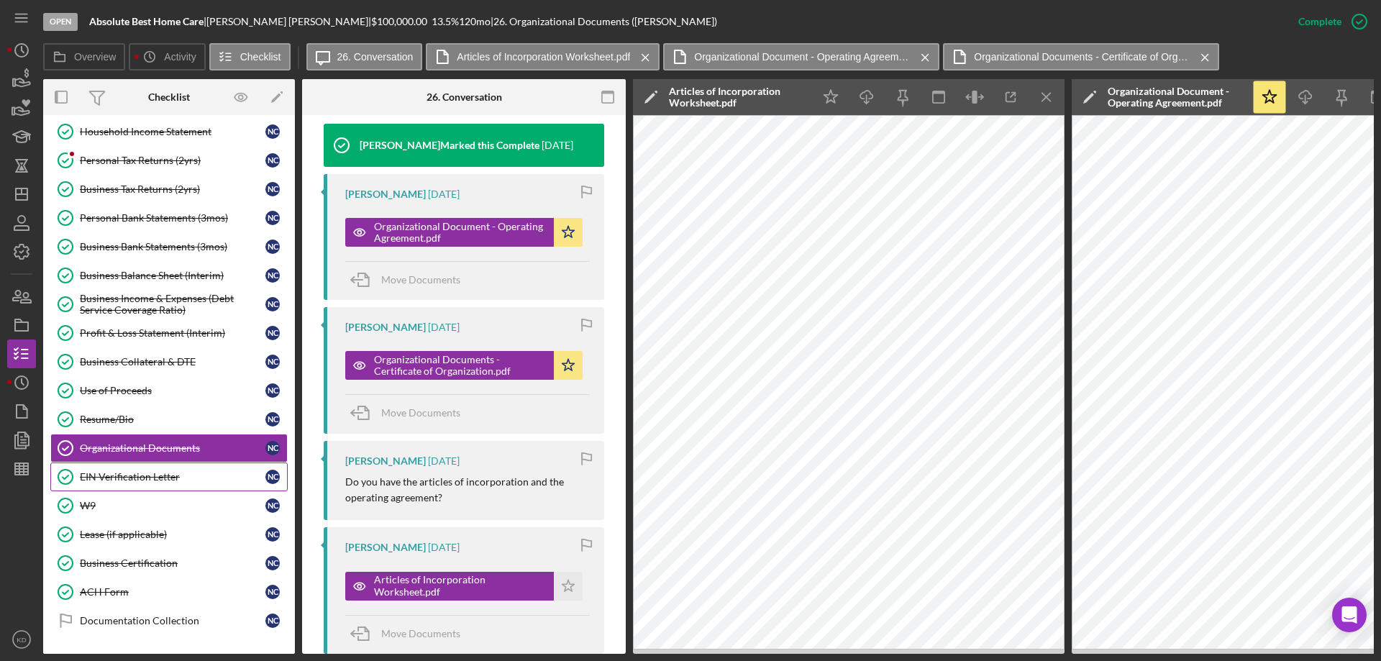
click at [152, 472] on div "EIN Verification Letter" at bounding box center [173, 477] width 186 height 12
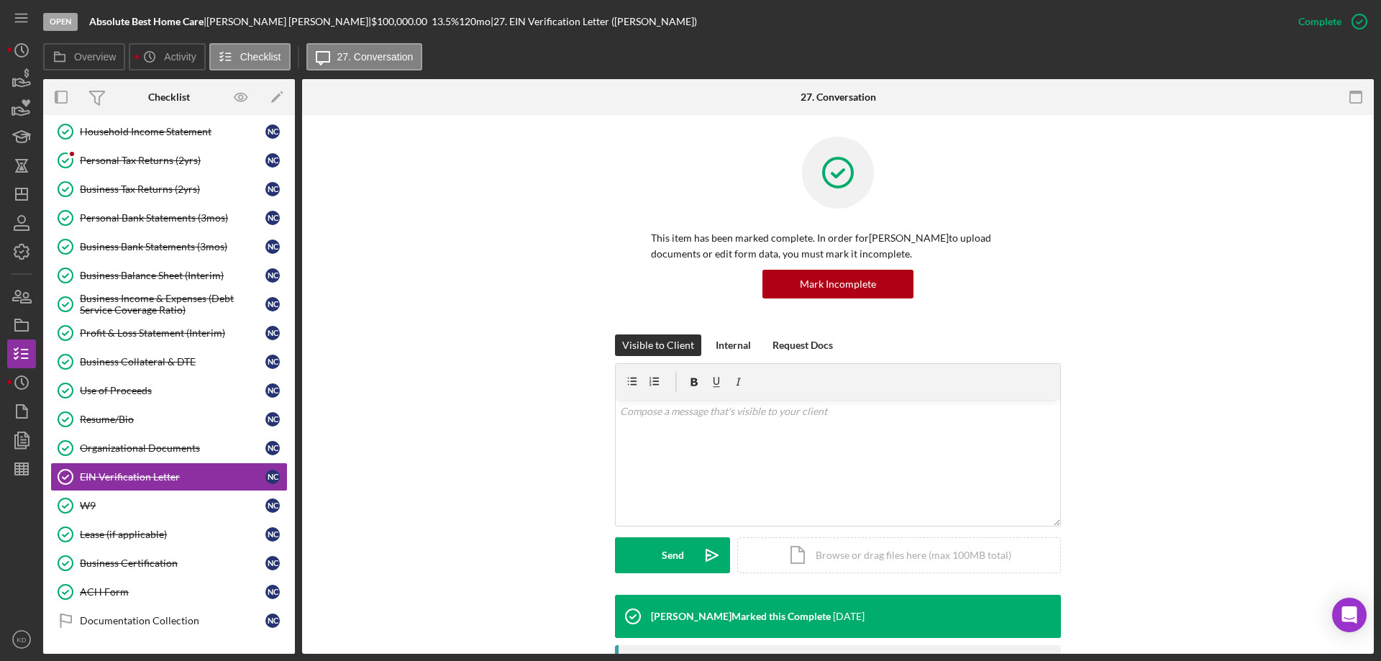
scroll to position [340, 0]
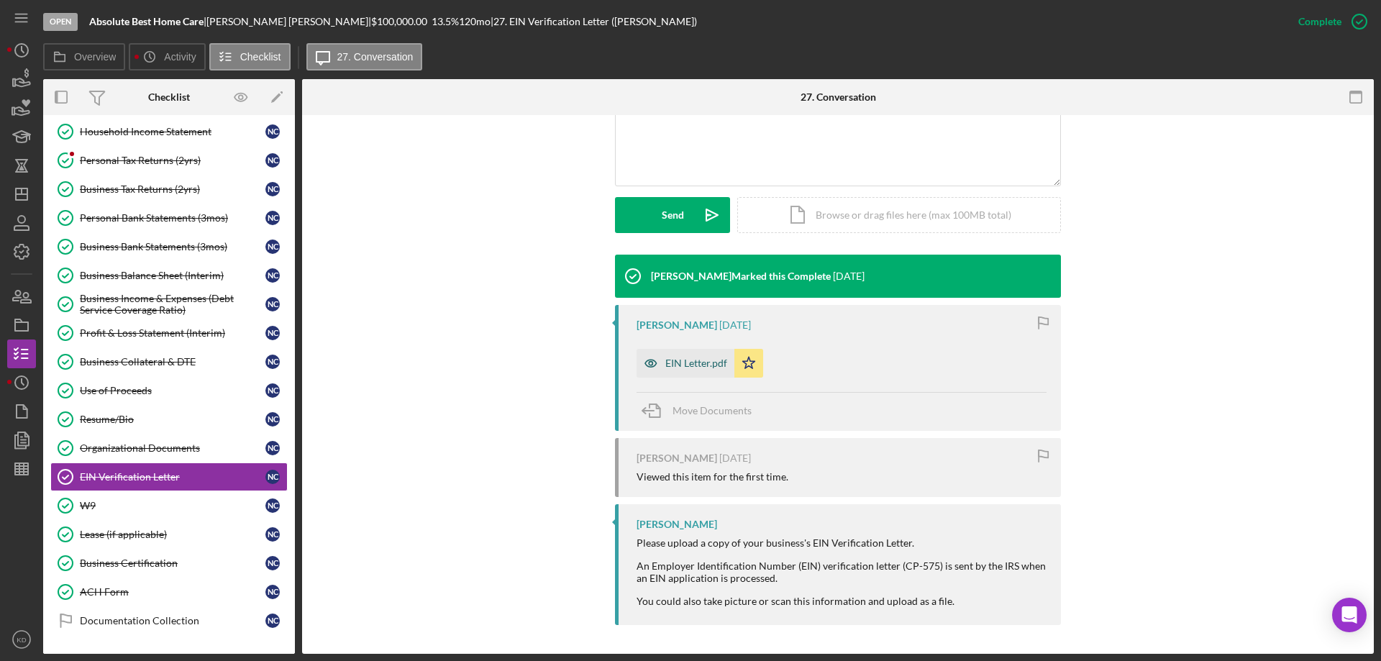
click at [694, 355] on div "EIN Letter.pdf" at bounding box center [685, 363] width 98 height 29
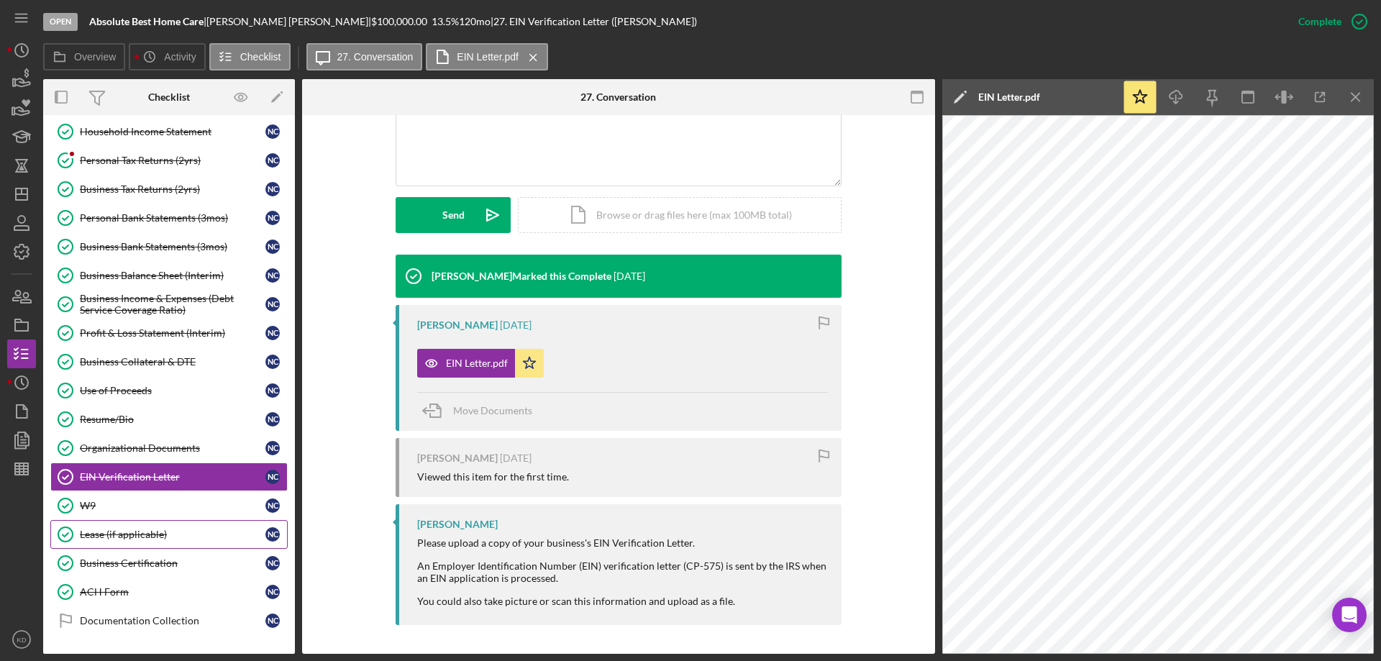
click at [104, 533] on div "Lease (if applicable)" at bounding box center [173, 535] width 186 height 12
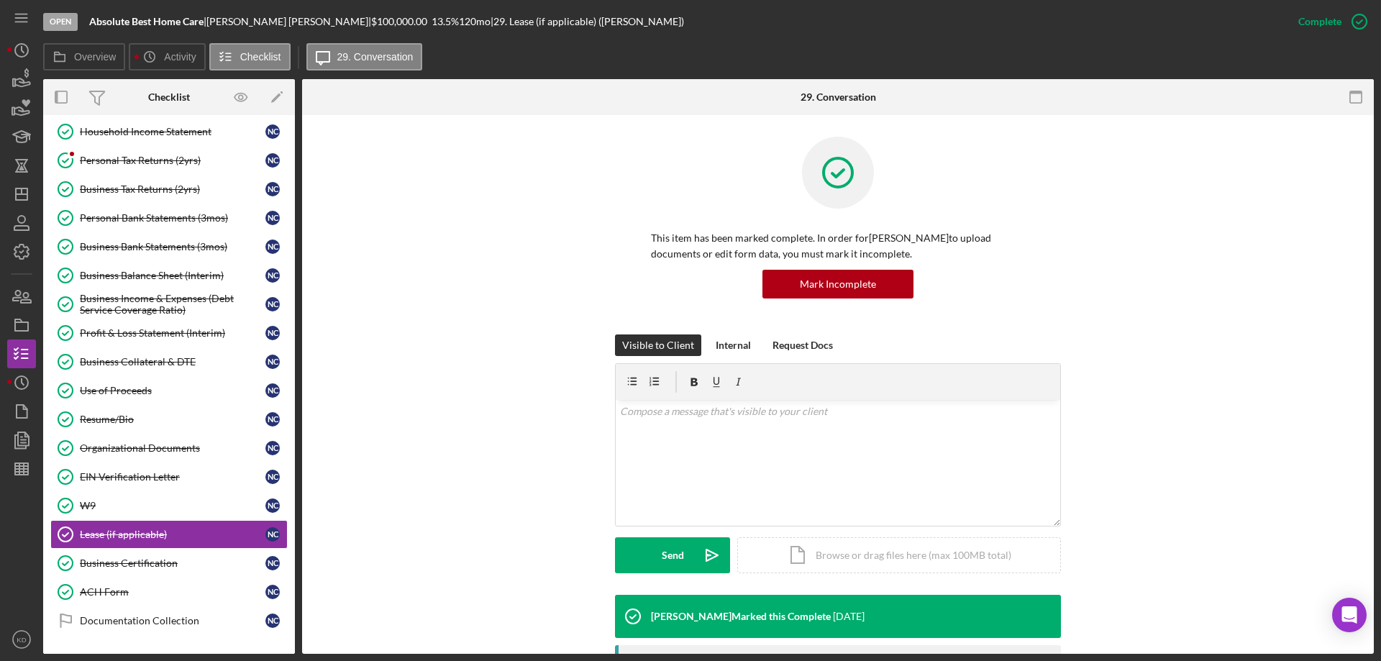
scroll to position [471, 0]
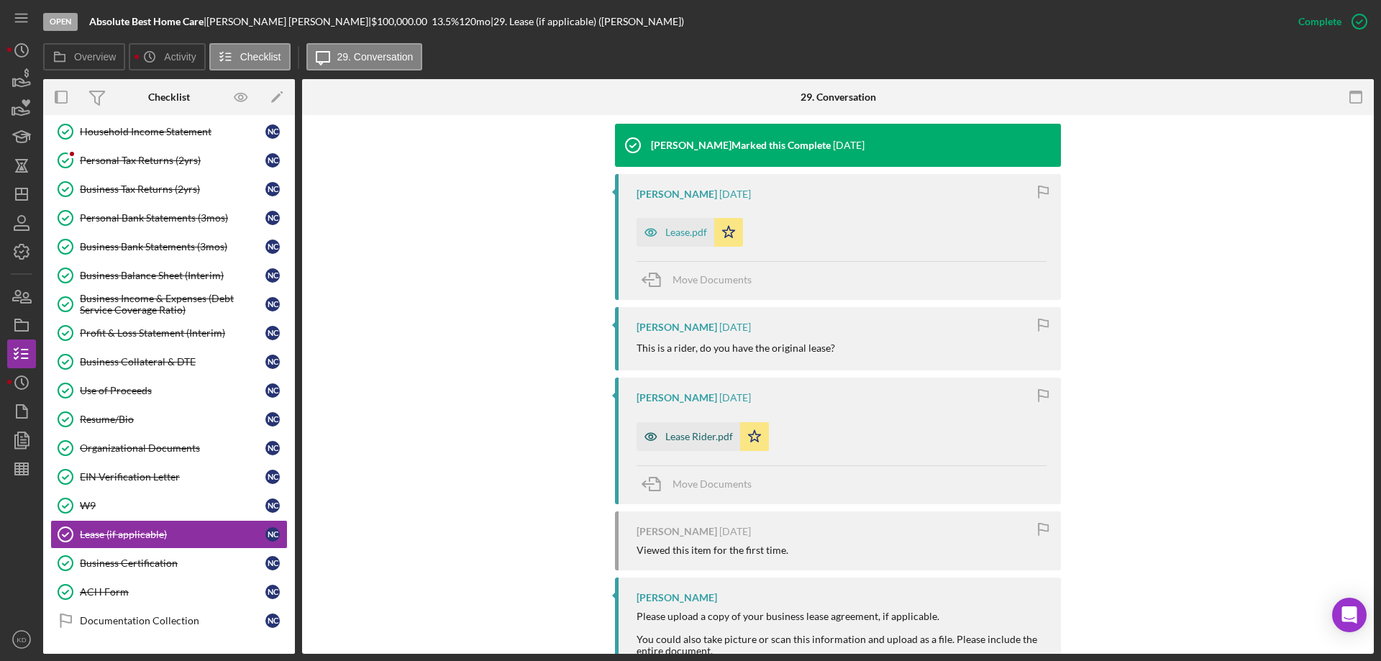
click at [691, 435] on div "Lease Rider.pdf" at bounding box center [699, 437] width 68 height 12
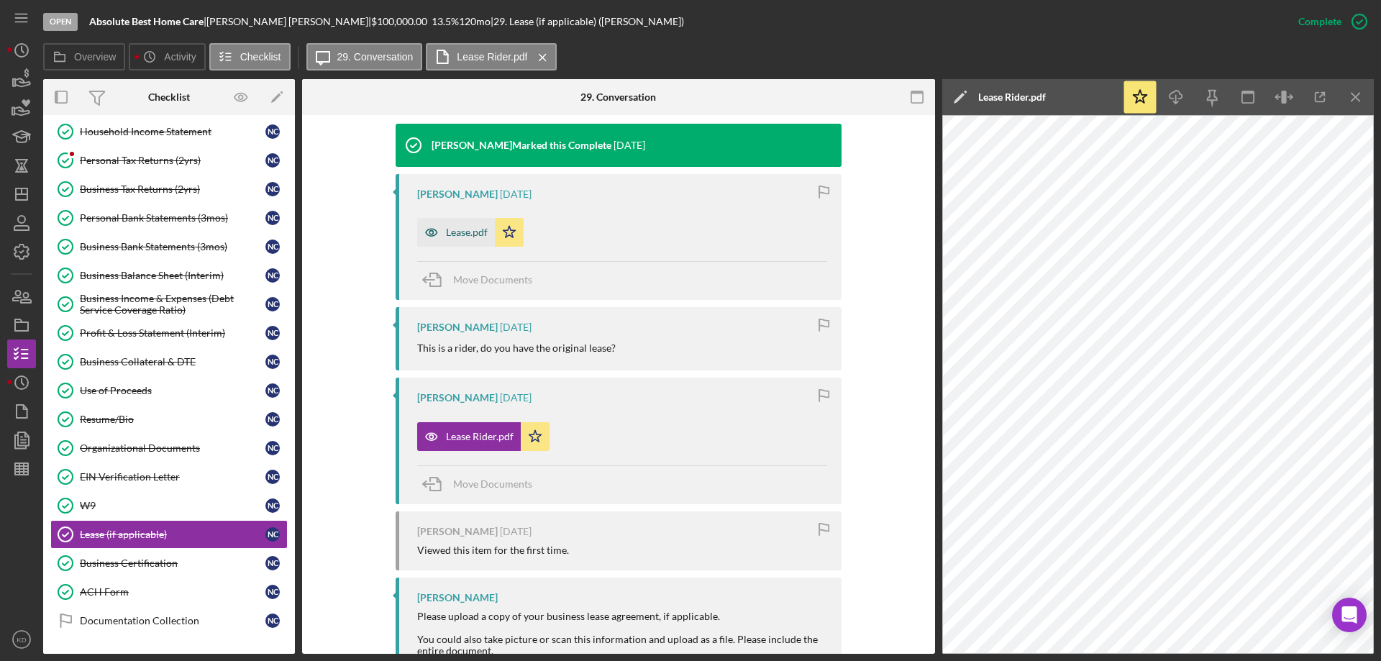
click at [462, 237] on div "Lease.pdf" at bounding box center [467, 233] width 42 height 12
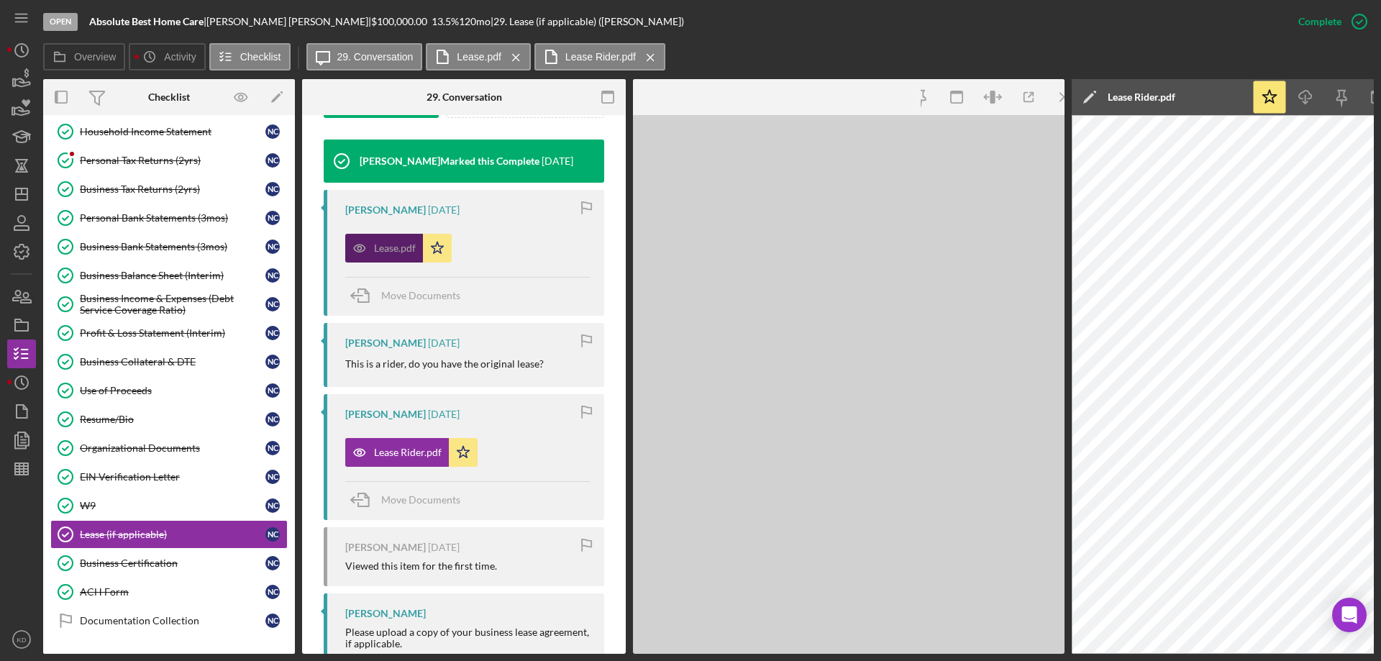
scroll to position [487, 0]
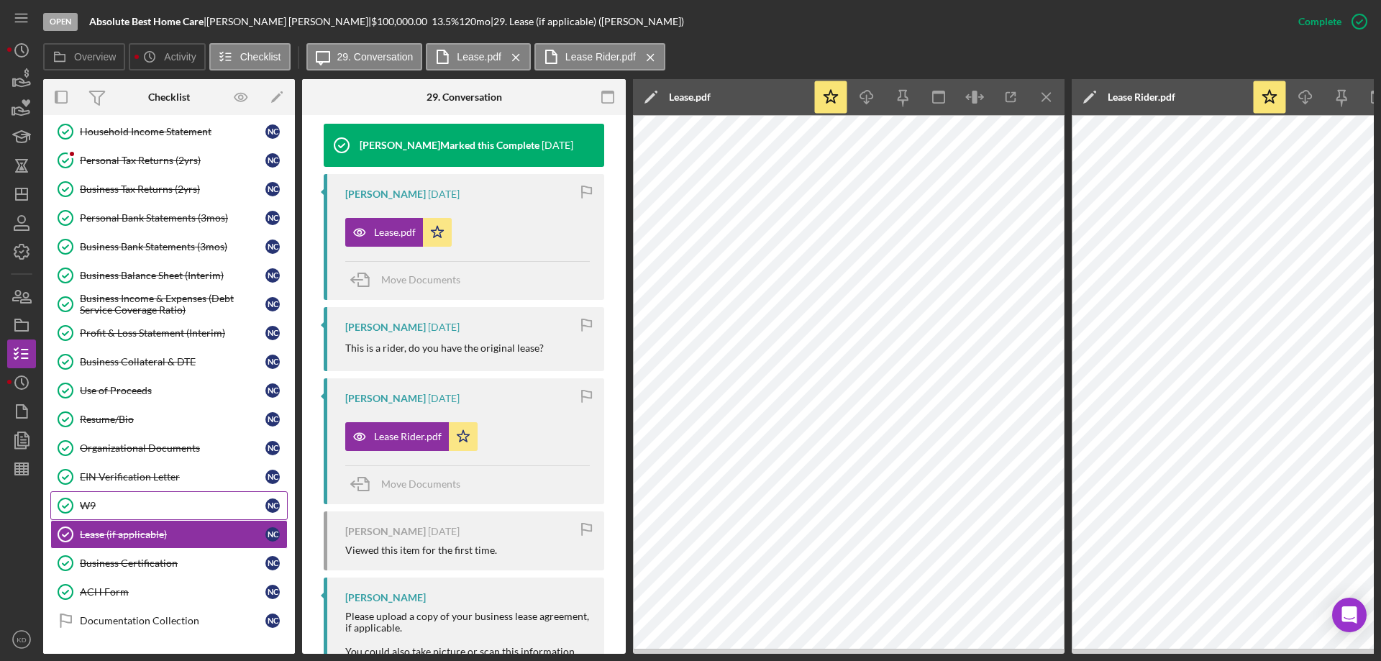
click at [91, 506] on div "W9" at bounding box center [173, 506] width 186 height 12
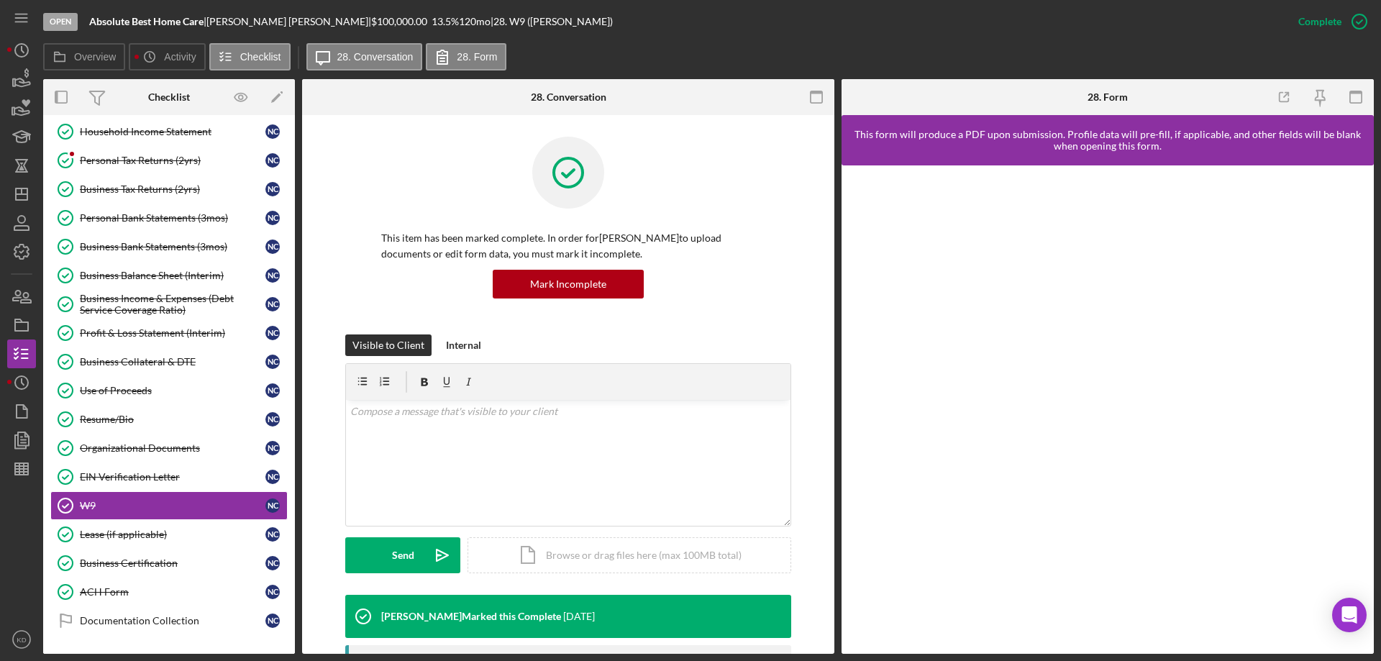
click at [836, 486] on div "Overview Internal Workflow Stage Open Icon/Dropdown Arrow Archive (can unarchiv…" at bounding box center [708, 366] width 1331 height 575
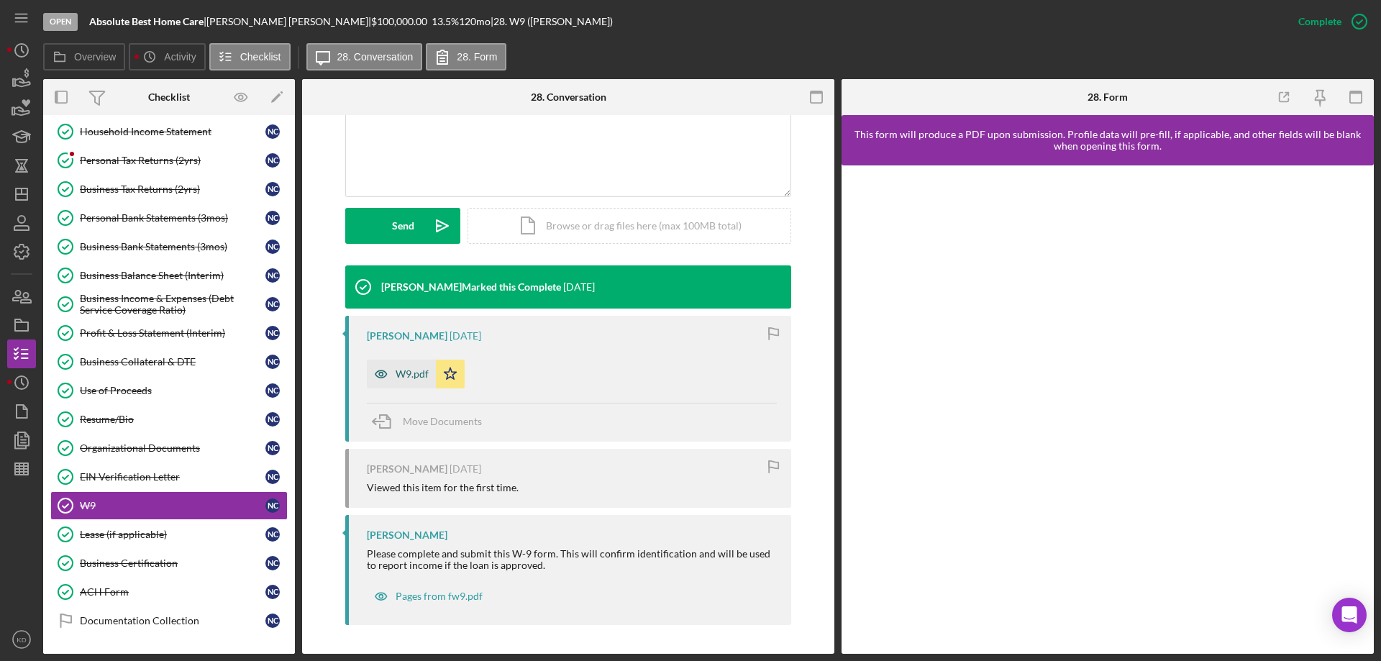
click at [403, 380] on div "W9.pdf" at bounding box center [401, 374] width 69 height 29
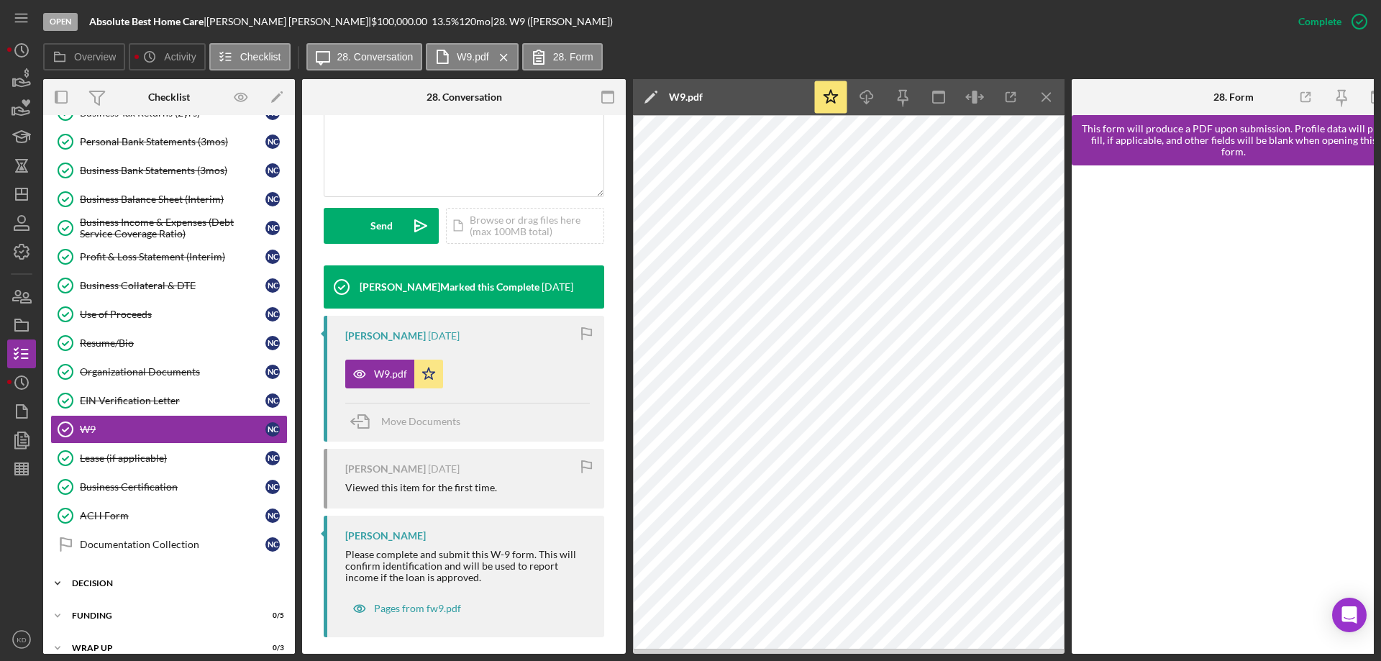
scroll to position [235, 0]
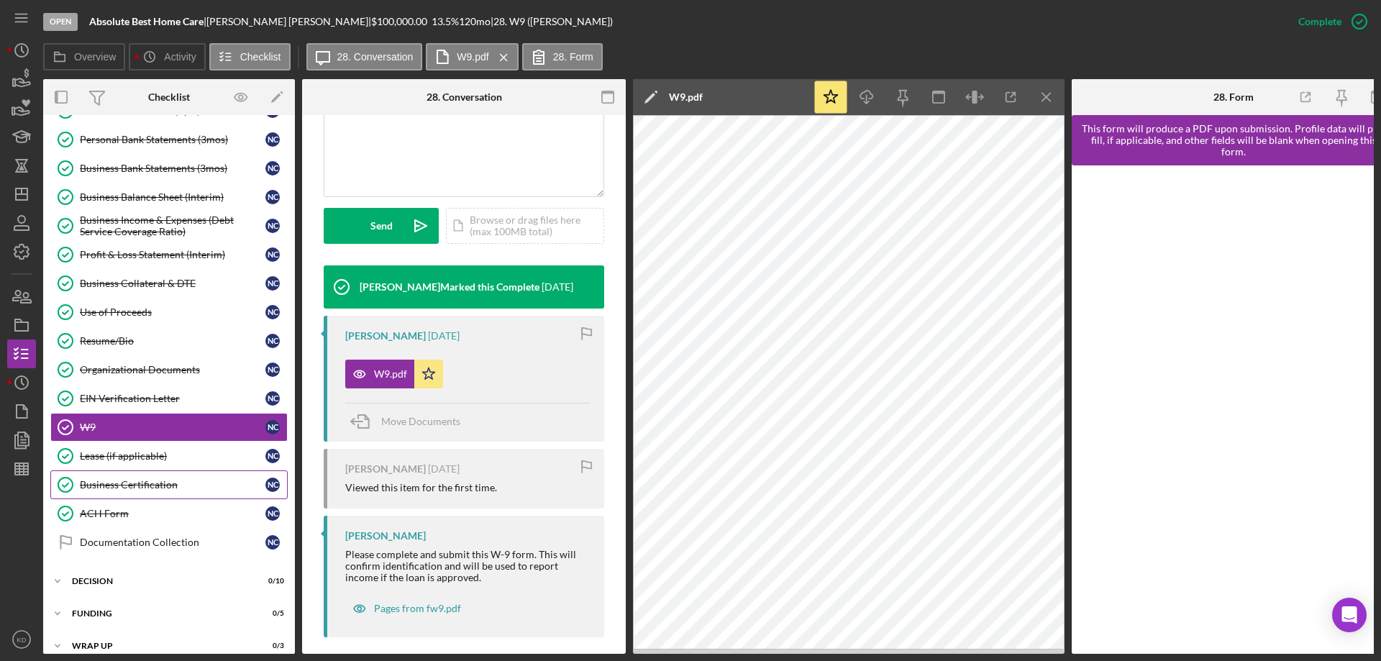
click at [127, 485] on div "Business Certification" at bounding box center [173, 485] width 186 height 12
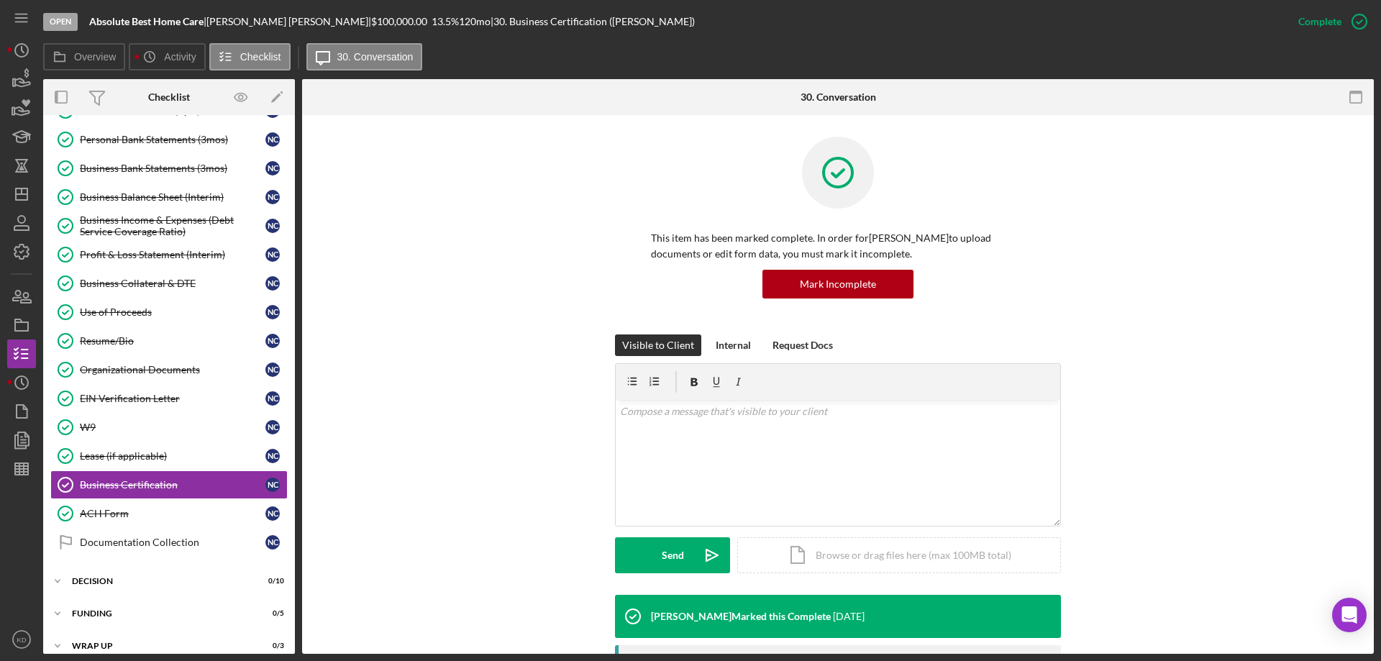
scroll to position [268, 0]
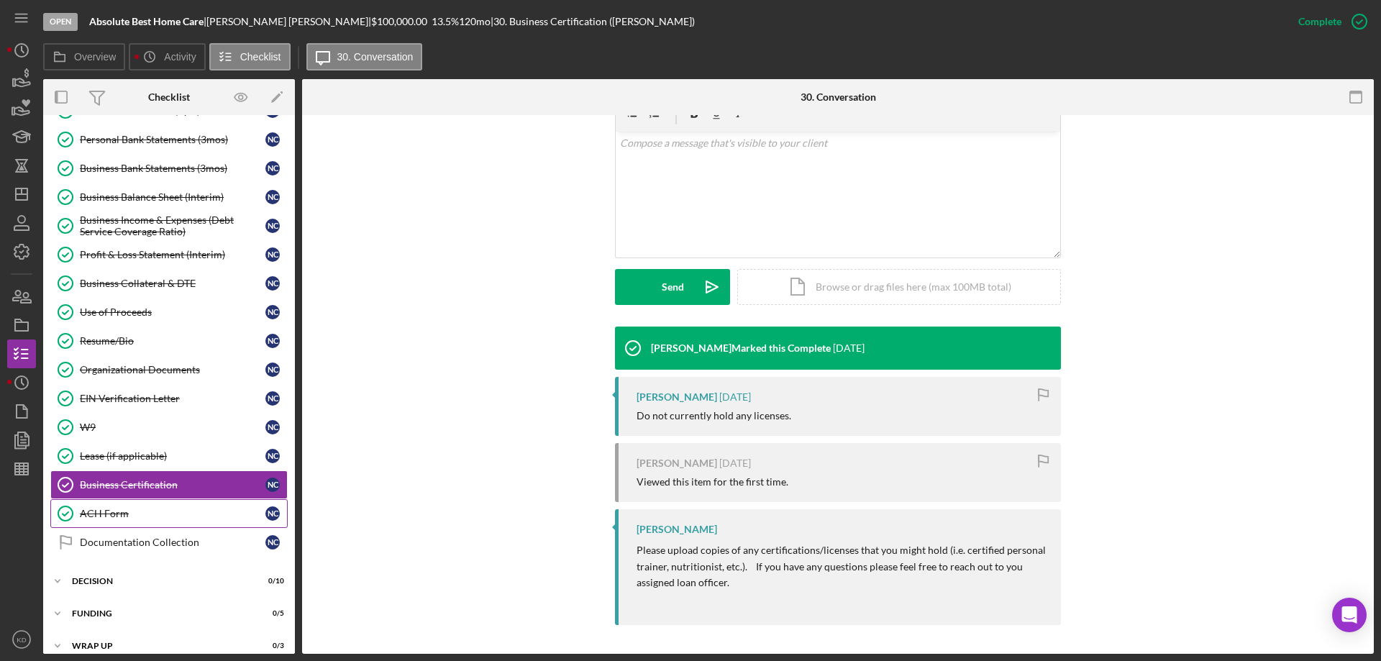
click at [104, 511] on div "ACH Form" at bounding box center [173, 514] width 186 height 12
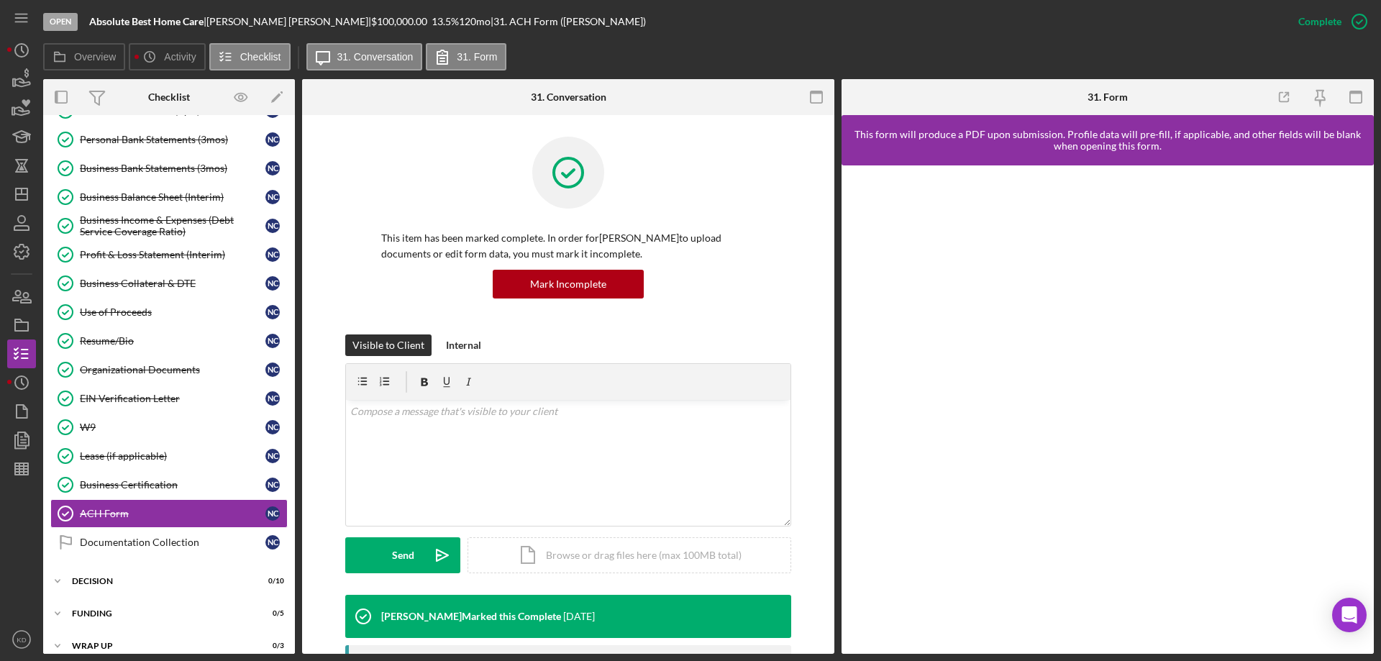
scroll to position [342, 0]
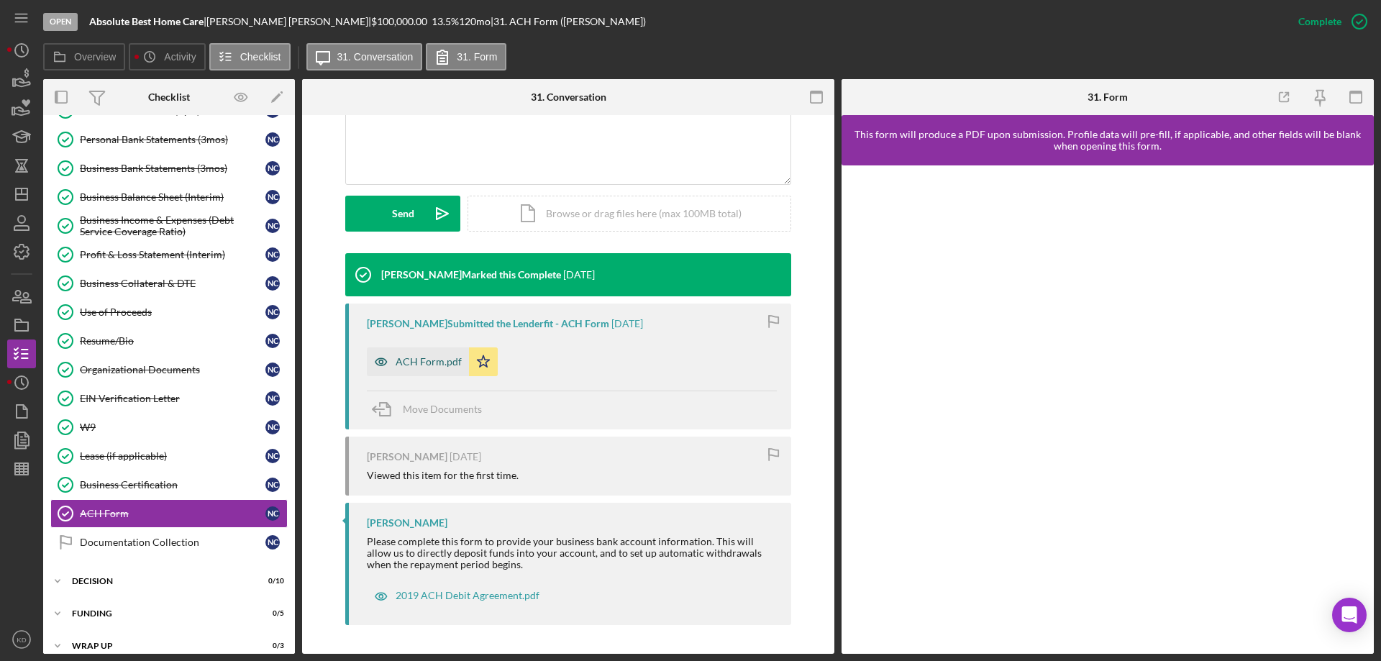
click at [398, 364] on div "ACH Form.pdf" at bounding box center [429, 362] width 66 height 12
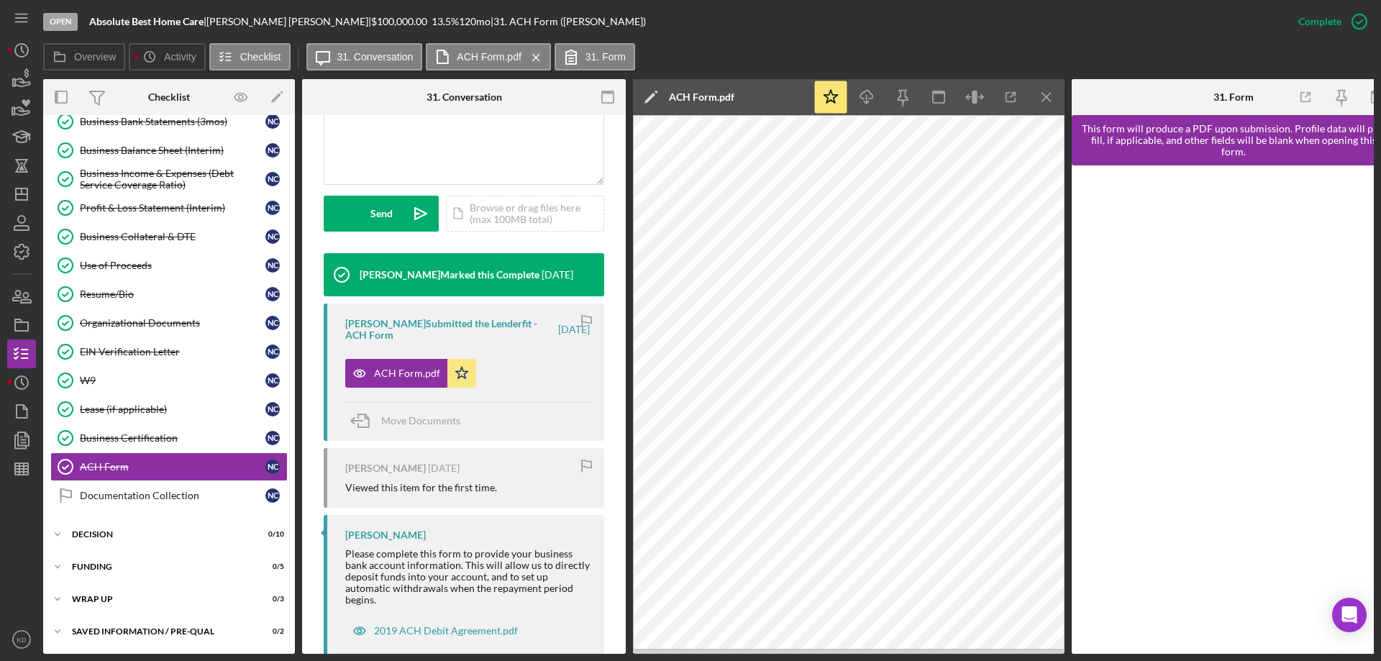
scroll to position [0, 0]
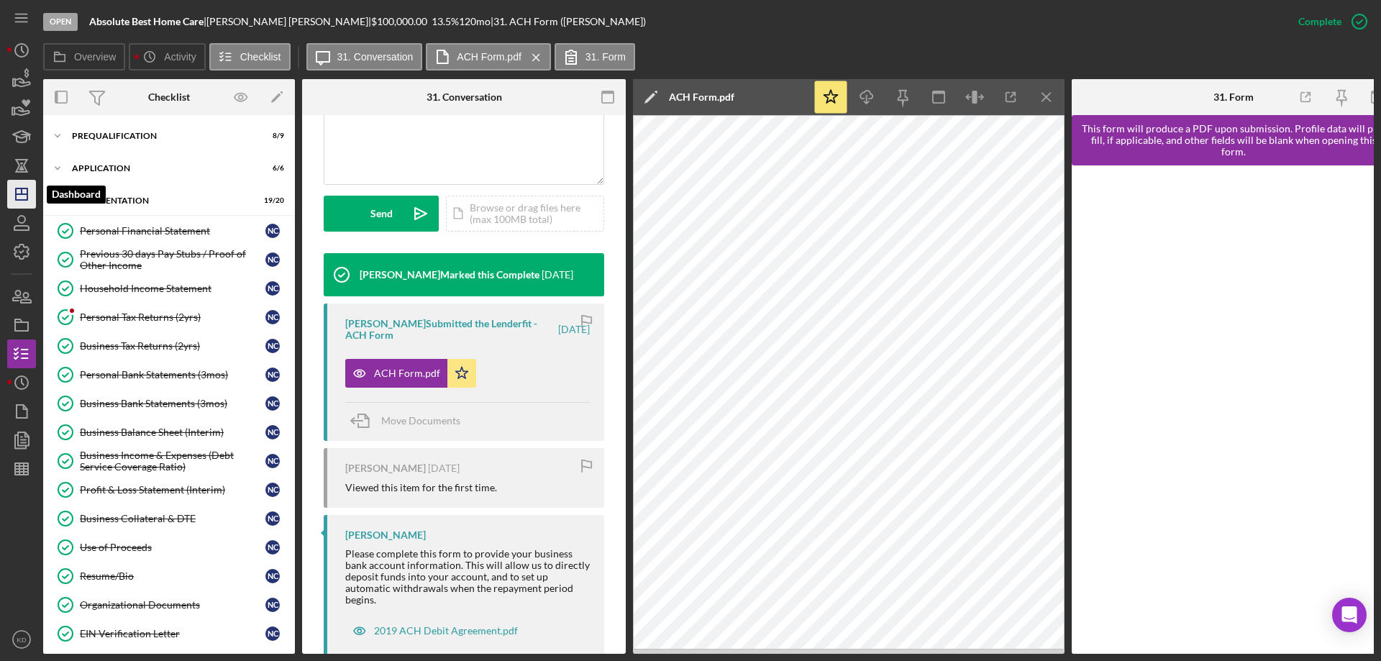
click at [19, 194] on line "button" at bounding box center [22, 194] width 12 height 0
